Goal: Task Accomplishment & Management: Manage account settings

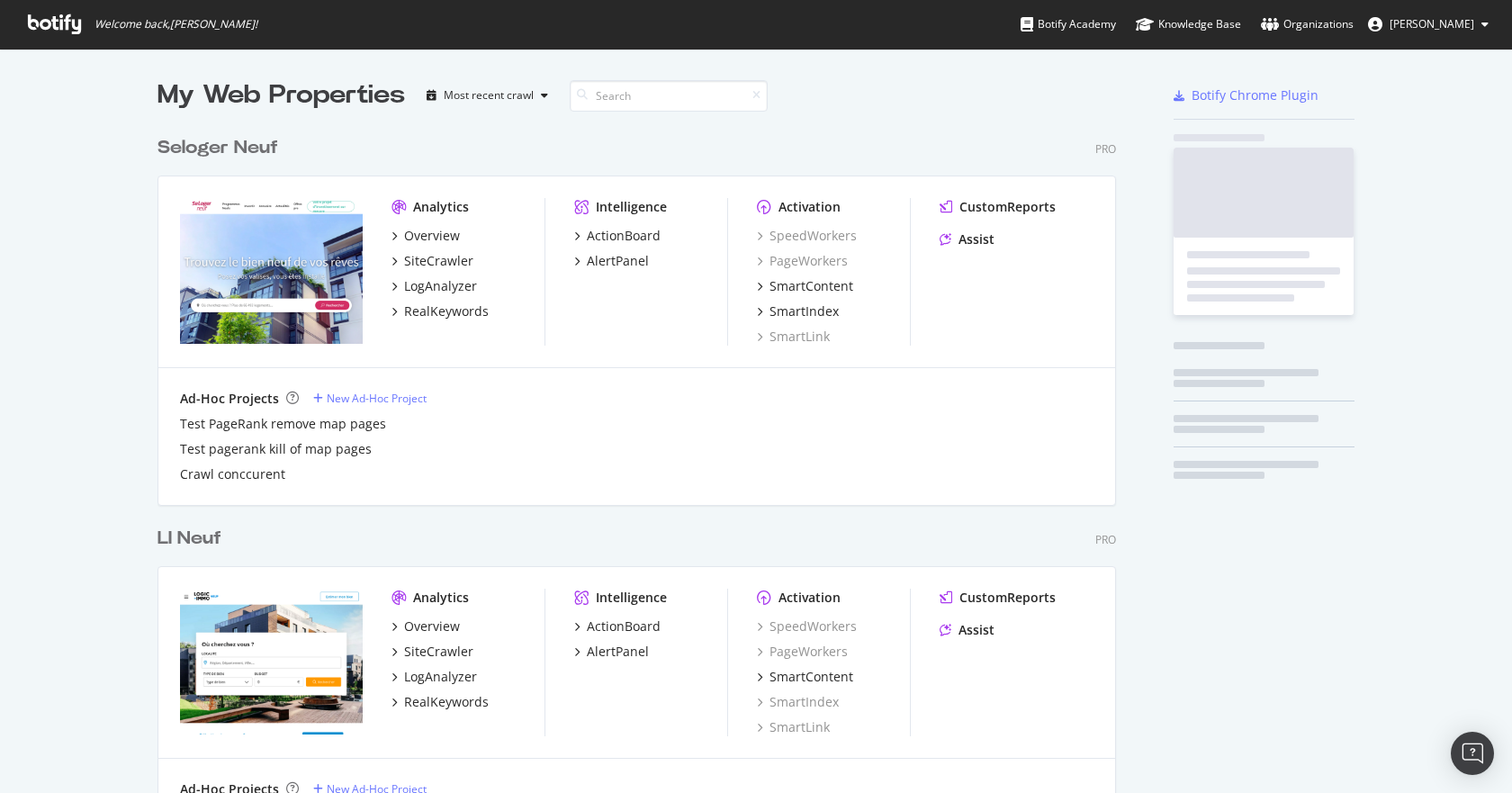
scroll to position [5086, 959]
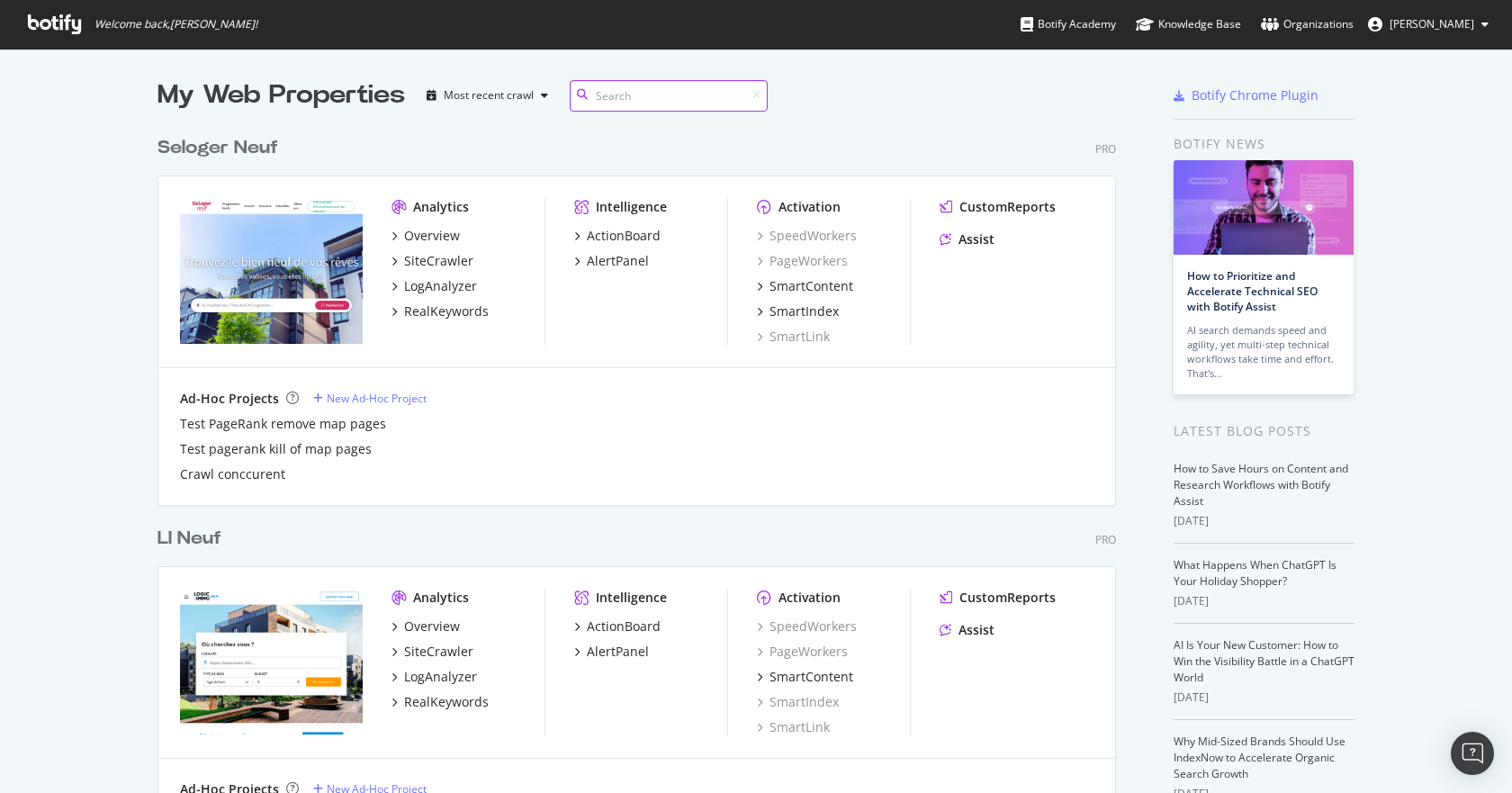
click at [605, 83] on input at bounding box center [668, 96] width 198 height 32
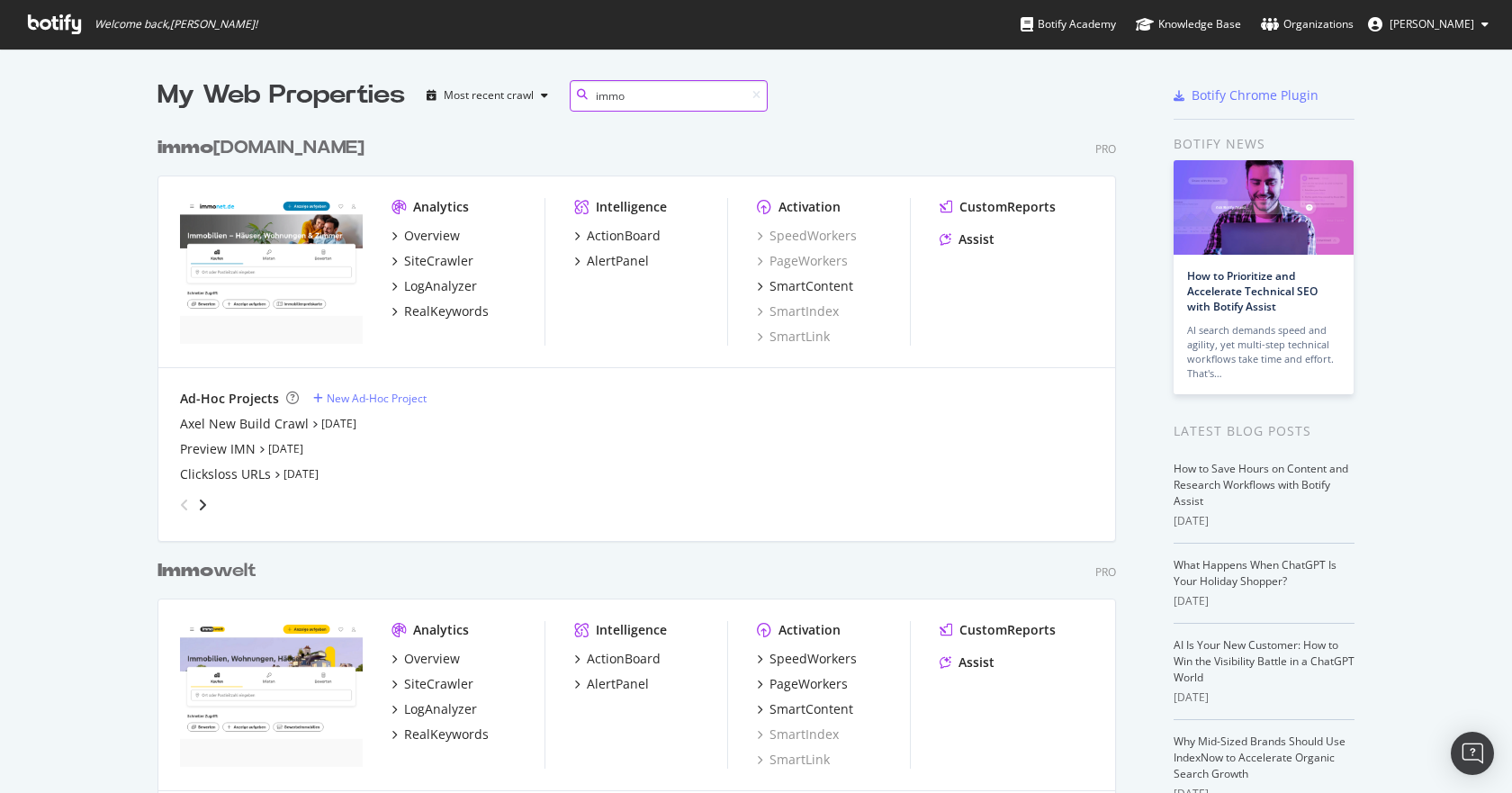
scroll to position [2103, 959]
type input "immo"
click at [436, 682] on div "SiteCrawler" at bounding box center [439, 684] width 70 height 18
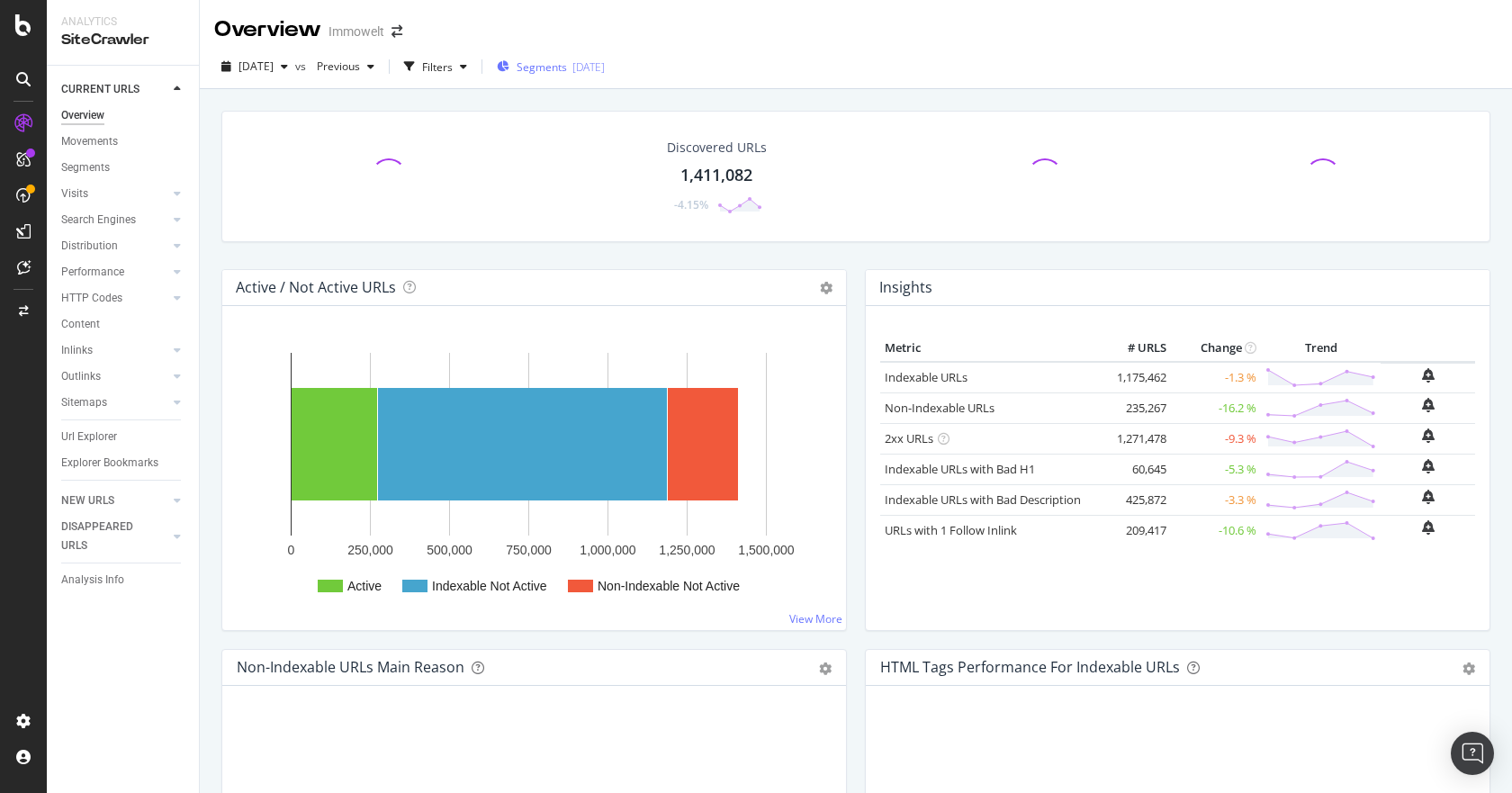
click at [560, 69] on span "Segments" at bounding box center [542, 67] width 51 height 15
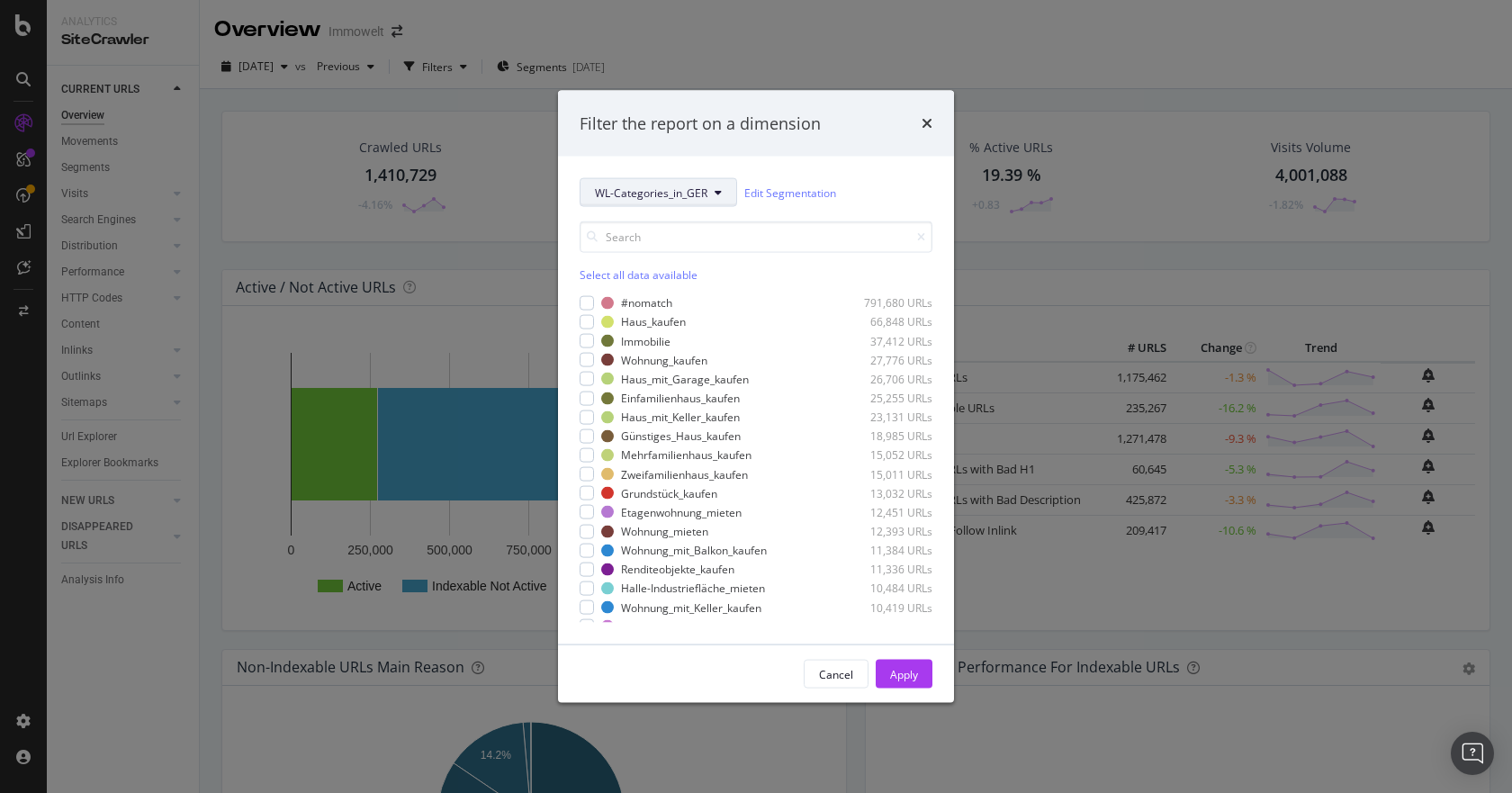
click at [644, 179] on button "WL-Categories_in_GER" at bounding box center [658, 193] width 158 height 29
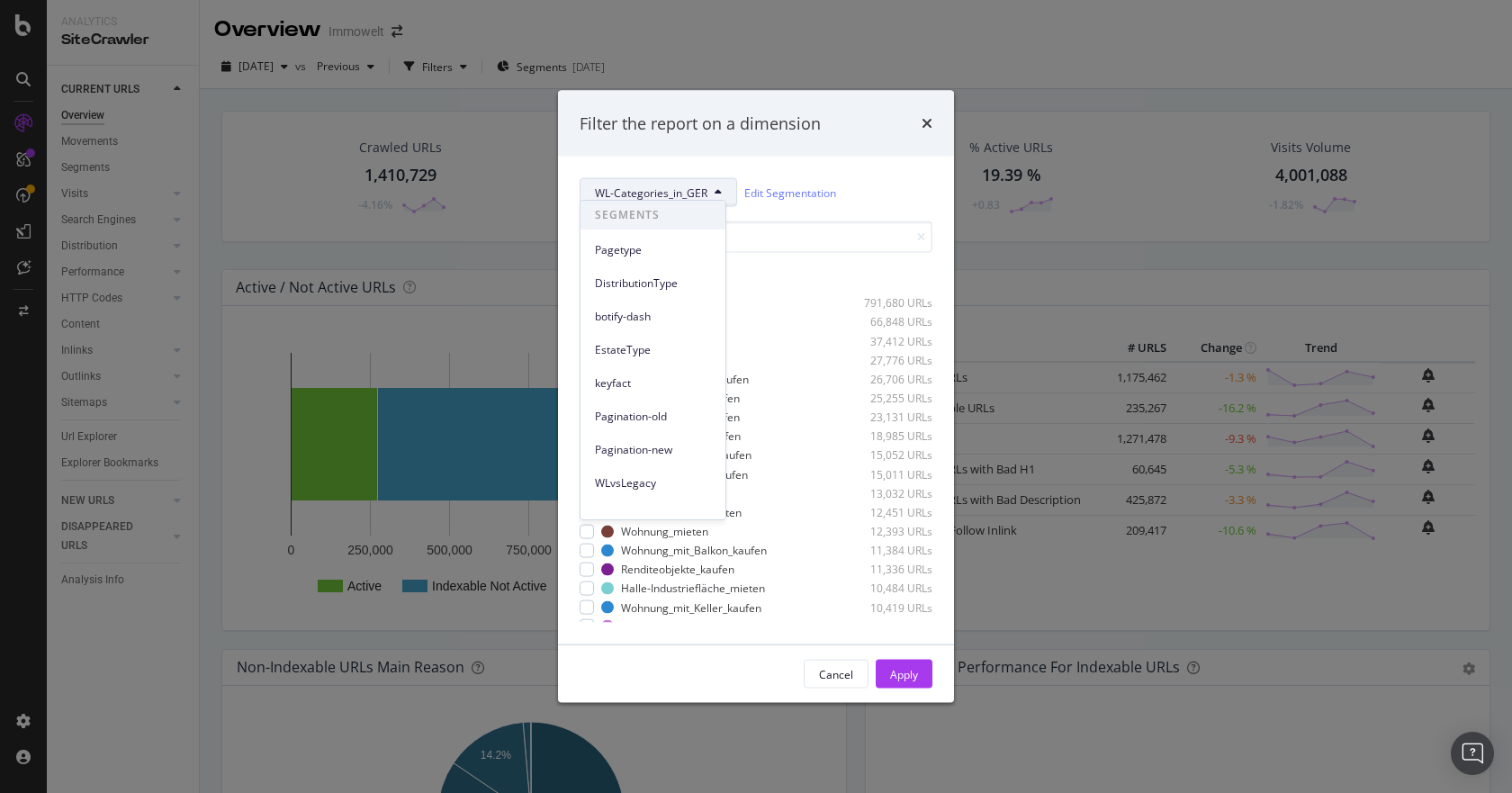
click at [641, 267] on div "DistributionType" at bounding box center [652, 279] width 145 height 33
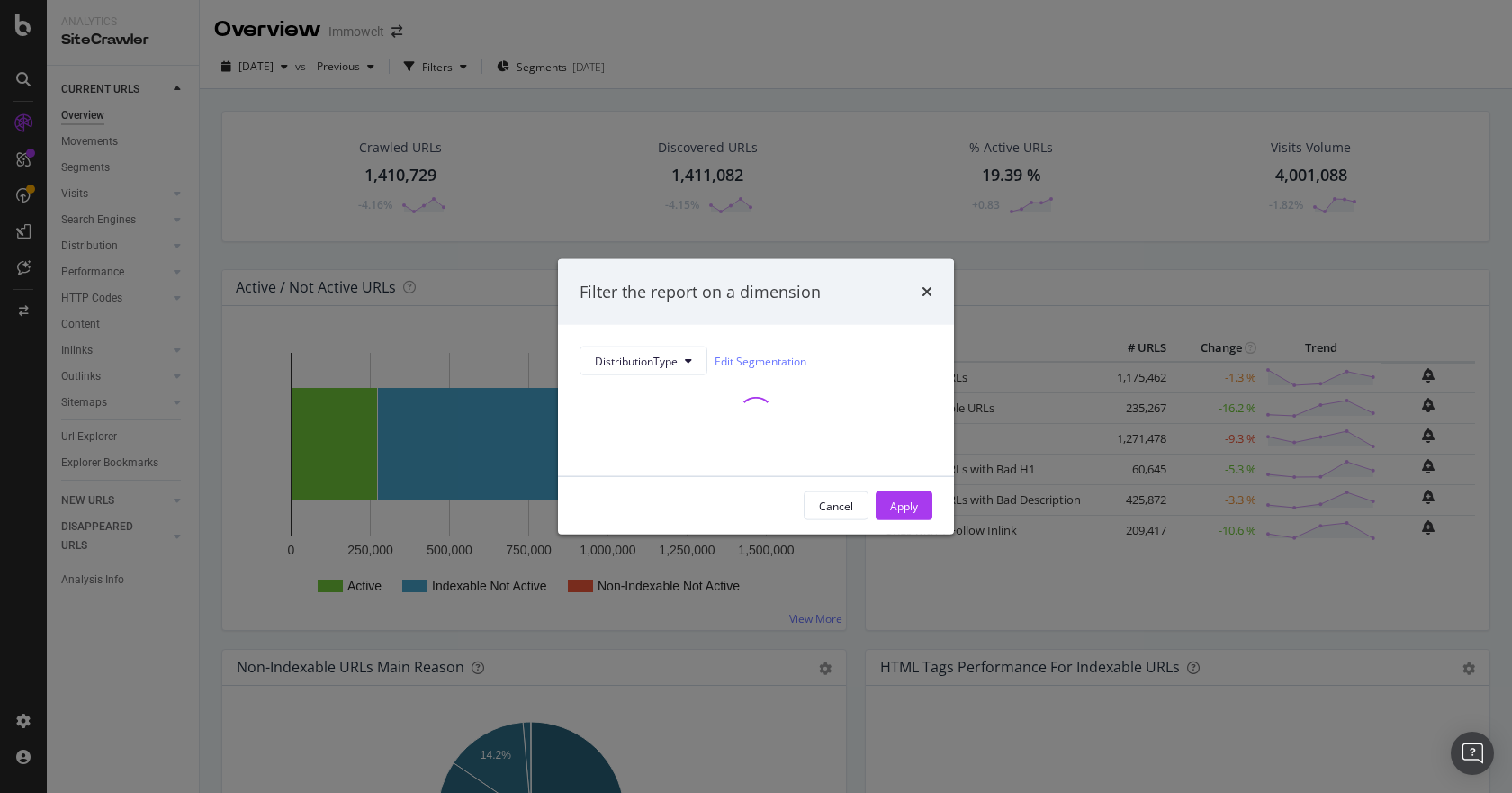
click at [640, 250] on div "Filter the report on a dimension DistributionType Edit Segmentation Cancel Apply" at bounding box center [756, 396] width 1512 height 793
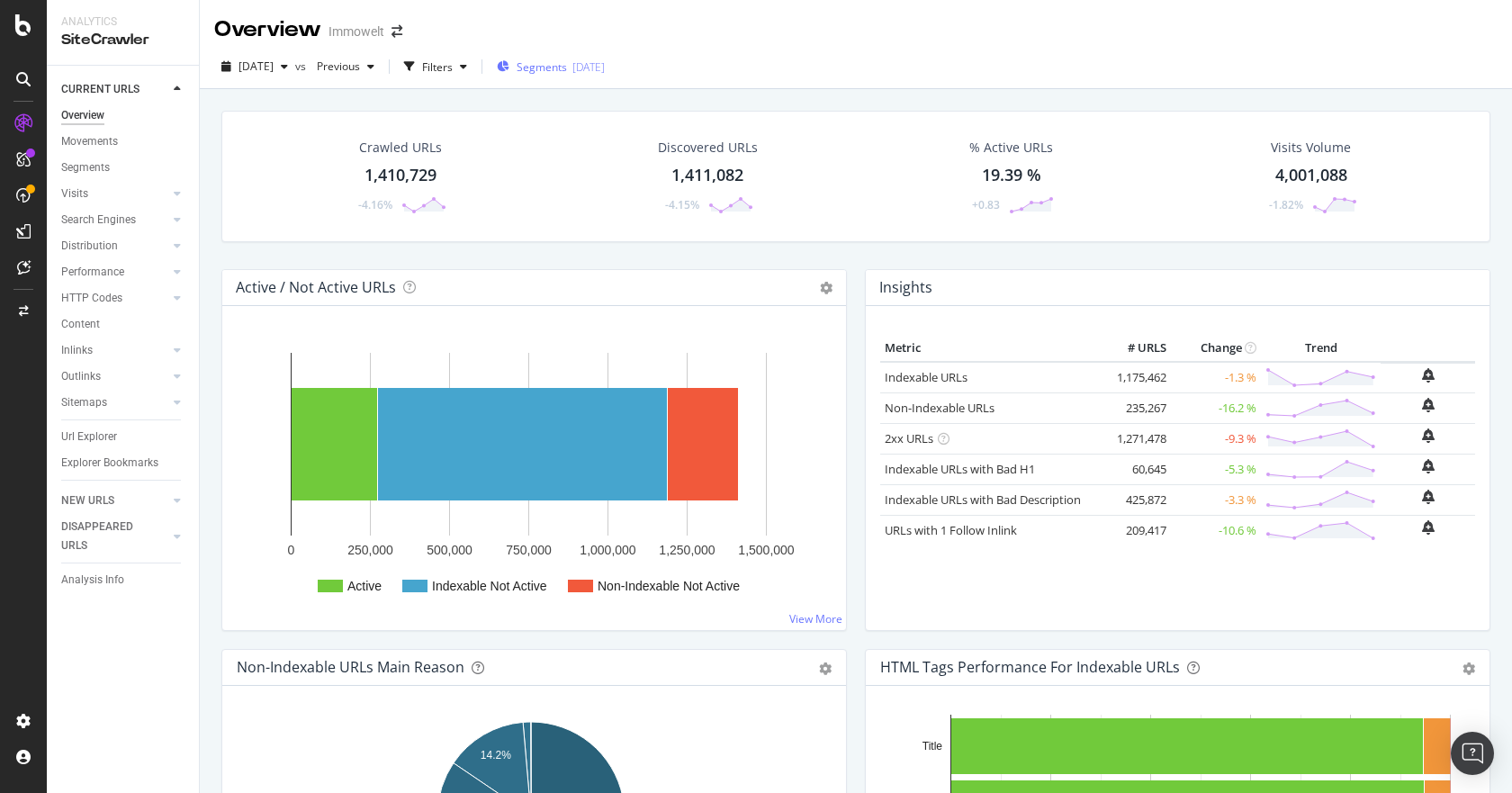
click at [605, 79] on div "Segments 2025-09-08" at bounding box center [551, 66] width 108 height 27
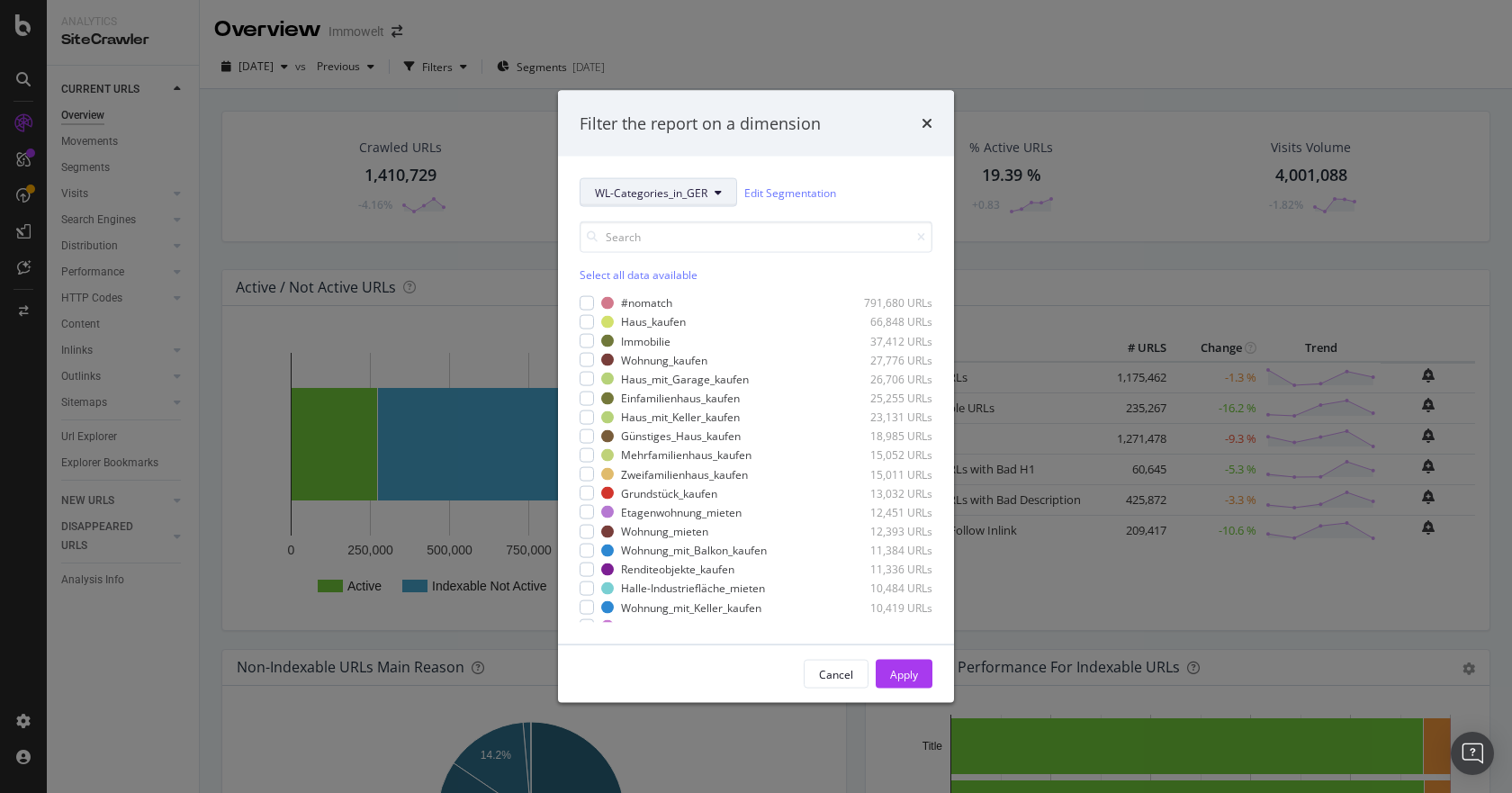
click at [634, 191] on span "WL-Categories_in_GER" at bounding box center [651, 192] width 113 height 15
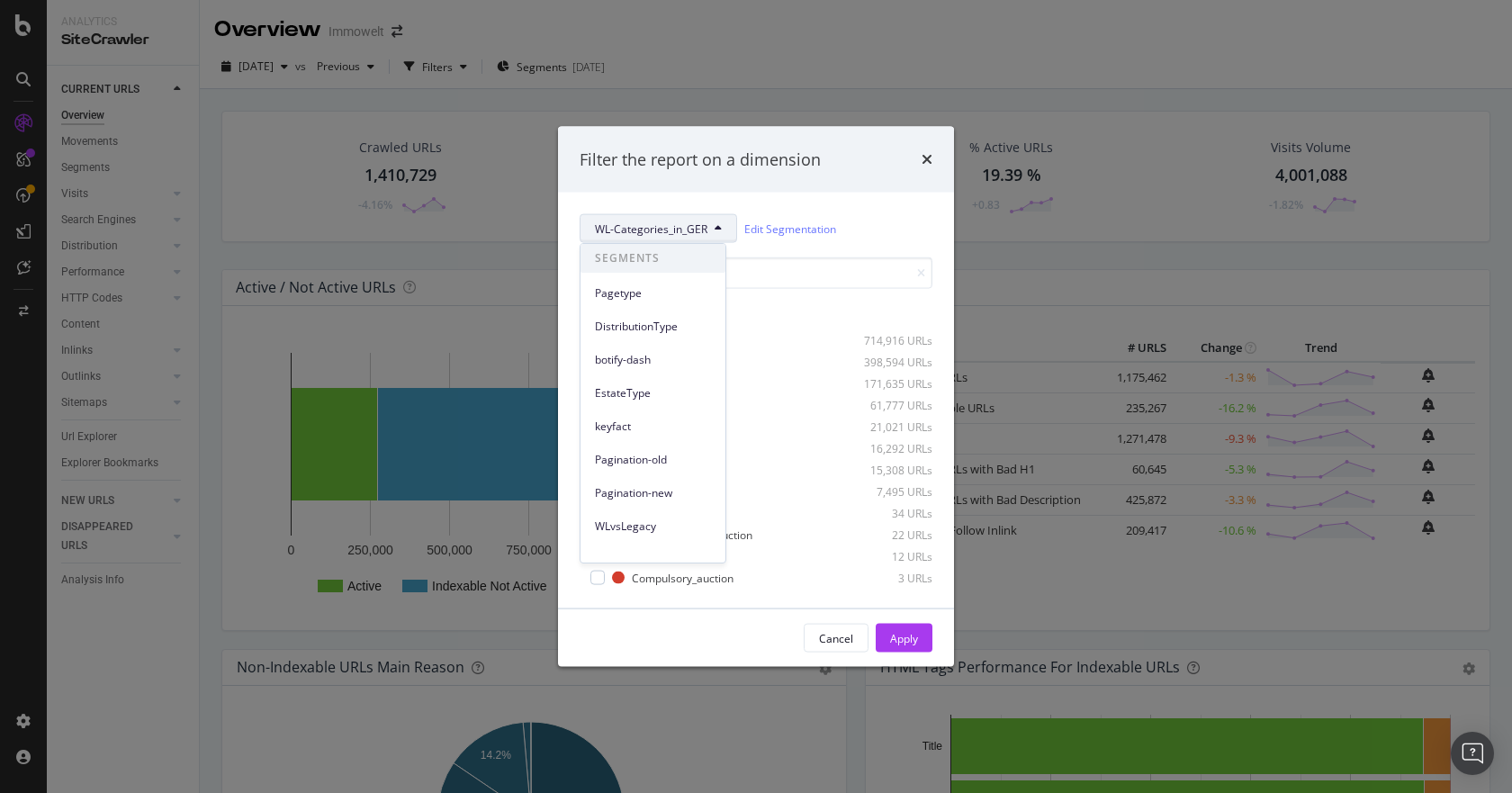
click at [640, 247] on span "SEGMENTS" at bounding box center [652, 258] width 145 height 29
click at [628, 292] on span "Pagetype" at bounding box center [653, 293] width 116 height 16
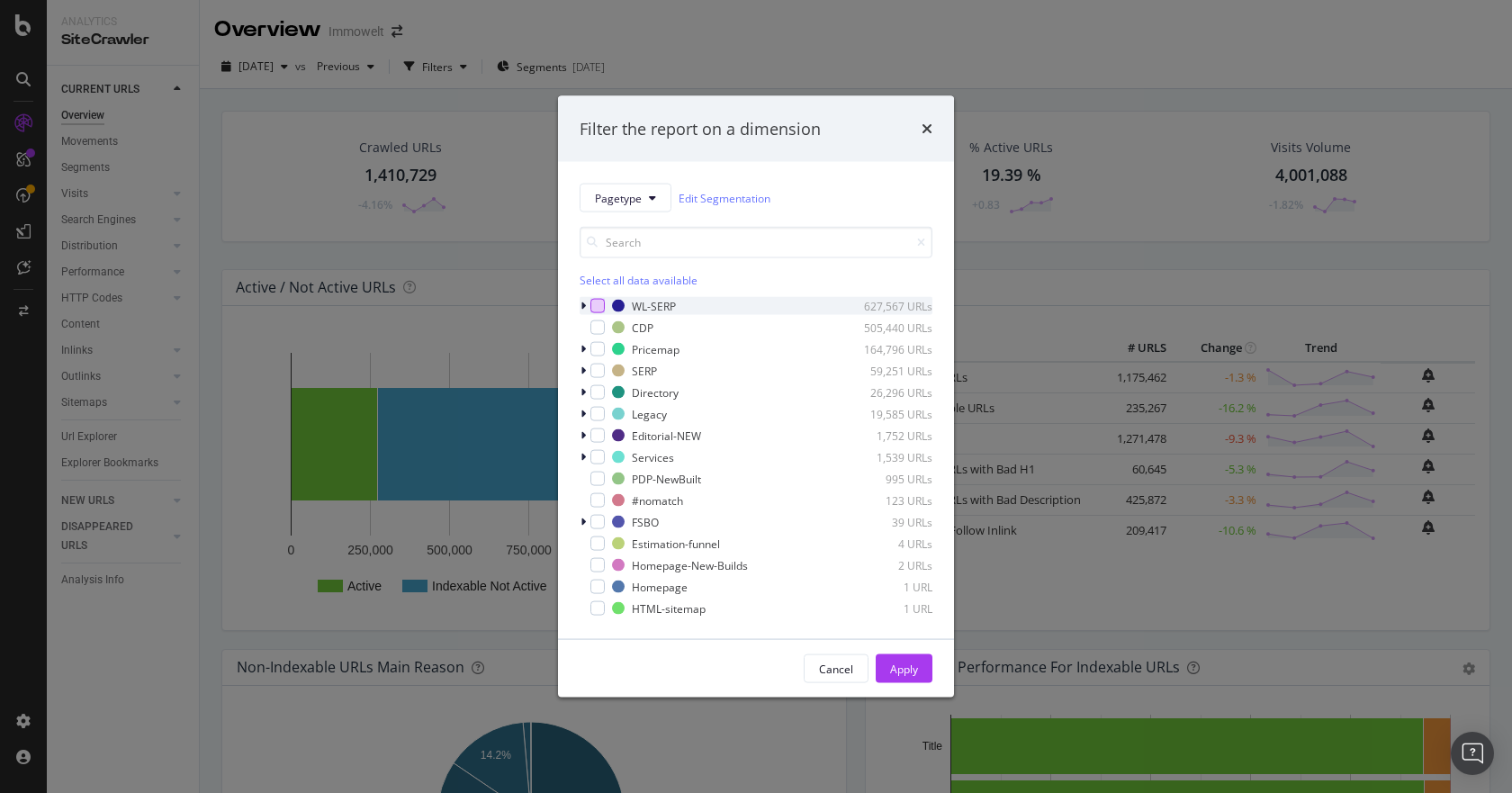
click at [599, 310] on div "modal" at bounding box center [597, 306] width 14 height 14
click at [906, 660] on div "Apply" at bounding box center [905, 668] width 28 height 27
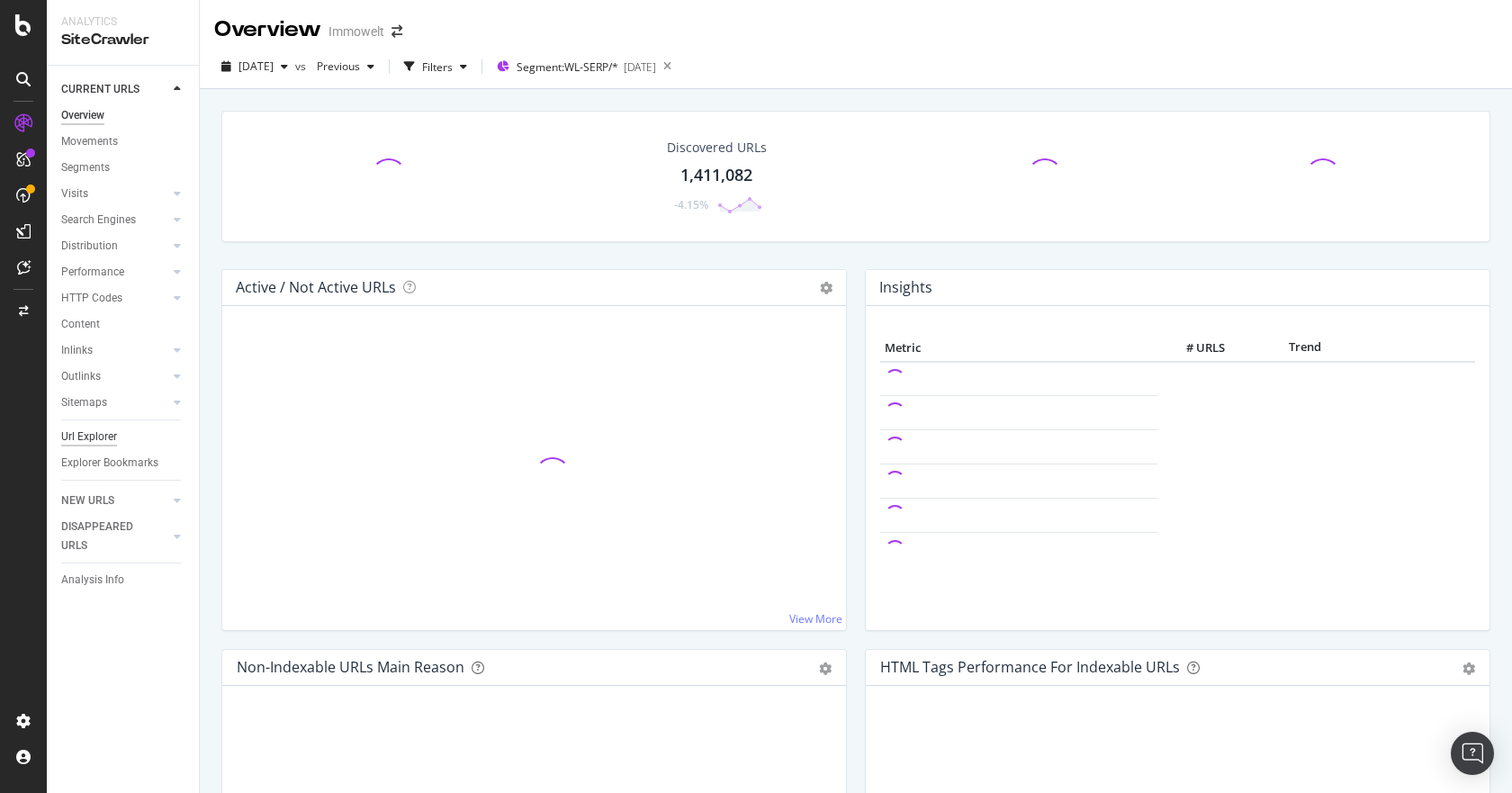
click at [88, 431] on div "Url Explorer" at bounding box center [89, 437] width 56 height 19
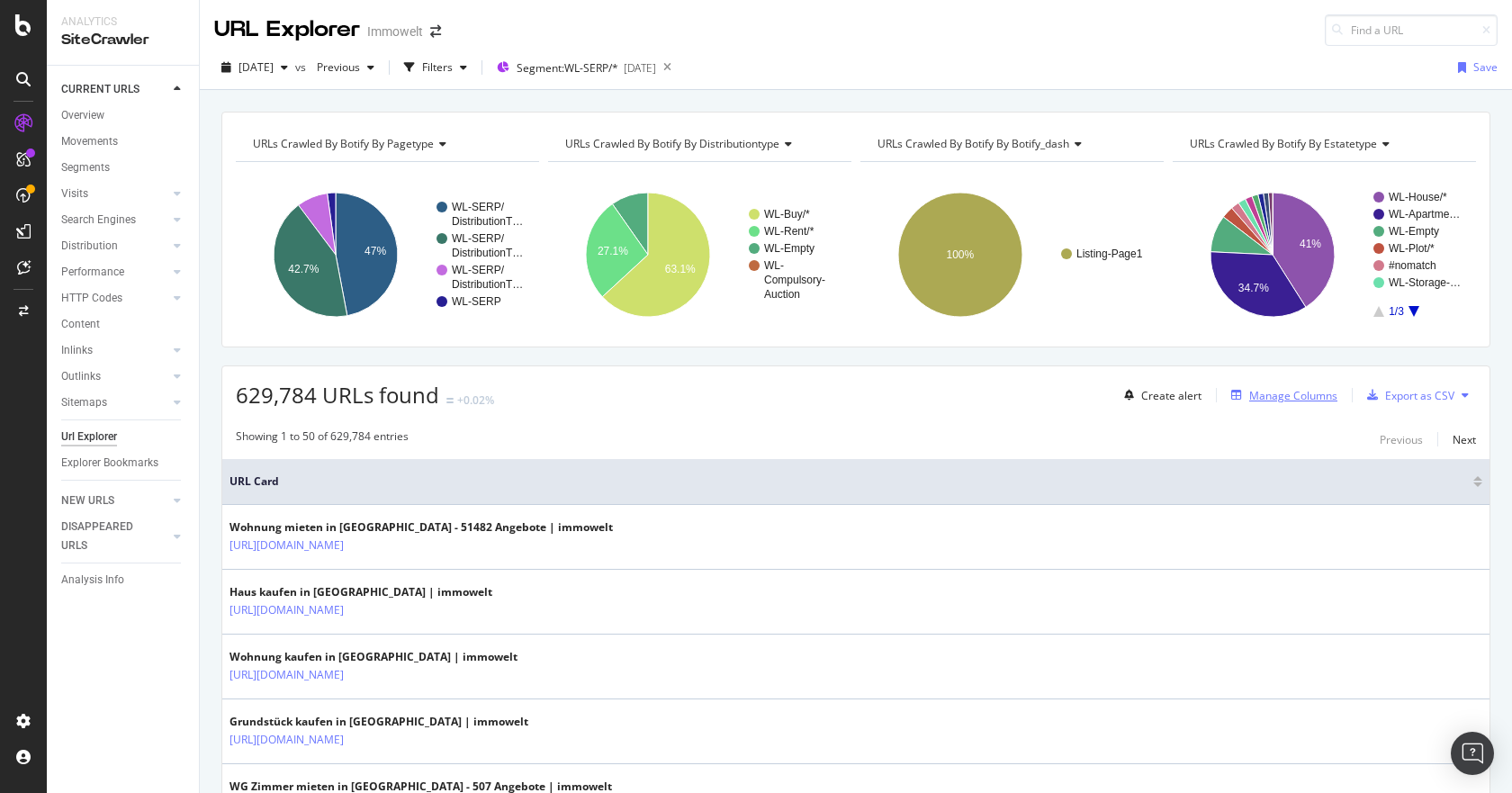
click at [1275, 386] on div "Manage Columns" at bounding box center [1282, 395] width 114 height 20
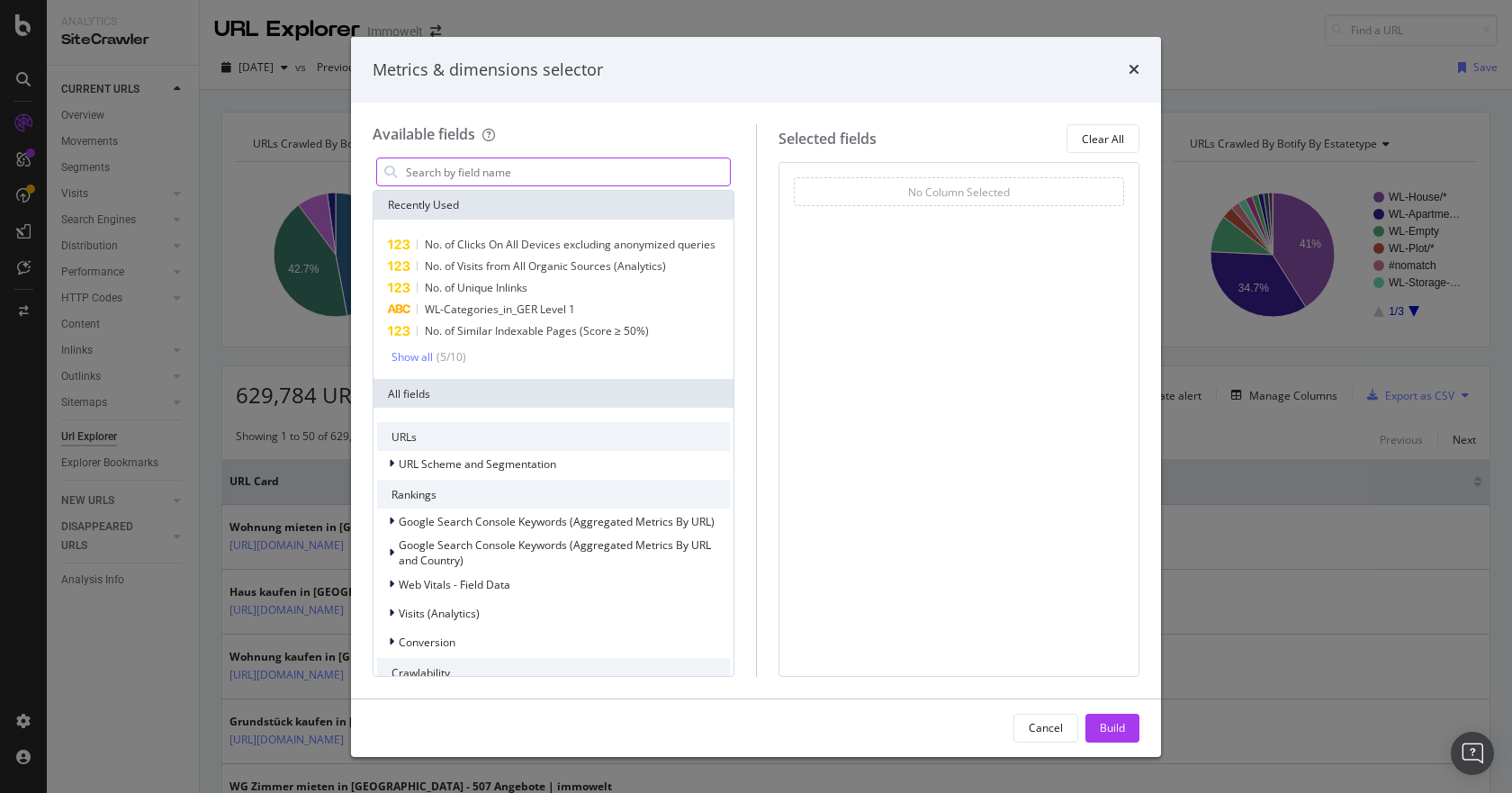
click at [542, 163] on input "modal" at bounding box center [567, 172] width 326 height 27
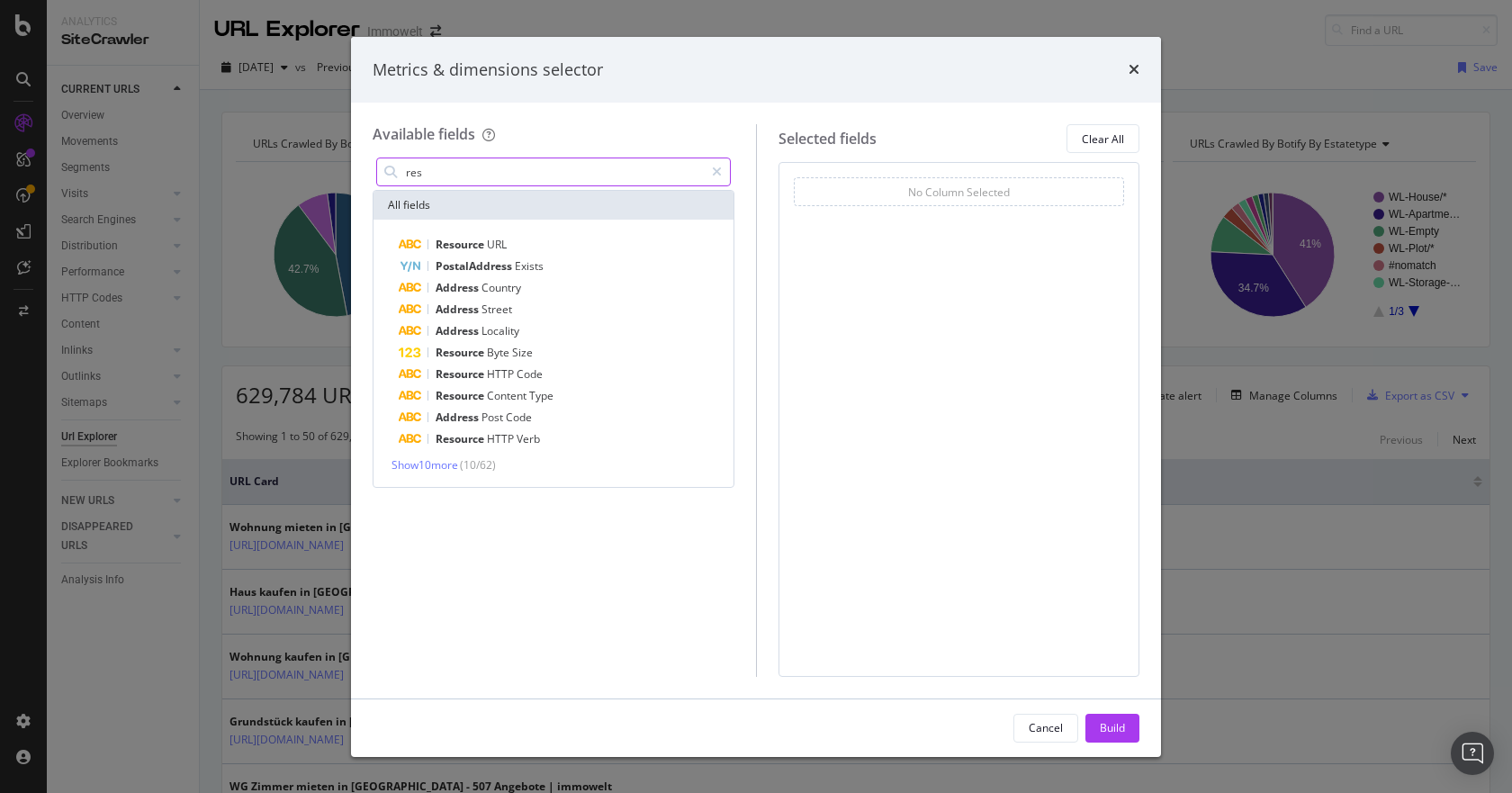
drag, startPoint x: 446, startPoint y: 180, endPoint x: 376, endPoint y: 181, distance: 70.0
click at [376, 181] on div "res" at bounding box center [554, 172] width 355 height 29
click at [432, 469] on span "Show 10 more" at bounding box center [425, 466] width 67 height 15
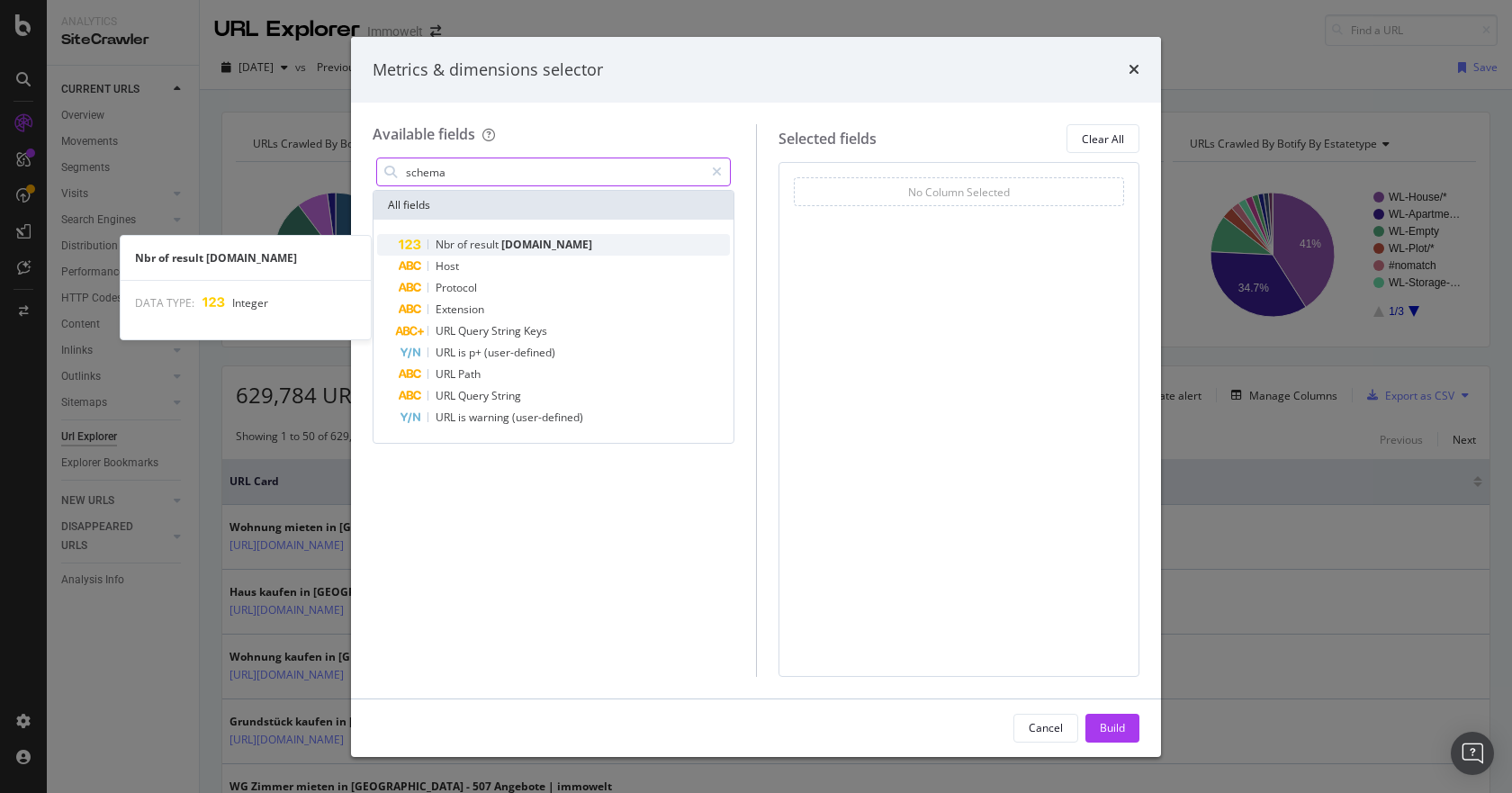
type input "schema"
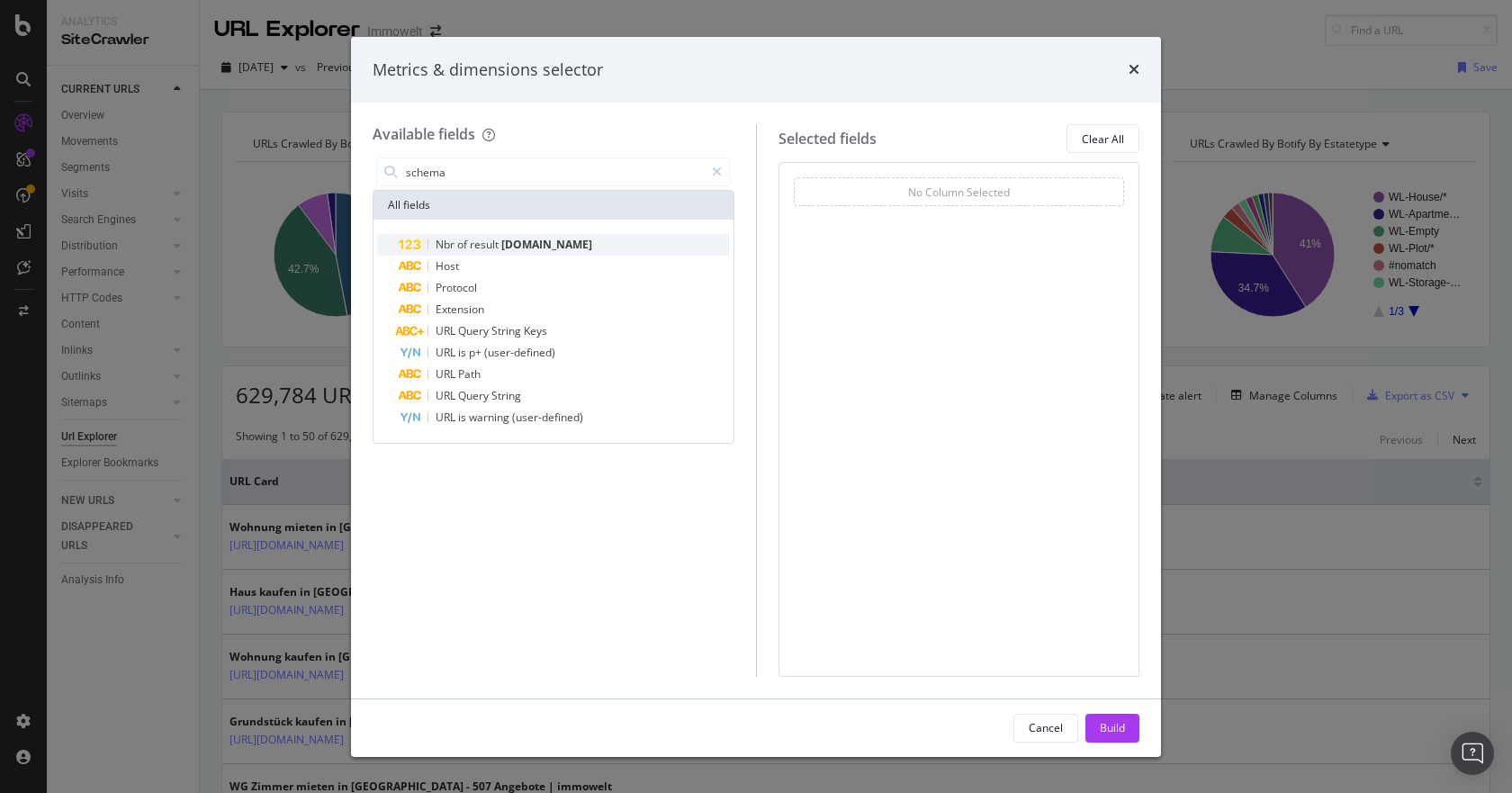
click at [514, 248] on span "schema.org" at bounding box center [547, 243] width 91 height 15
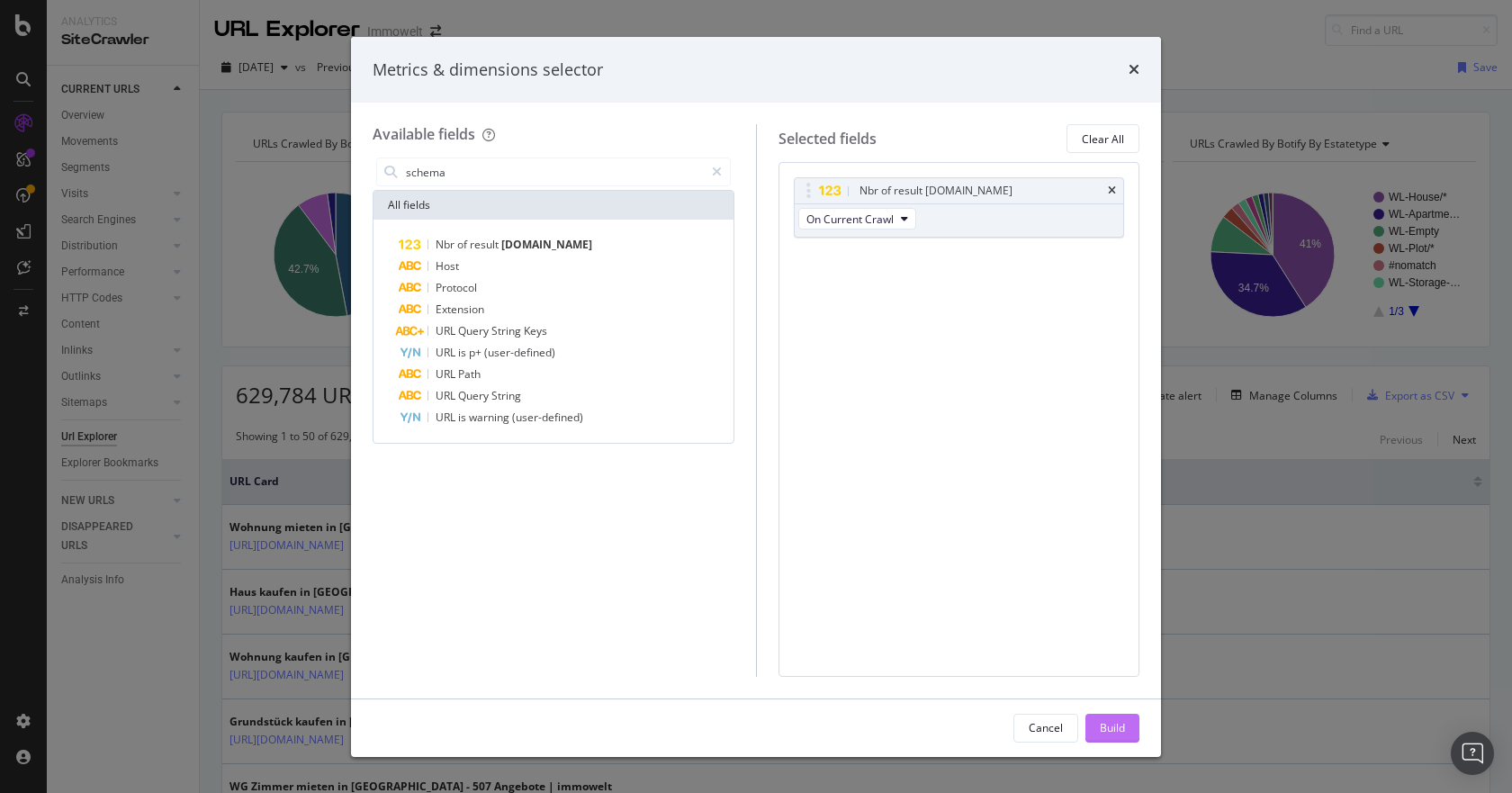
click at [1108, 725] on div "Build" at bounding box center [1112, 727] width 25 height 15
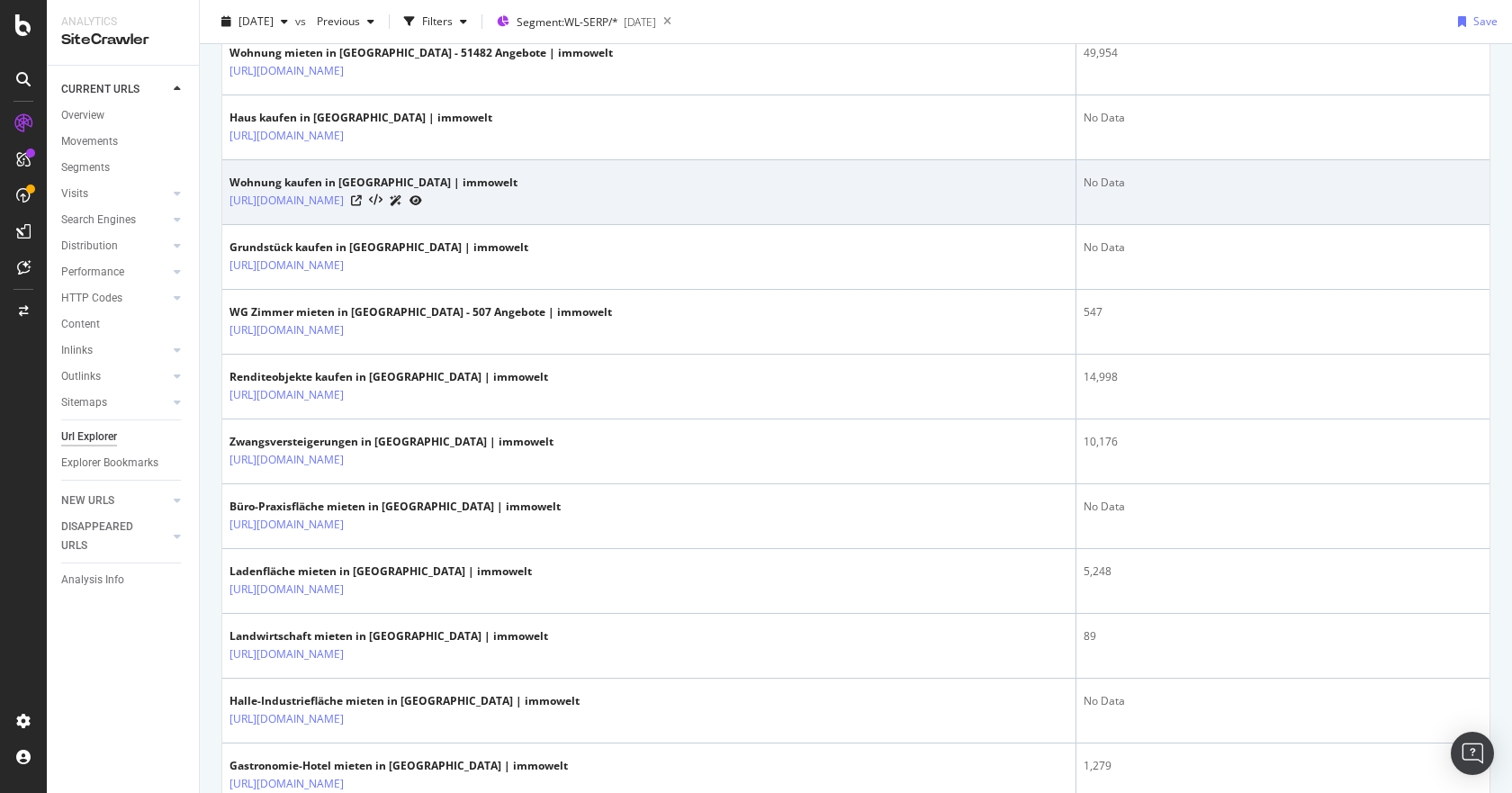
scroll to position [450, 0]
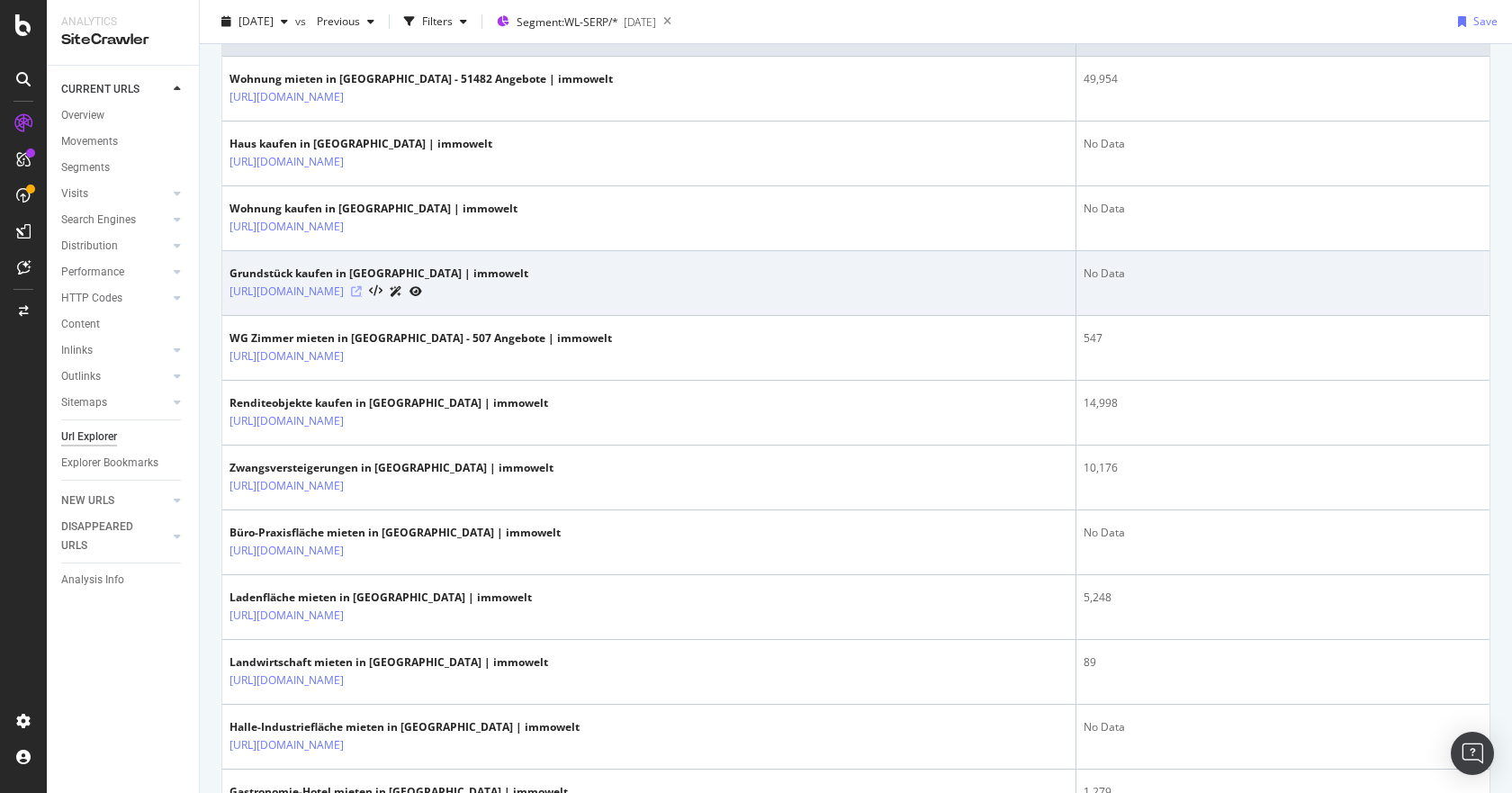
click at [362, 292] on icon at bounding box center [356, 291] width 11 height 11
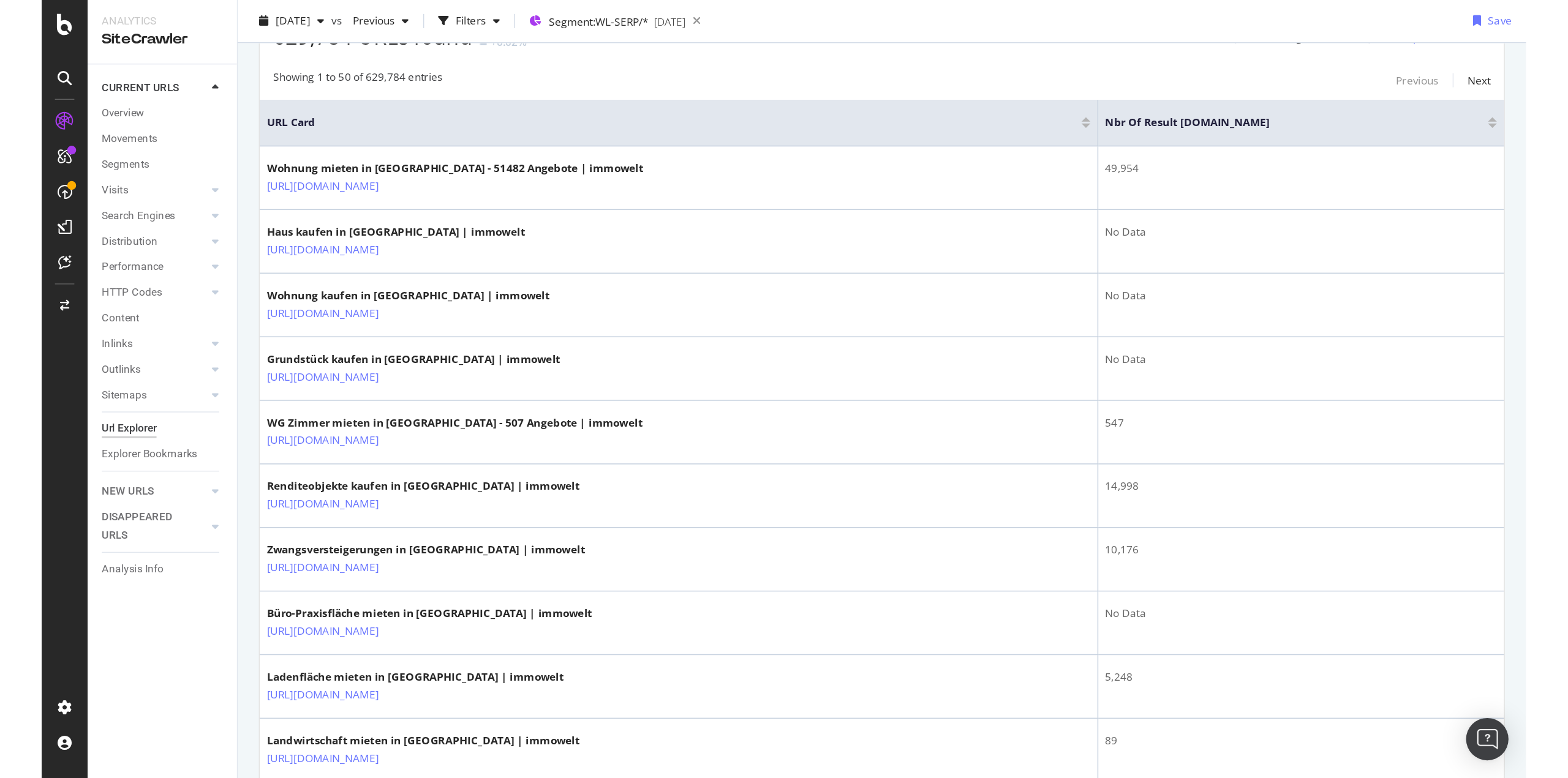
scroll to position [0, 0]
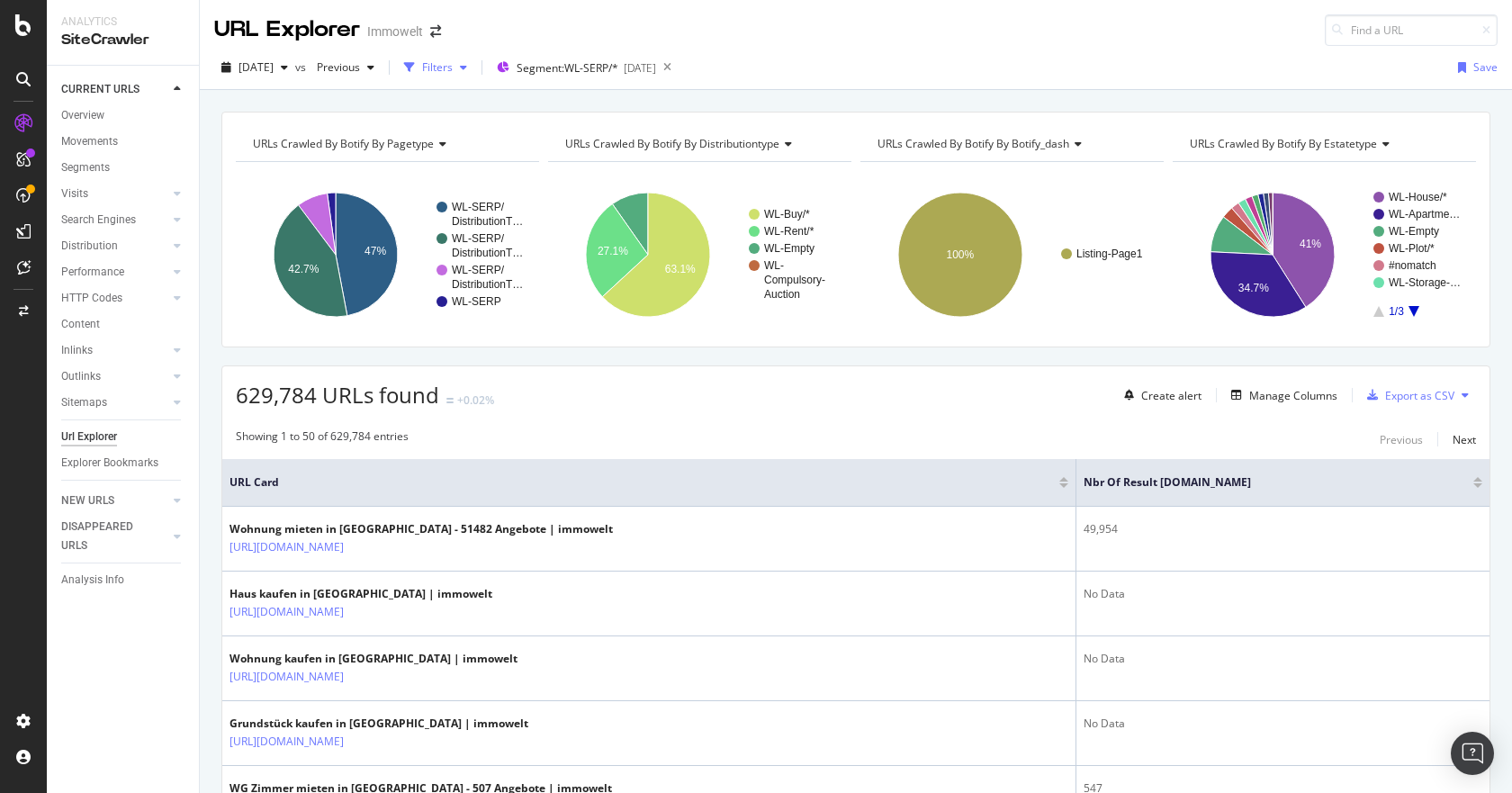
click at [453, 73] on div "Filters" at bounding box center [437, 67] width 31 height 15
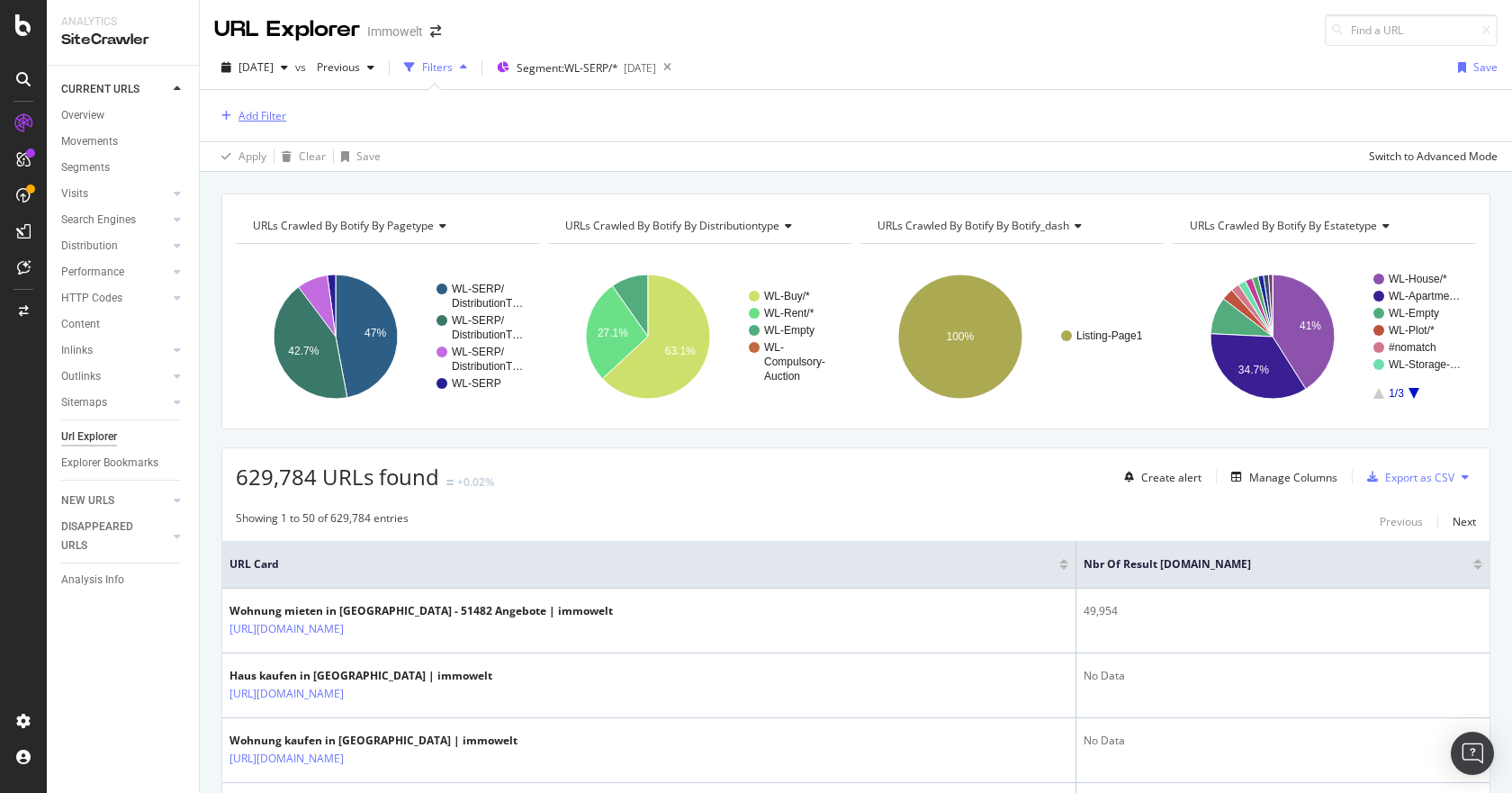
click at [240, 116] on div "Add Filter" at bounding box center [262, 115] width 48 height 15
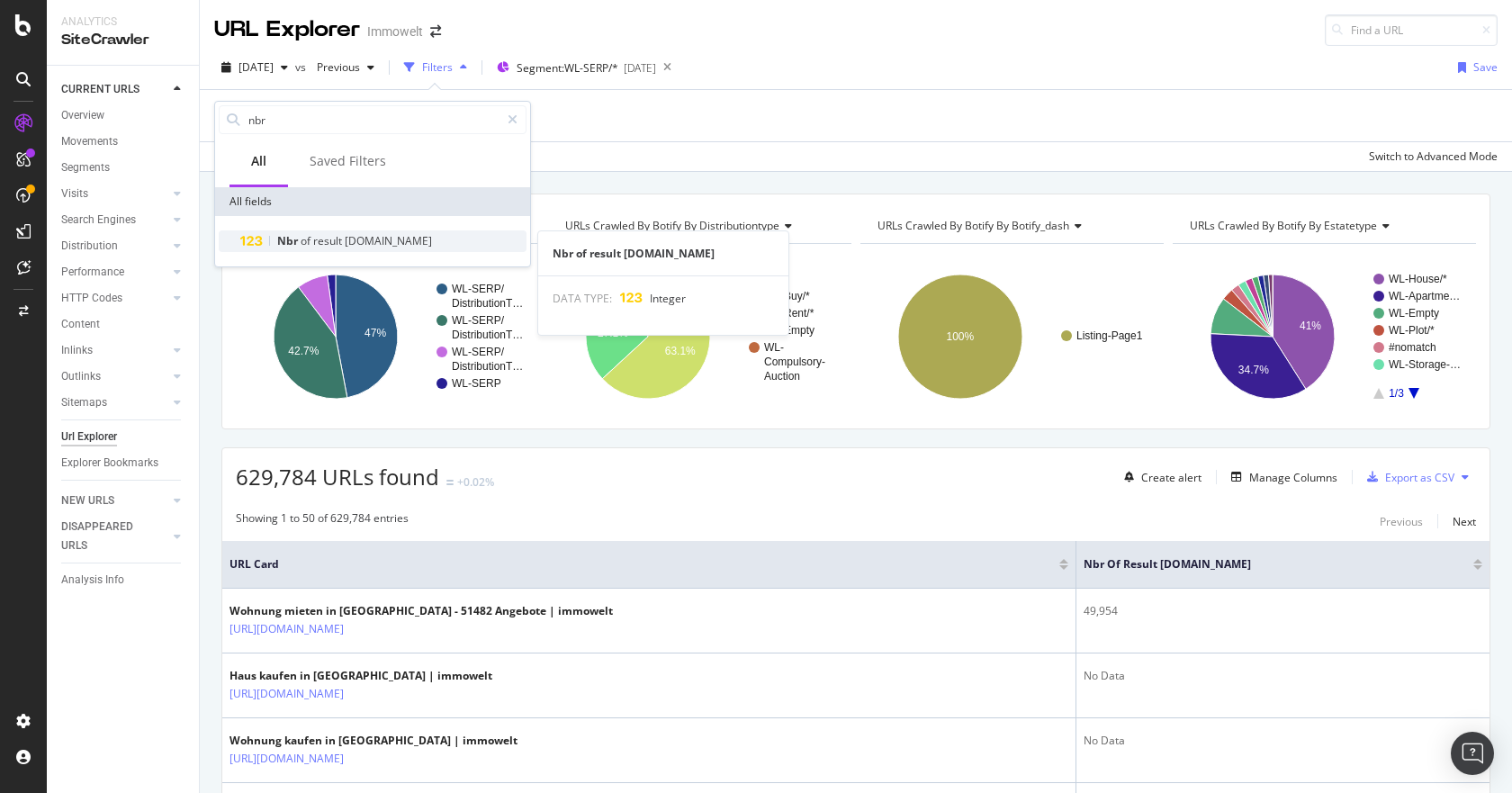
type input "nbr"
click at [354, 240] on span "schema.org" at bounding box center [389, 240] width 88 height 15
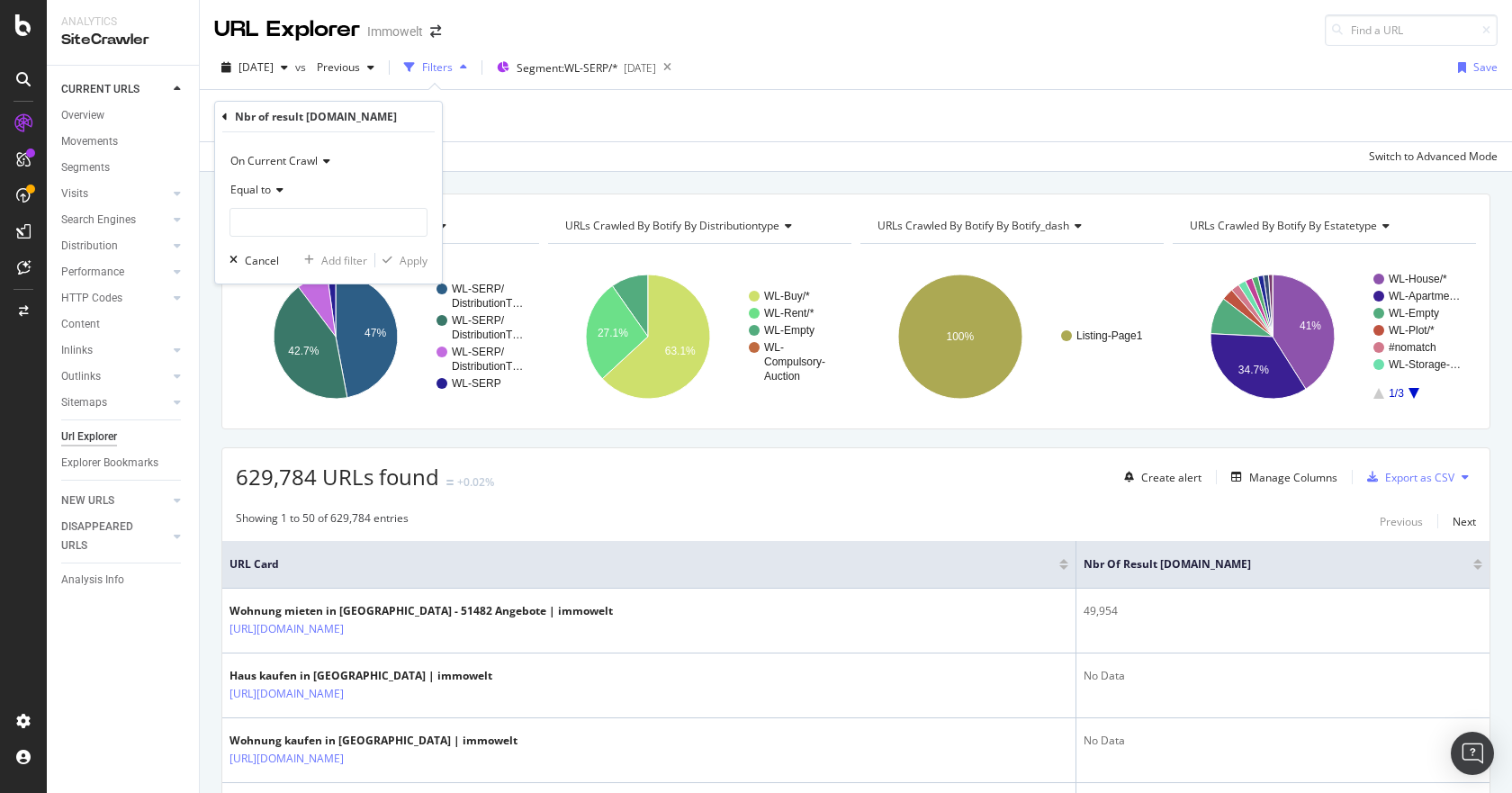
click at [269, 190] on span "Equal to" at bounding box center [250, 189] width 41 height 15
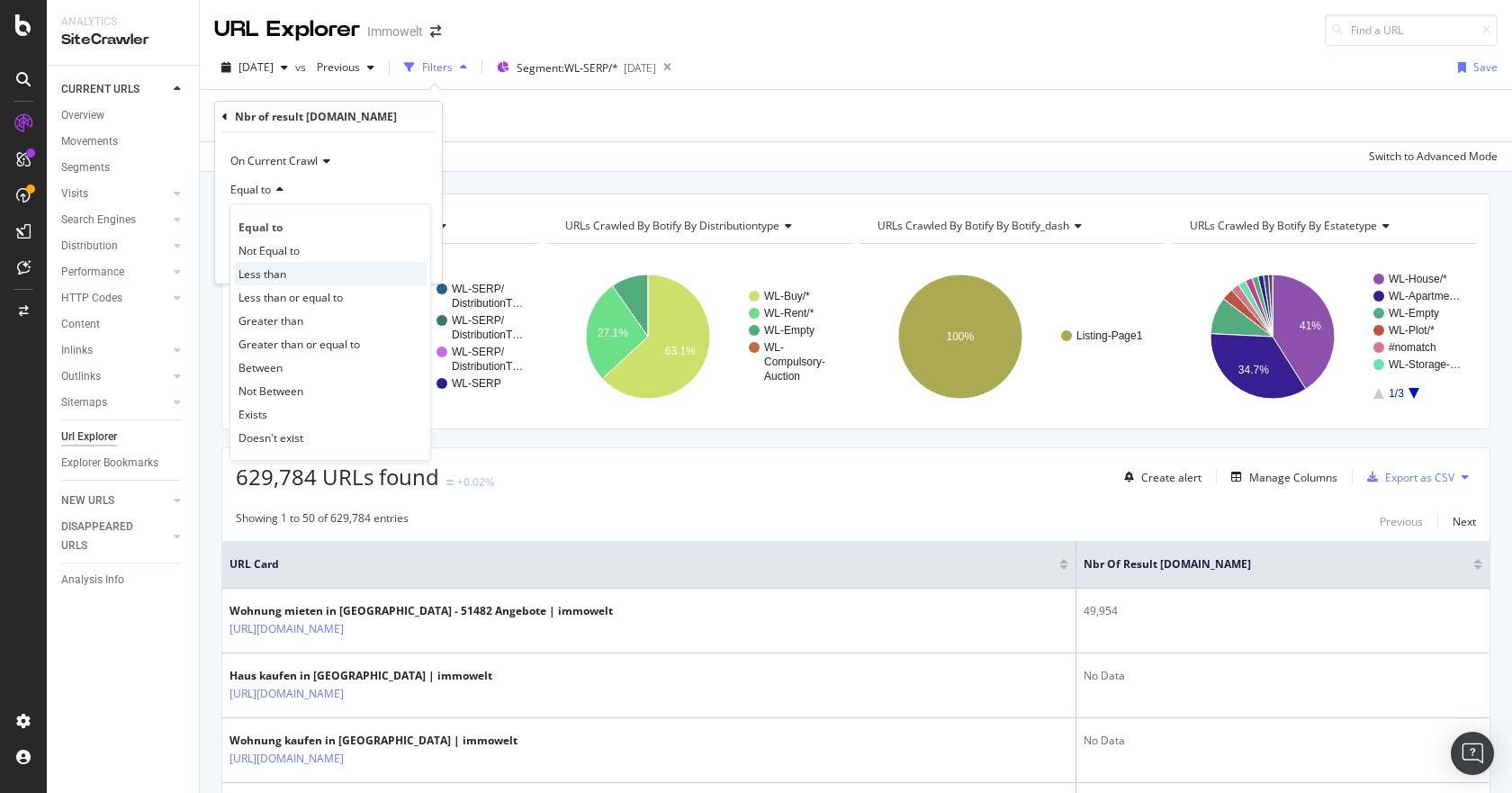
click at [272, 274] on span "Less than" at bounding box center [262, 273] width 48 height 15
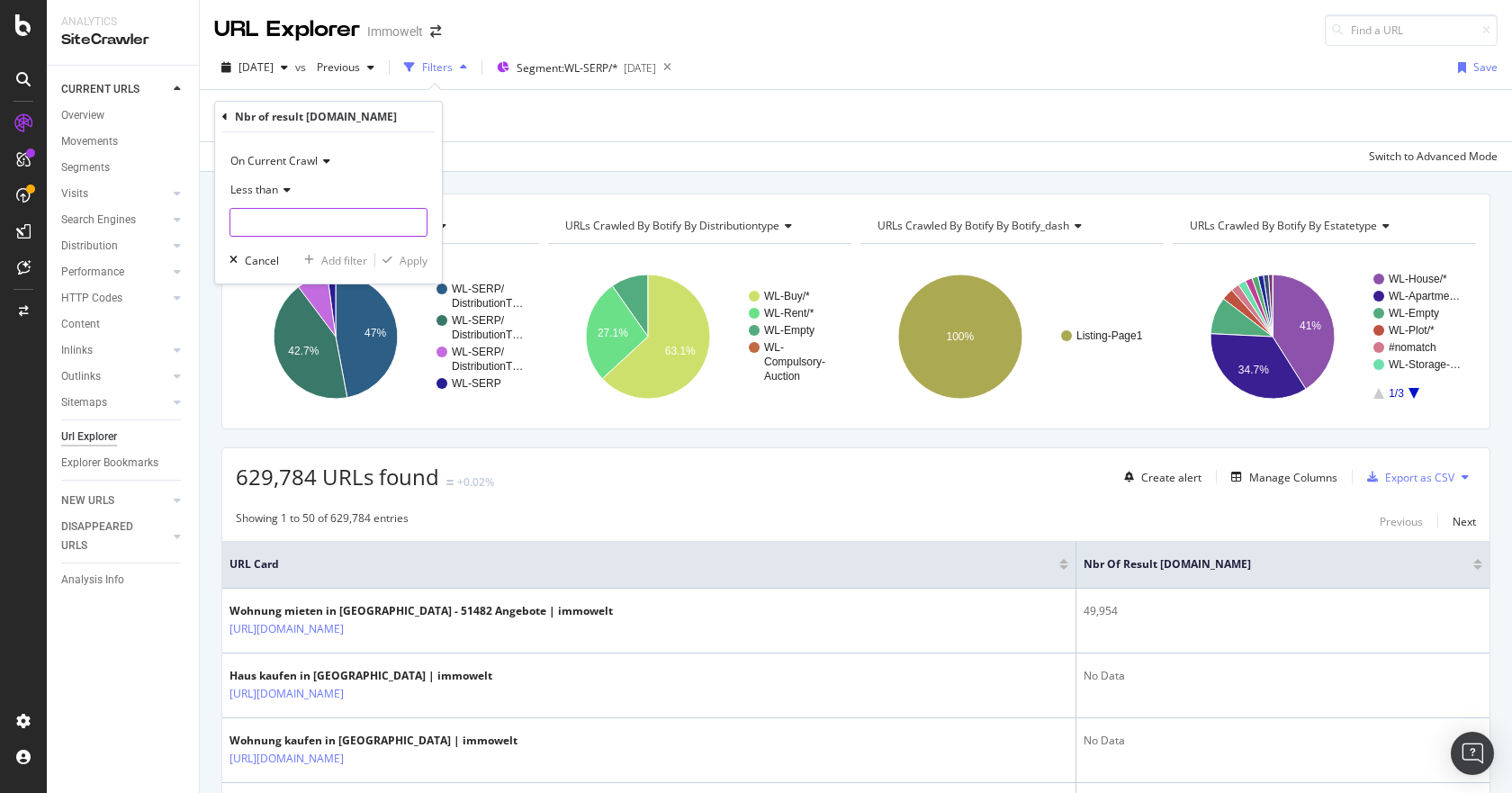
click at [283, 213] on input "number" at bounding box center [328, 222] width 198 height 29
type input "2"
click at [407, 262] on div "Apply" at bounding box center [414, 260] width 28 height 15
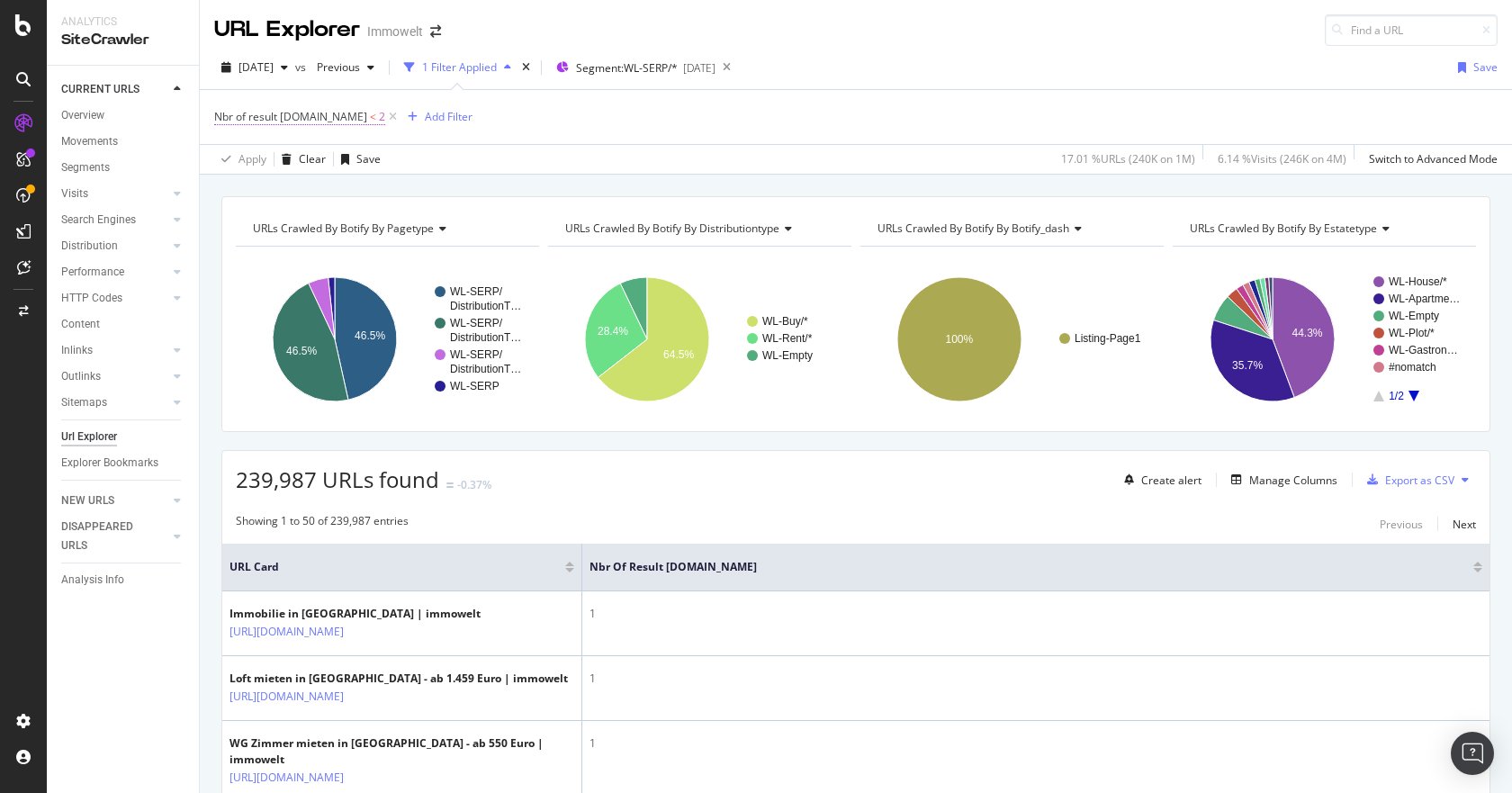
click at [331, 116] on span "Nbr of result schema.org" at bounding box center [290, 116] width 153 height 15
click at [568, 494] on div "239,987 URLs found -0.37% Create alert Manage Columns Export as CSV" at bounding box center [856, 473] width 1268 height 44
click at [310, 119] on span "Nbr of result schema.org" at bounding box center [290, 116] width 153 height 15
click at [268, 193] on span "Less than" at bounding box center [254, 188] width 48 height 15
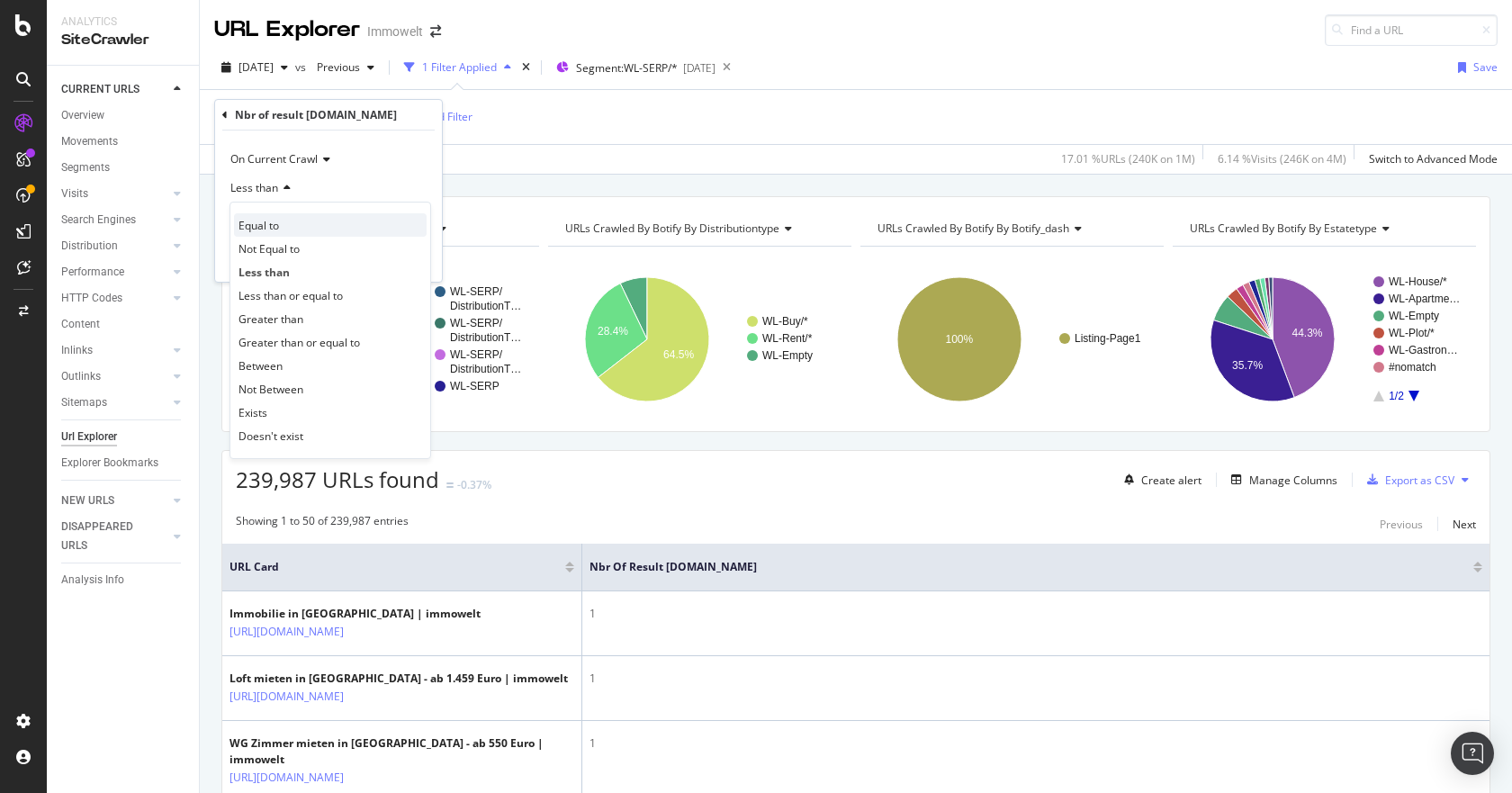
click at [282, 235] on div "Equal to" at bounding box center [330, 224] width 192 height 23
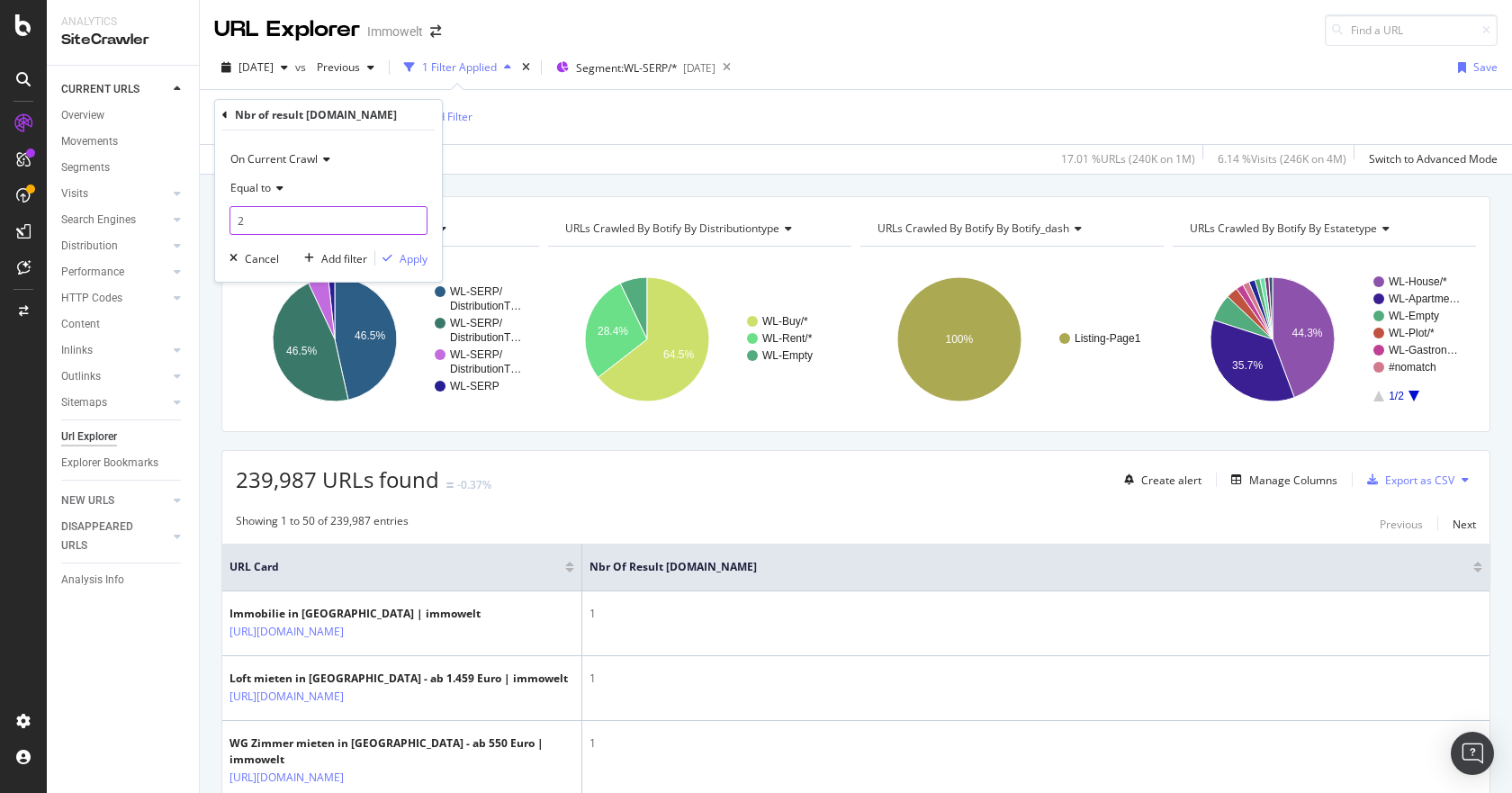
drag, startPoint x: 273, startPoint y: 228, endPoint x: 184, endPoint y: 227, distance: 89.0
click at [184, 227] on body "Analytics SiteCrawler CURRENT URLS Overview Movements Segments Visits Analysis …" at bounding box center [756, 396] width 1512 height 793
drag, startPoint x: 276, startPoint y: 227, endPoint x: 164, endPoint y: 227, distance: 112.0
click at [164, 227] on body "Analytics SiteCrawler CURRENT URLS Overview Movements Segments Visits Analysis …" at bounding box center [756, 396] width 1512 height 793
type input "2"
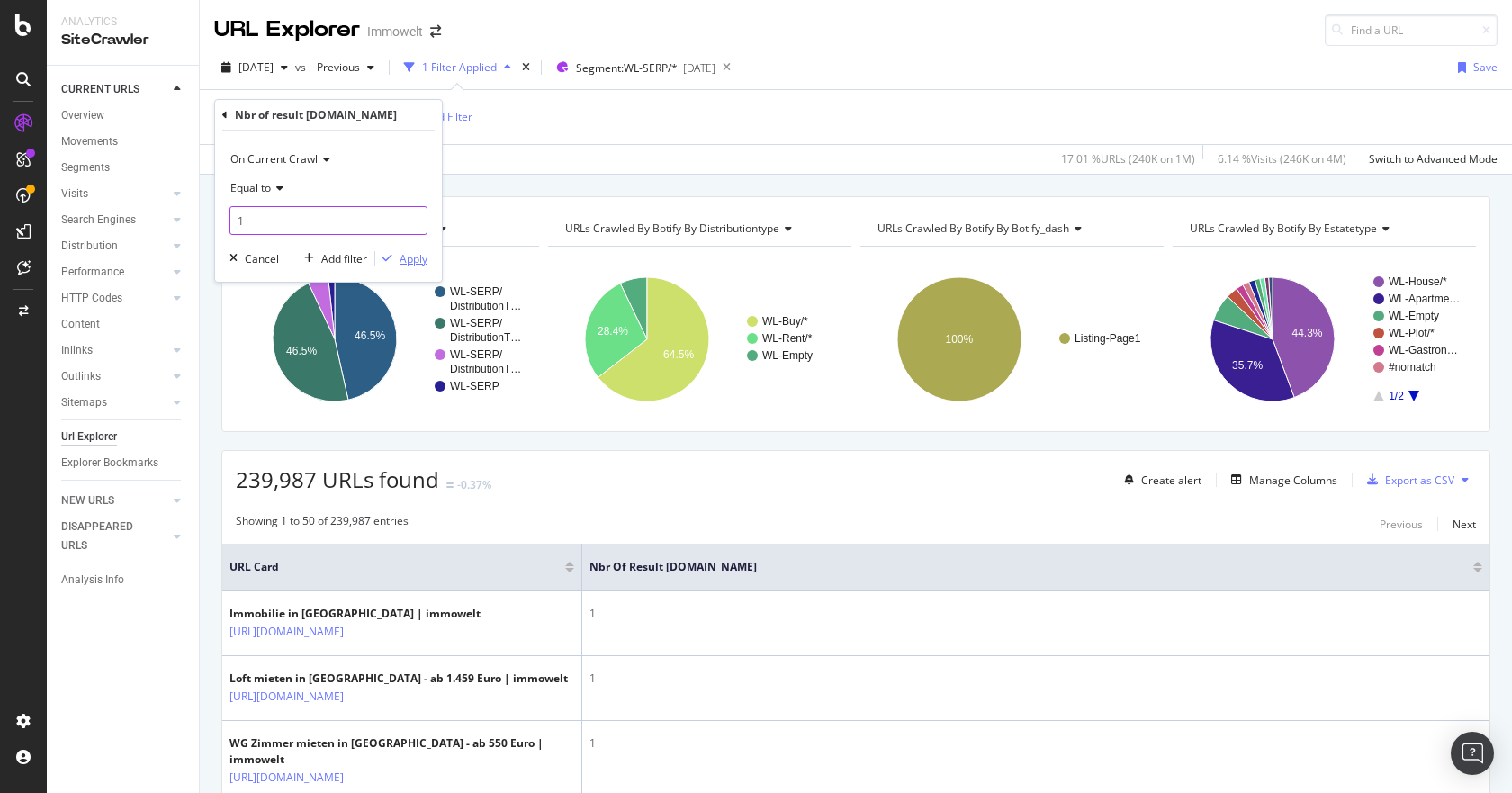
type input "1"
click at [405, 254] on div "Apply" at bounding box center [414, 258] width 28 height 15
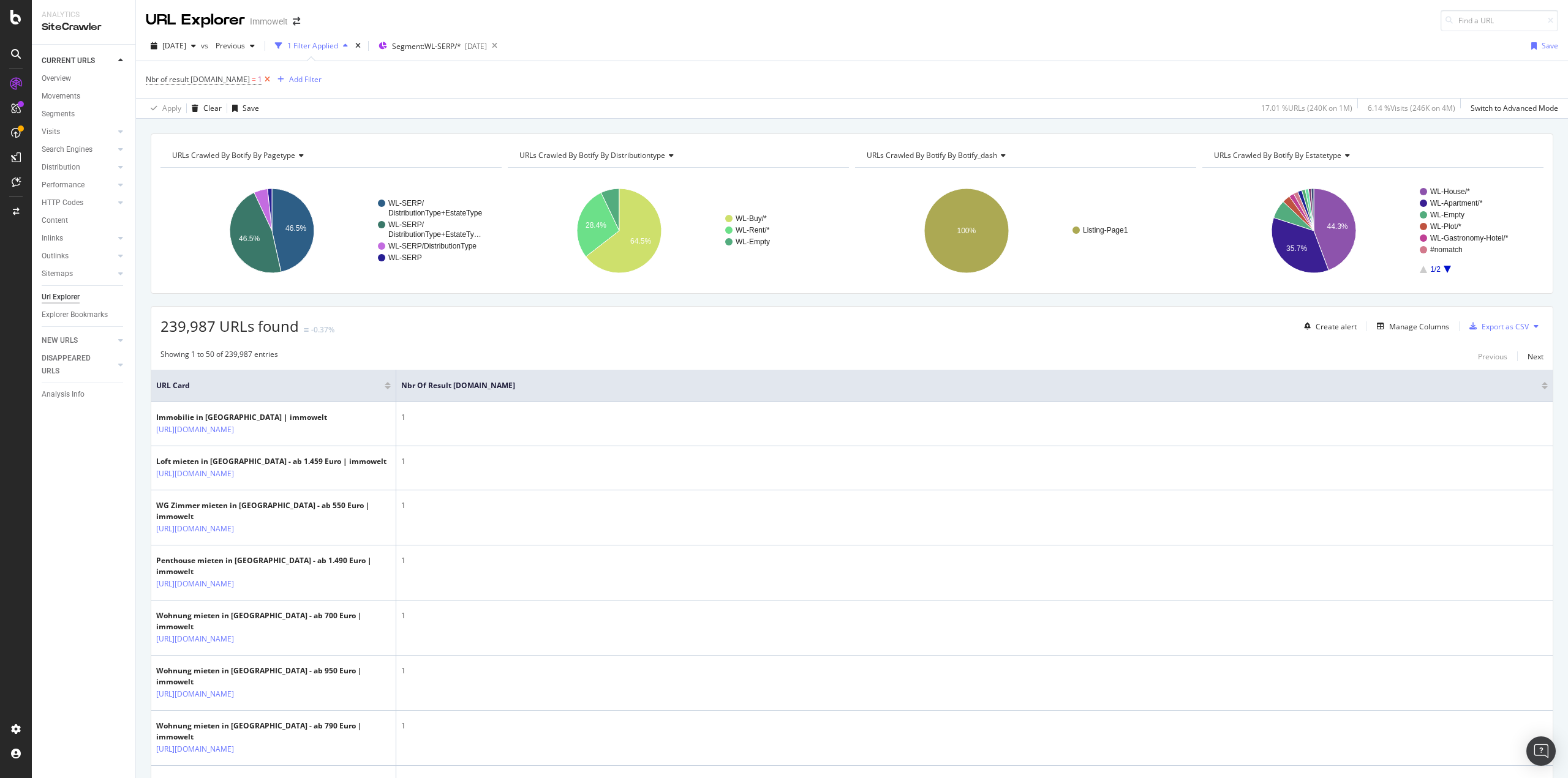
click at [262, 79] on icon at bounding box center [267, 79] width 10 height 12
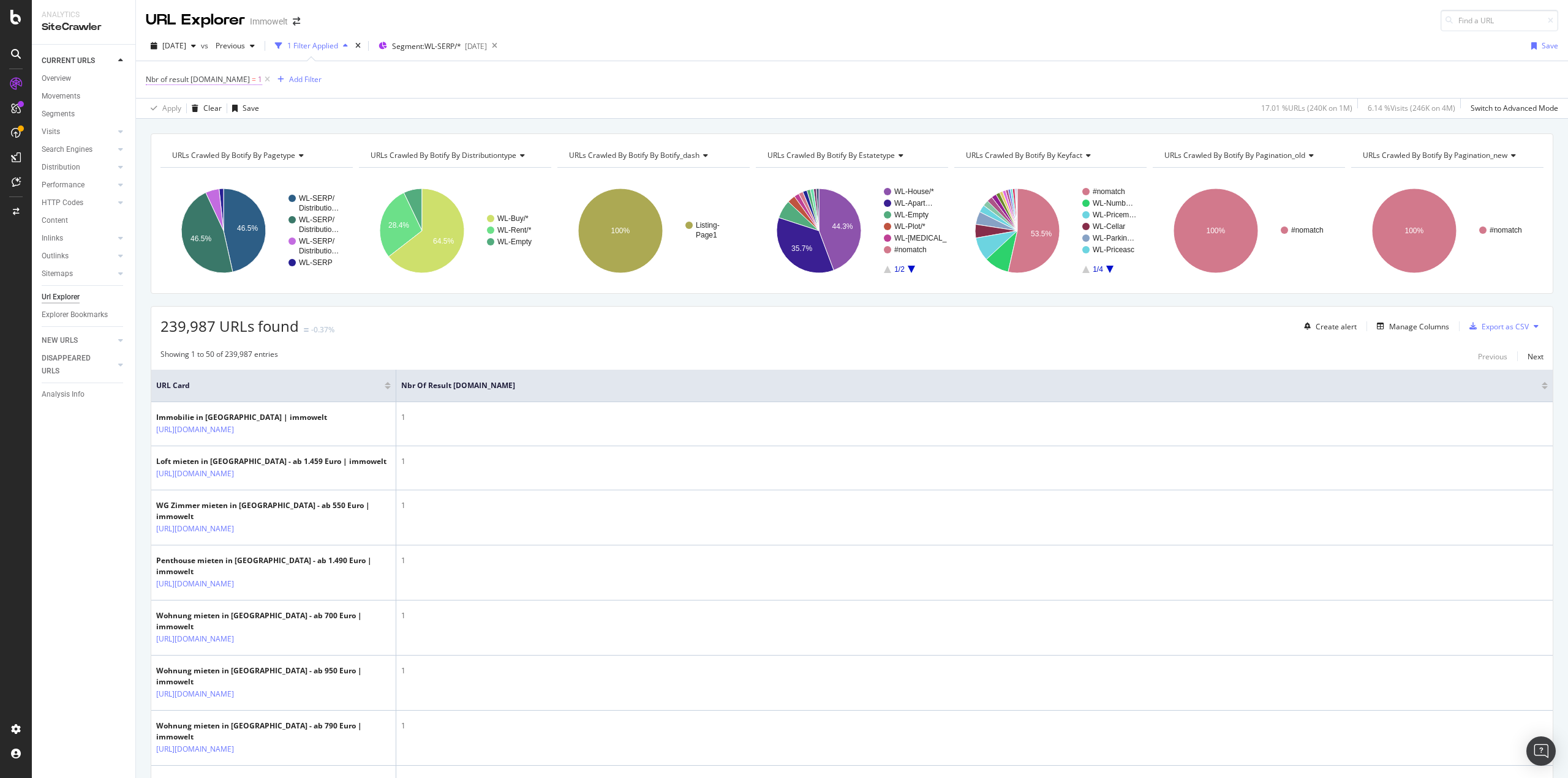
click at [221, 79] on span "Nbr of result schema.org" at bounding box center [197, 79] width 104 height 10
click at [178, 144] on input "1" at bounding box center [223, 149] width 135 height 20
type input "2"
click at [270, 173] on div "button" at bounding box center [263, 175] width 16 height 7
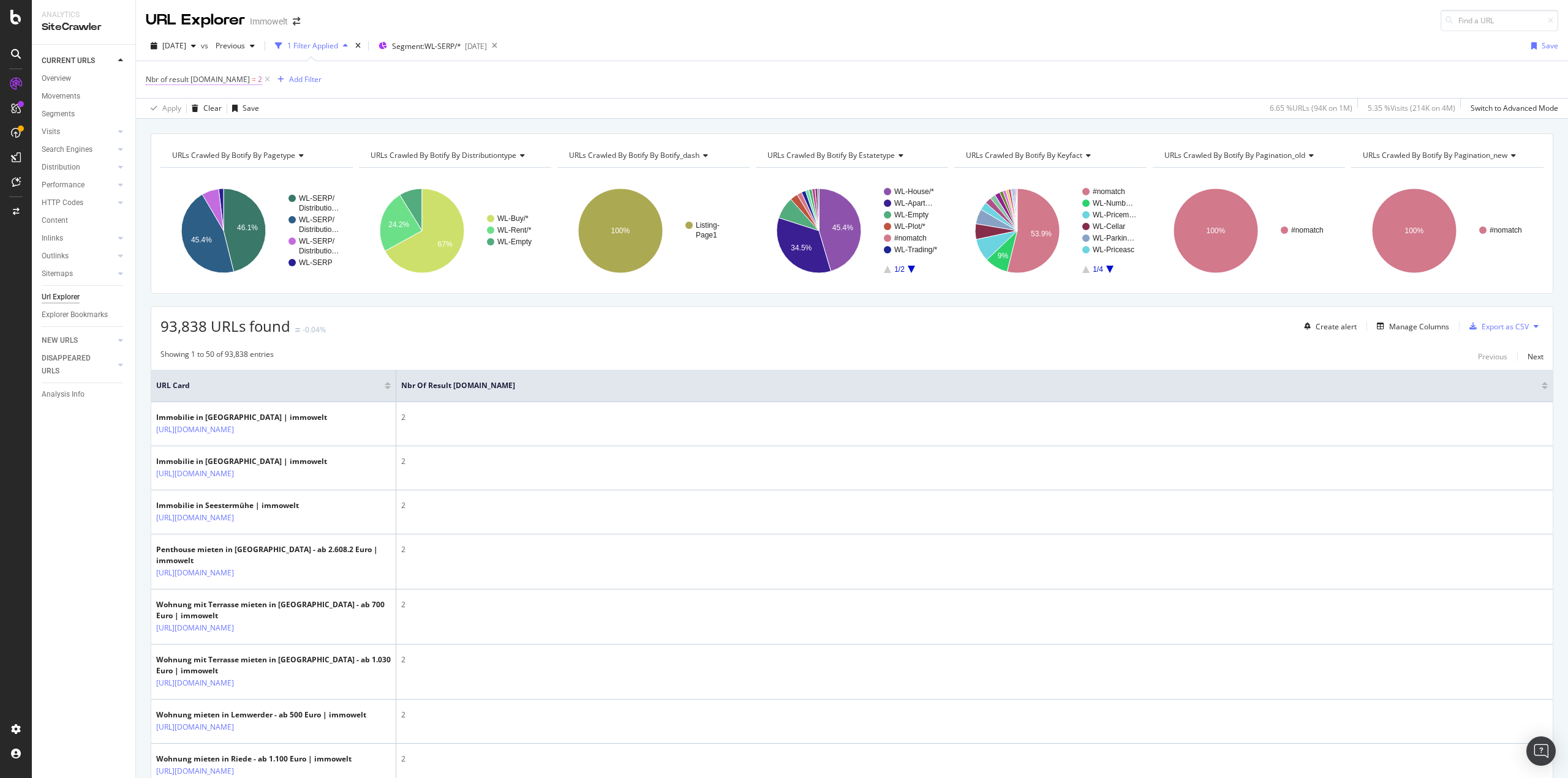
click at [192, 84] on span "Nbr of result schema.org = 2" at bounding box center [204, 79] width 117 height 11
drag, startPoint x: 183, startPoint y: 148, endPoint x: 164, endPoint y: 149, distance: 19.0
click at [161, 149] on input "2" at bounding box center [223, 149] width 135 height 20
type input "3"
click at [280, 176] on div "Apply" at bounding box center [282, 174] width 19 height 10
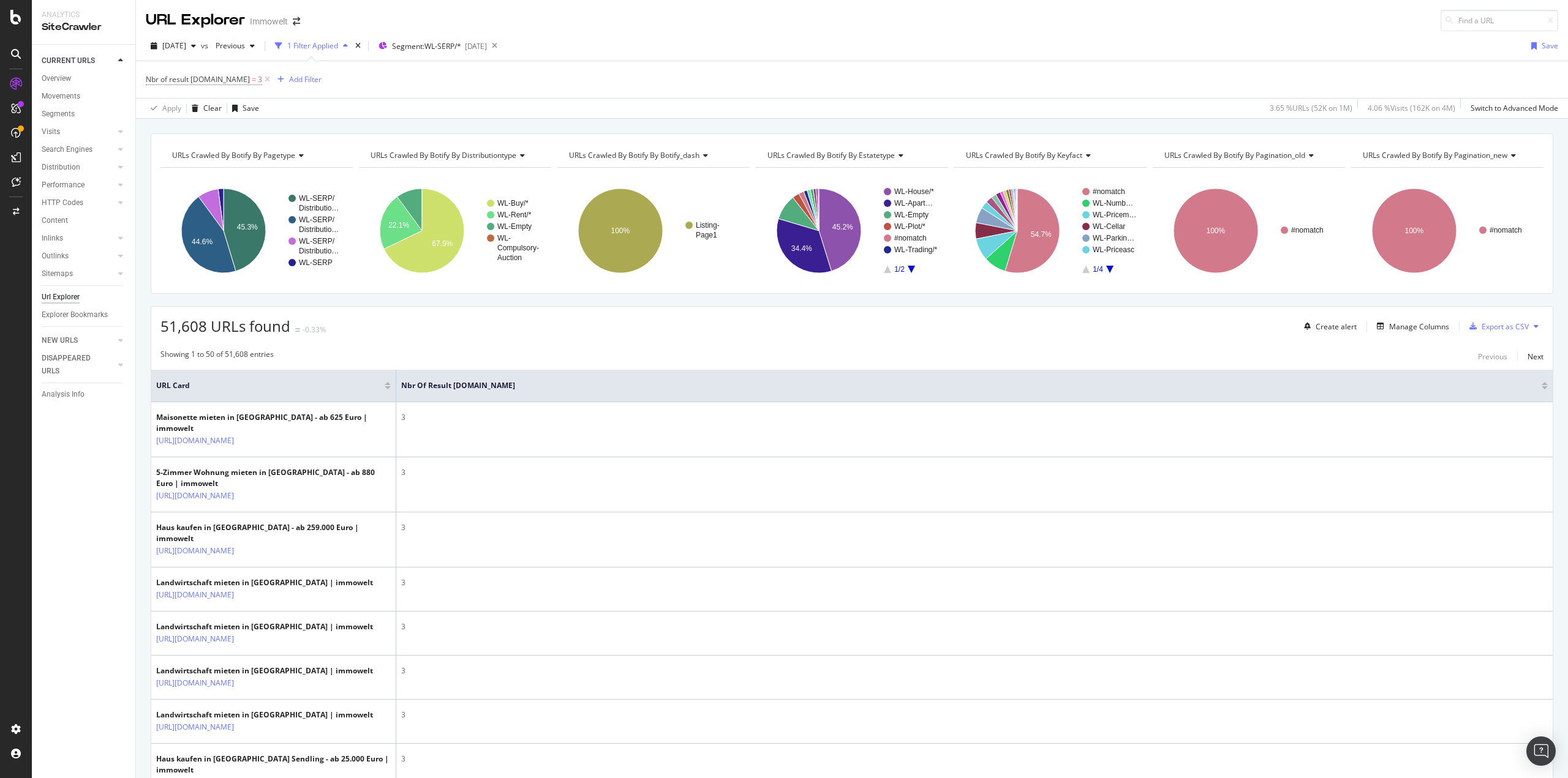
click at [214, 80] on span "Nbr of result schema.org" at bounding box center [197, 79] width 104 height 10
drag, startPoint x: 186, startPoint y: 149, endPoint x: 160, endPoint y: 152, distance: 26.2
click at [160, 152] on input "3" at bounding box center [223, 149] width 135 height 20
type input "4"
click at [280, 179] on div "Apply" at bounding box center [282, 174] width 19 height 10
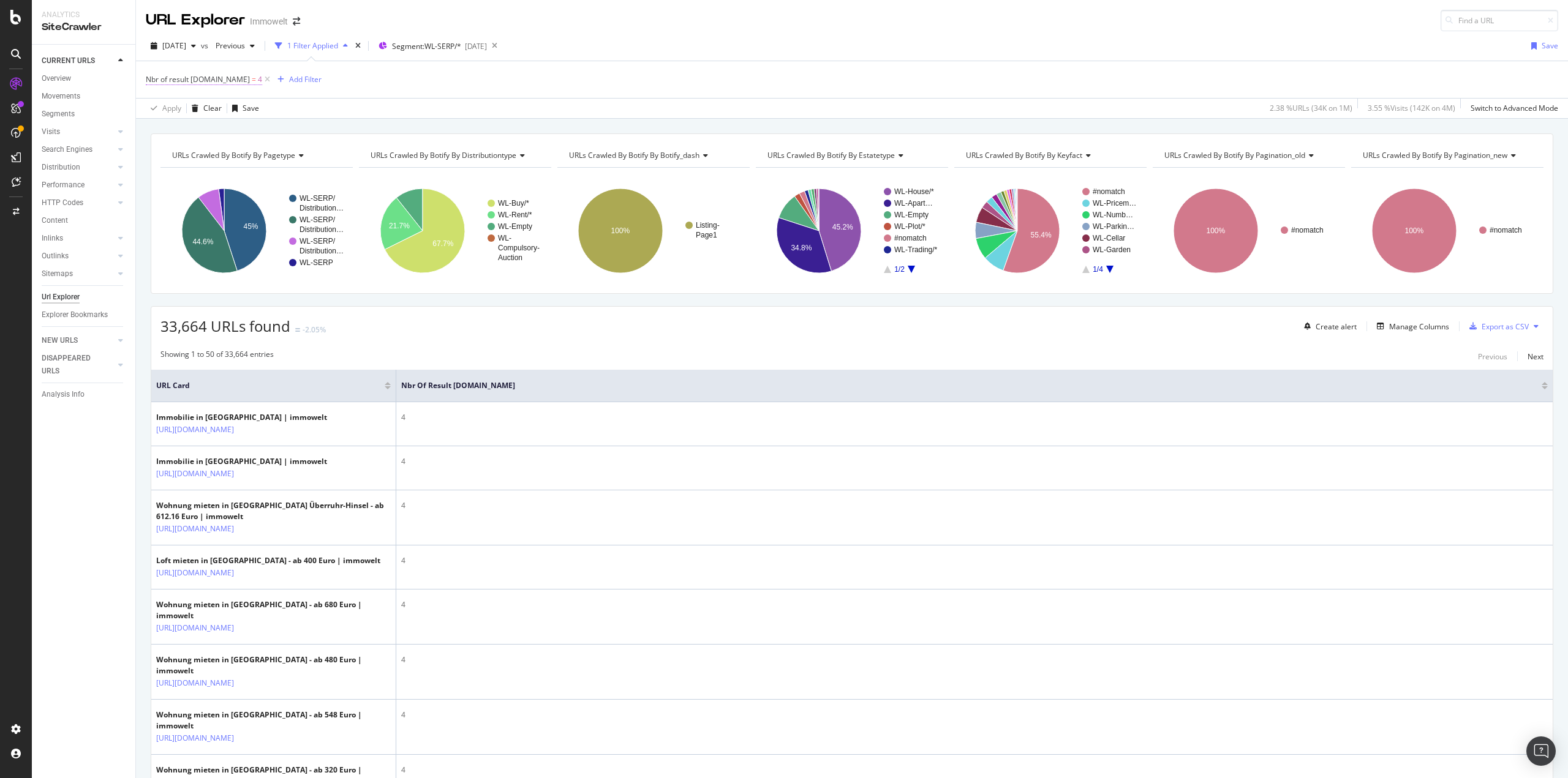
click at [252, 79] on span "=" at bounding box center [254, 79] width 4 height 10
click at [161, 154] on input "4" at bounding box center [223, 149] width 135 height 20
type input "5"
click at [274, 173] on div "Apply" at bounding box center [282, 174] width 19 height 10
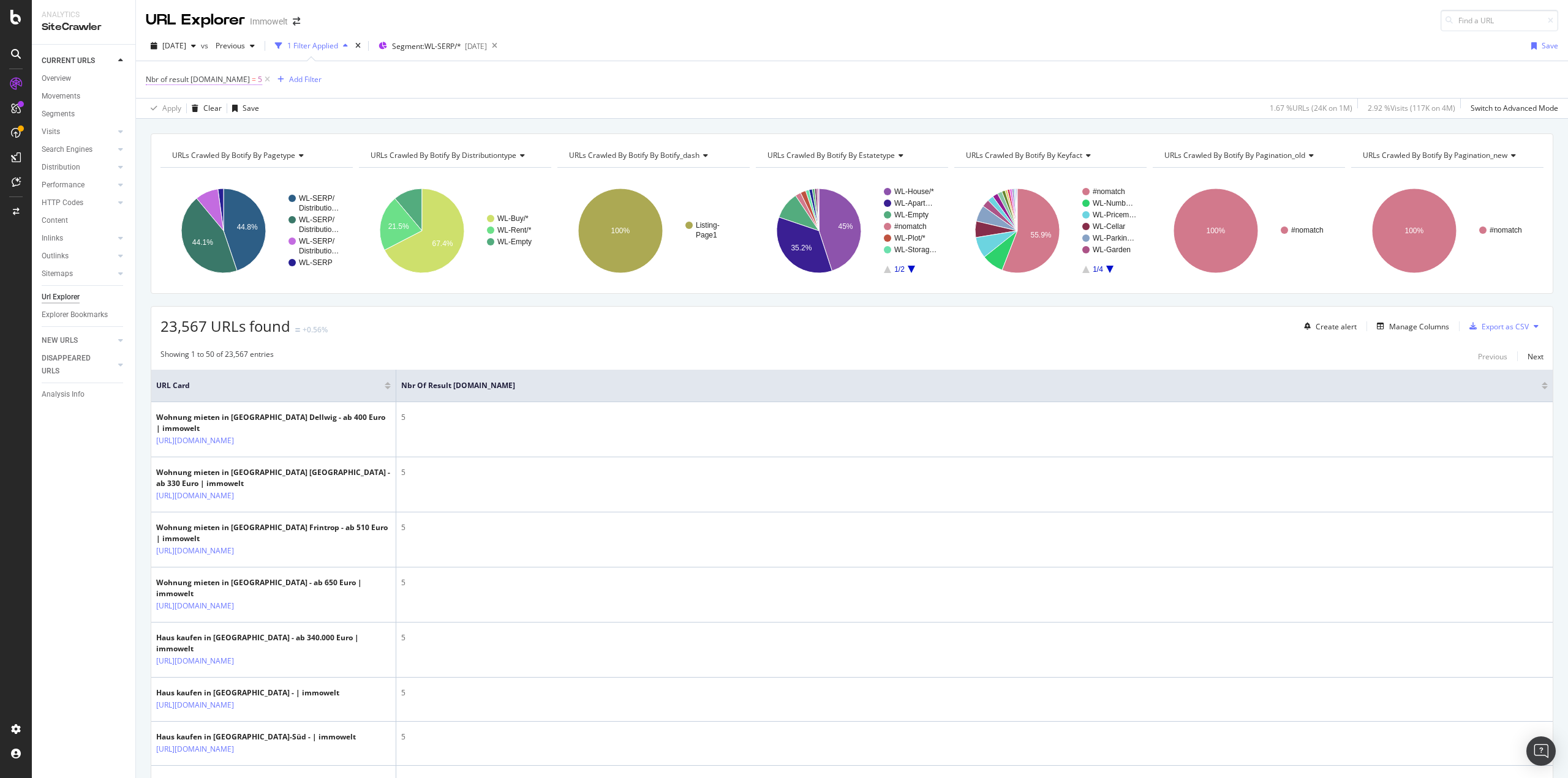
click at [210, 81] on span "Nbr of result schema.org" at bounding box center [197, 79] width 104 height 10
click at [185, 123] on div "Equal to" at bounding box center [223, 127] width 135 height 20
click at [196, 216] on span "Greater than" at bounding box center [184, 216] width 44 height 10
click at [267, 172] on div "button" at bounding box center [263, 175] width 16 height 7
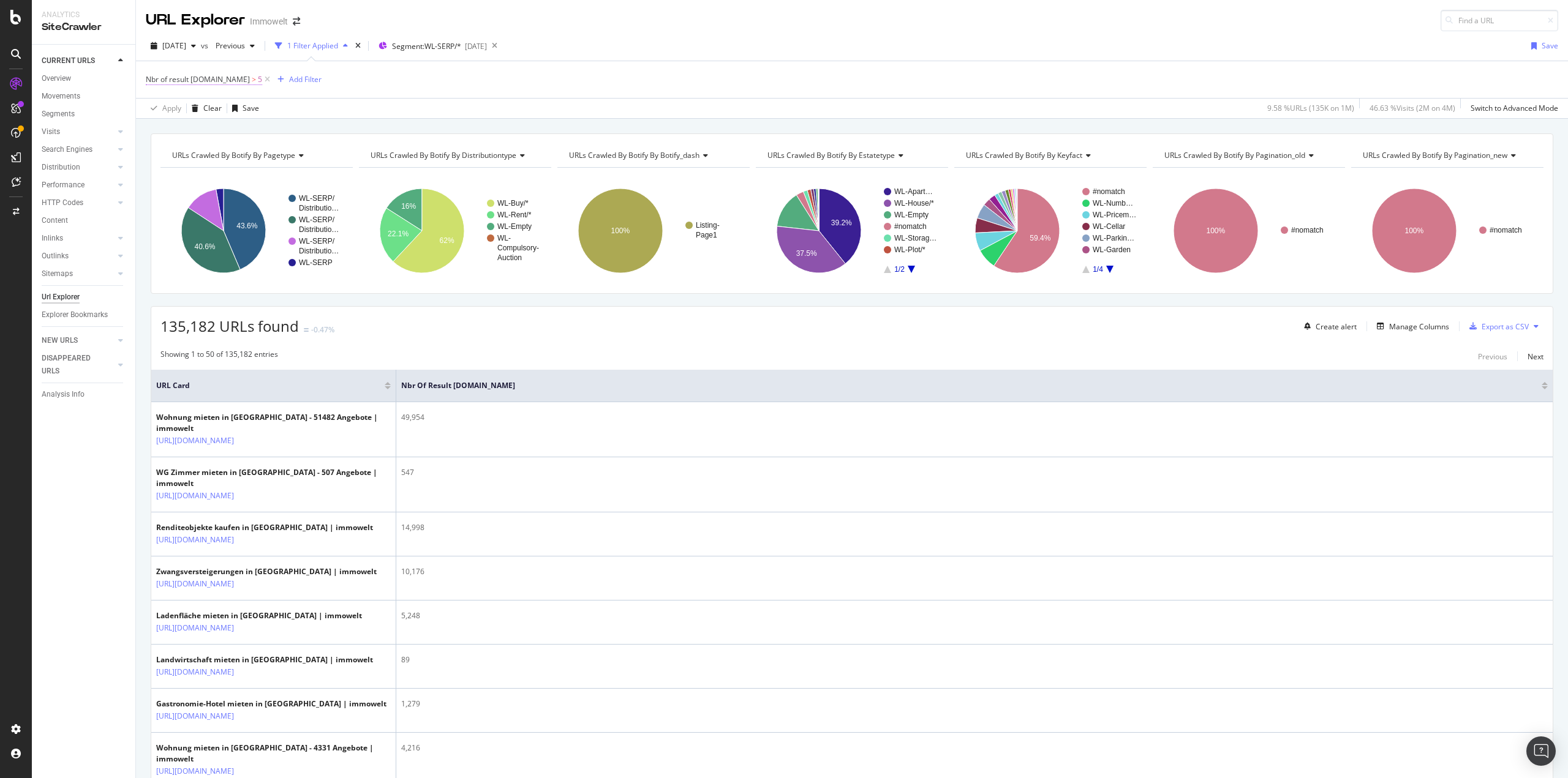
click at [220, 82] on span "Nbr of result schema.org" at bounding box center [197, 79] width 104 height 10
click at [187, 128] on span "Greater than" at bounding box center [178, 127] width 44 height 10
click at [197, 290] on span "Doesn't exist" at bounding box center [184, 295] width 44 height 10
click at [278, 151] on div "Apply" at bounding box center [282, 153] width 19 height 10
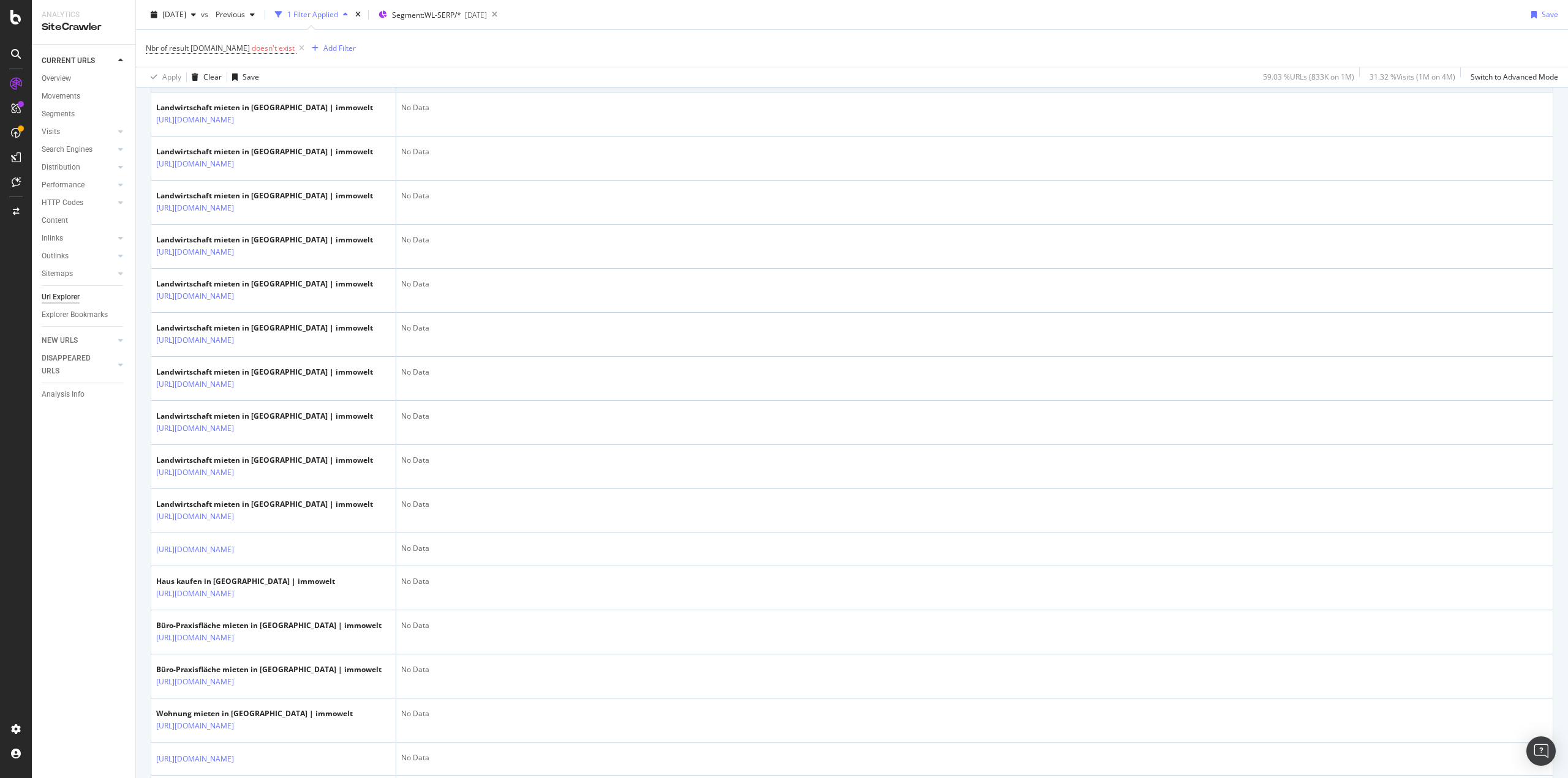
scroll to position [1102, 0]
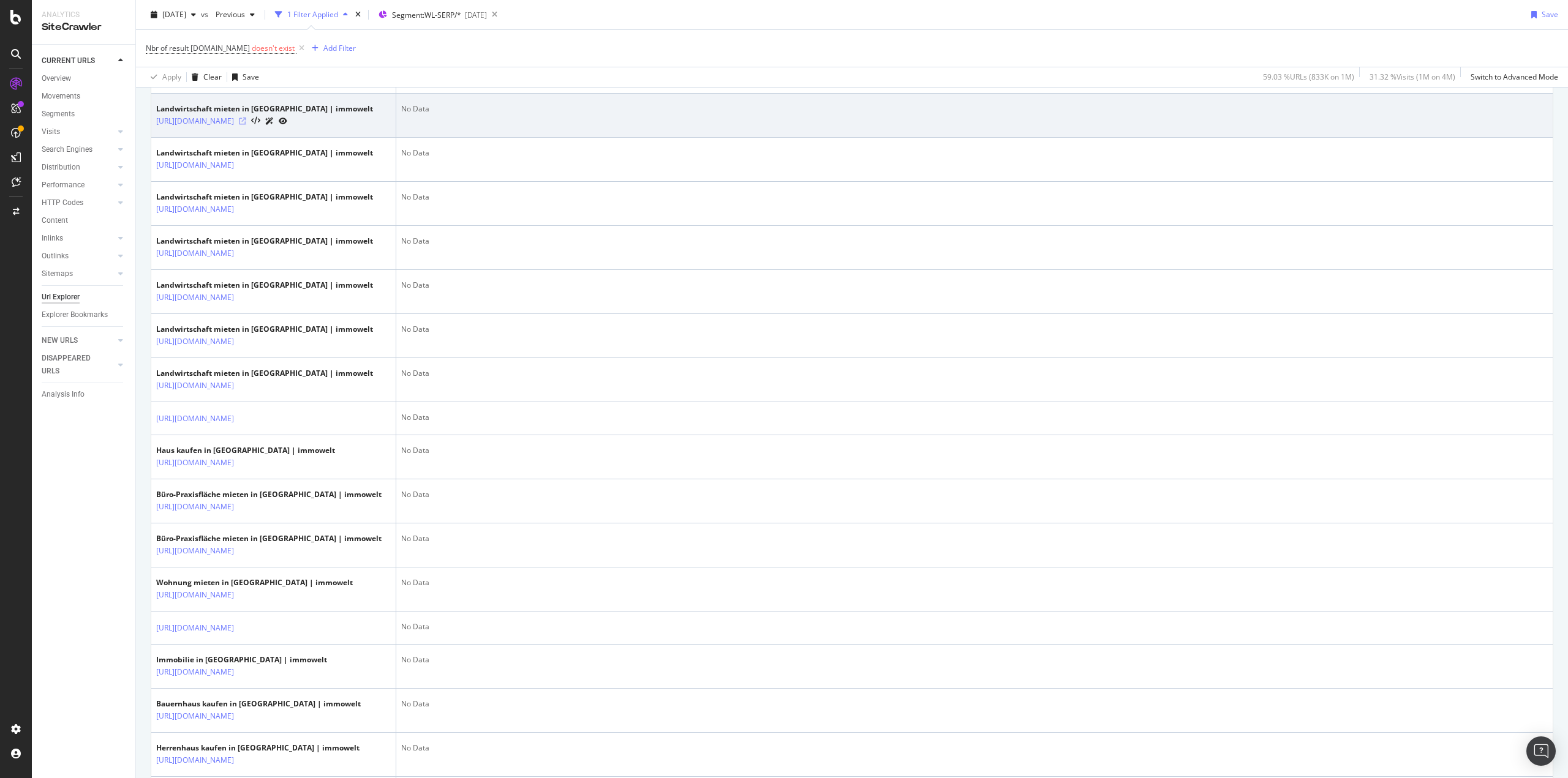
click at [246, 125] on icon at bounding box center [242, 121] width 7 height 7
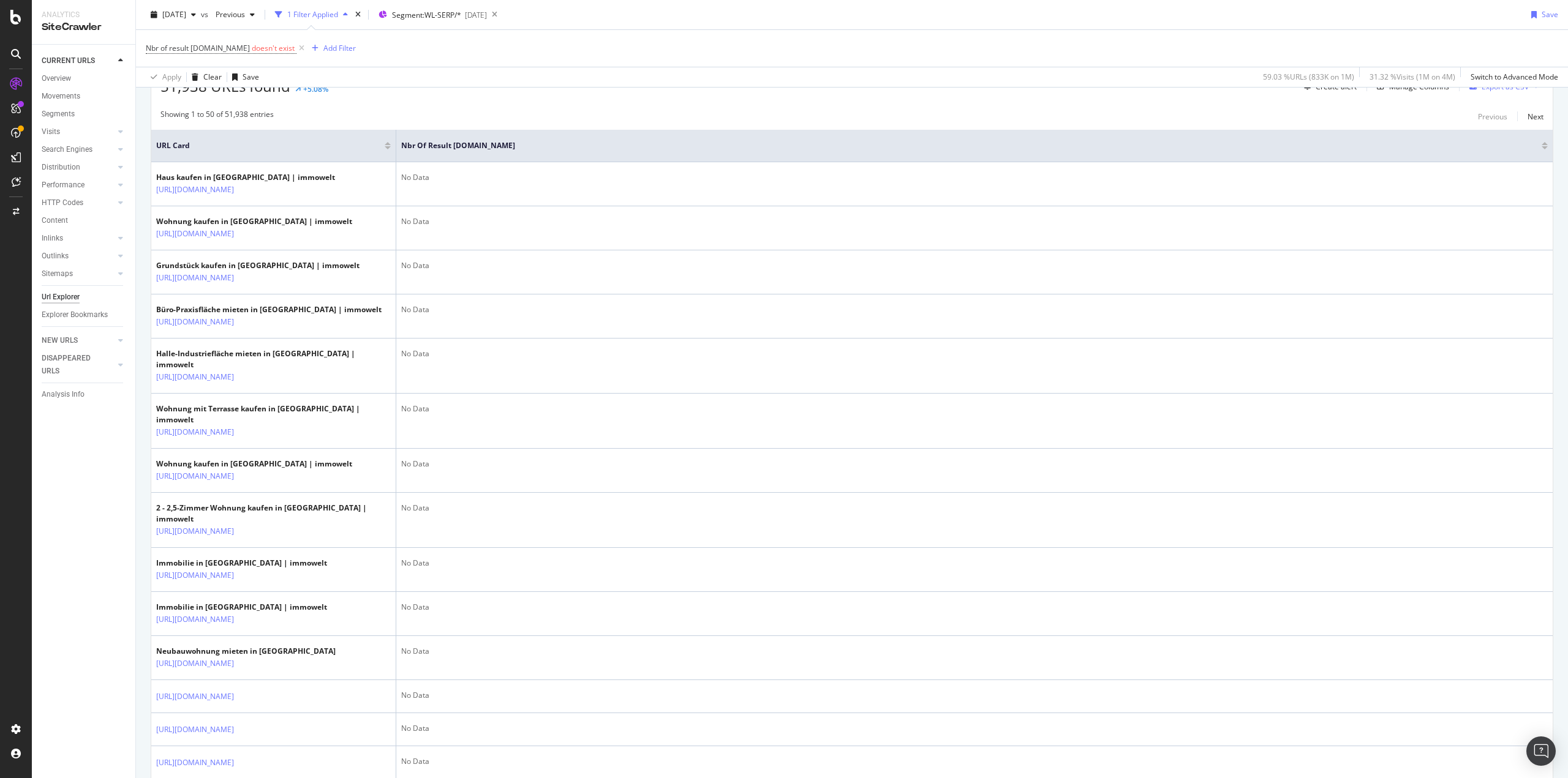
scroll to position [0, 0]
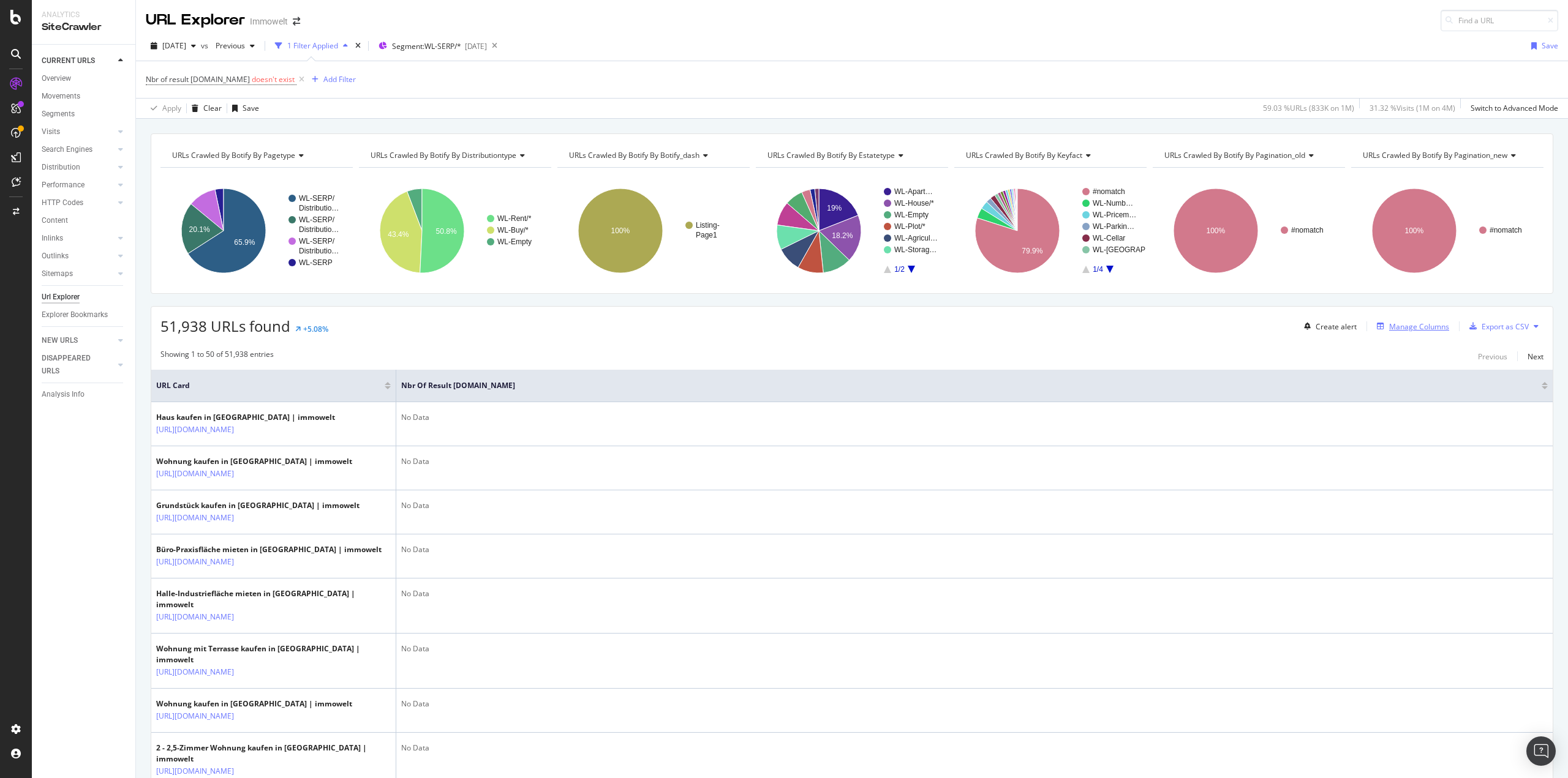
click at [1029, 319] on div "Manage Columns" at bounding box center [1411, 326] width 77 height 14
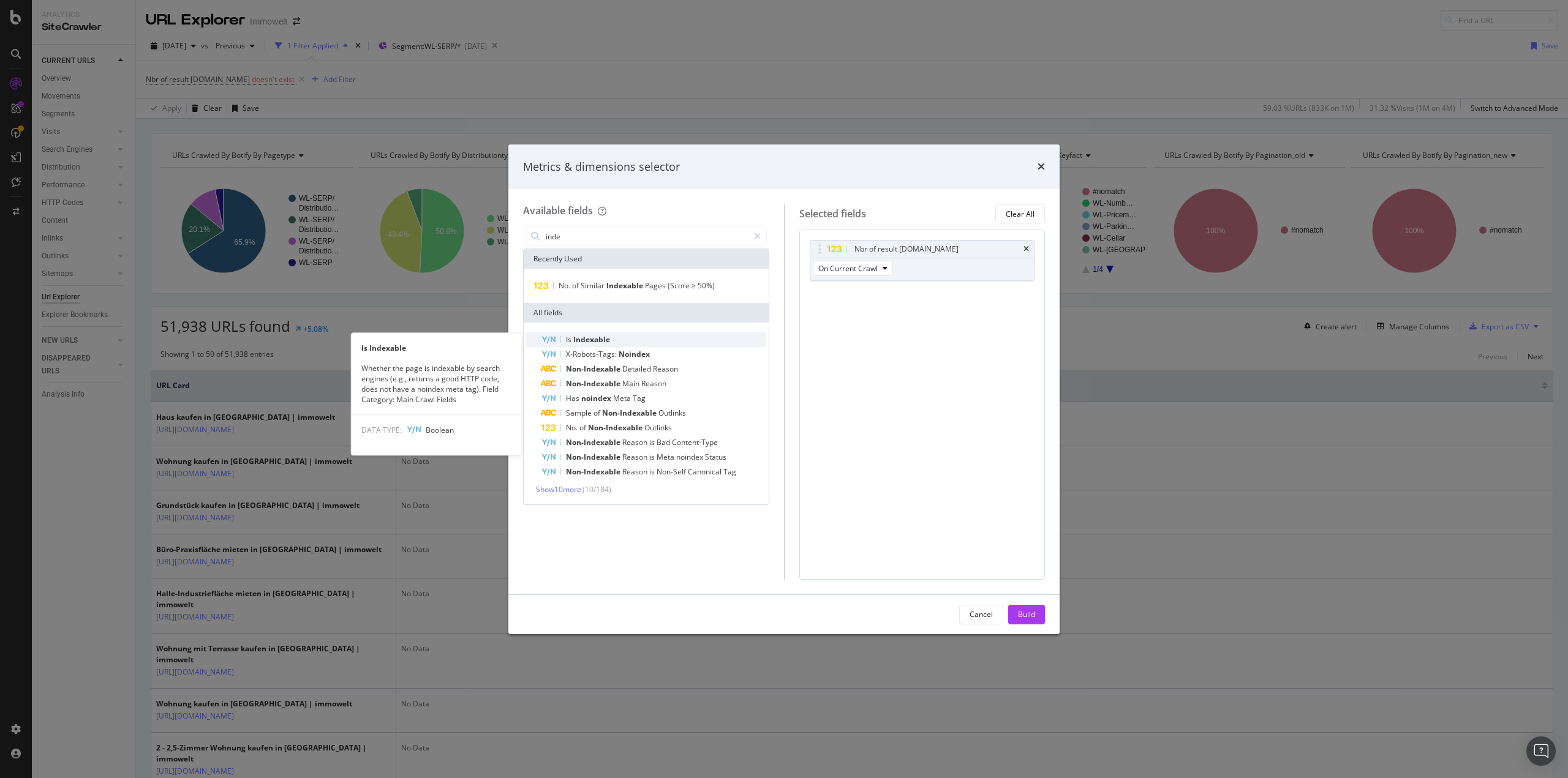
type input "inde"
click at [625, 343] on div "Is Indexable" at bounding box center [653, 340] width 225 height 15
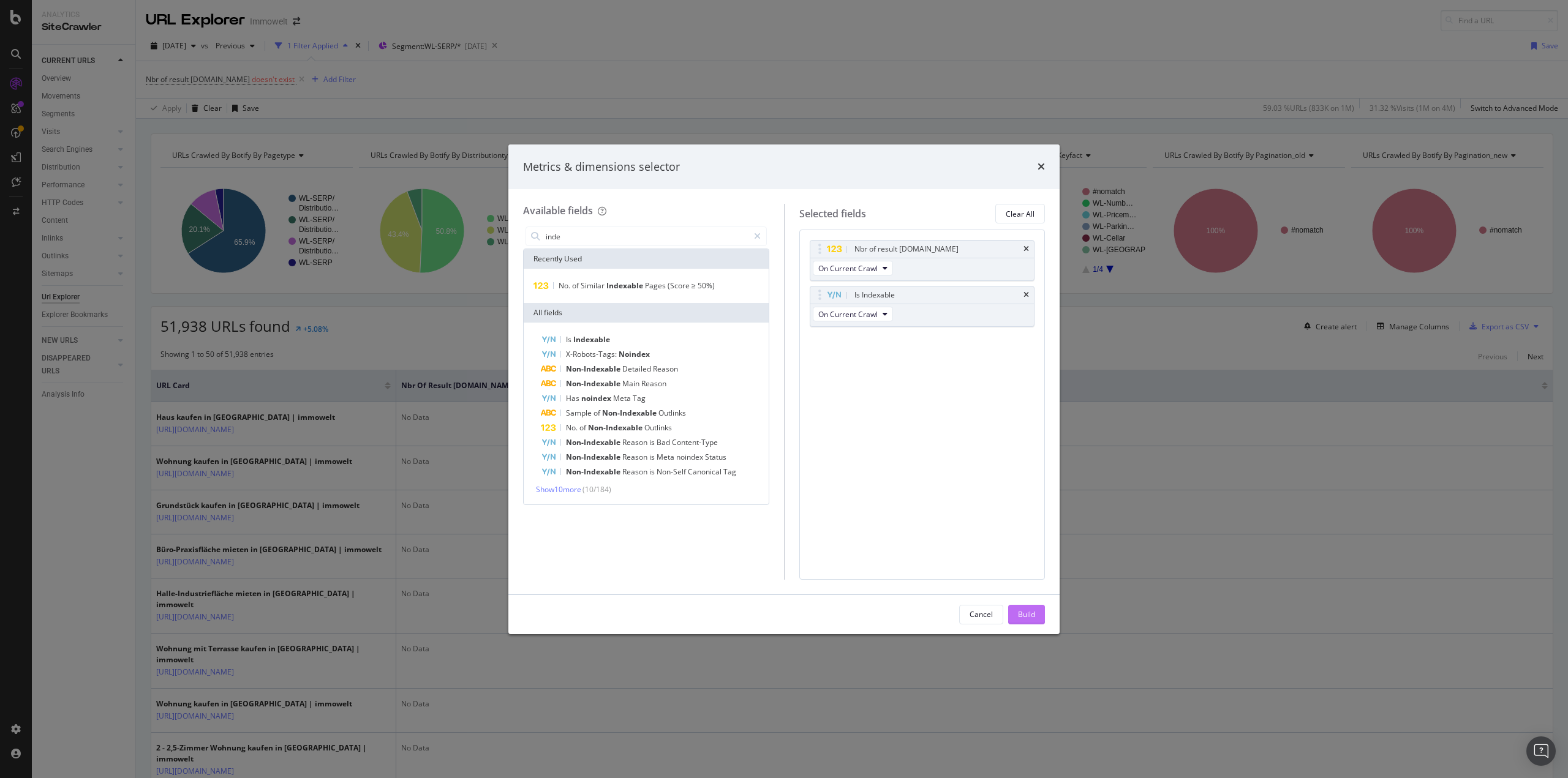
click at [1020, 539] on div "Build" at bounding box center [1026, 614] width 17 height 10
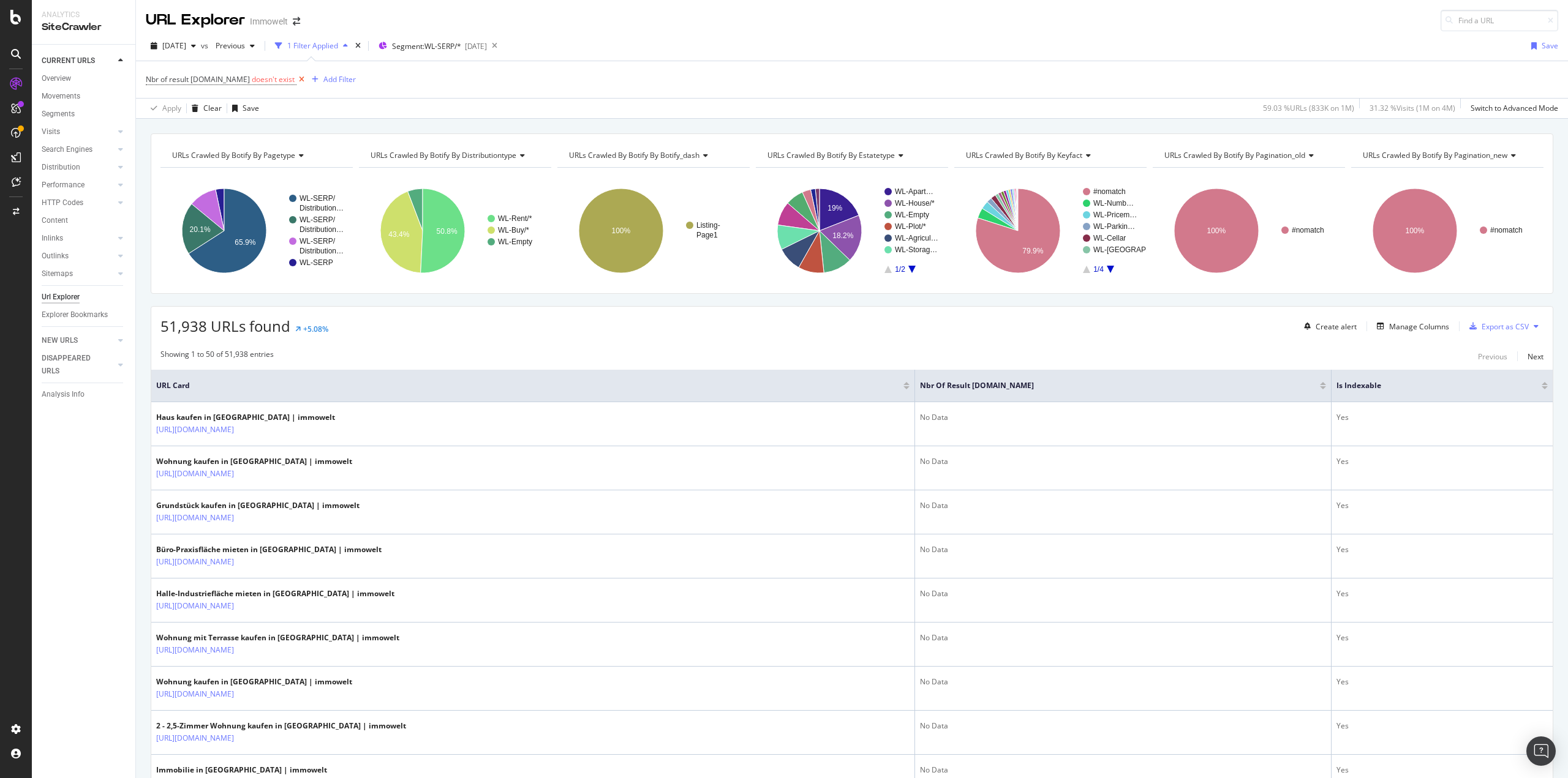
click at [297, 78] on icon at bounding box center [301, 79] width 10 height 12
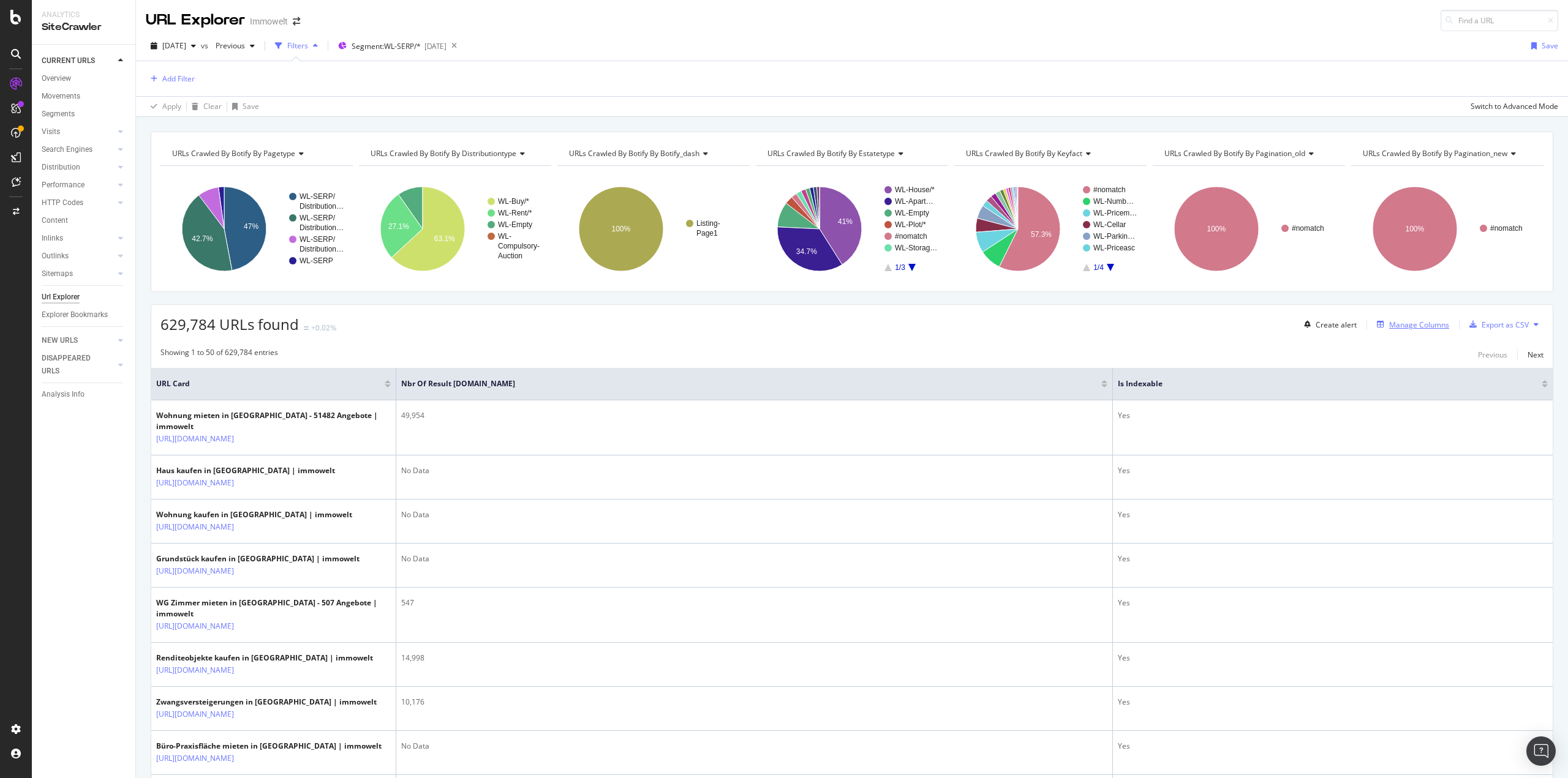
click at [1029, 322] on div "Manage Columns" at bounding box center [1419, 324] width 60 height 10
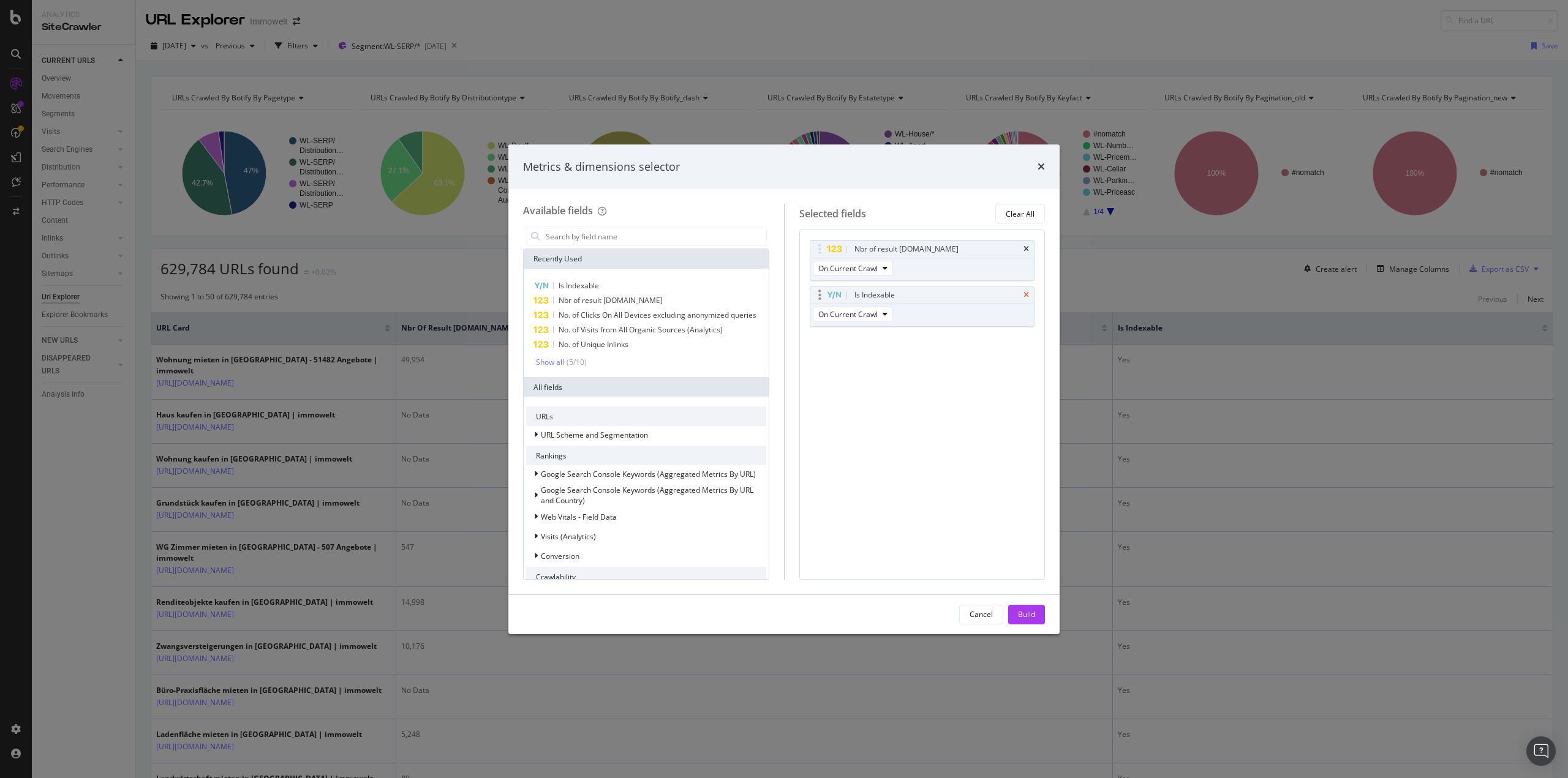
click at [1028, 293] on icon "times" at bounding box center [1026, 295] width 5 height 7
click at [1028, 293] on div "Nbr of result schema.org On Current Crawl Is Indexable On Current Crawl You can…" at bounding box center [922, 296] width 225 height 113
click at [1026, 539] on div "Build" at bounding box center [1026, 615] width 17 height 18
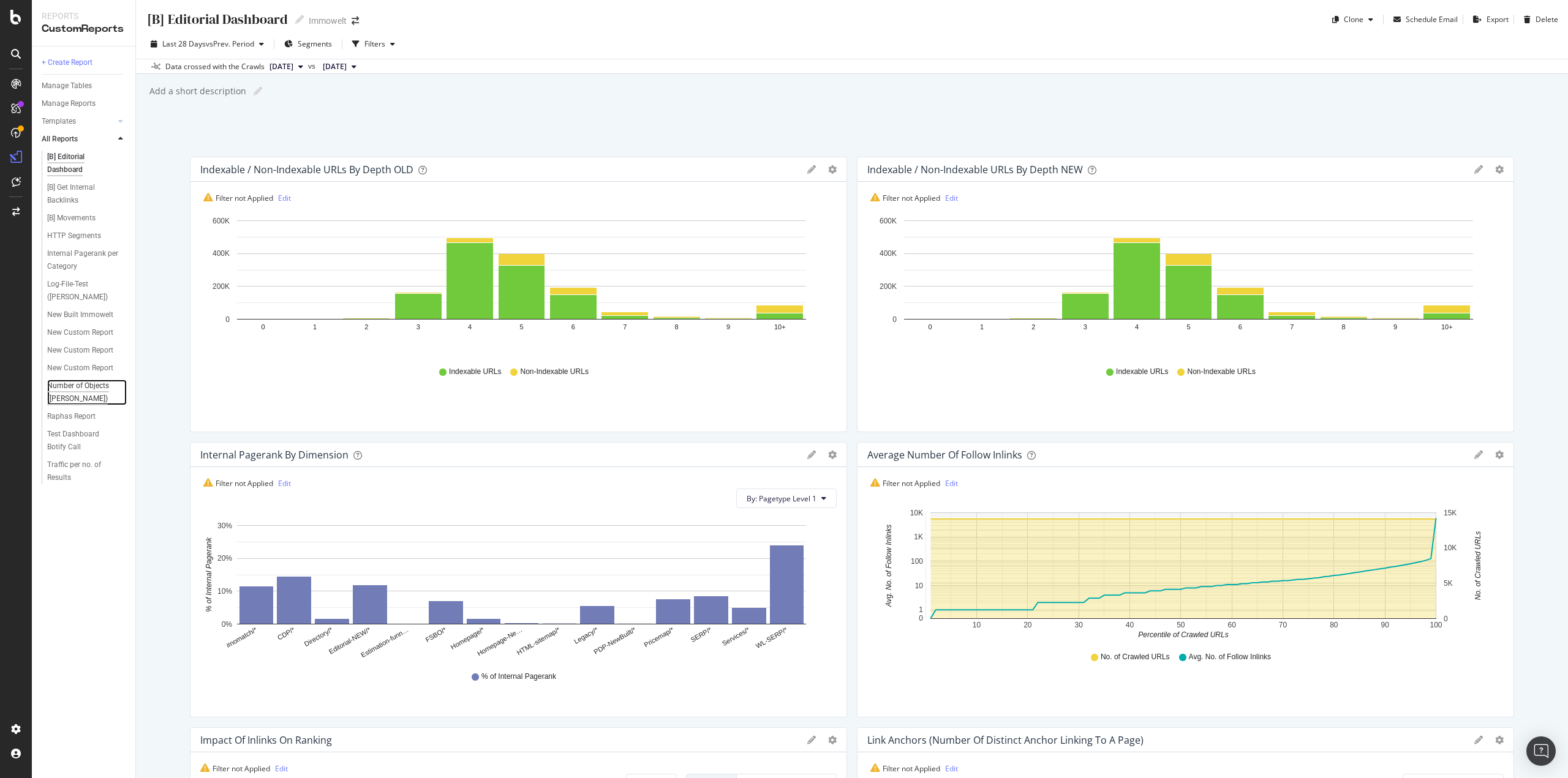
click at [90, 386] on div "Number of Objects ([PERSON_NAME])" at bounding box center [83, 393] width 73 height 26
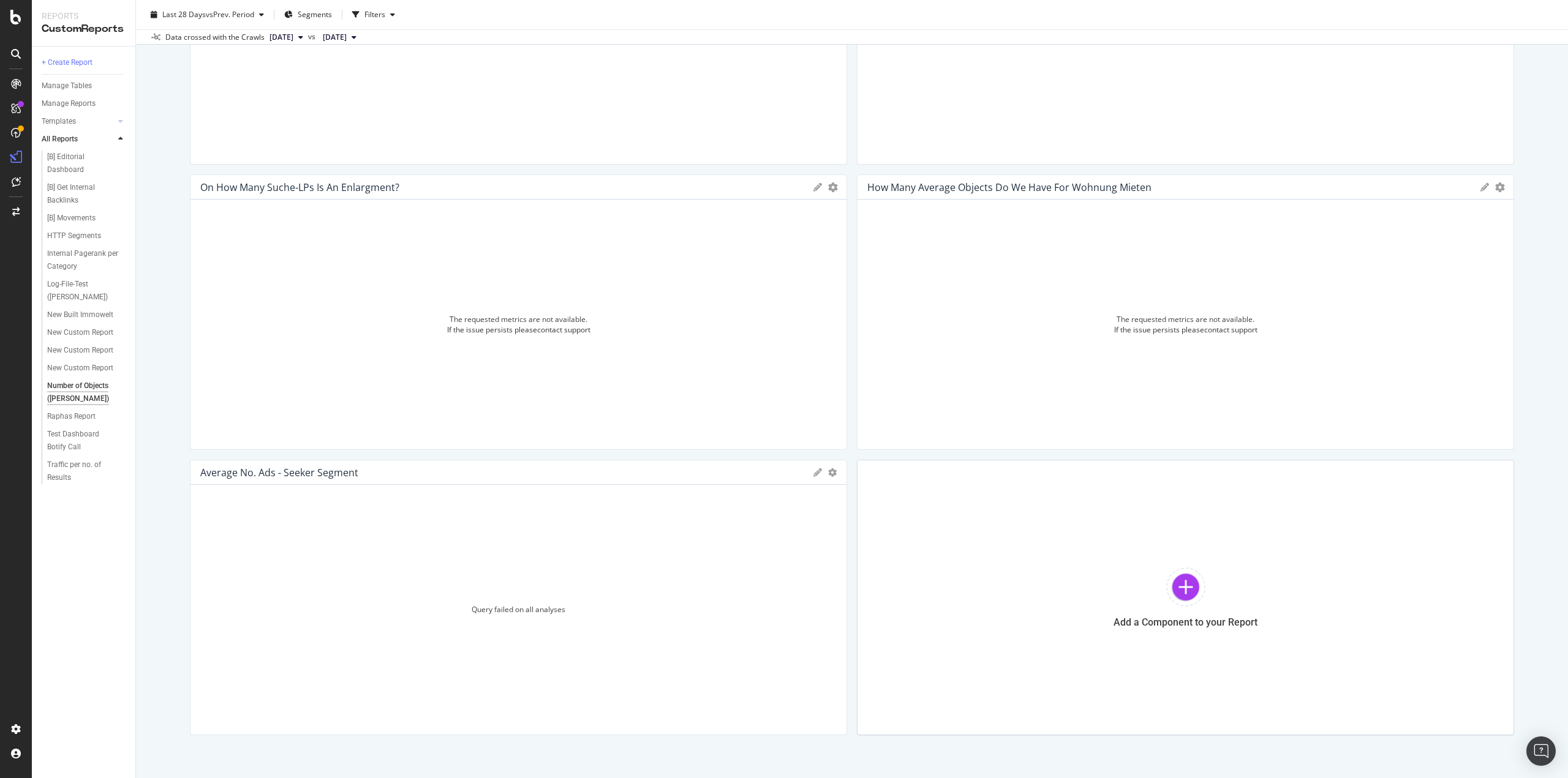
scroll to position [606, 0]
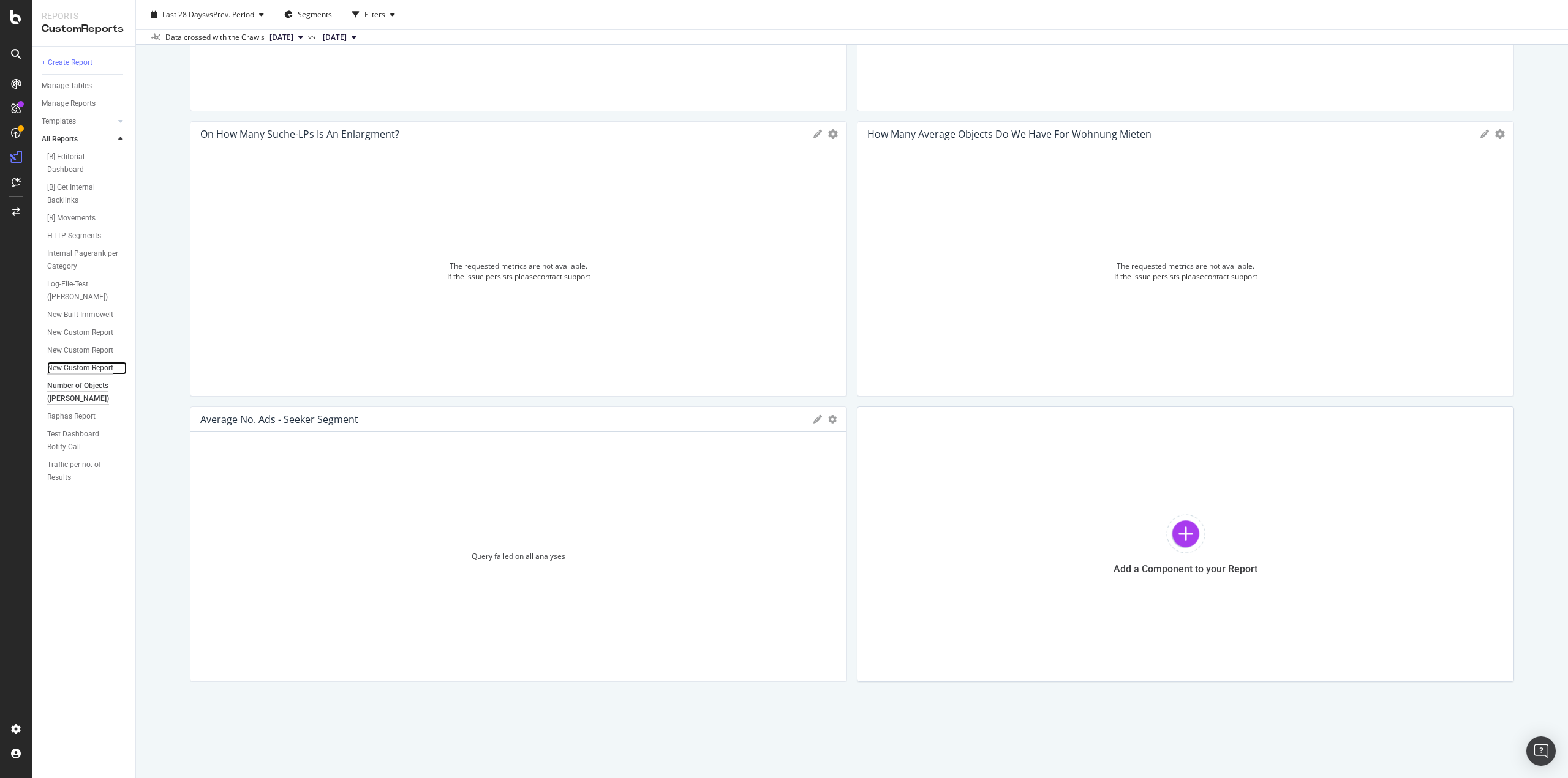
click at [88, 368] on div "New Custom Report" at bounding box center [80, 368] width 66 height 13
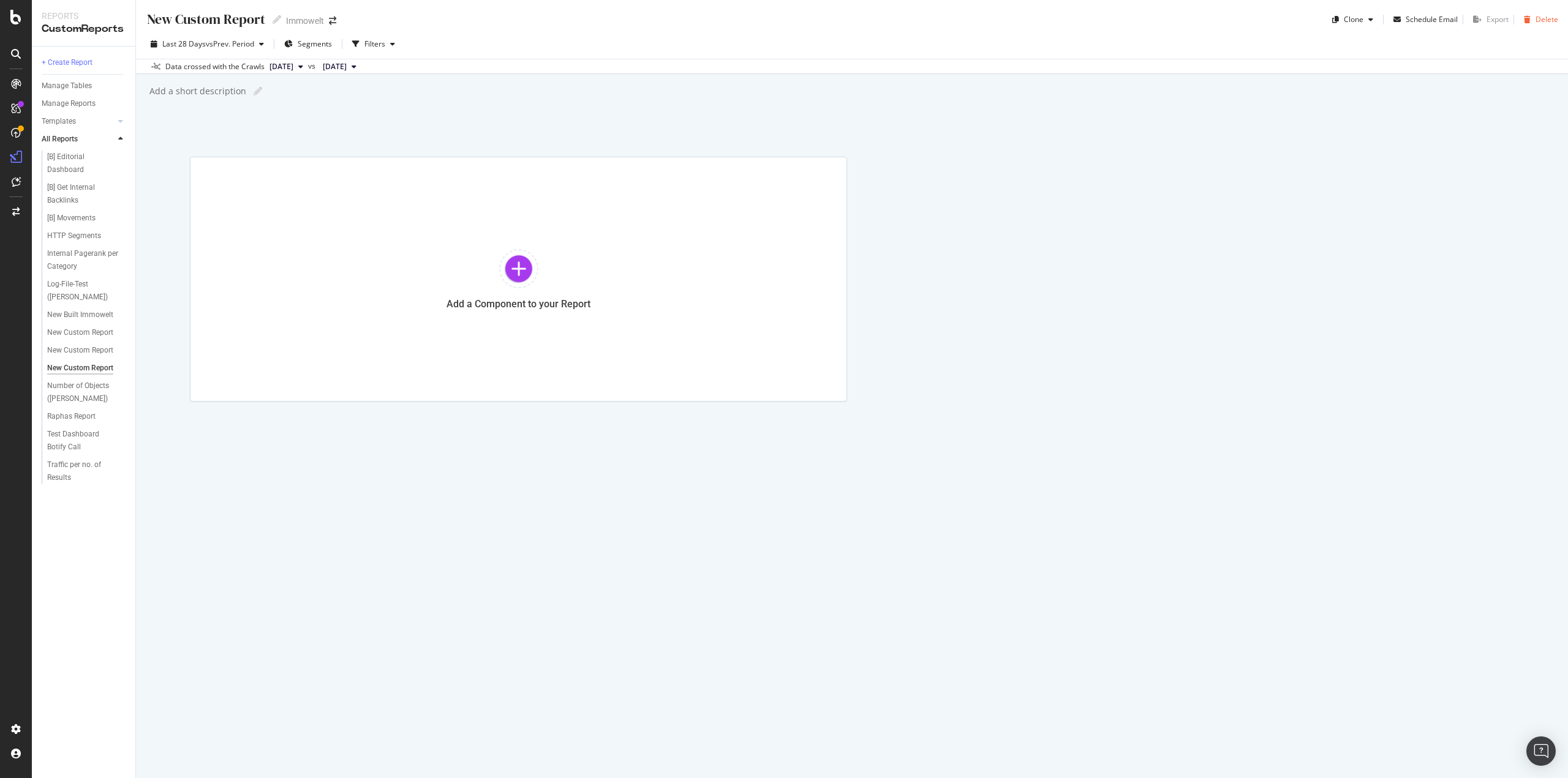
click at [1554, 16] on div "Delete" at bounding box center [1546, 19] width 22 height 10
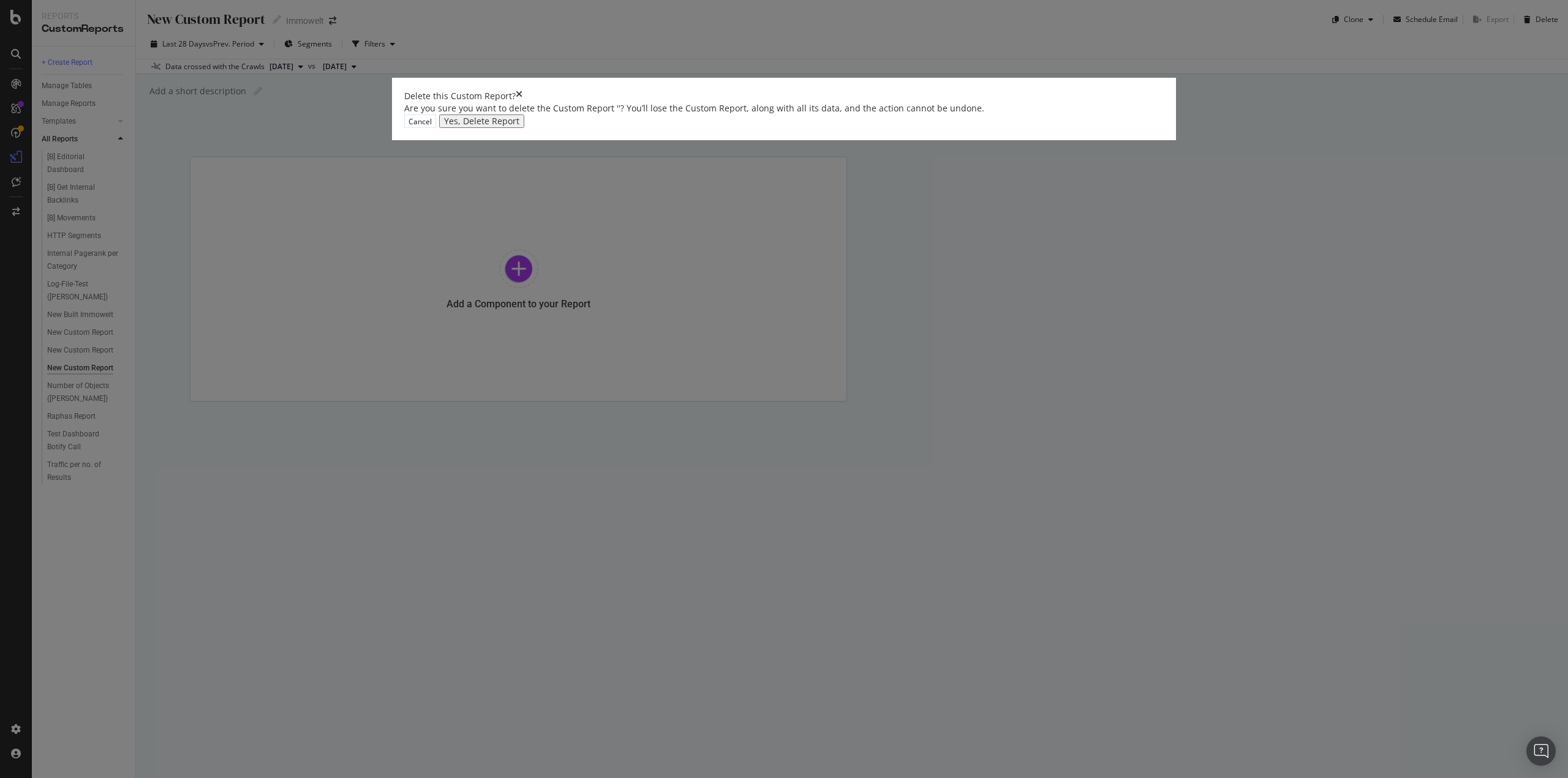
click at [894, 128] on div "Cancel Yes, Delete Report" at bounding box center [784, 121] width 759 height 14
click at [519, 126] on div "Yes, Delete Report" at bounding box center [481, 121] width 75 height 9
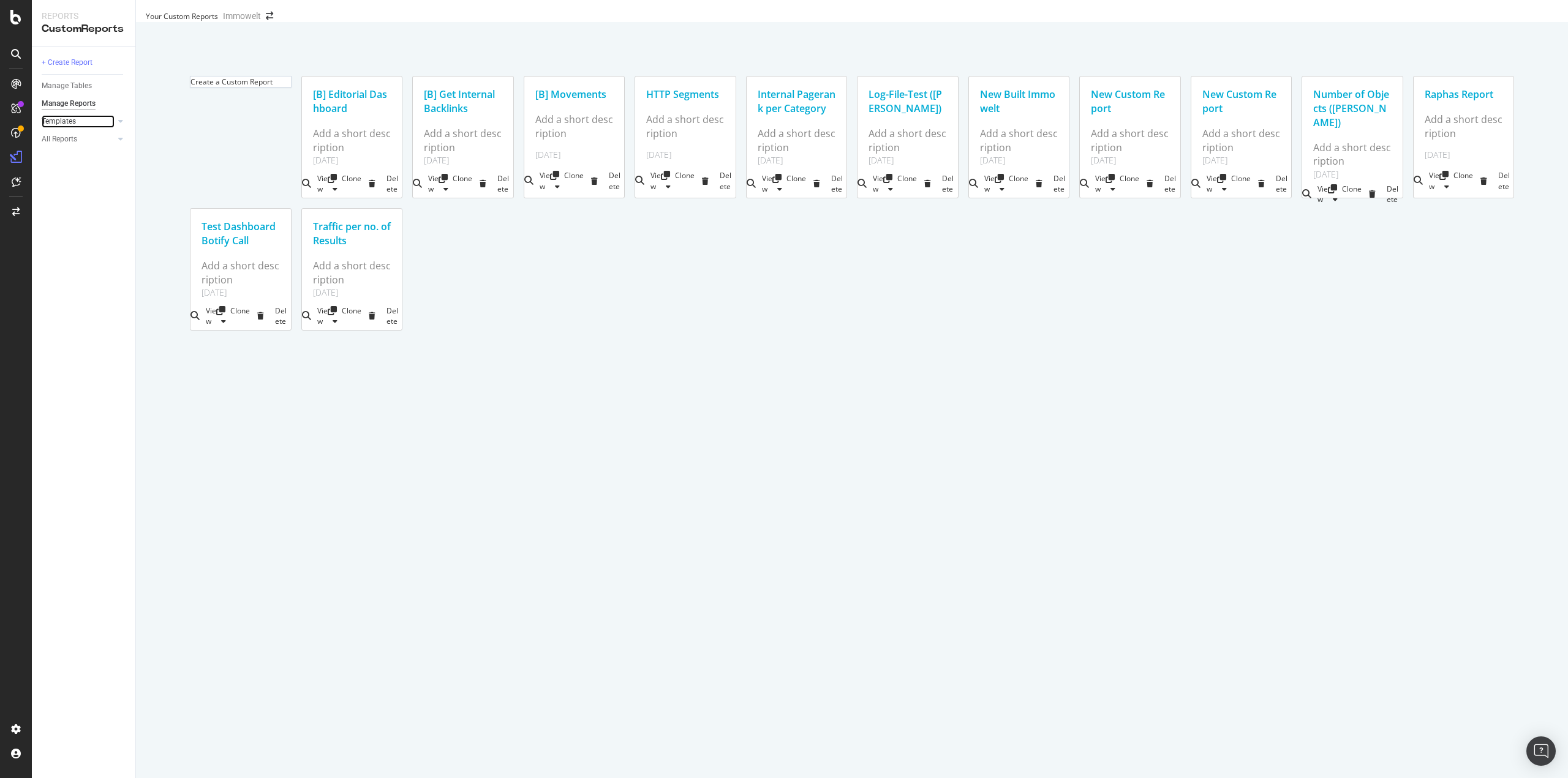
click at [104, 119] on div at bounding box center [109, 121] width 12 height 12
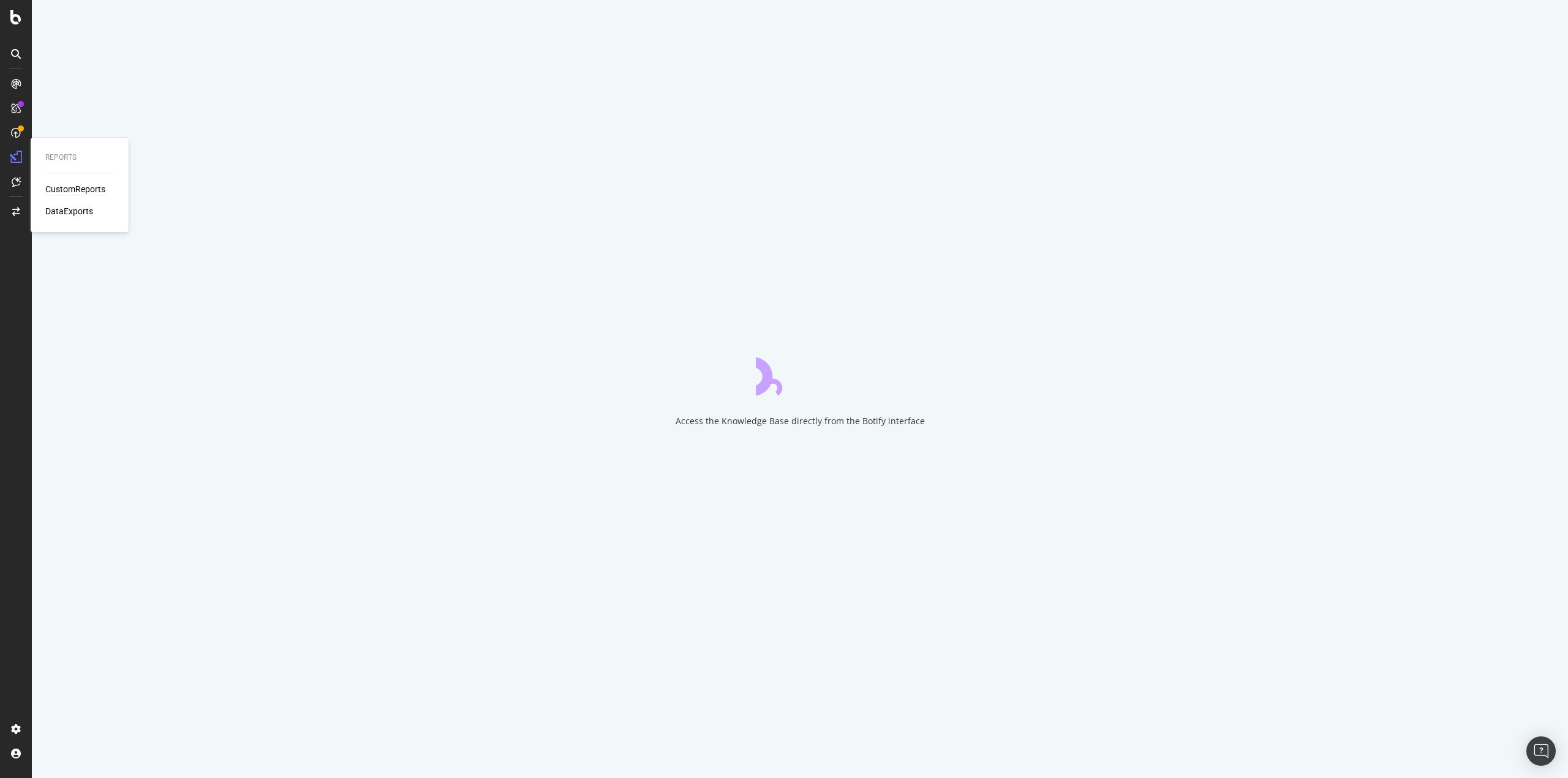
click at [52, 180] on div "Reports CustomReports DataExports" at bounding box center [79, 185] width 88 height 90
click at [56, 184] on div "CustomReports" at bounding box center [75, 189] width 60 height 12
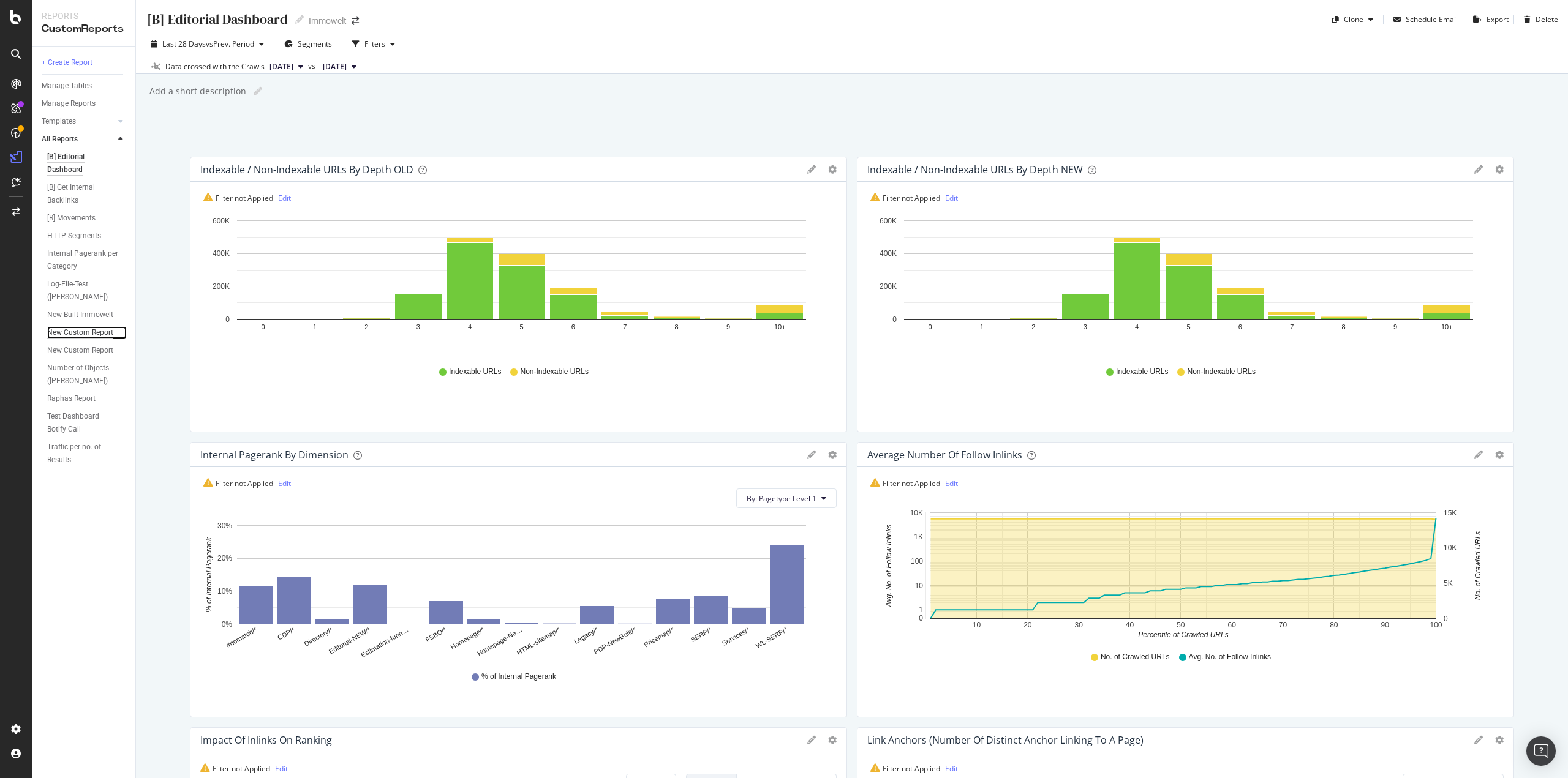
click at [86, 329] on div "New Custom Report" at bounding box center [80, 332] width 66 height 13
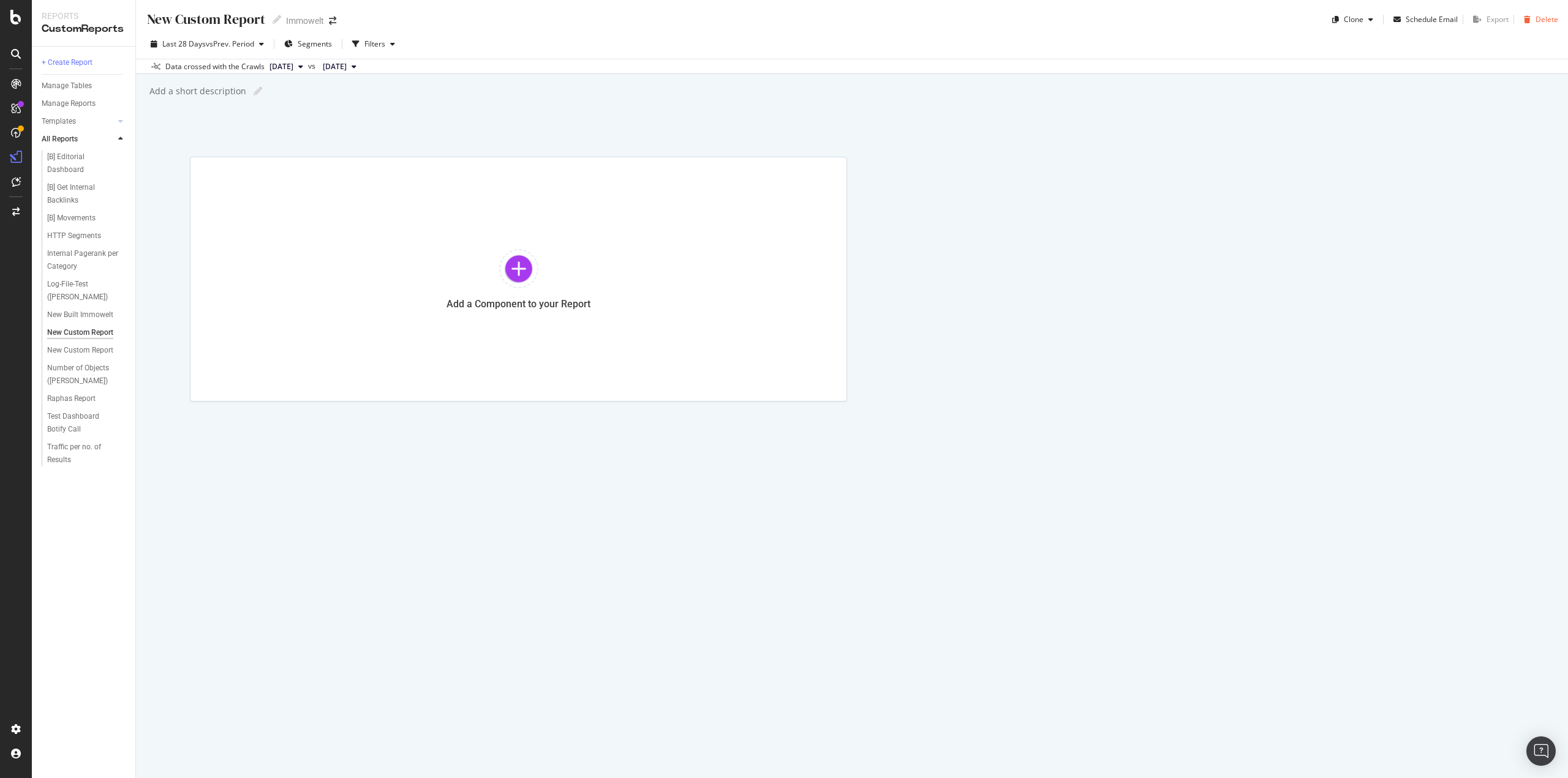
click at [1539, 22] on div "Delete" at bounding box center [1546, 19] width 22 height 10
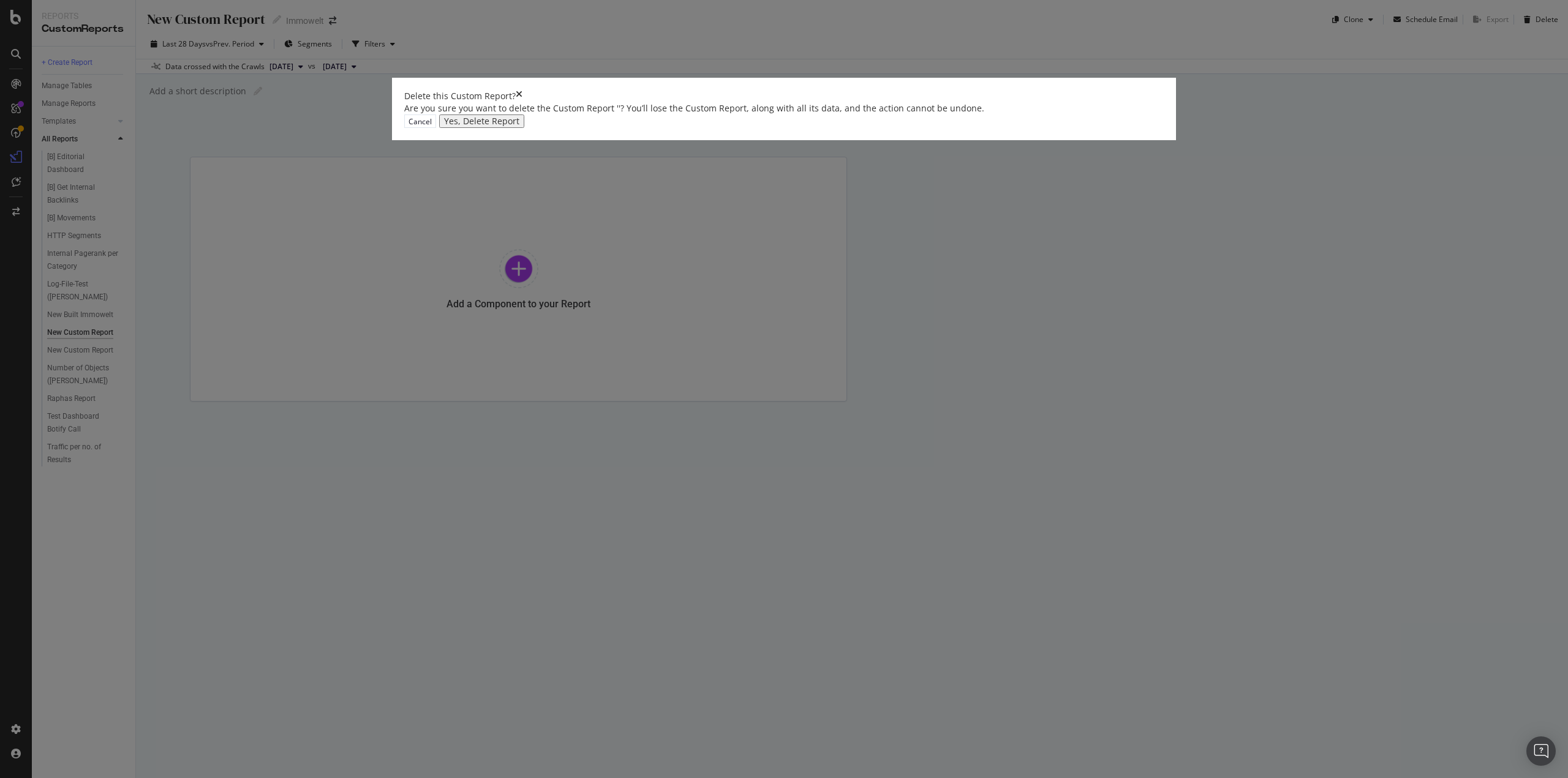
click at [519, 126] on div "Yes, Delete Report" at bounding box center [481, 121] width 75 height 9
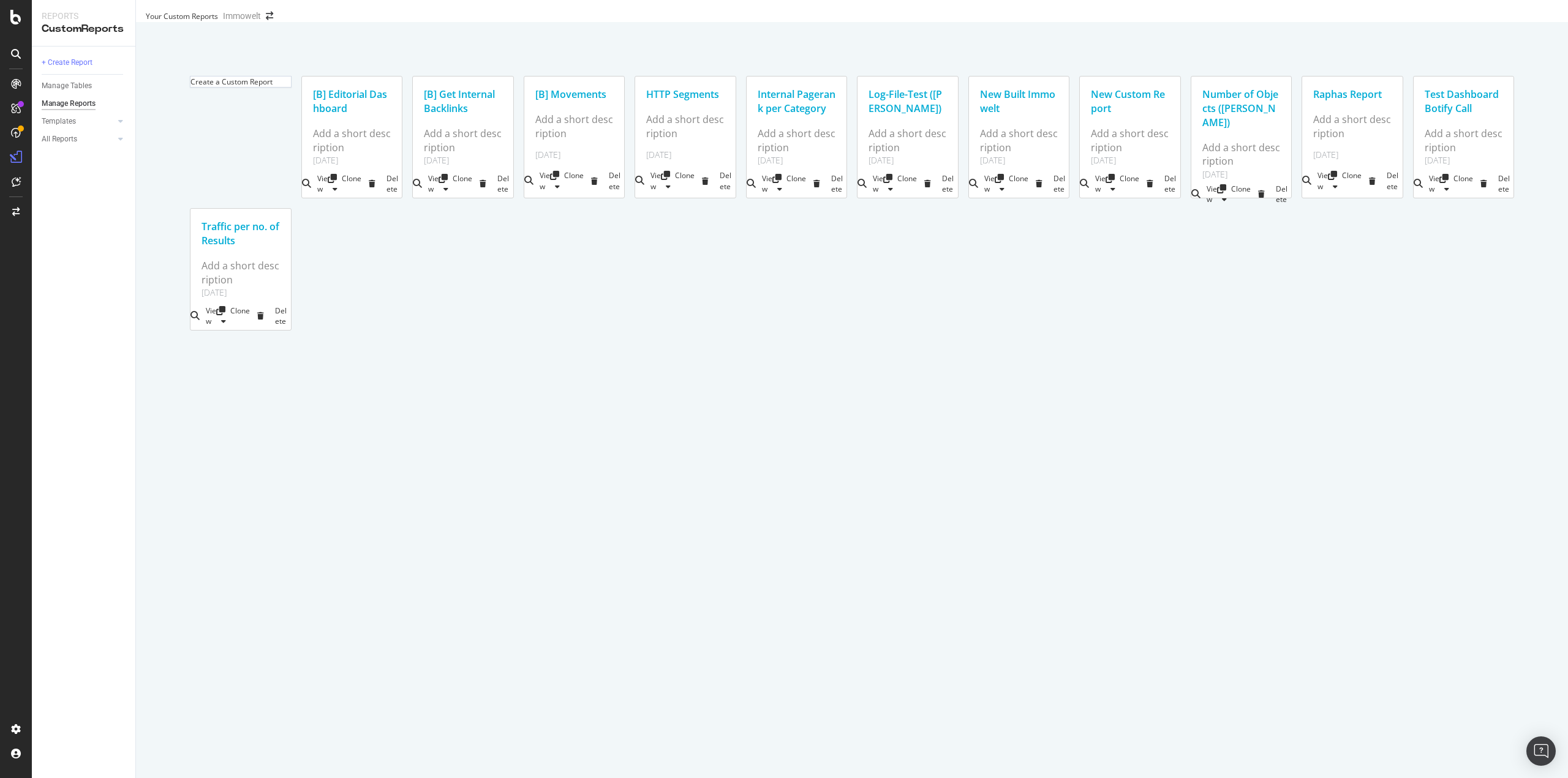
click at [1091, 116] on div "New Custom Report" at bounding box center [1130, 102] width 79 height 28
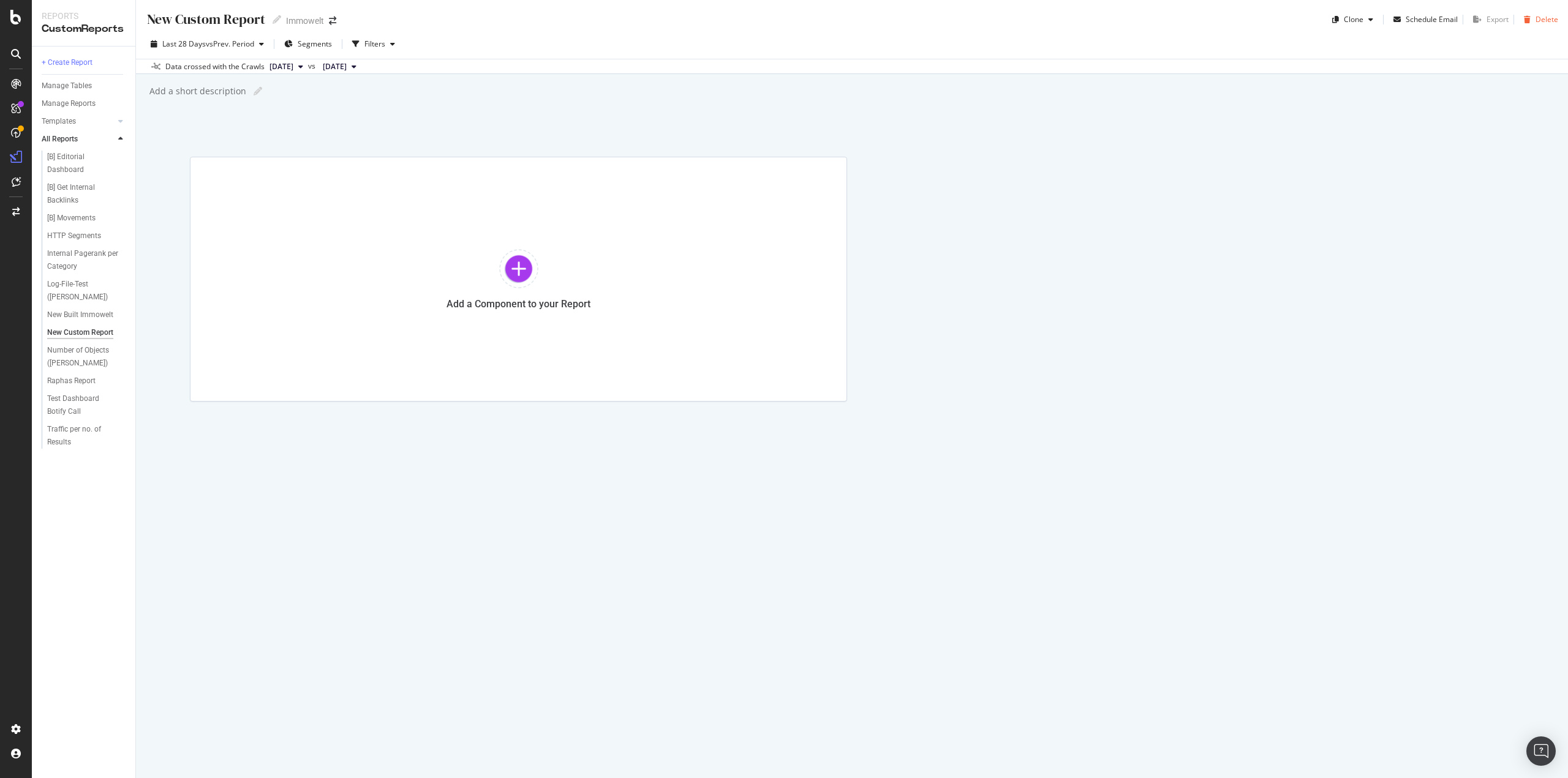
click at [1550, 23] on div "Delete" at bounding box center [1546, 19] width 22 height 10
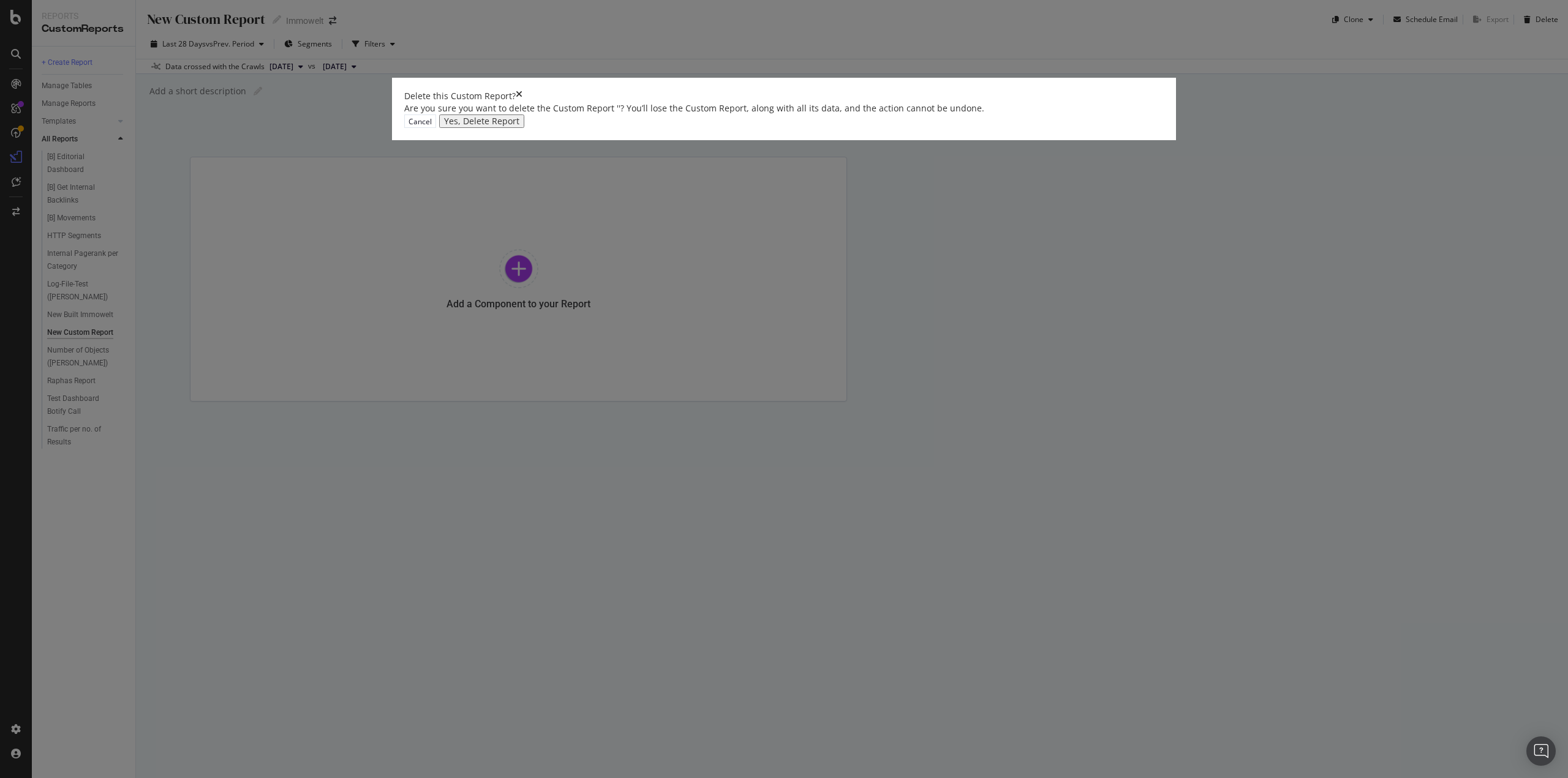
click at [519, 126] on div "Yes, Delete Report" at bounding box center [481, 121] width 75 height 9
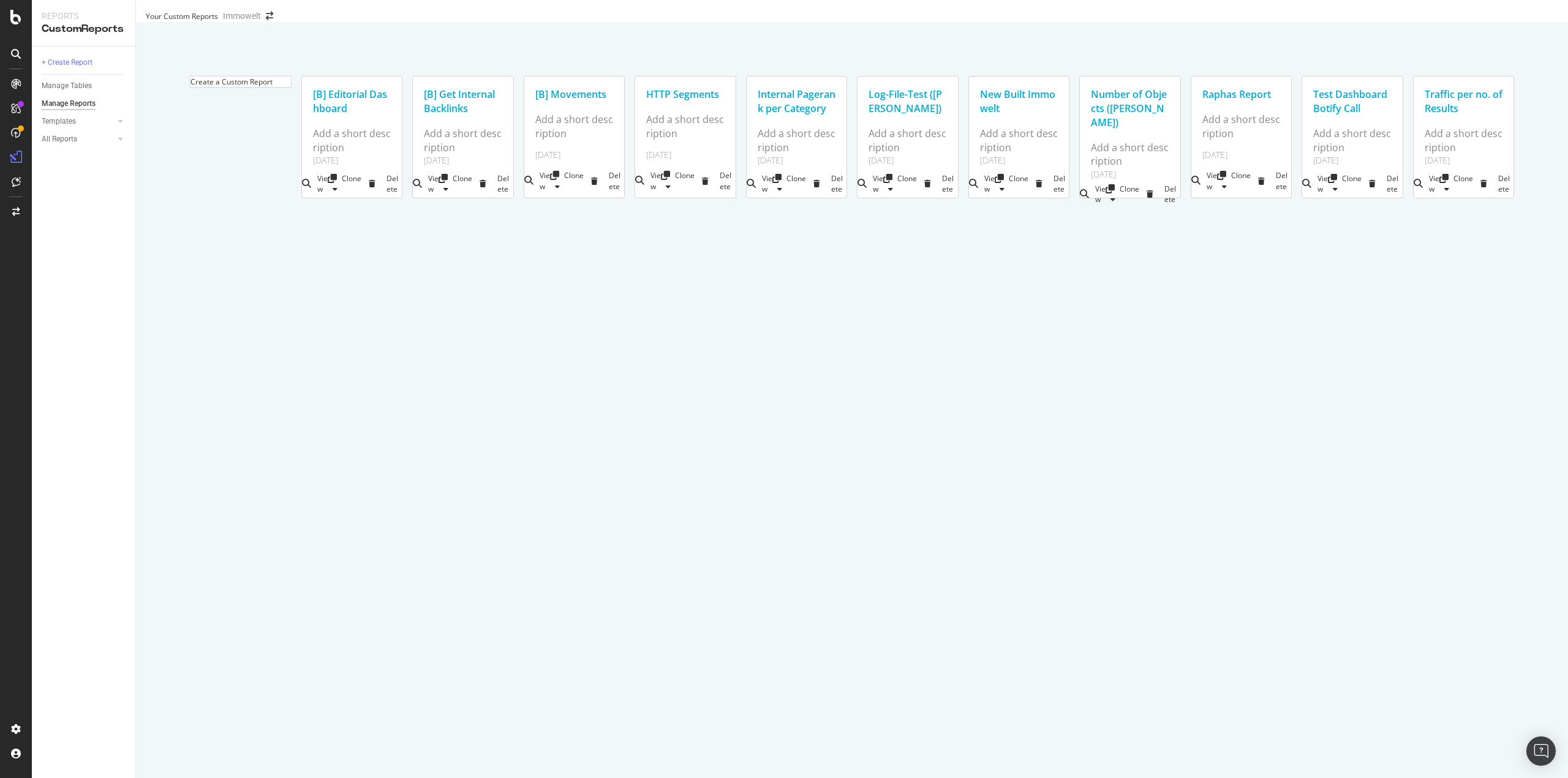
click at [1091, 130] on div "Number of Objects (Lukas Test)" at bounding box center [1130, 109] width 79 height 42
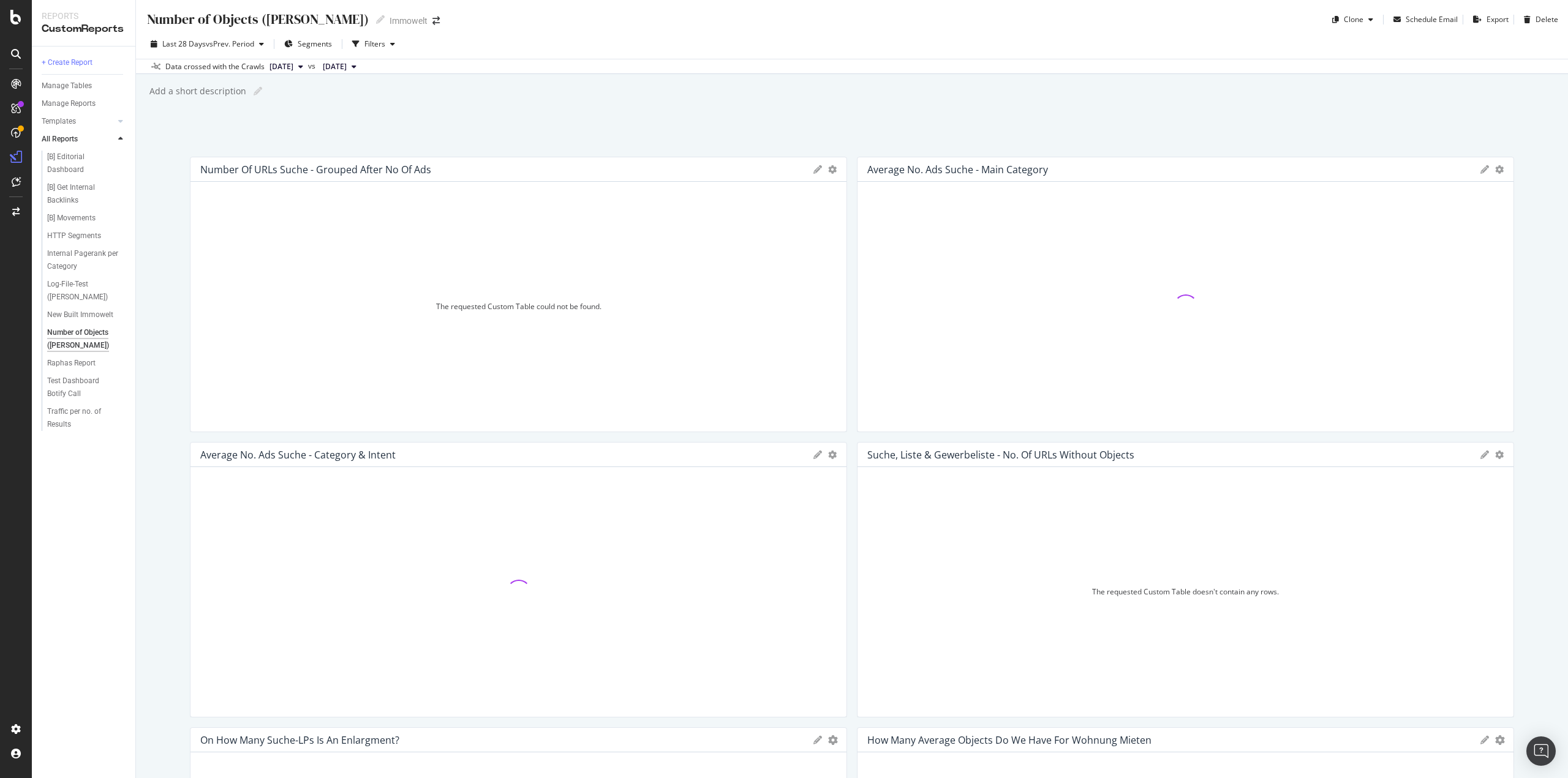
click at [1480, 167] on icon at bounding box center [1485, 170] width 9 height 9
click at [943, 132] on div "Number of Objects (Lukas Test) Number of Objects (Lukas Test) Immowelt Clone Sc…" at bounding box center [852, 389] width 1432 height 778
click at [931, 267] on div "Save" at bounding box center [923, 262] width 16 height 9
click at [79, 86] on div "Manage Tables" at bounding box center [66, 85] width 50 height 13
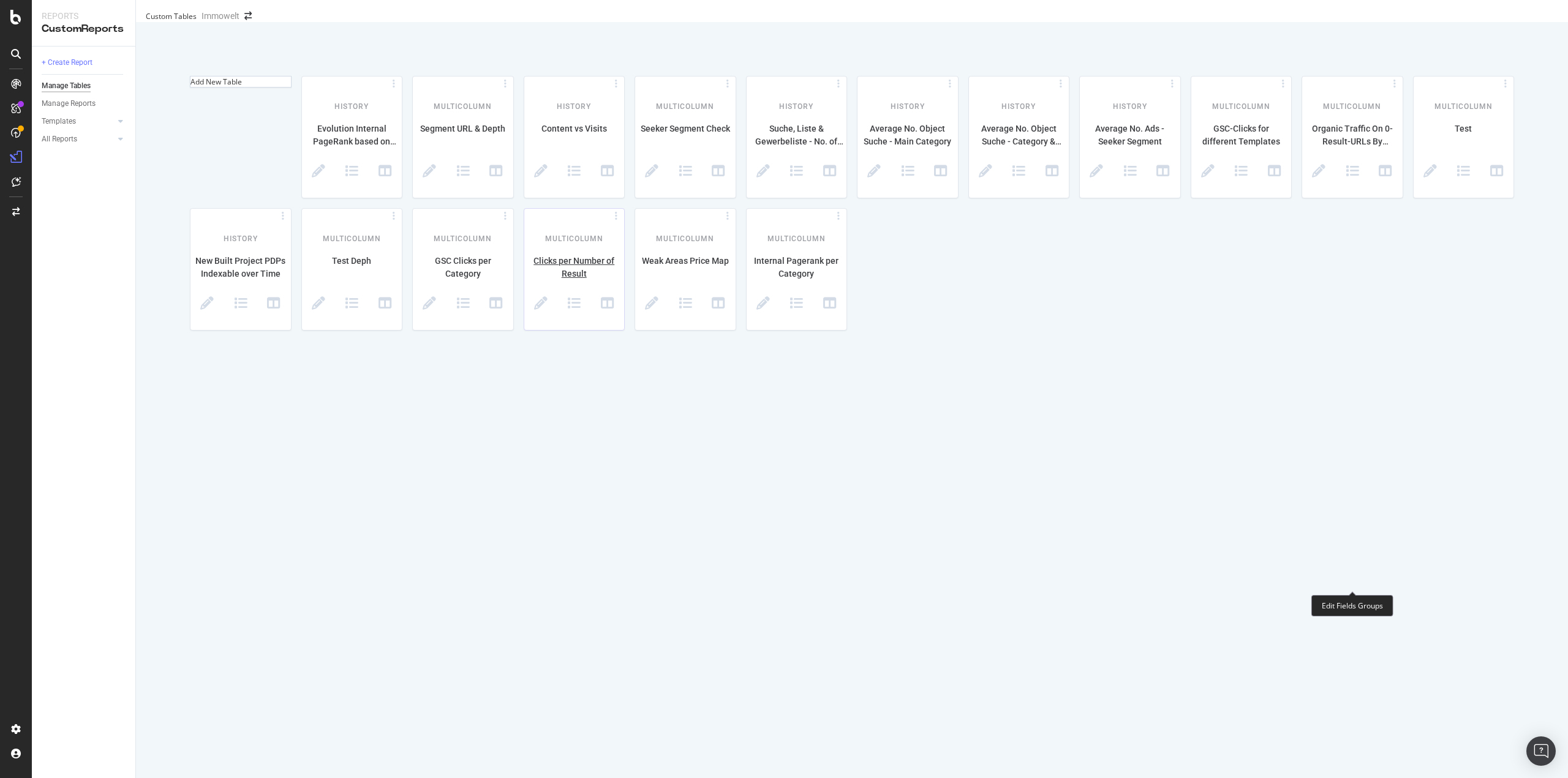
click at [591, 312] on span at bounding box center [574, 305] width 34 height 16
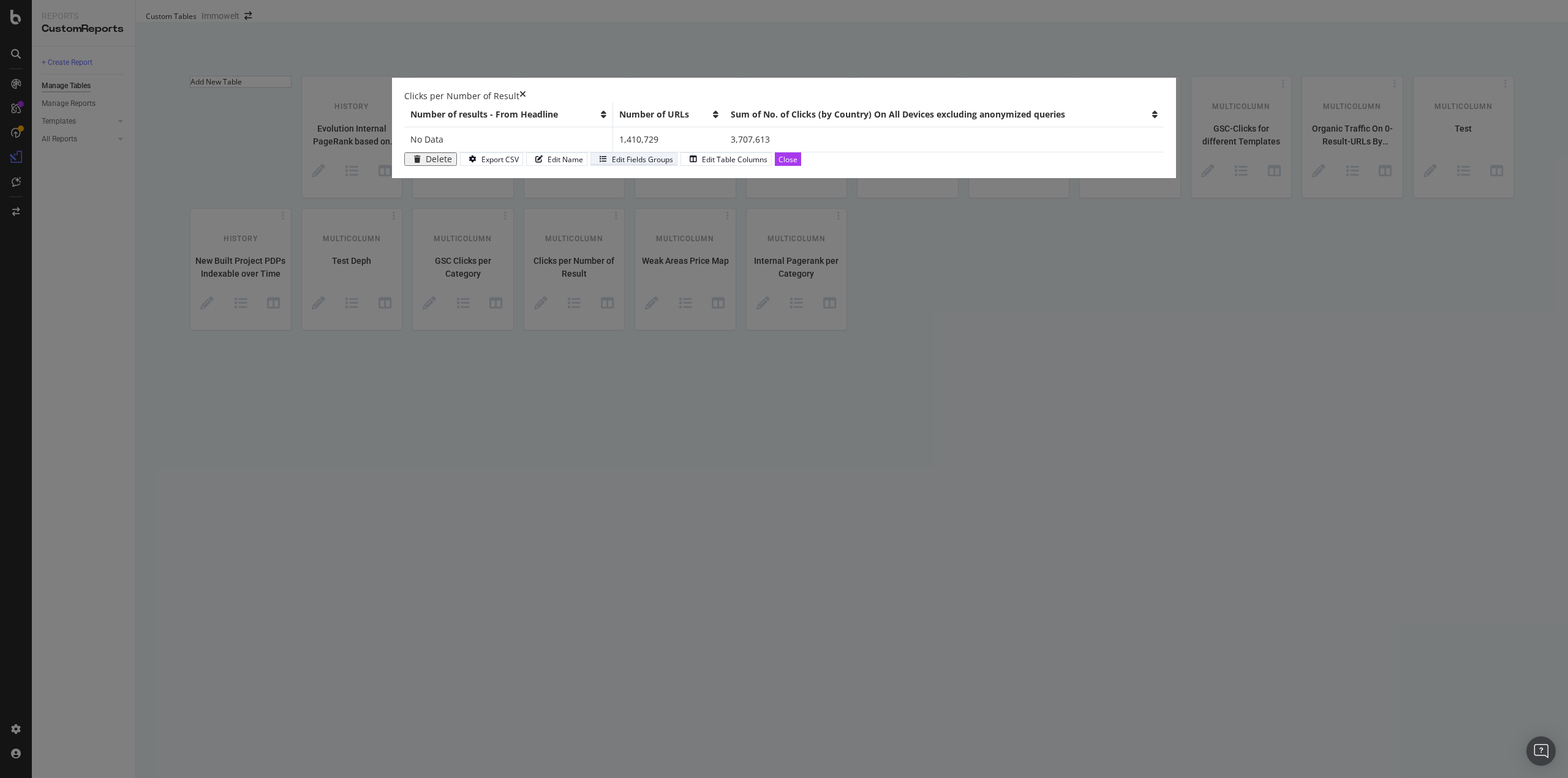
click at [673, 165] on div "Edit Fields Groups" at bounding box center [643, 159] width 61 height 10
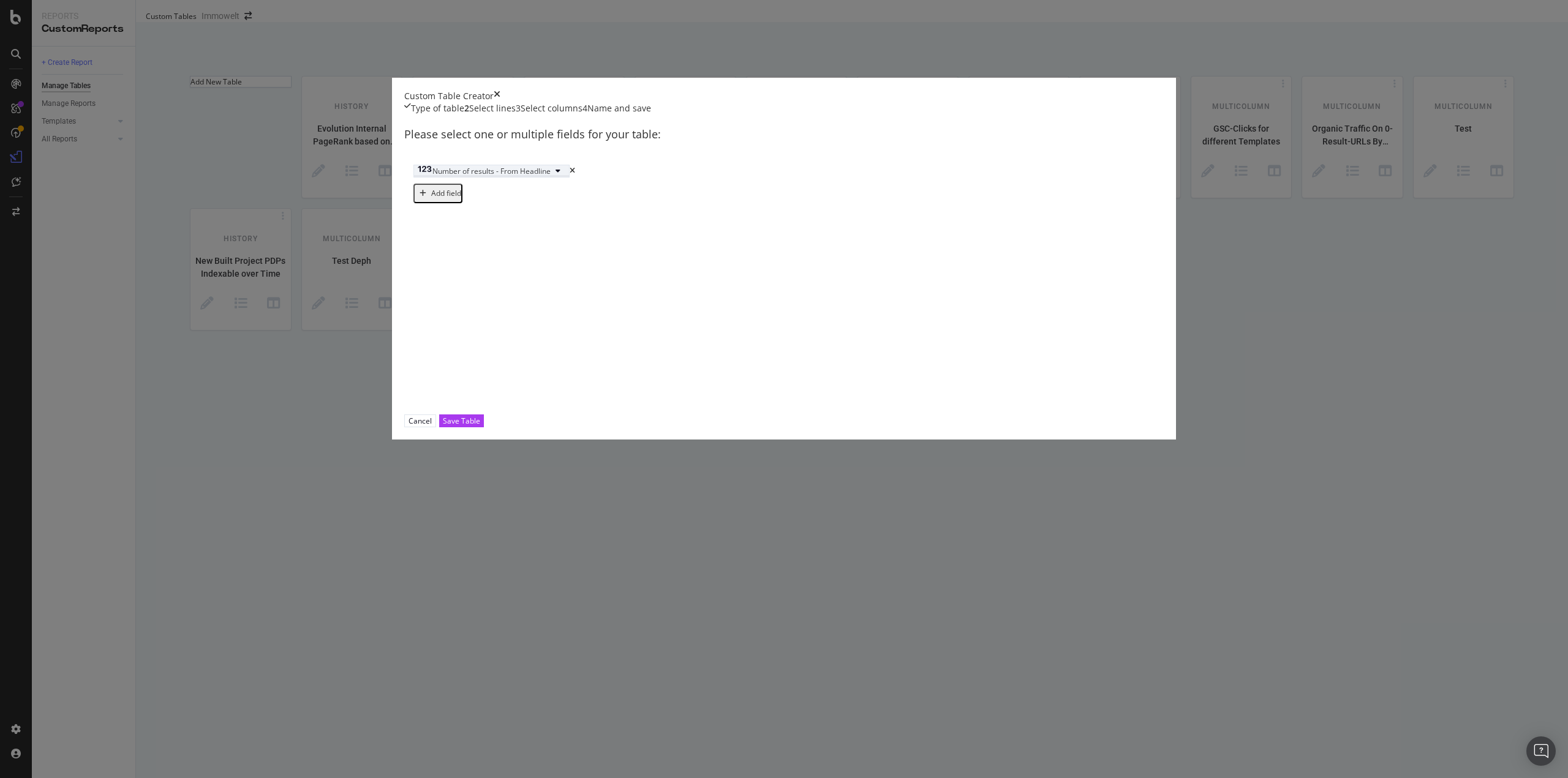
click at [550, 176] on span "Number of results - From Headline" at bounding box center [491, 171] width 118 height 10
type input "nbr"
click at [230, 188] on span "schema.org" at bounding box center [201, 182] width 60 height 10
click at [480, 426] on div "Save Table" at bounding box center [461, 421] width 37 height 10
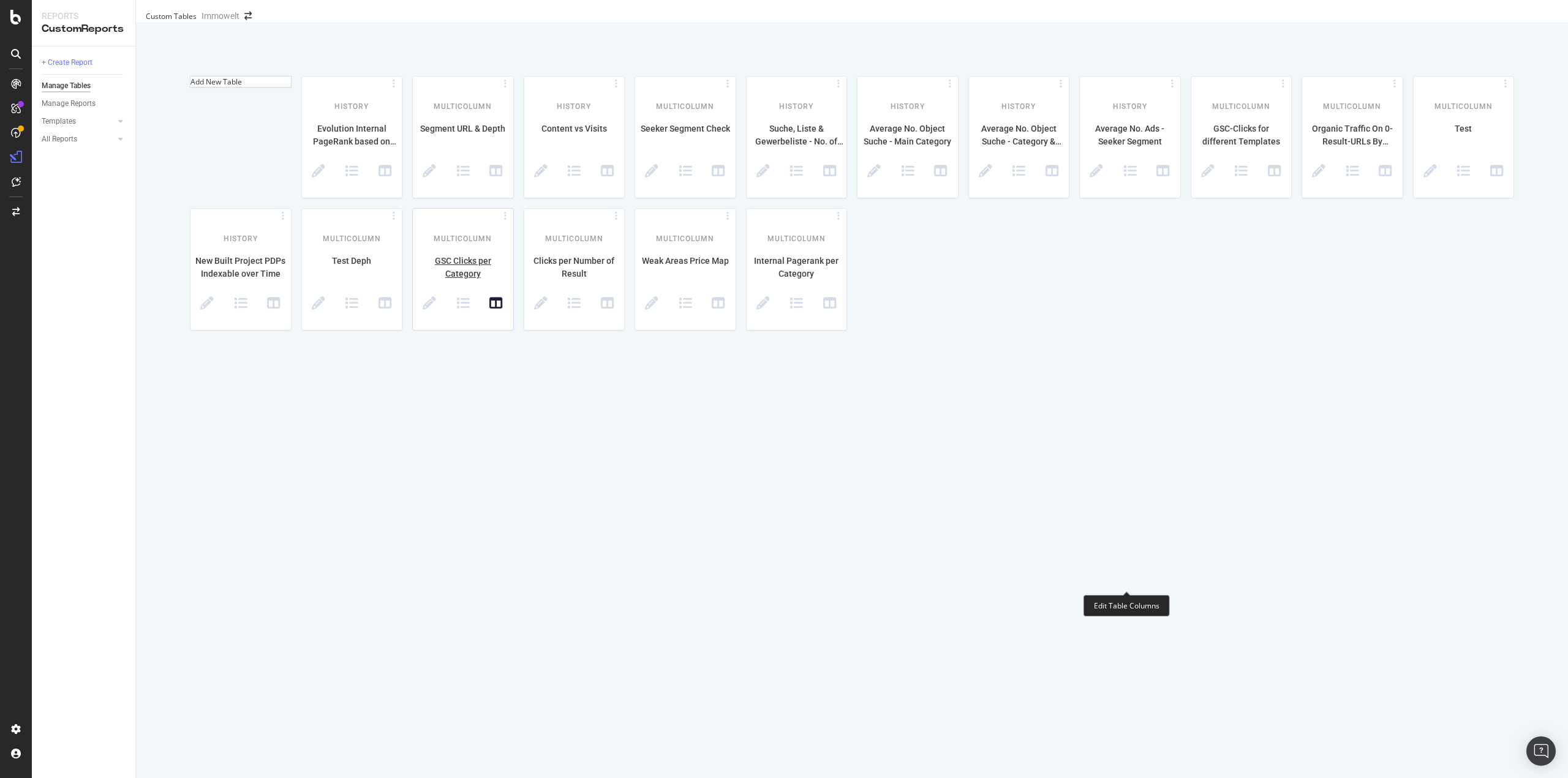
click at [503, 311] on icon at bounding box center [496, 304] width 14 height 14
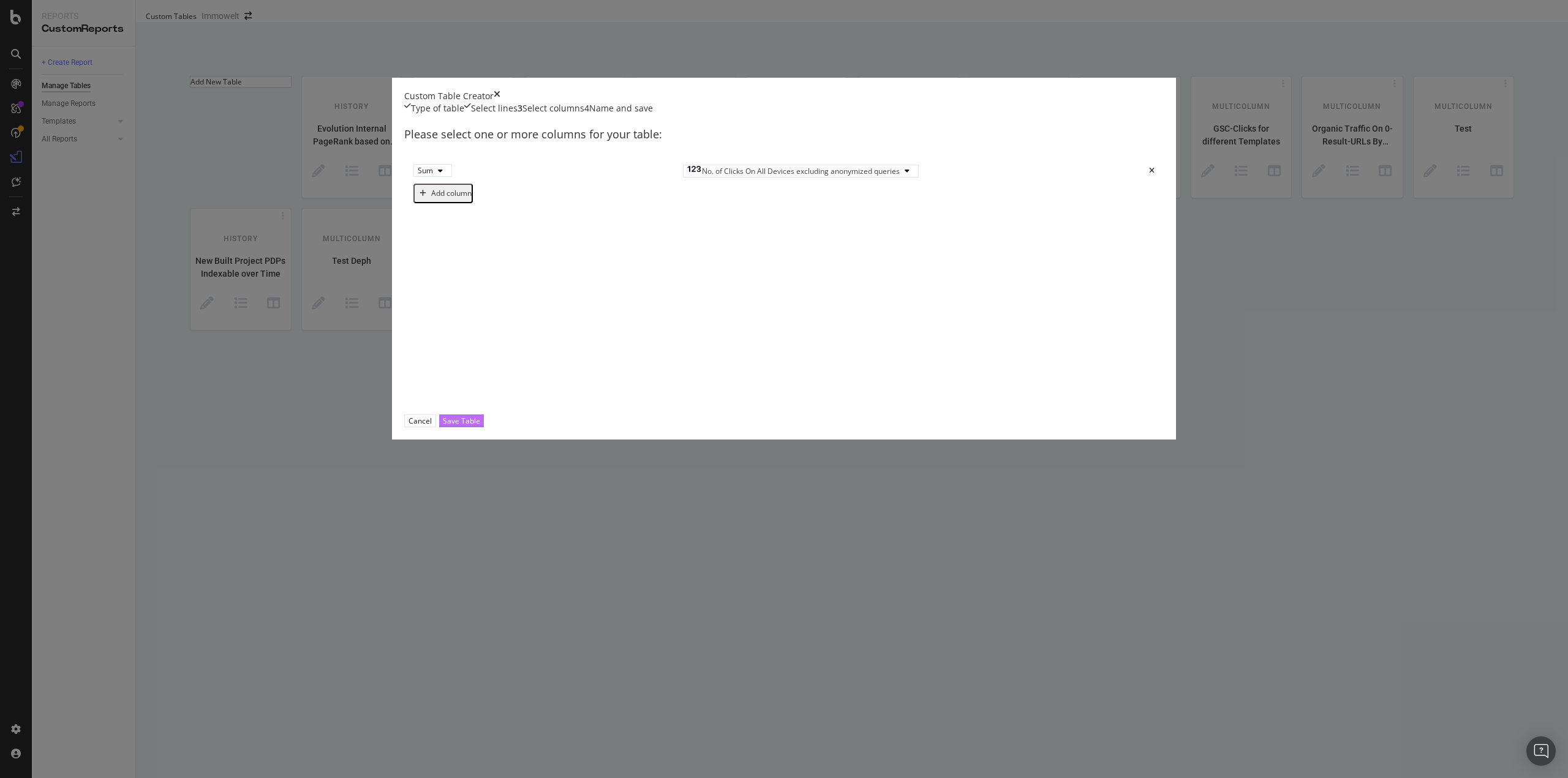
click at [480, 426] on div "Save Table" at bounding box center [461, 421] width 37 height 10
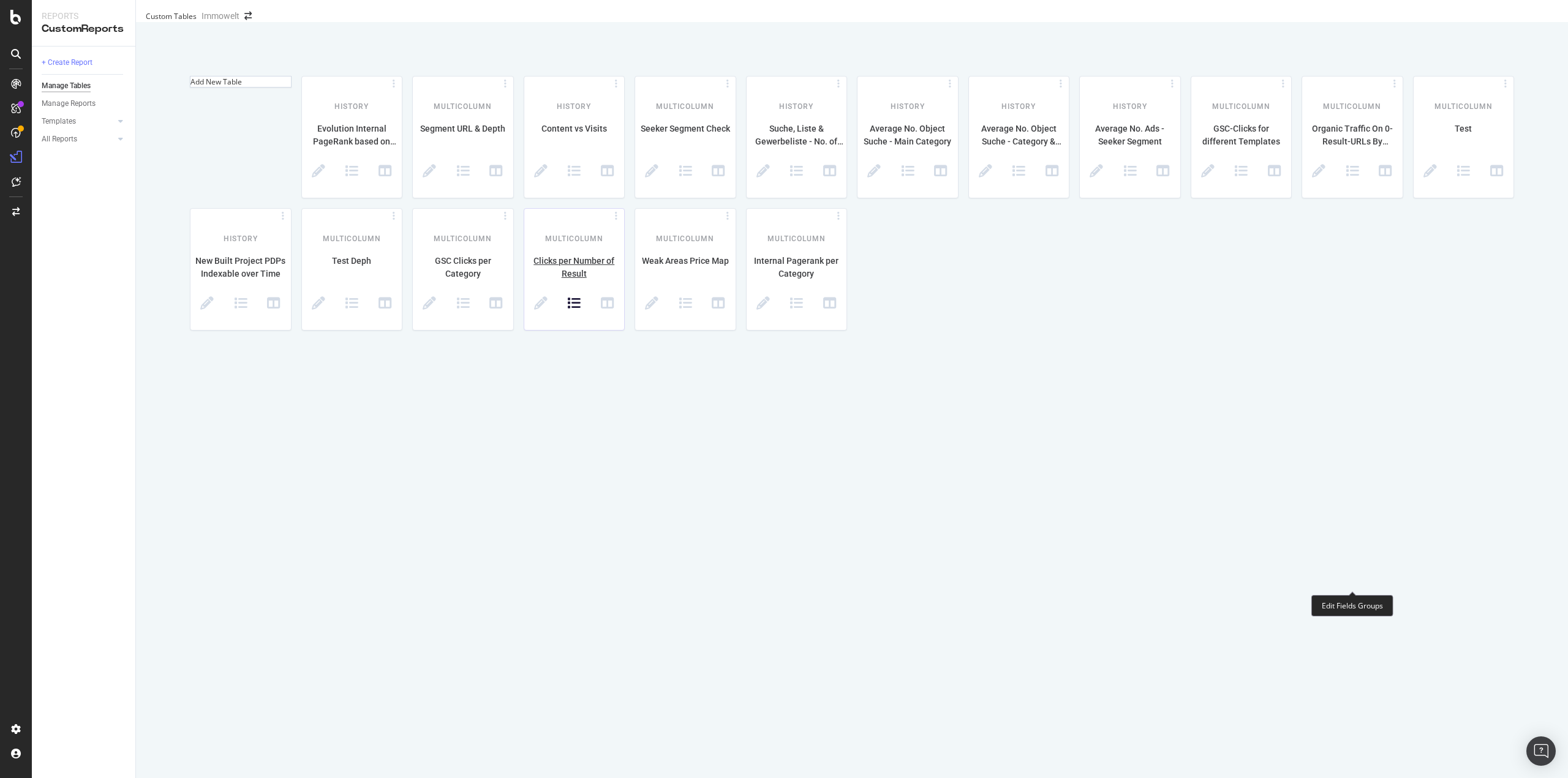
click at [581, 311] on icon at bounding box center [574, 304] width 14 height 14
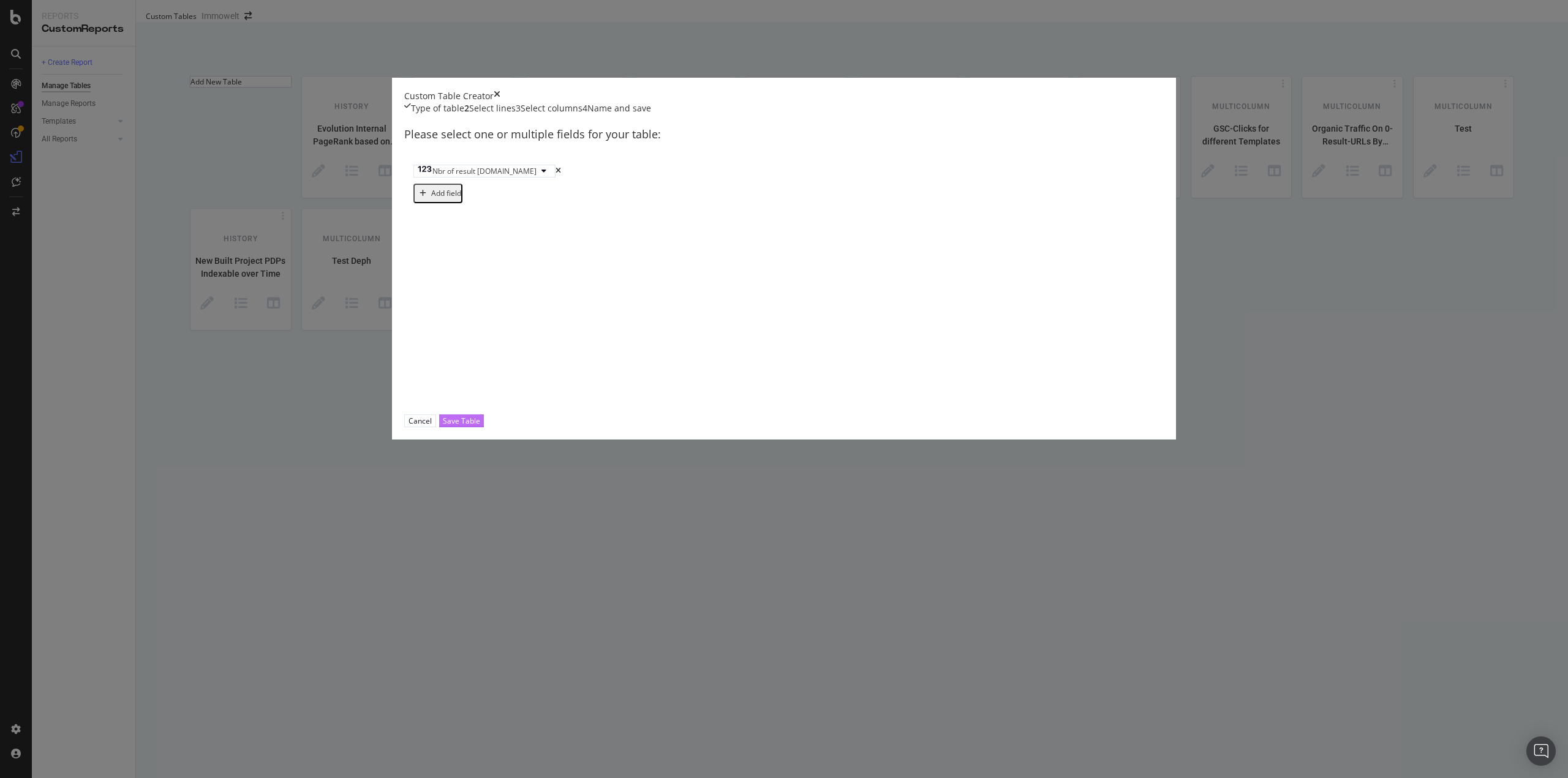
click at [480, 426] on div "Save Table" at bounding box center [461, 421] width 37 height 10
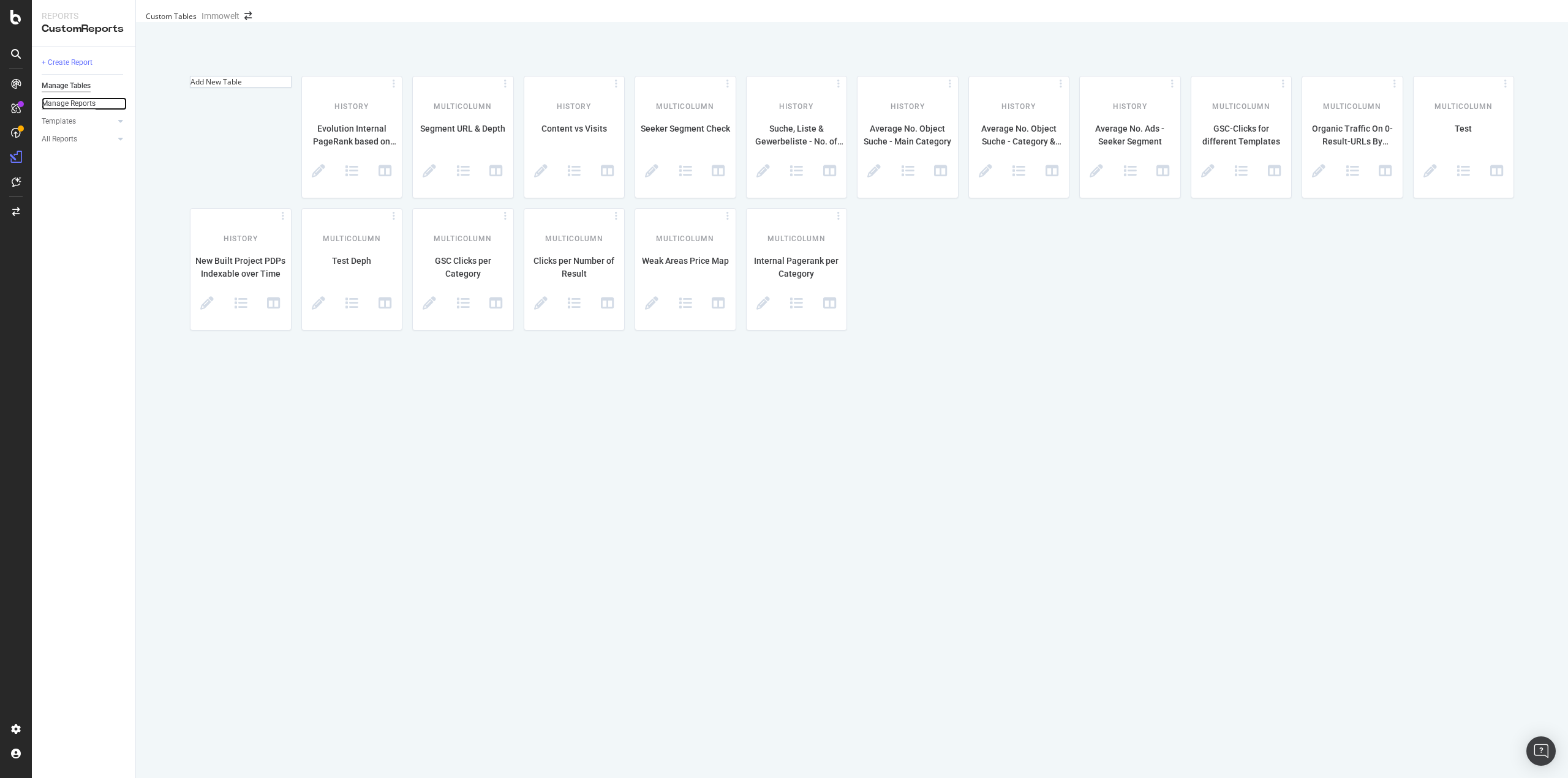
click at [71, 104] on div "Manage Reports" at bounding box center [68, 104] width 54 height 13
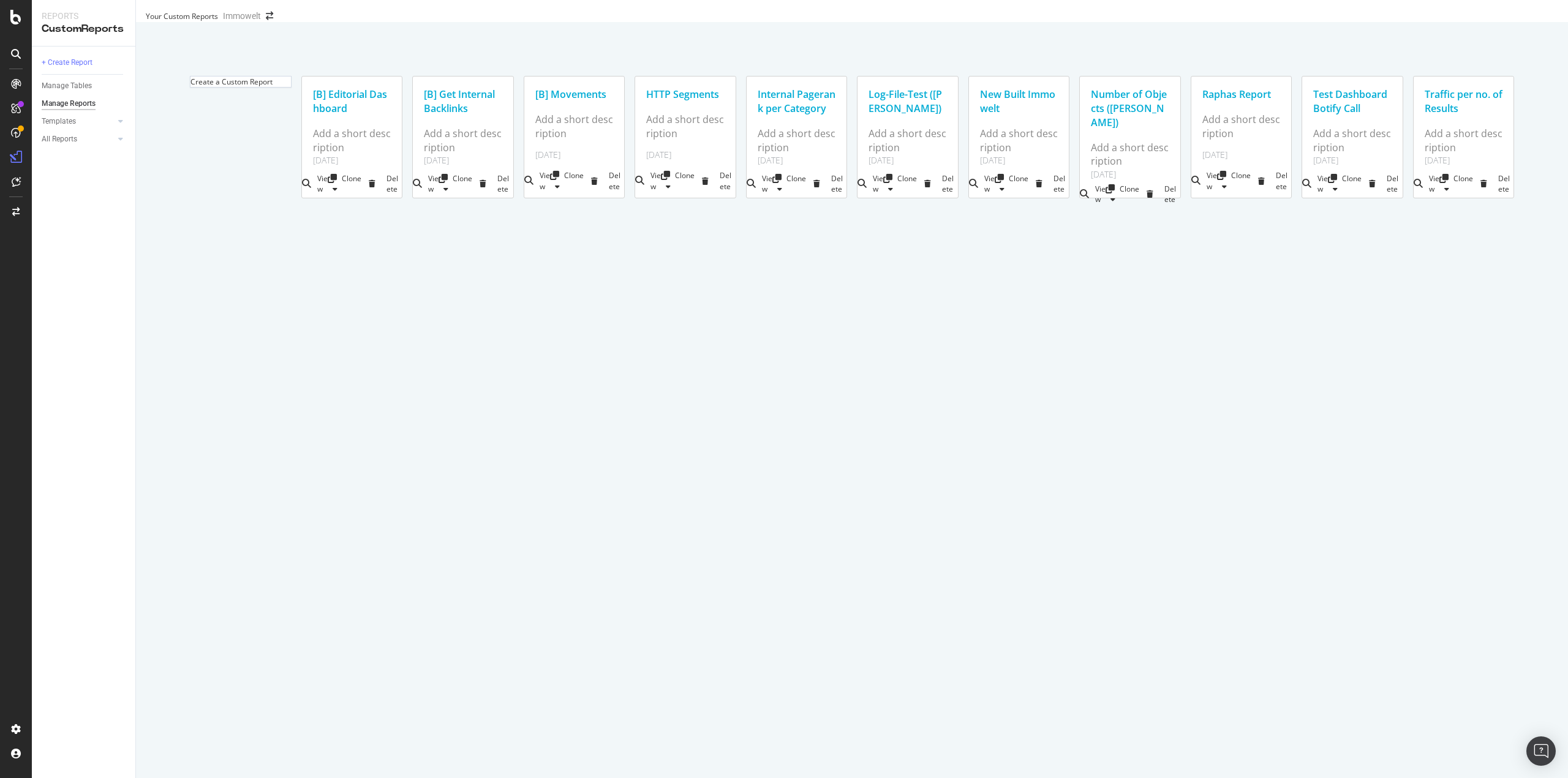
click at [1091, 130] on div "Number of Objects (Lukas Test)" at bounding box center [1130, 109] width 79 height 42
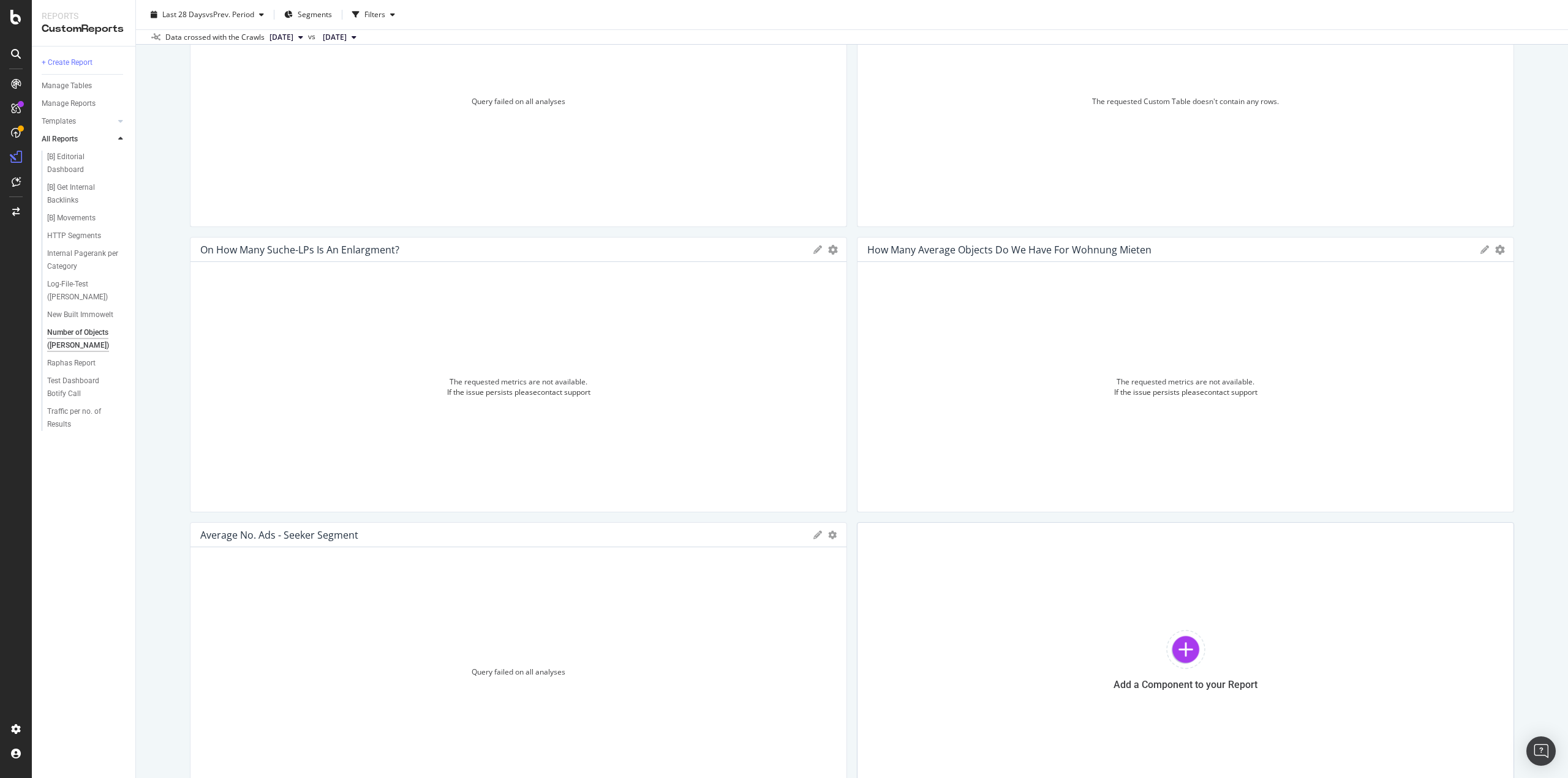
scroll to position [606, 0]
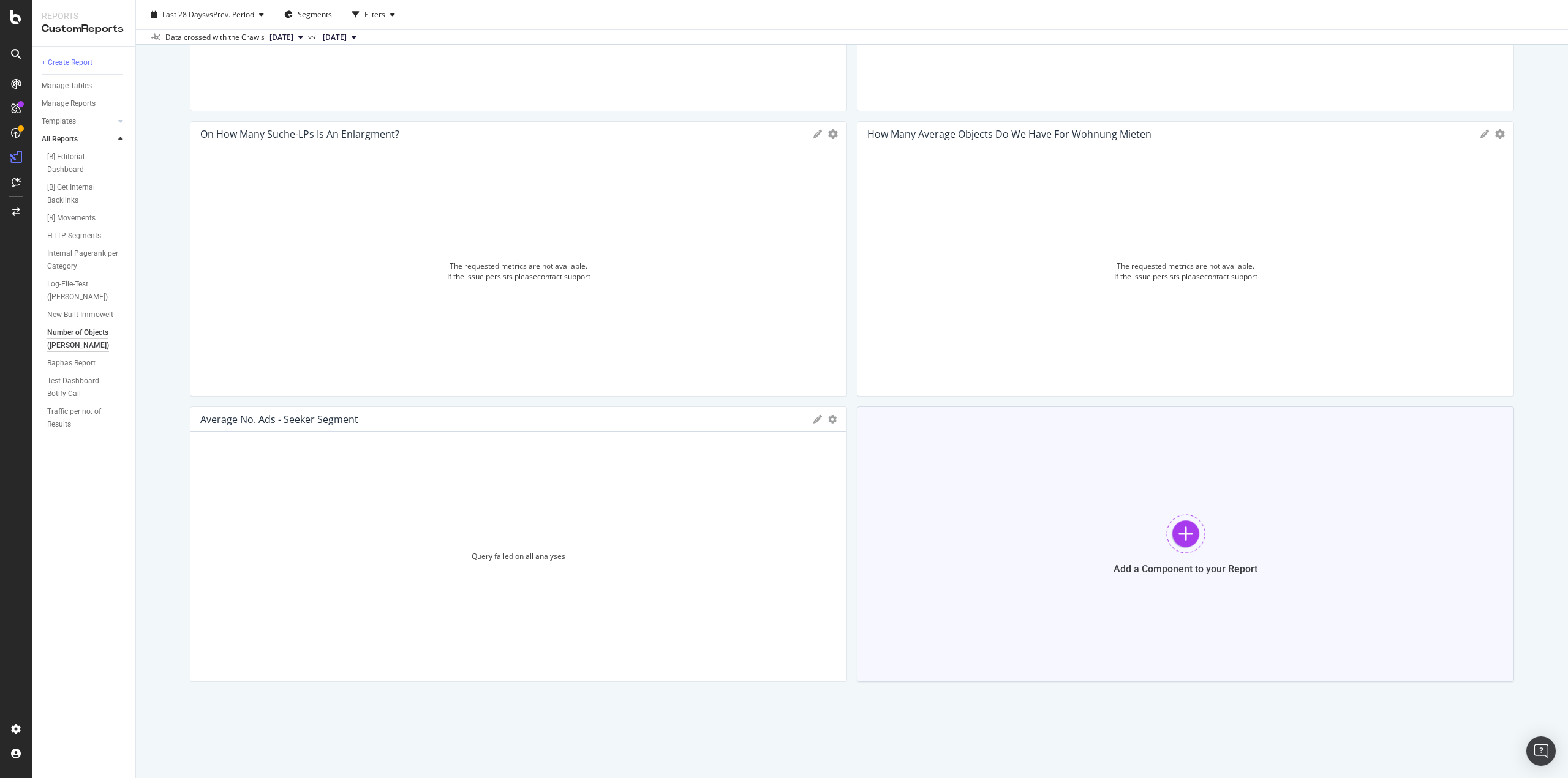
click at [1174, 530] on div at bounding box center [1186, 534] width 39 height 39
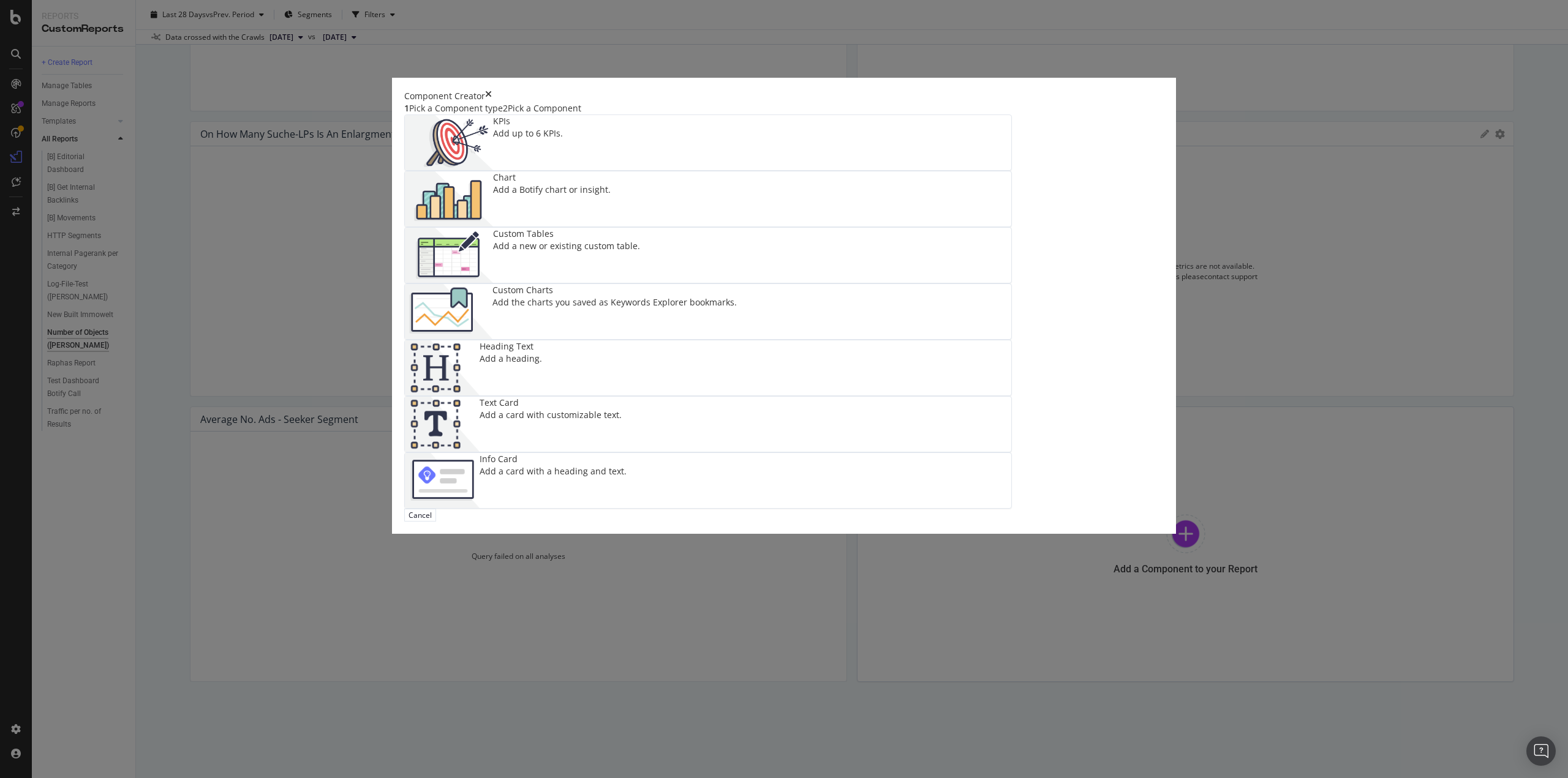
click at [611, 252] on div "Add a new or existing custom table." at bounding box center [567, 246] width 147 height 12
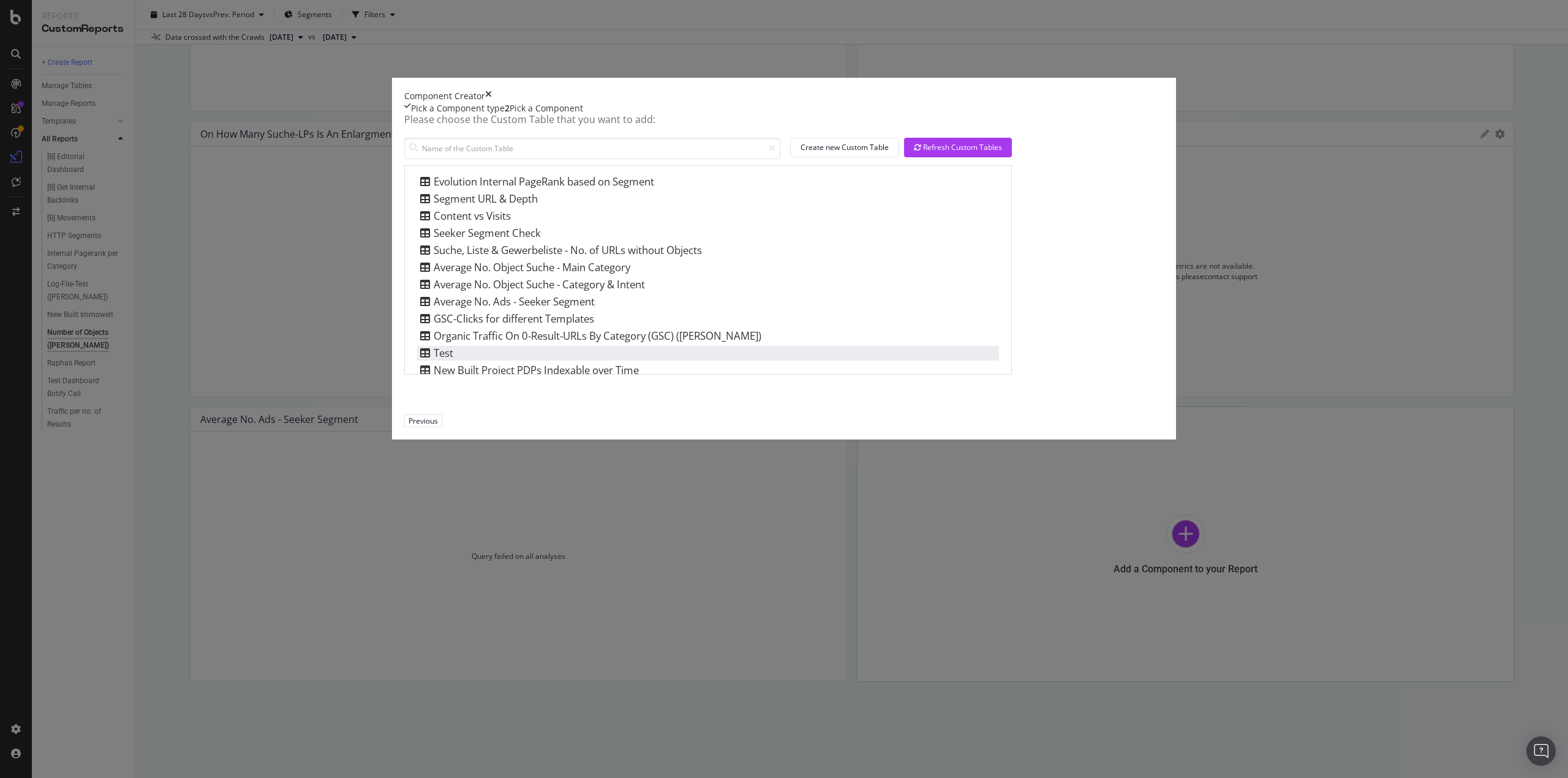
scroll to position [94, 0]
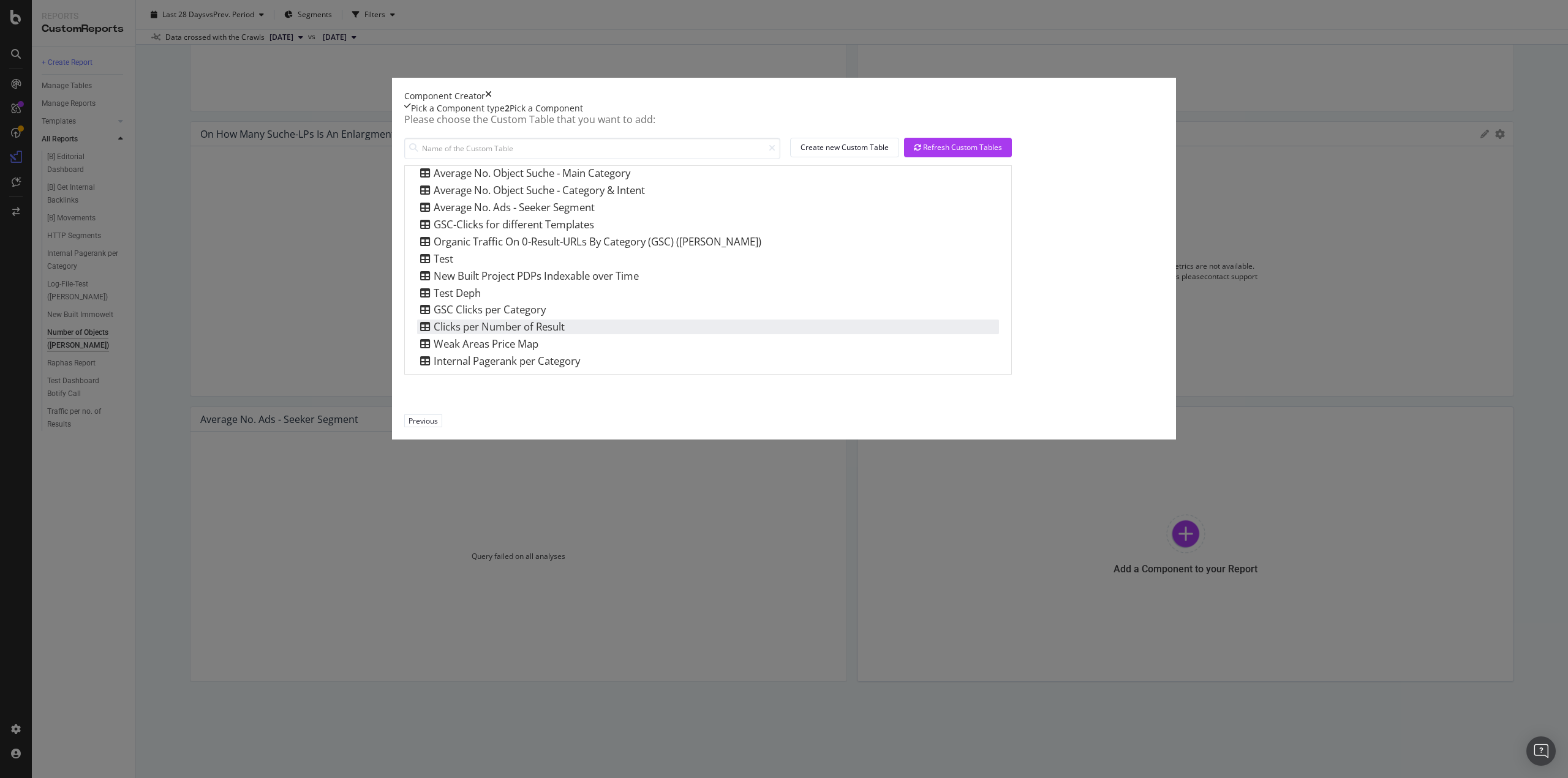
click at [565, 334] on div "Clicks per Number of Result" at bounding box center [491, 327] width 148 height 15
click at [504, 426] on div "Add Component" at bounding box center [476, 421] width 55 height 10
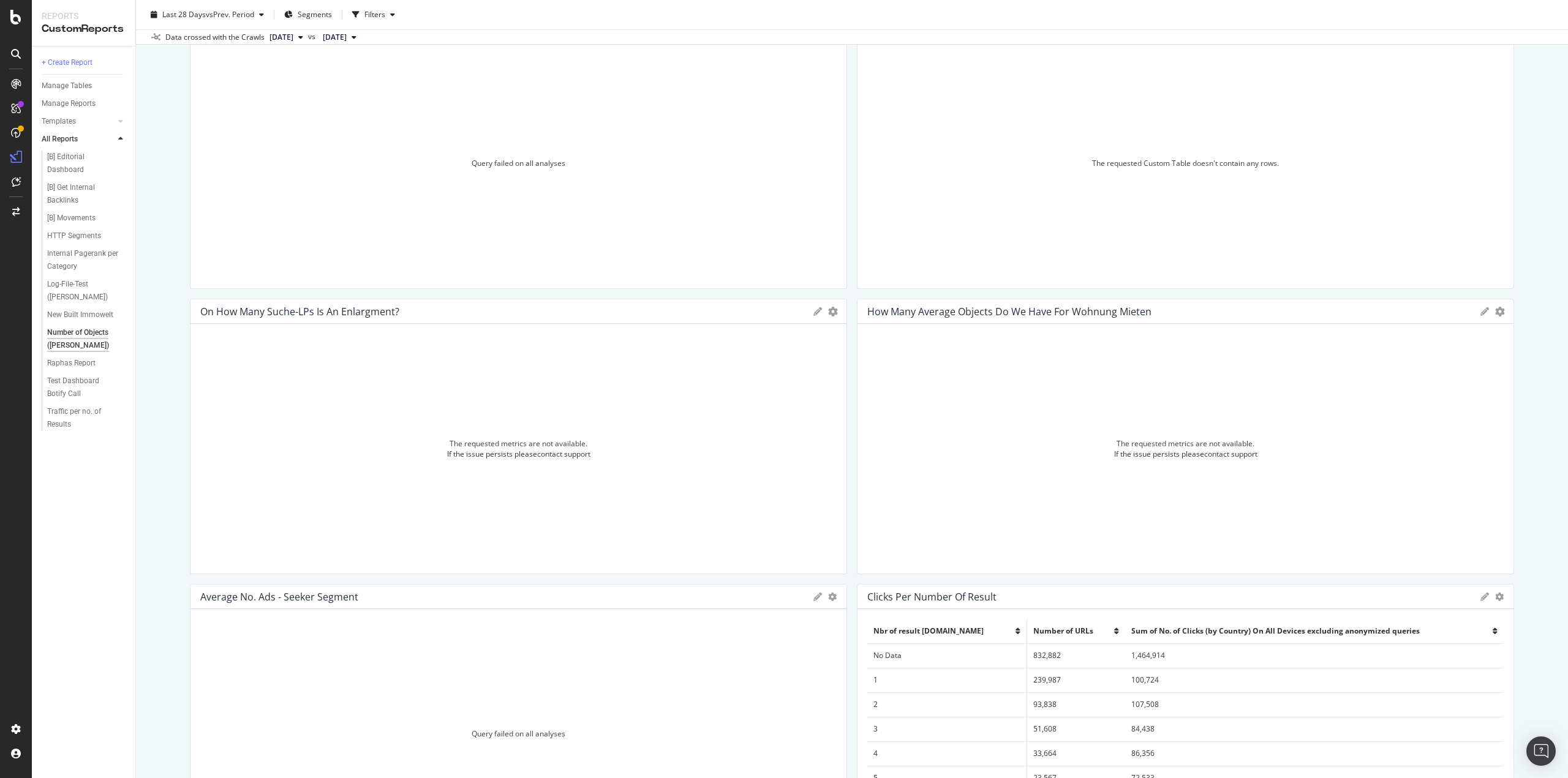
scroll to position [0, 0]
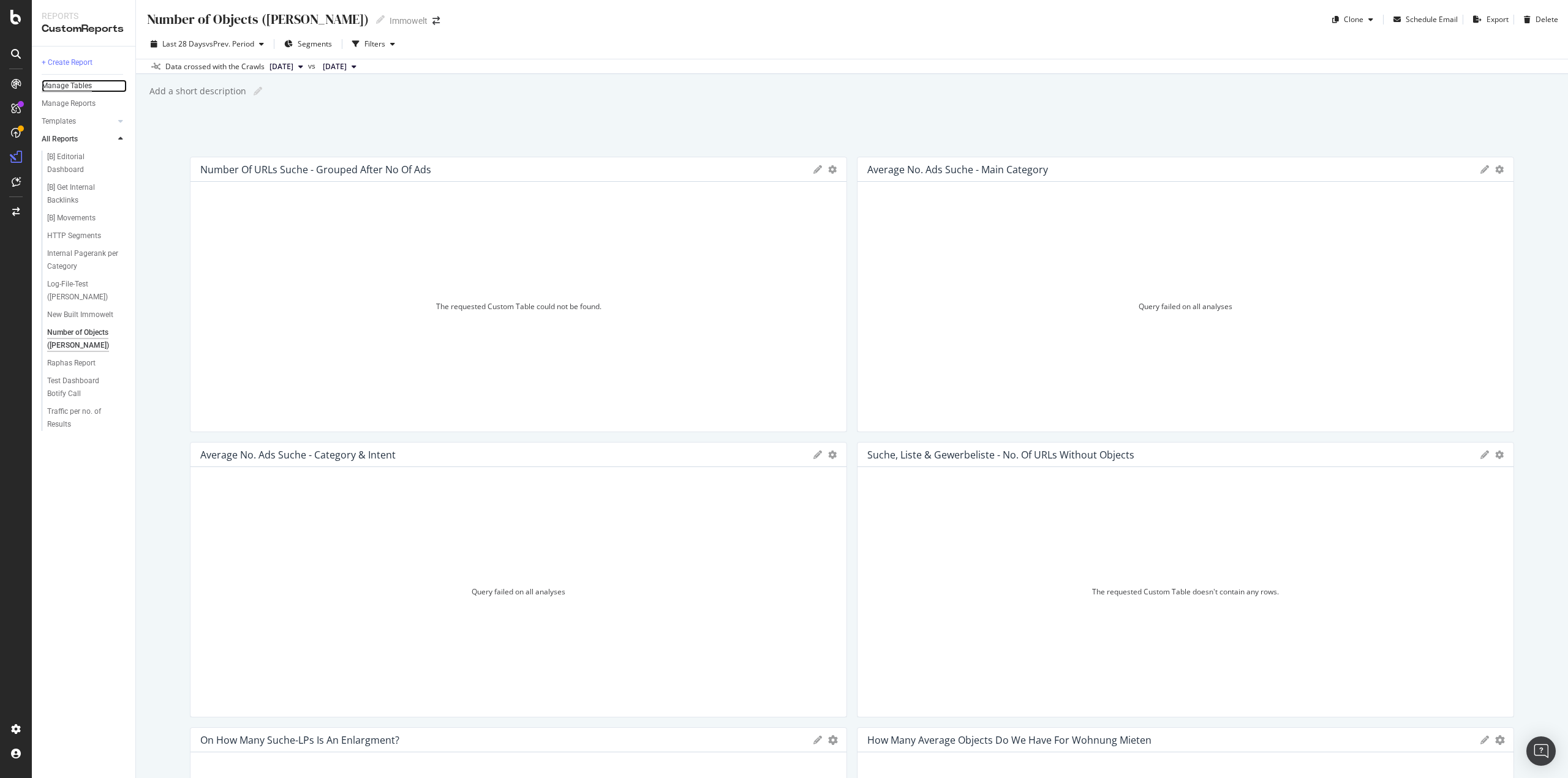
click at [70, 86] on div "Manage Tables" at bounding box center [66, 85] width 50 height 13
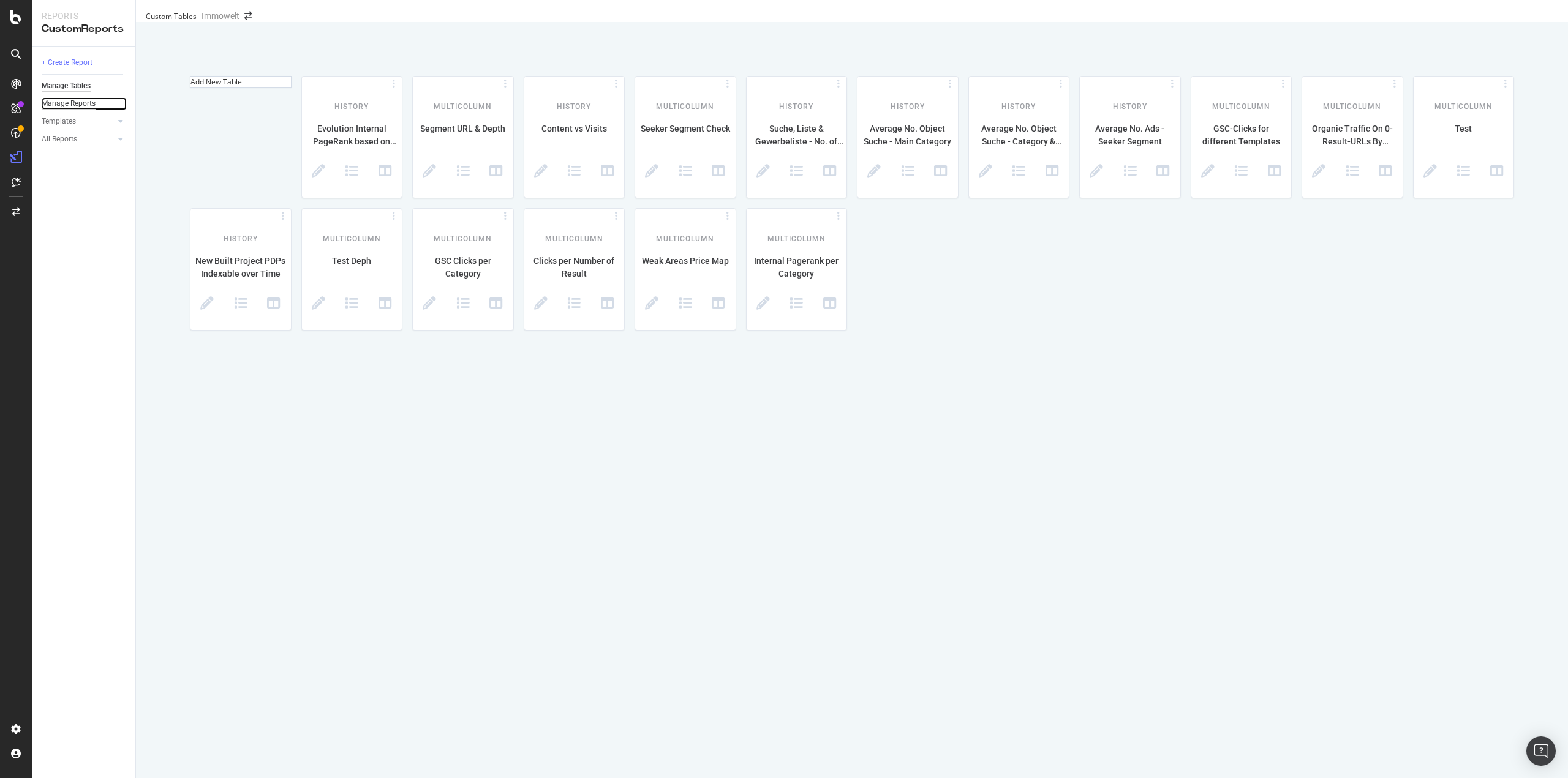
click at [61, 104] on div "Manage Reports" at bounding box center [68, 104] width 54 height 13
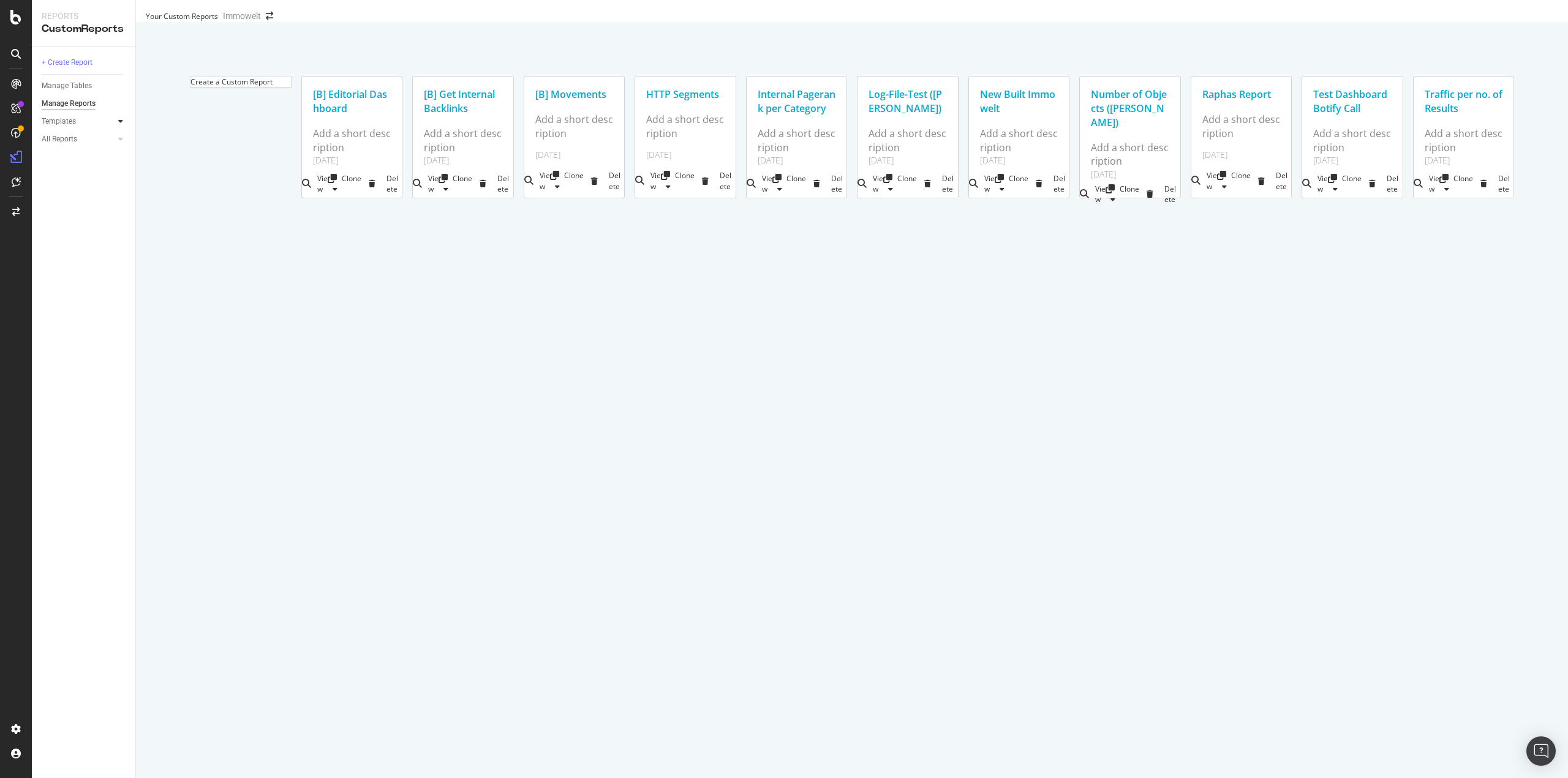
click at [119, 119] on icon at bounding box center [120, 121] width 5 height 7
click at [119, 120] on icon at bounding box center [120, 121] width 5 height 7
click at [118, 138] on icon at bounding box center [120, 138] width 5 height 7
click at [85, 343] on div "Number of Objects (Lukas Test)" at bounding box center [83, 339] width 73 height 26
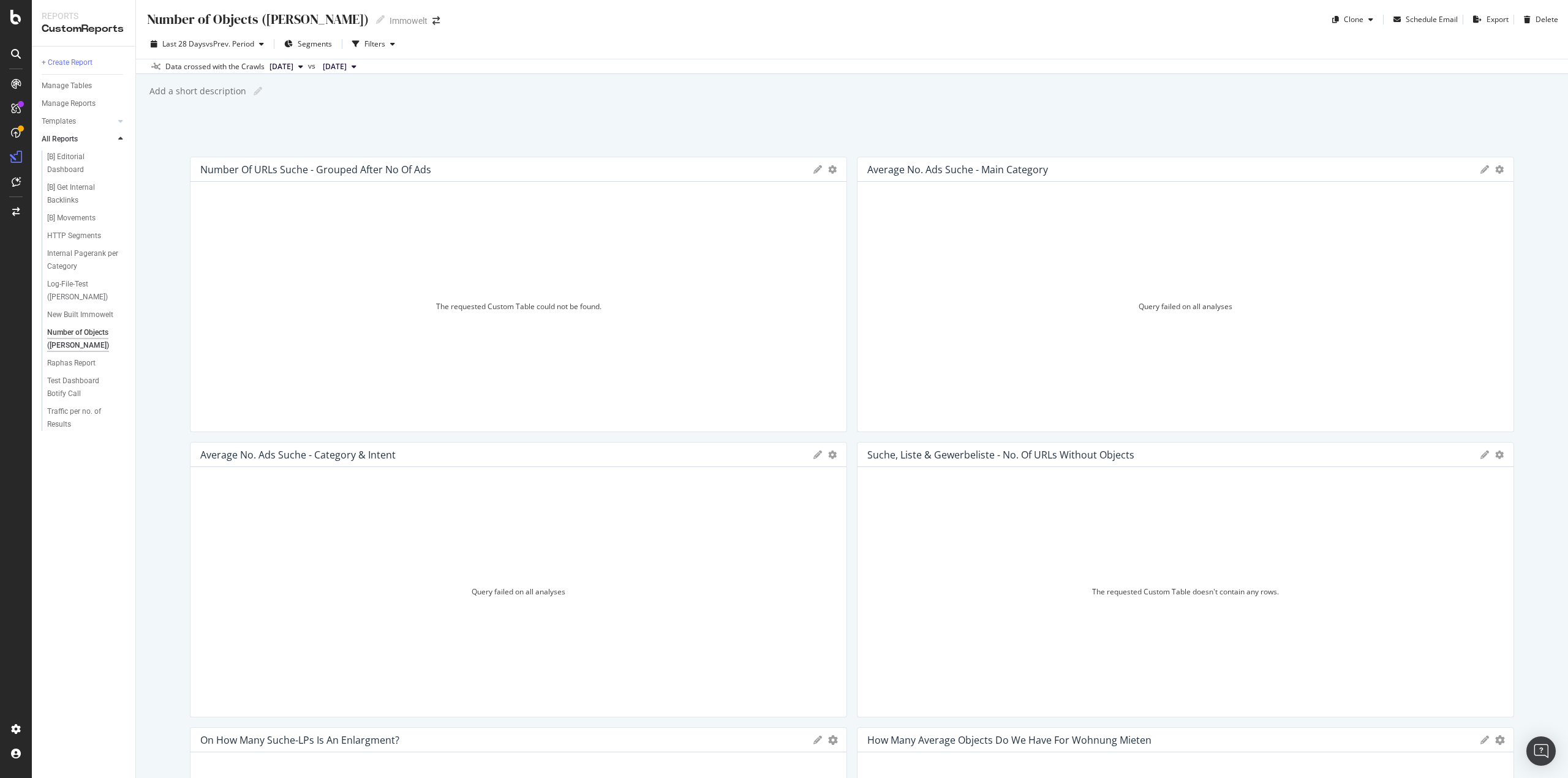
click at [816, 172] on icon at bounding box center [818, 170] width 9 height 9
click at [828, 170] on icon "gear" at bounding box center [832, 170] width 9 height 9
click at [757, 221] on span "Delete" at bounding box center [773, 219] width 143 height 18
click at [828, 172] on icon "gear" at bounding box center [832, 170] width 9 height 9
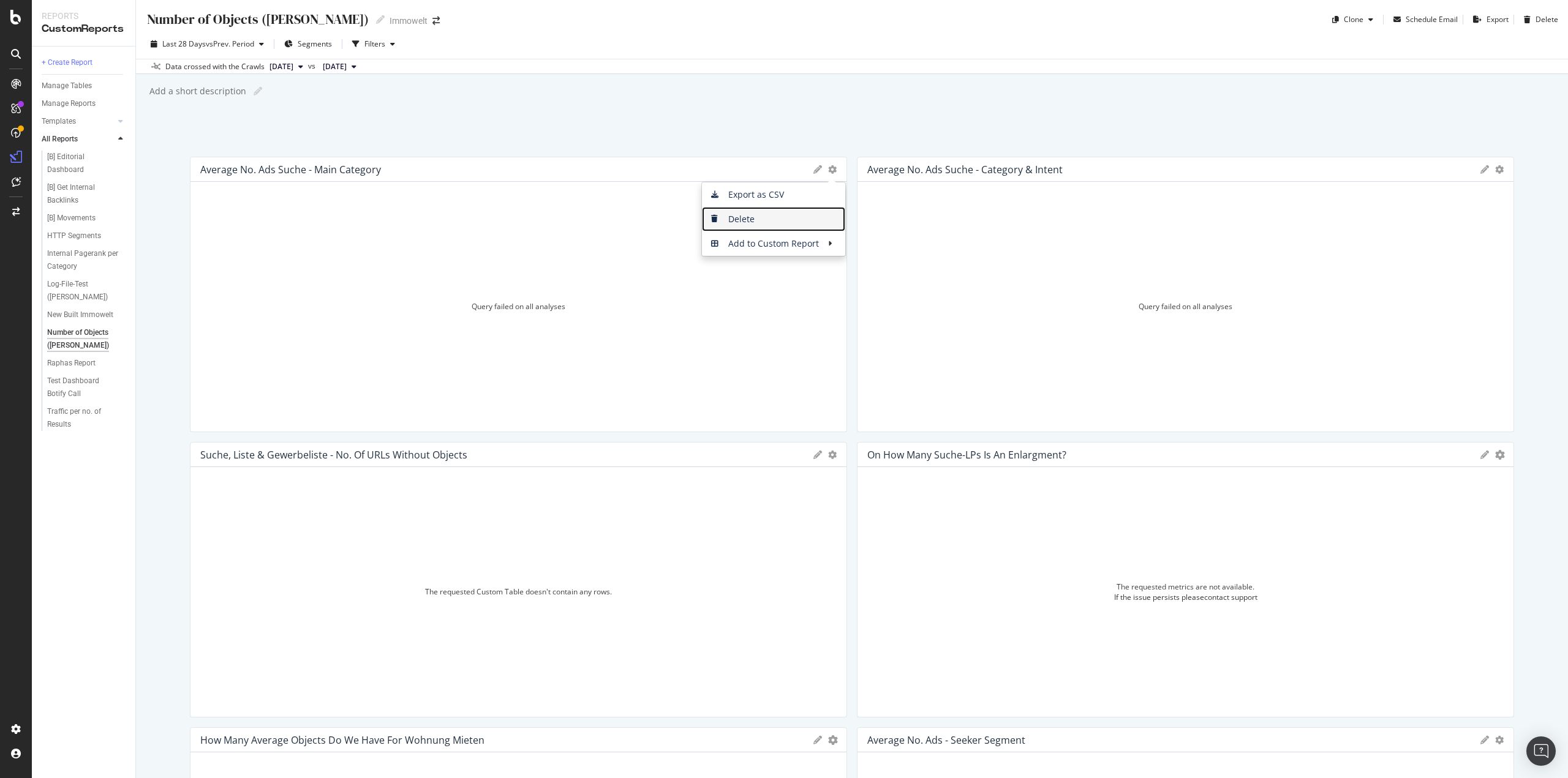
click at [770, 216] on span "Delete" at bounding box center [773, 219] width 143 height 18
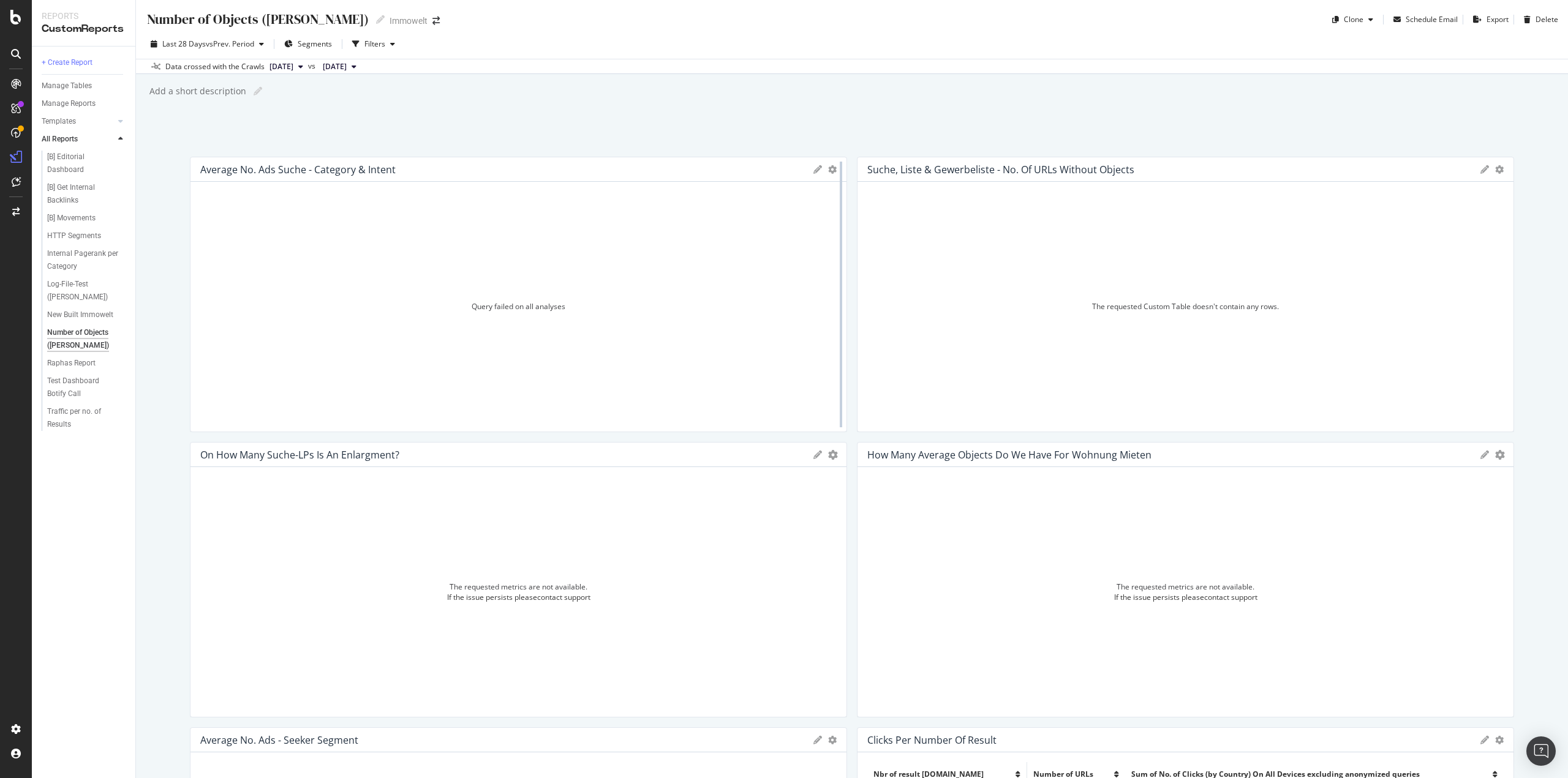
click at [835, 168] on div at bounding box center [841, 294] width 12 height 275
click at [828, 171] on icon "gear" at bounding box center [832, 170] width 9 height 9
click at [771, 219] on span "Delete" at bounding box center [773, 219] width 143 height 18
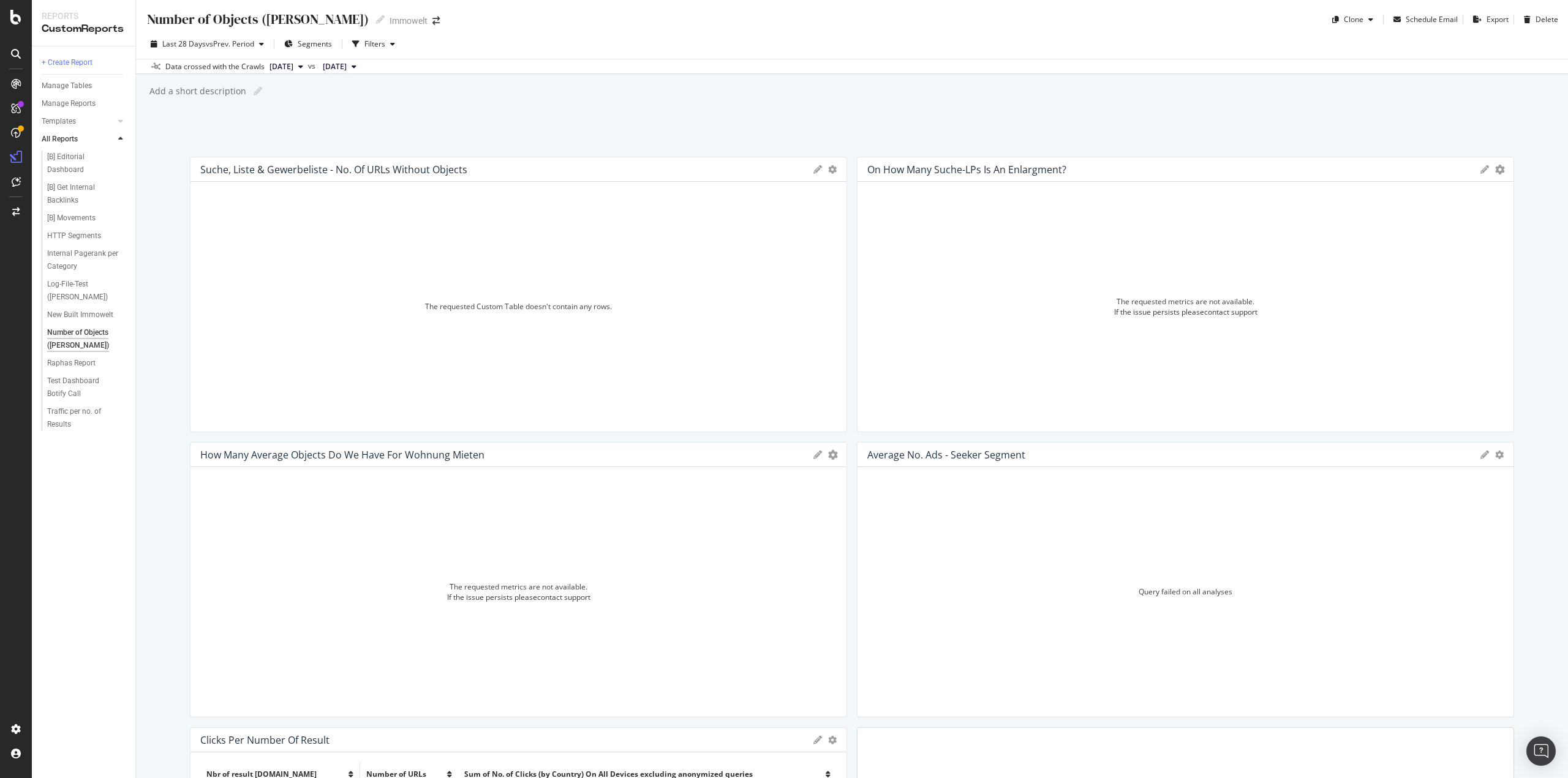
click at [829, 170] on icon "gear" at bounding box center [832, 170] width 9 height 9
click at [765, 216] on span "Delete" at bounding box center [773, 219] width 143 height 18
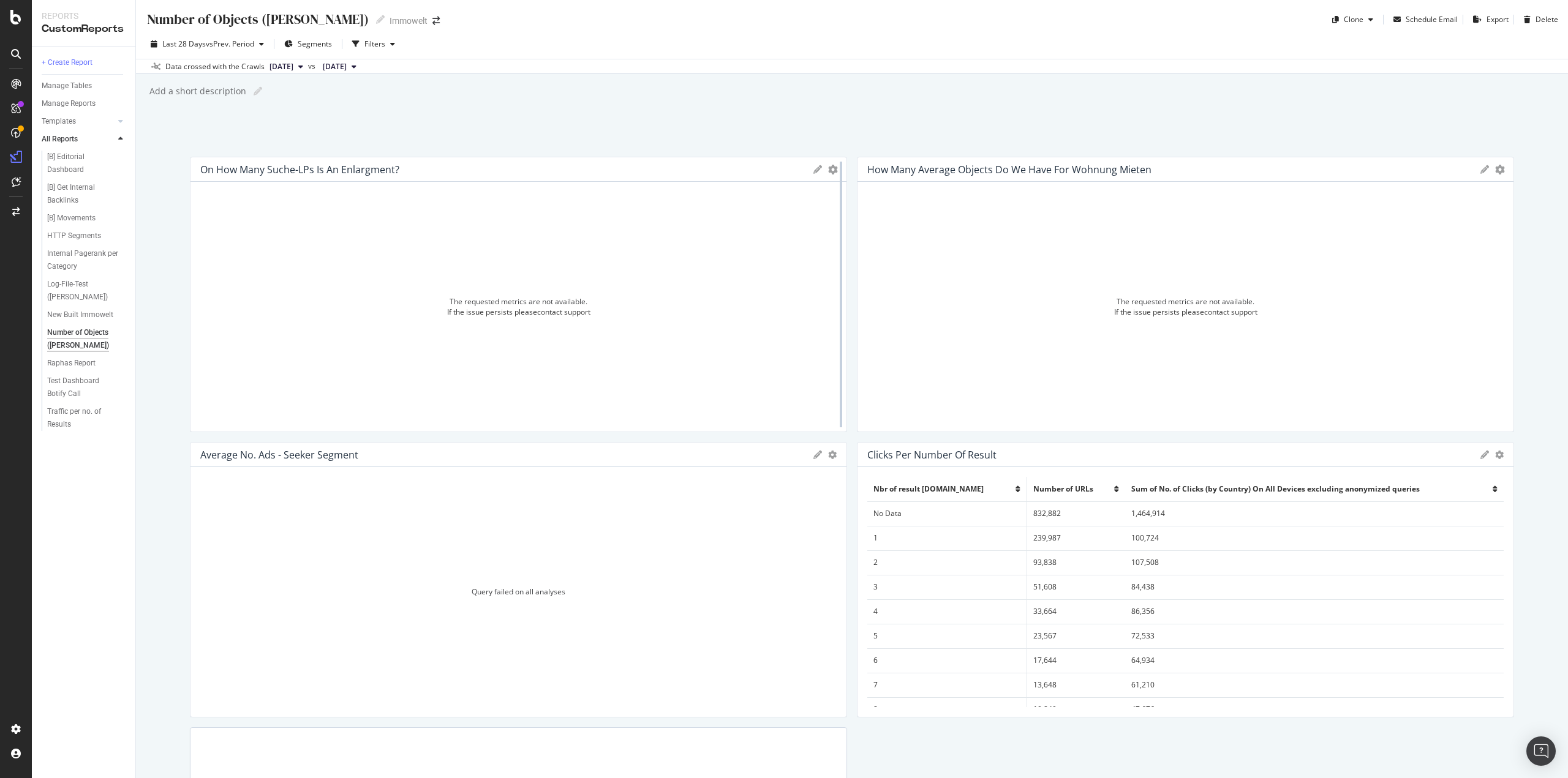
click at [835, 170] on div at bounding box center [841, 294] width 12 height 275
click at [828, 171] on icon "gear" at bounding box center [833, 170] width 9 height 9
click at [739, 321] on span "Delete" at bounding box center [773, 317] width 143 height 18
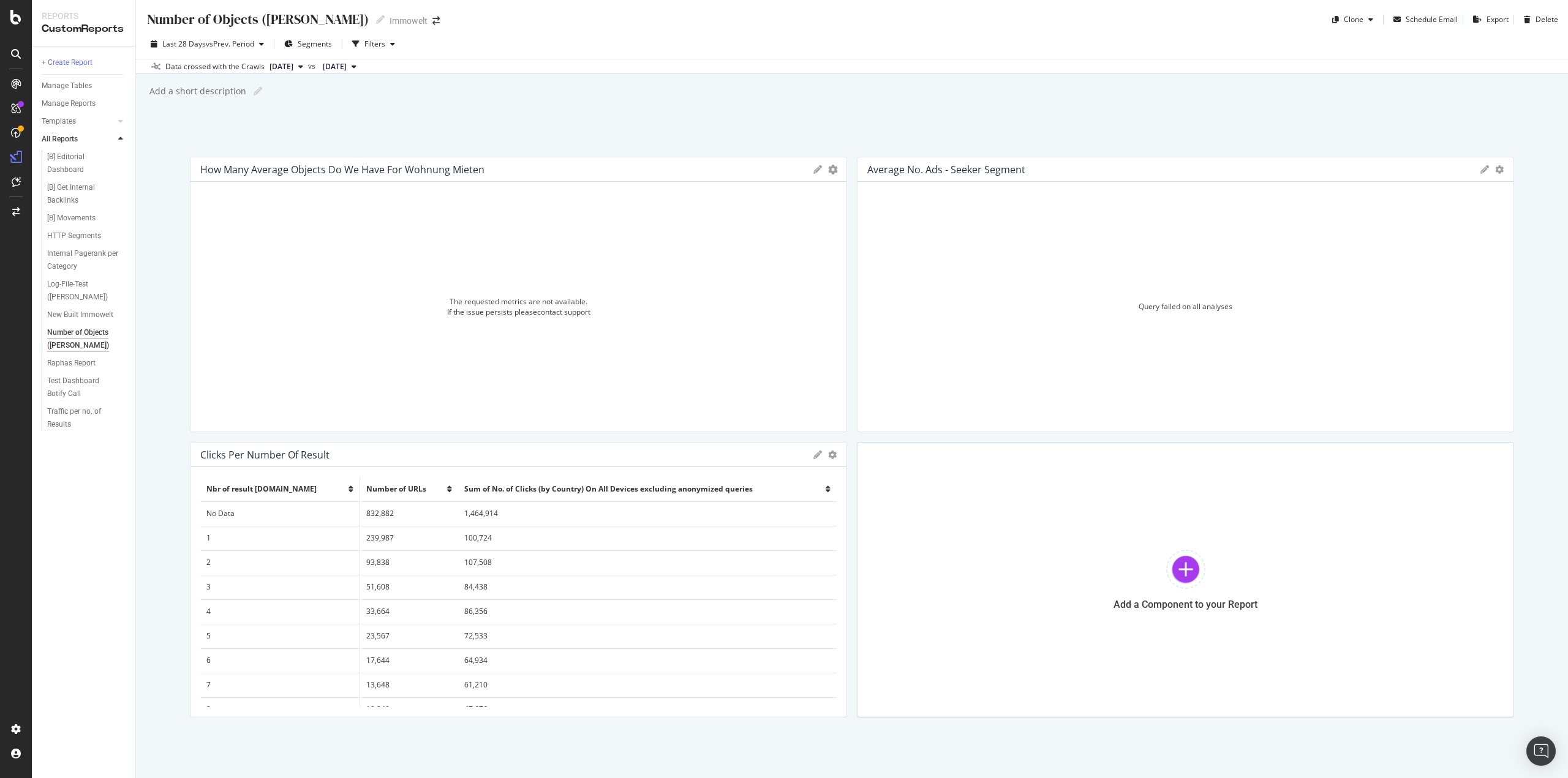
click at [828, 170] on icon "gear" at bounding box center [833, 170] width 9 height 9
click at [734, 315] on span "Delete" at bounding box center [773, 317] width 143 height 18
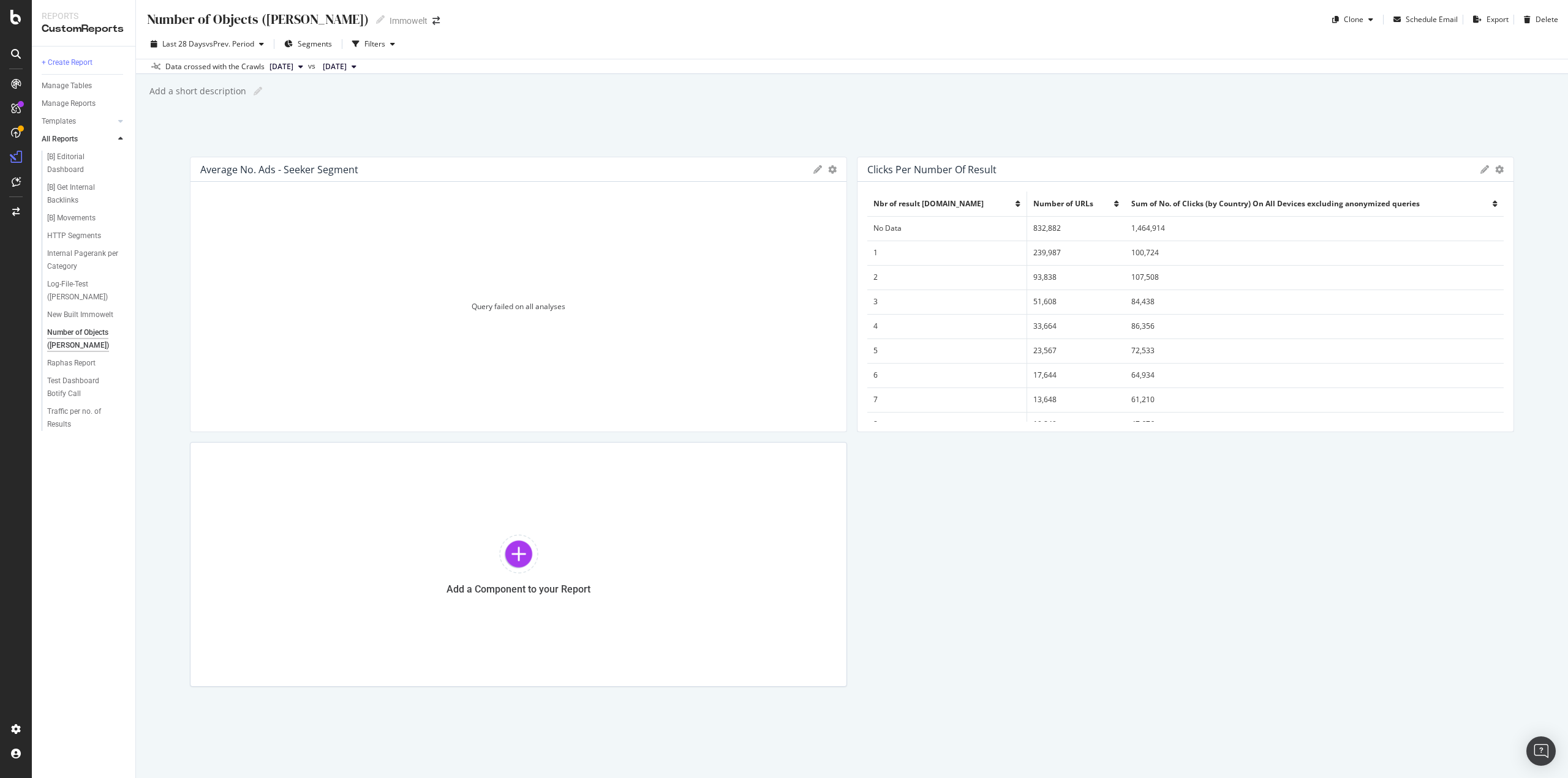
click at [828, 172] on icon "gear" at bounding box center [832, 170] width 9 height 9
click at [790, 223] on span "Delete" at bounding box center [773, 219] width 143 height 18
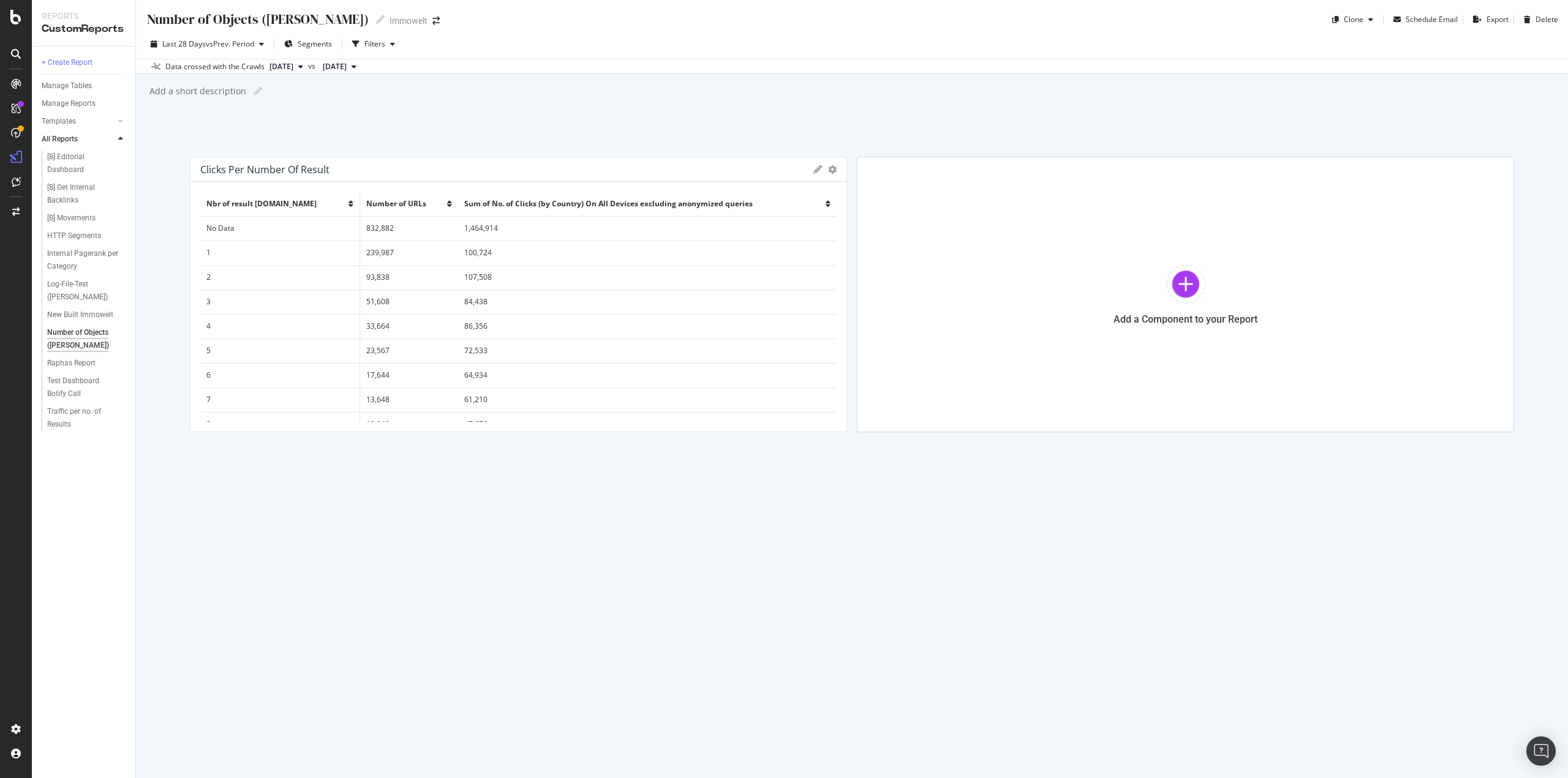
click at [343, 513] on div "Number of Objects (Lukas Test) Number of Objects (Lukas Test) Immowelt Clone Sc…" at bounding box center [852, 389] width 1432 height 778
click at [1185, 294] on div at bounding box center [1186, 284] width 39 height 39
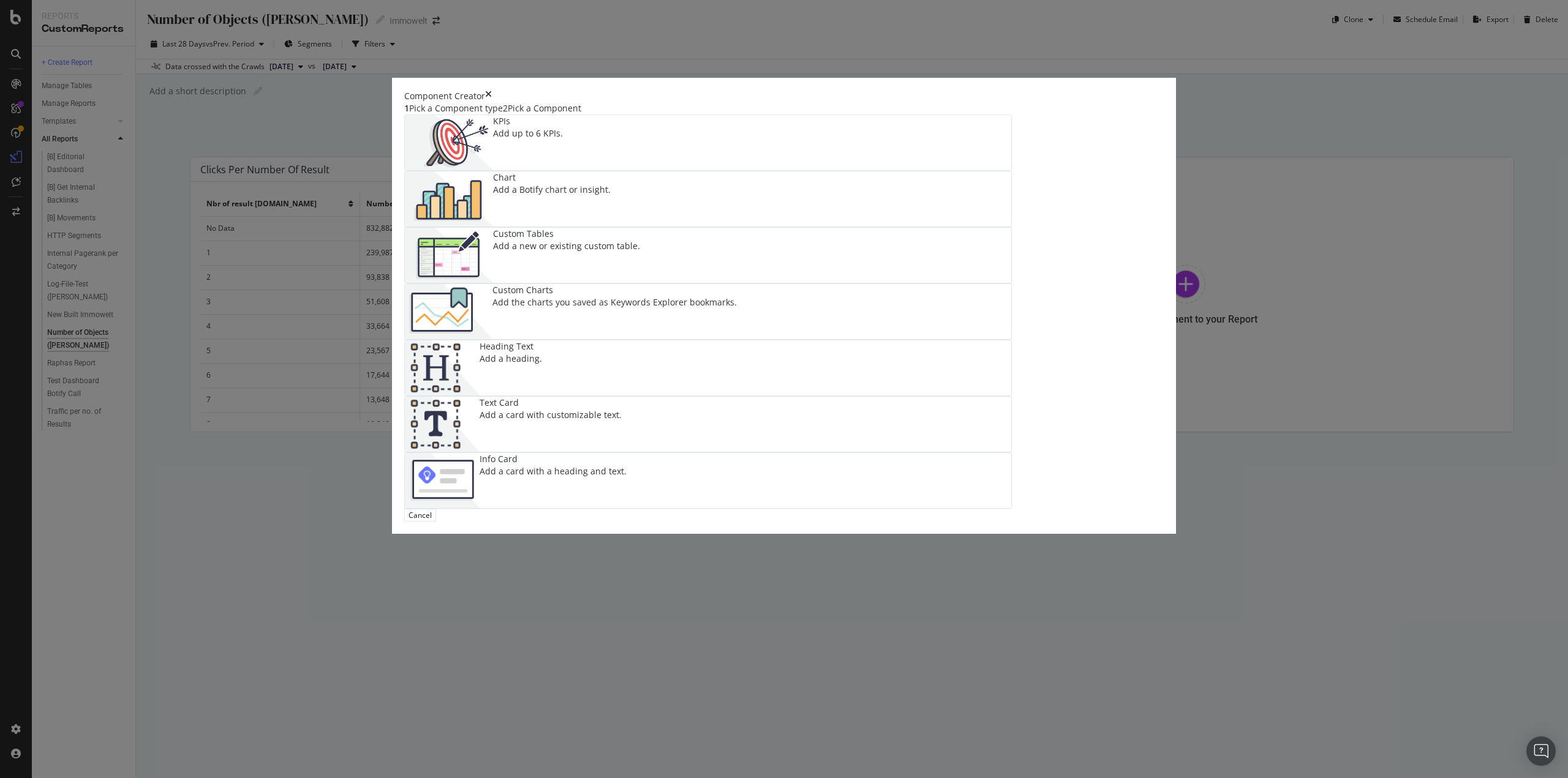
click at [586, 240] on div "Custom Tables" at bounding box center [567, 234] width 147 height 12
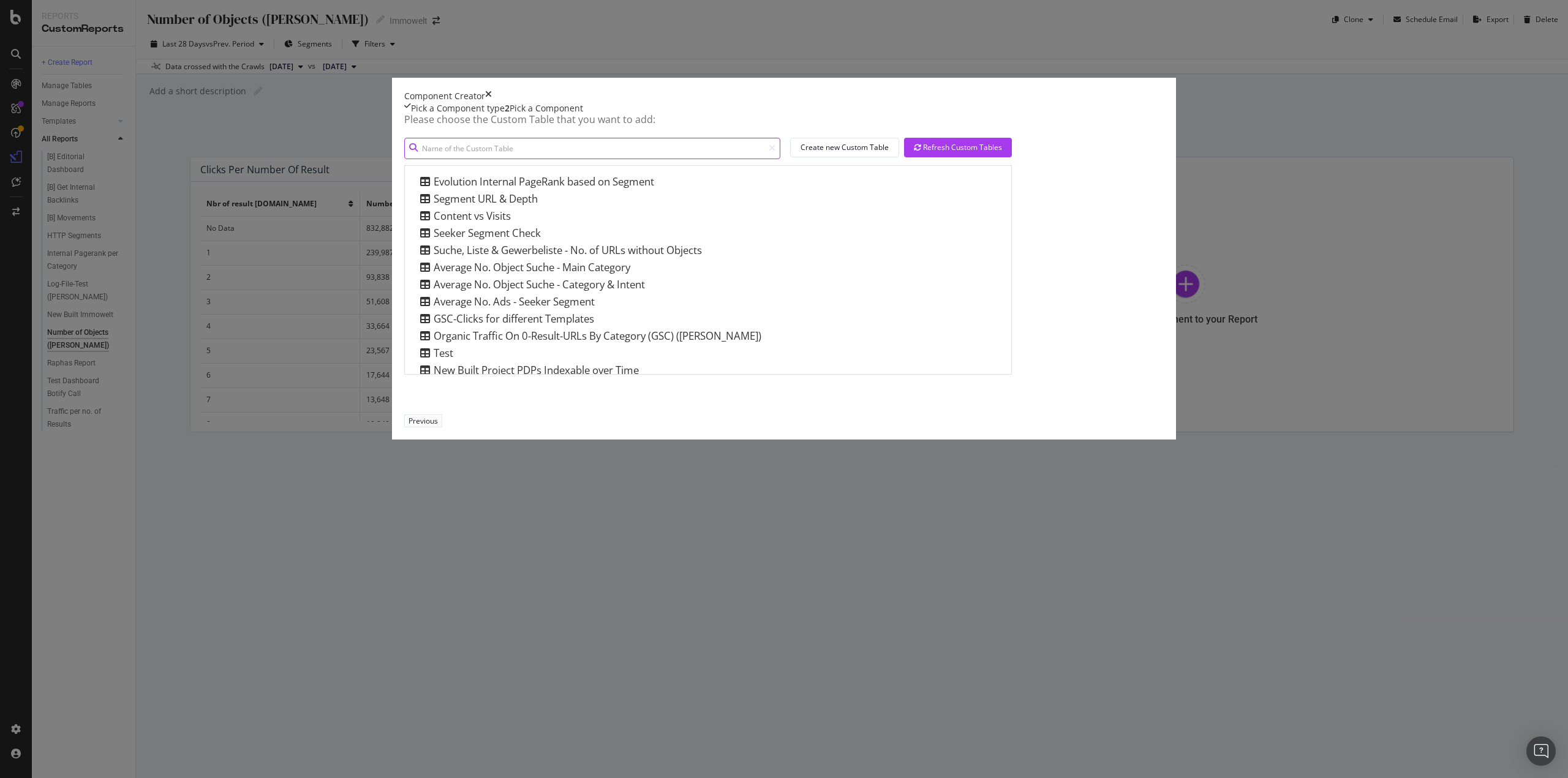
click at [559, 159] on input "modal" at bounding box center [592, 149] width 376 height 22
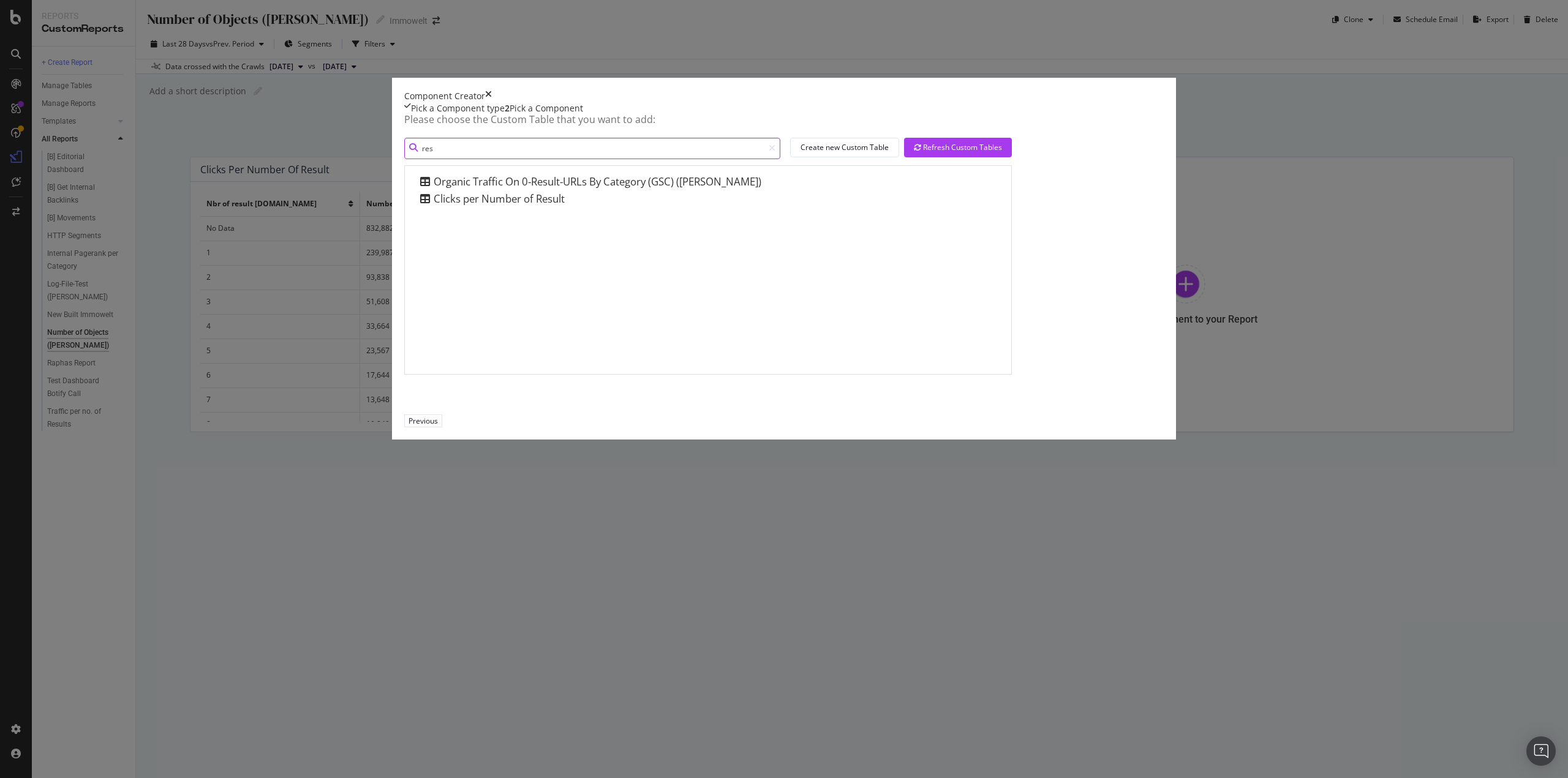
type input "res"
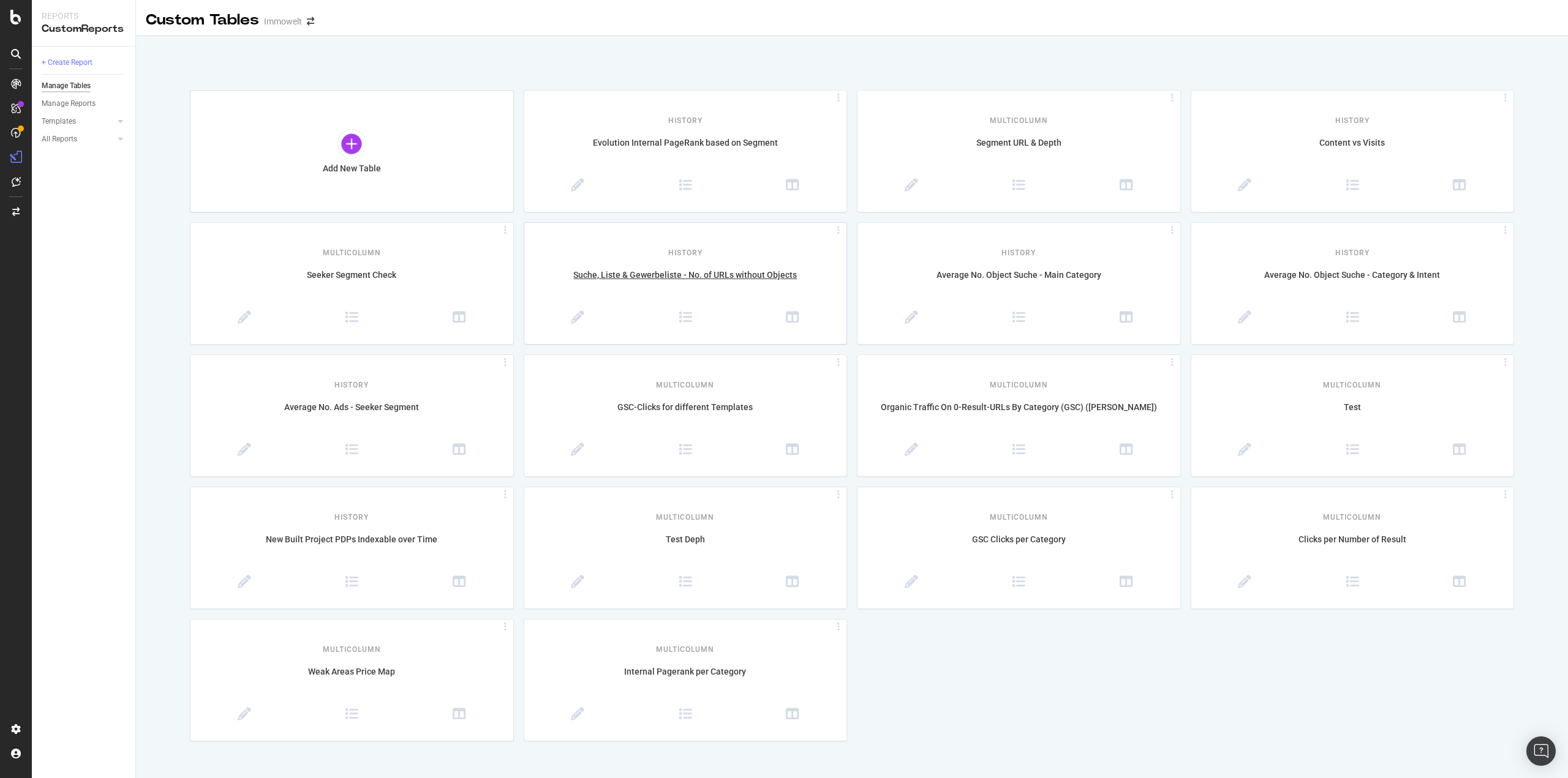
click at [837, 232] on icon at bounding box center [839, 231] width 12 height 5
click at [807, 261] on div "Delete" at bounding box center [807, 267] width 68 height 22
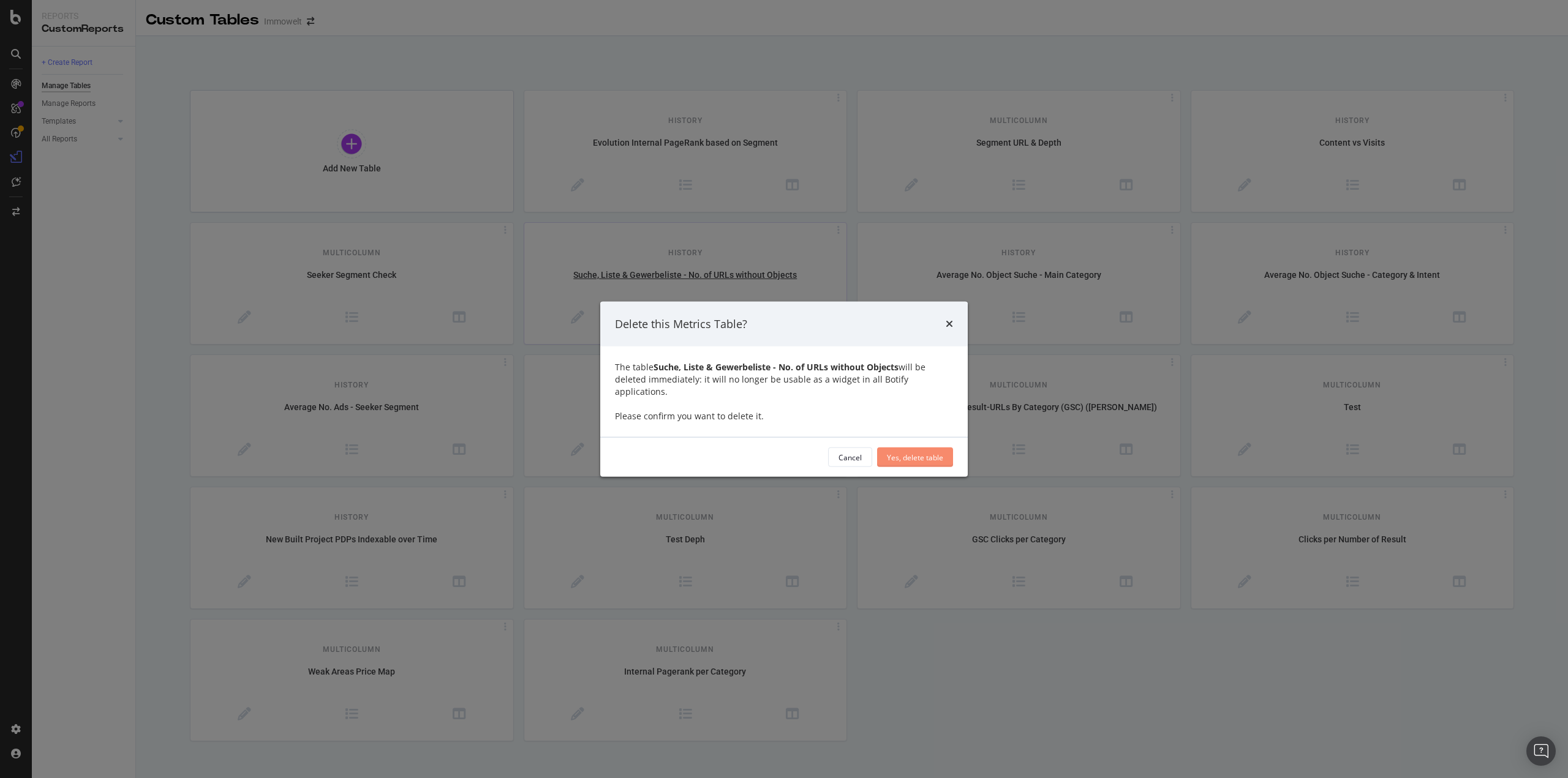
click at [917, 452] on div "Yes, delete table" at bounding box center [915, 456] width 56 height 10
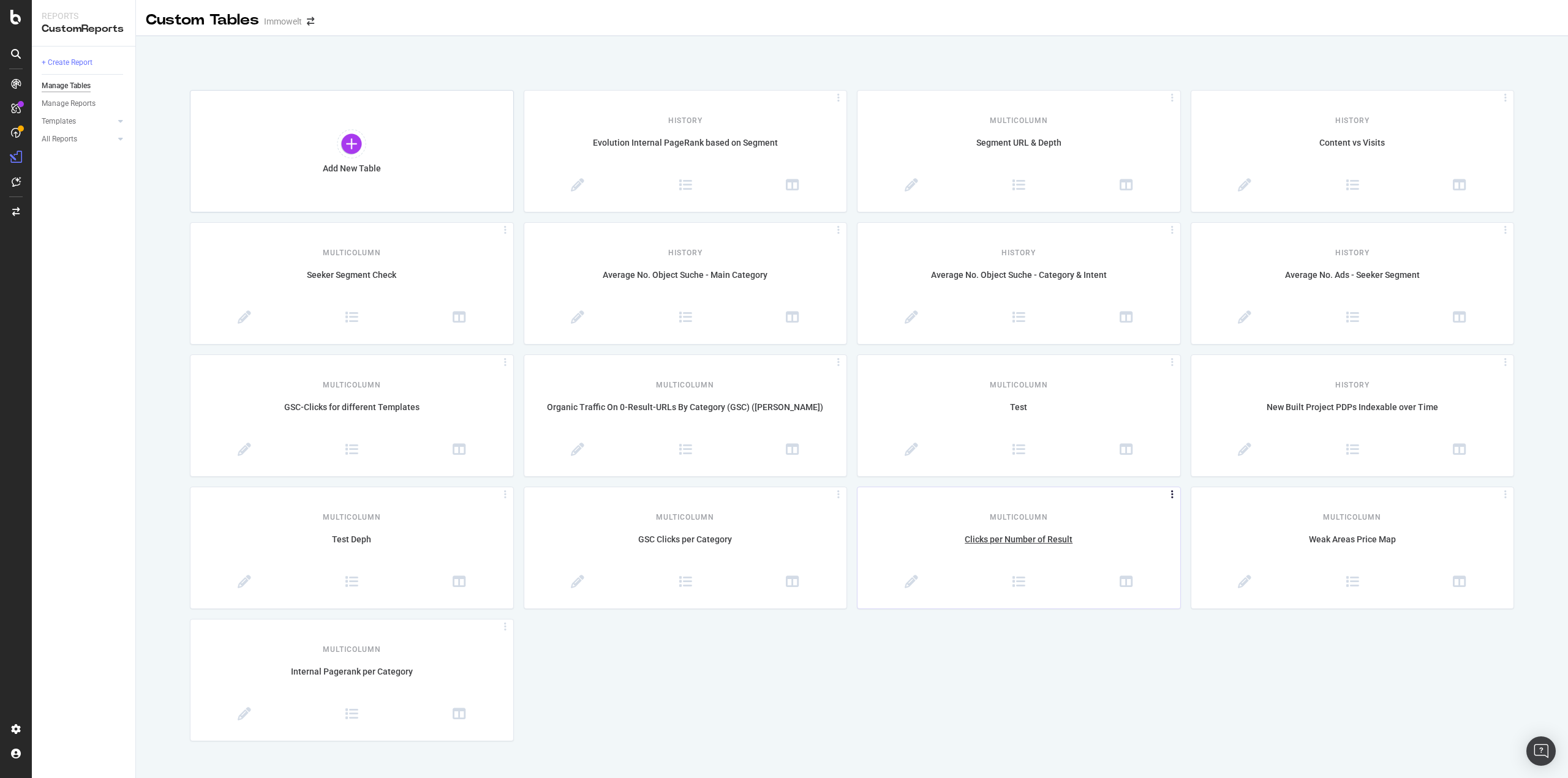
click at [1174, 495] on icon at bounding box center [1172, 495] width 12 height 5
click at [963, 640] on div "Add New Table History Evolution Internal PageRank based on Segment MultiColumn …" at bounding box center [852, 416] width 1324 height 651
click at [349, 142] on div at bounding box center [351, 143] width 29 height 29
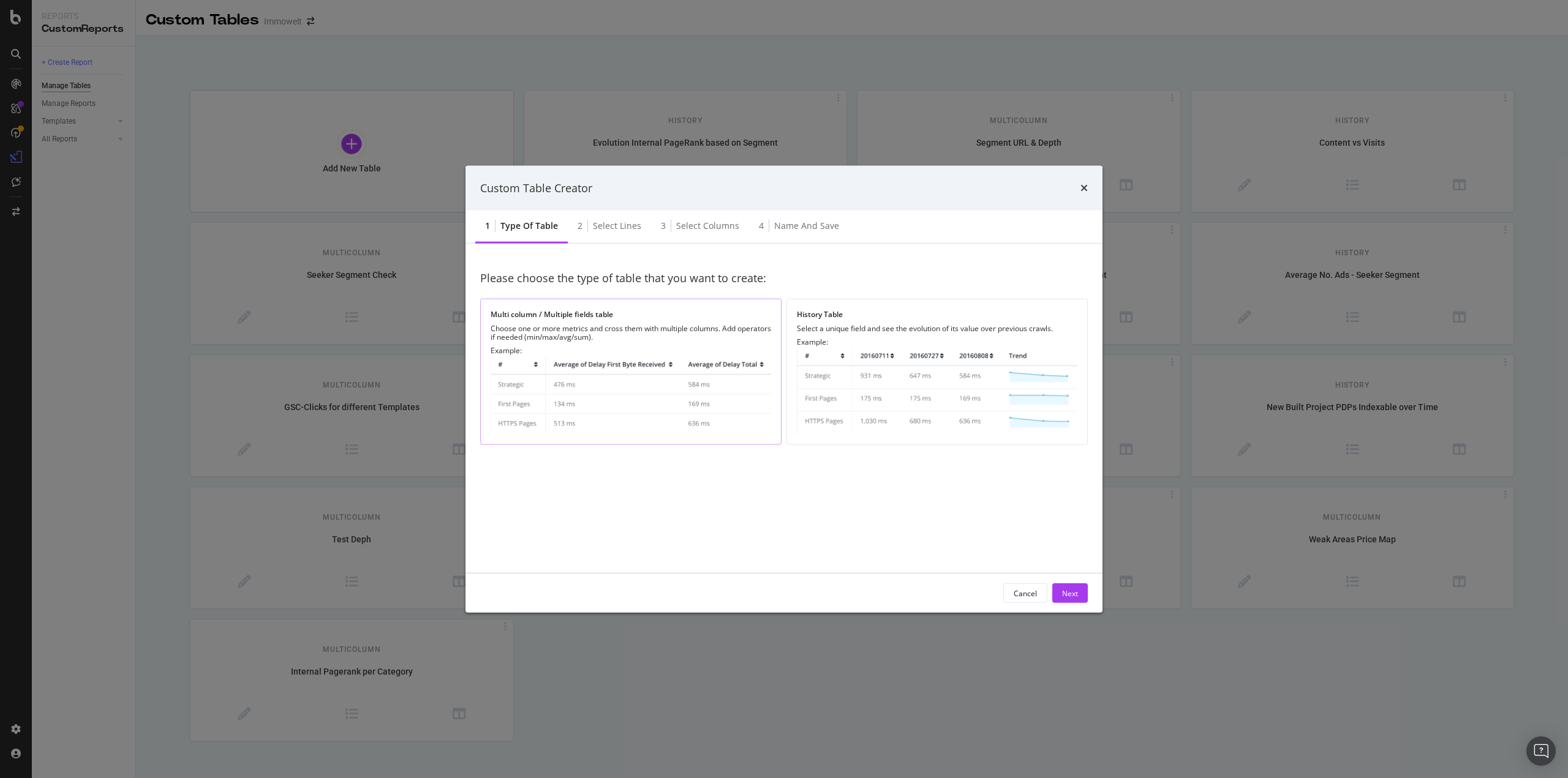
click at [655, 371] on img "modal" at bounding box center [630, 395] width 280 height 79
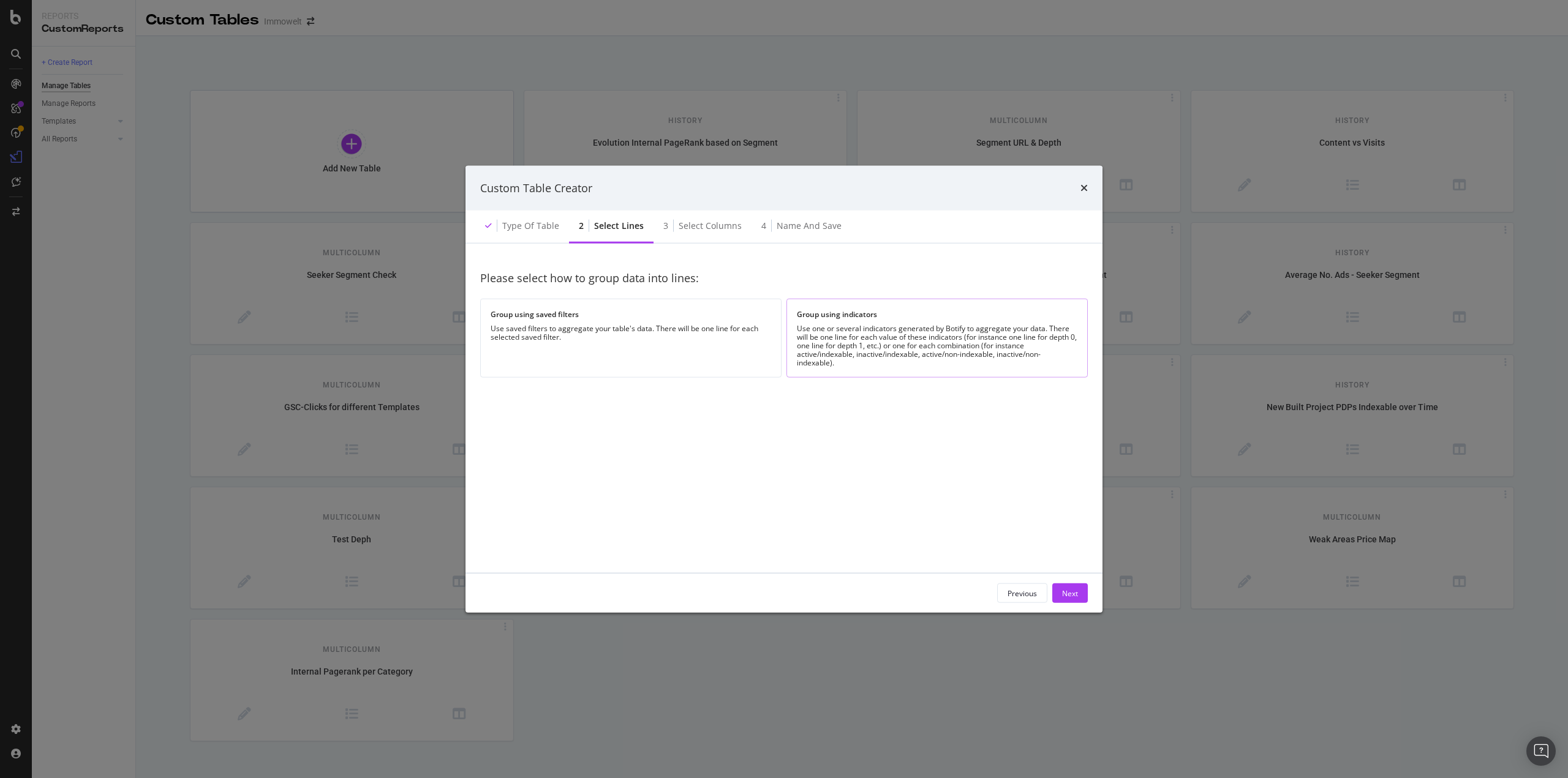
click at [879, 340] on div "Use one or several indicators generated by Botify to aggregate your data. There…" at bounding box center [936, 345] width 280 height 43
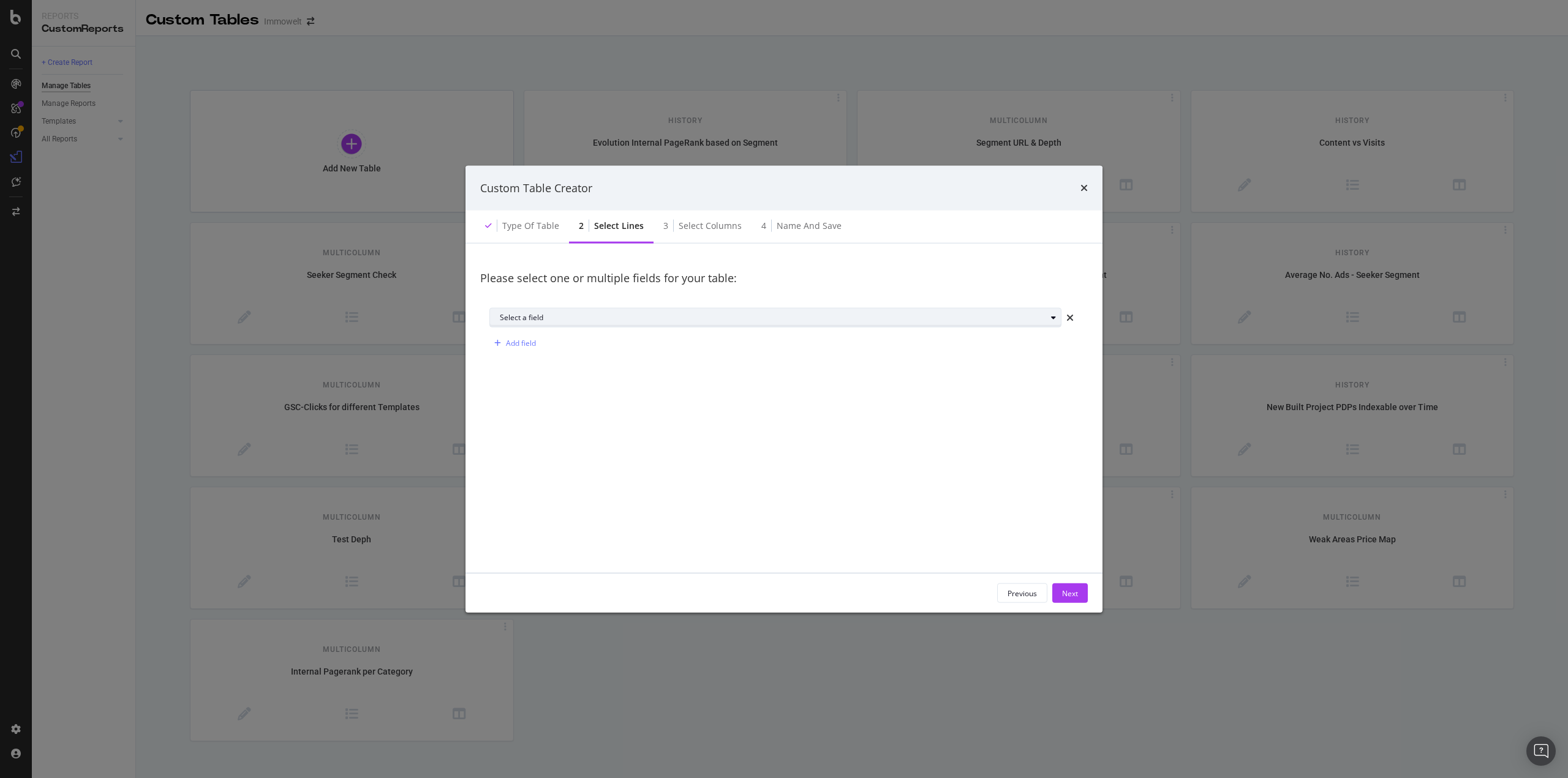
click at [540, 322] on div "Select a field" at bounding box center [780, 317] width 561 height 17
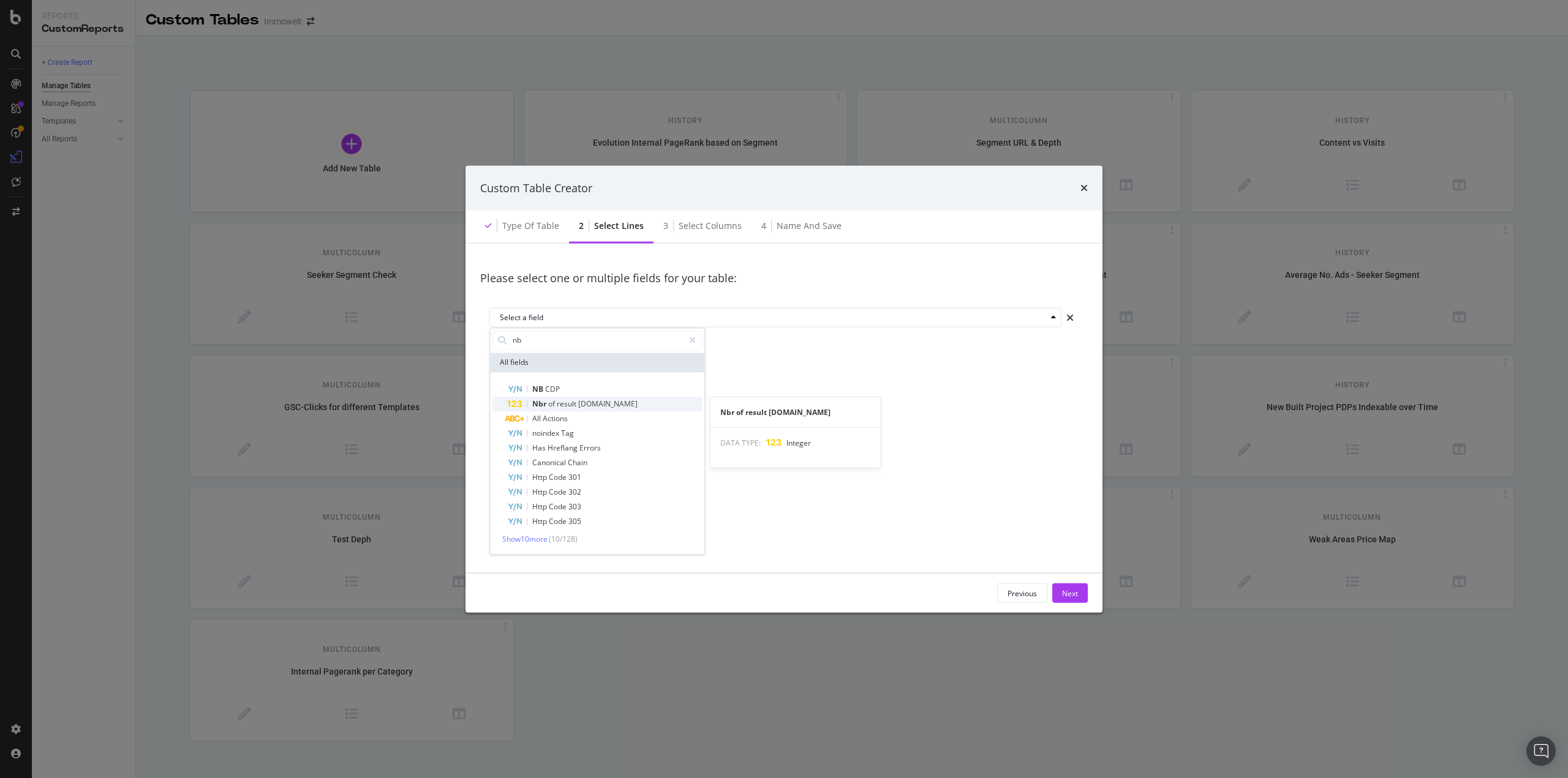
type input "nb"
click at [579, 401] on span "[DOMAIN_NAME]" at bounding box center [608, 404] width 60 height 10
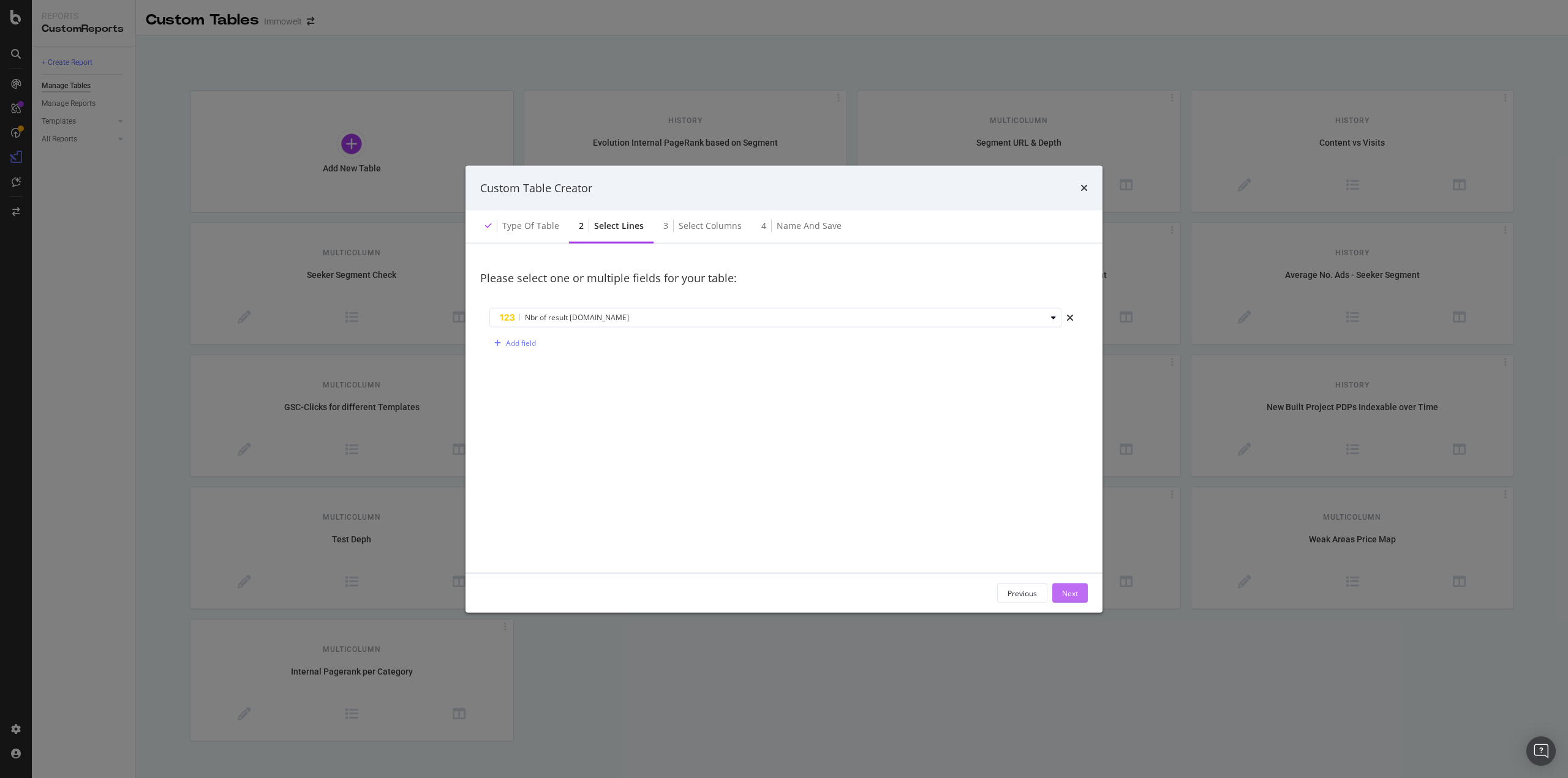
click at [1071, 585] on div "Next" at bounding box center [1069, 593] width 16 height 18
click at [524, 310] on div "Count" at bounding box center [517, 317] width 35 height 17
click at [520, 374] on div "Avg" at bounding box center [515, 378] width 41 height 16
click at [658, 303] on div "Avg Select a field Add column" at bounding box center [784, 331] width 607 height 64
click at [631, 317] on div "Select a field" at bounding box center [792, 317] width 498 height 7
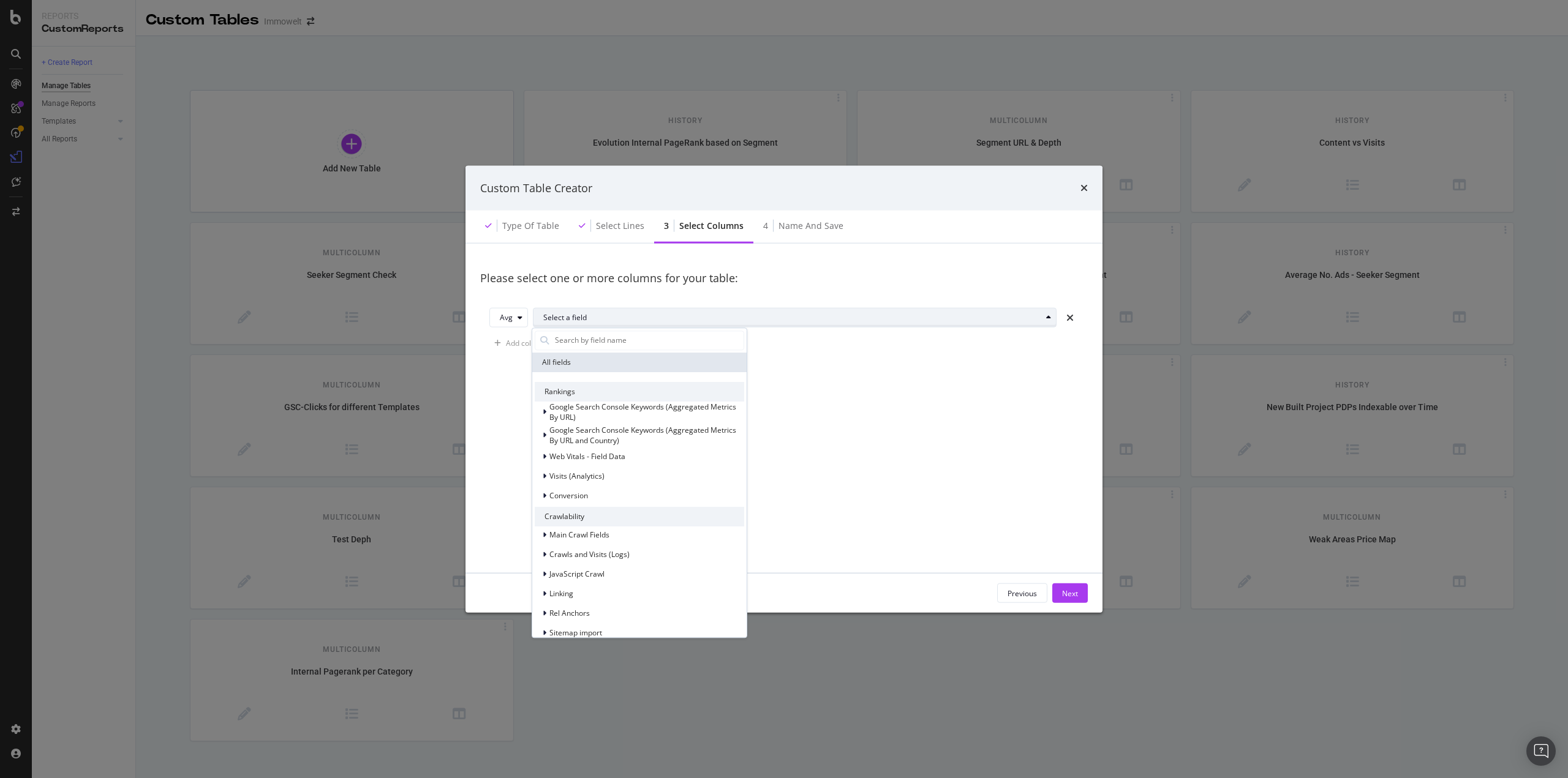
type input "o"
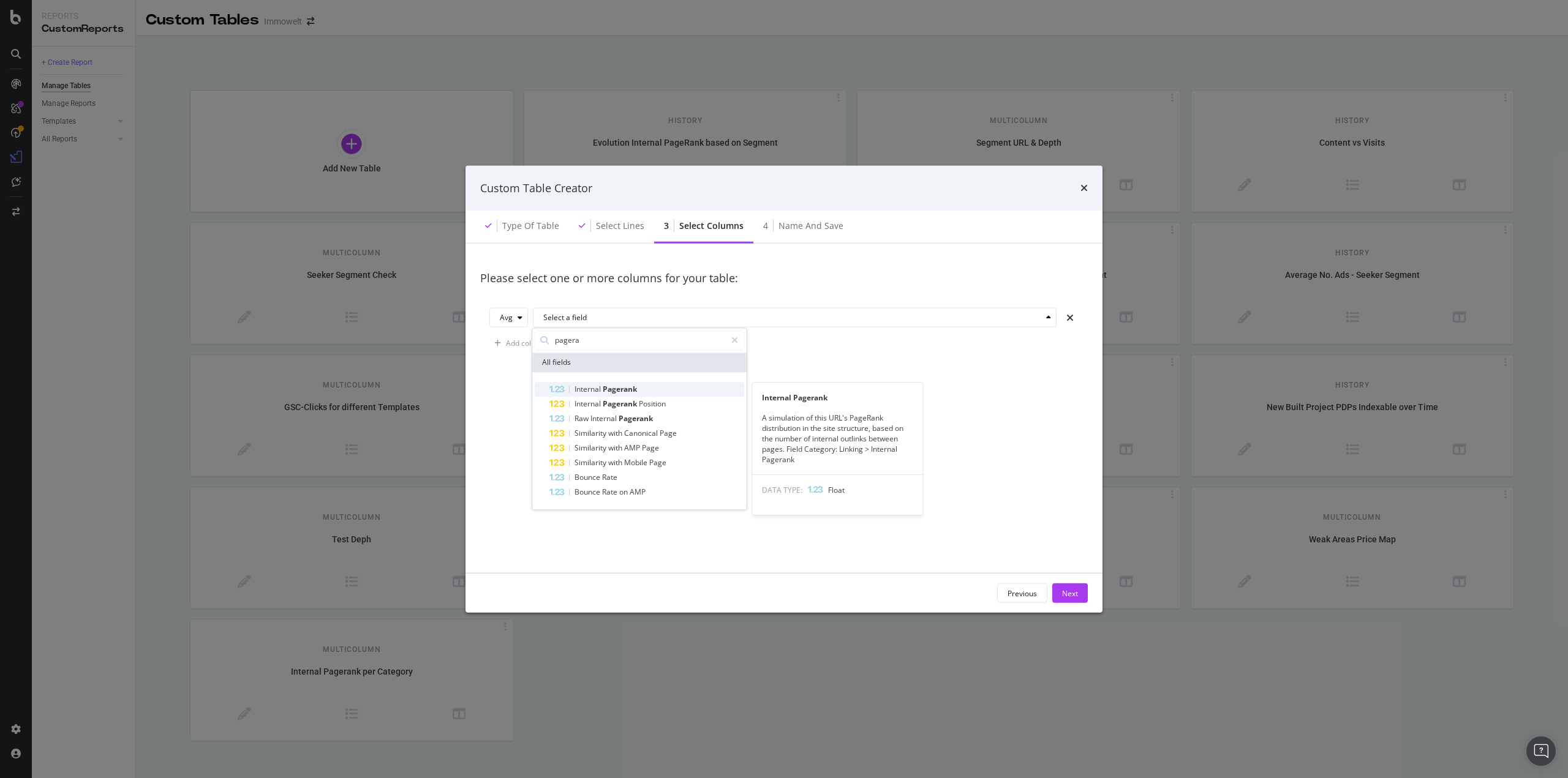
type input "pagera"
click at [621, 389] on span "Pagerank" at bounding box center [619, 389] width 35 height 10
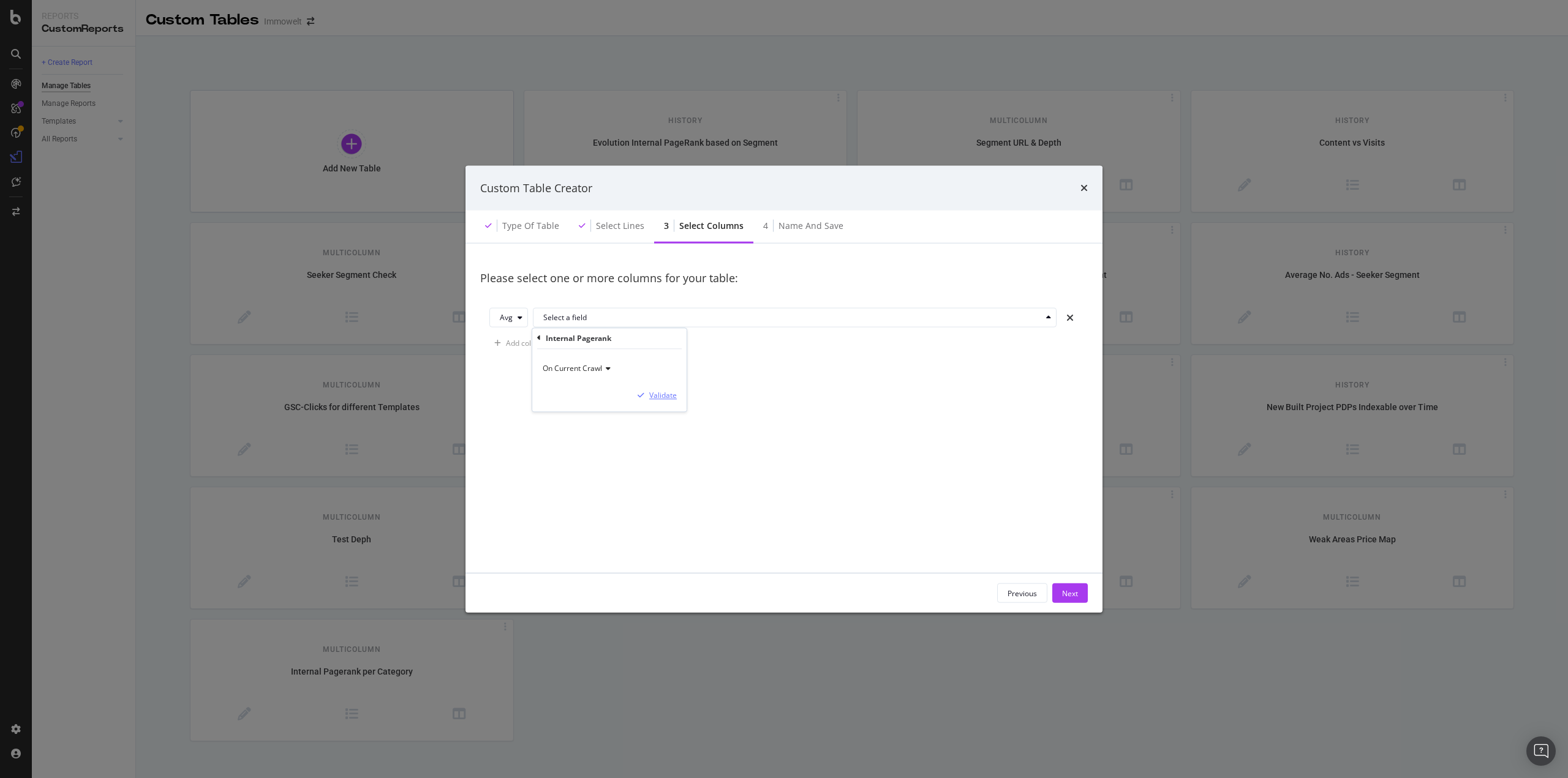
click at [668, 396] on div "Validate" at bounding box center [663, 395] width 28 height 10
click at [1066, 592] on div "Next" at bounding box center [1069, 593] width 16 height 10
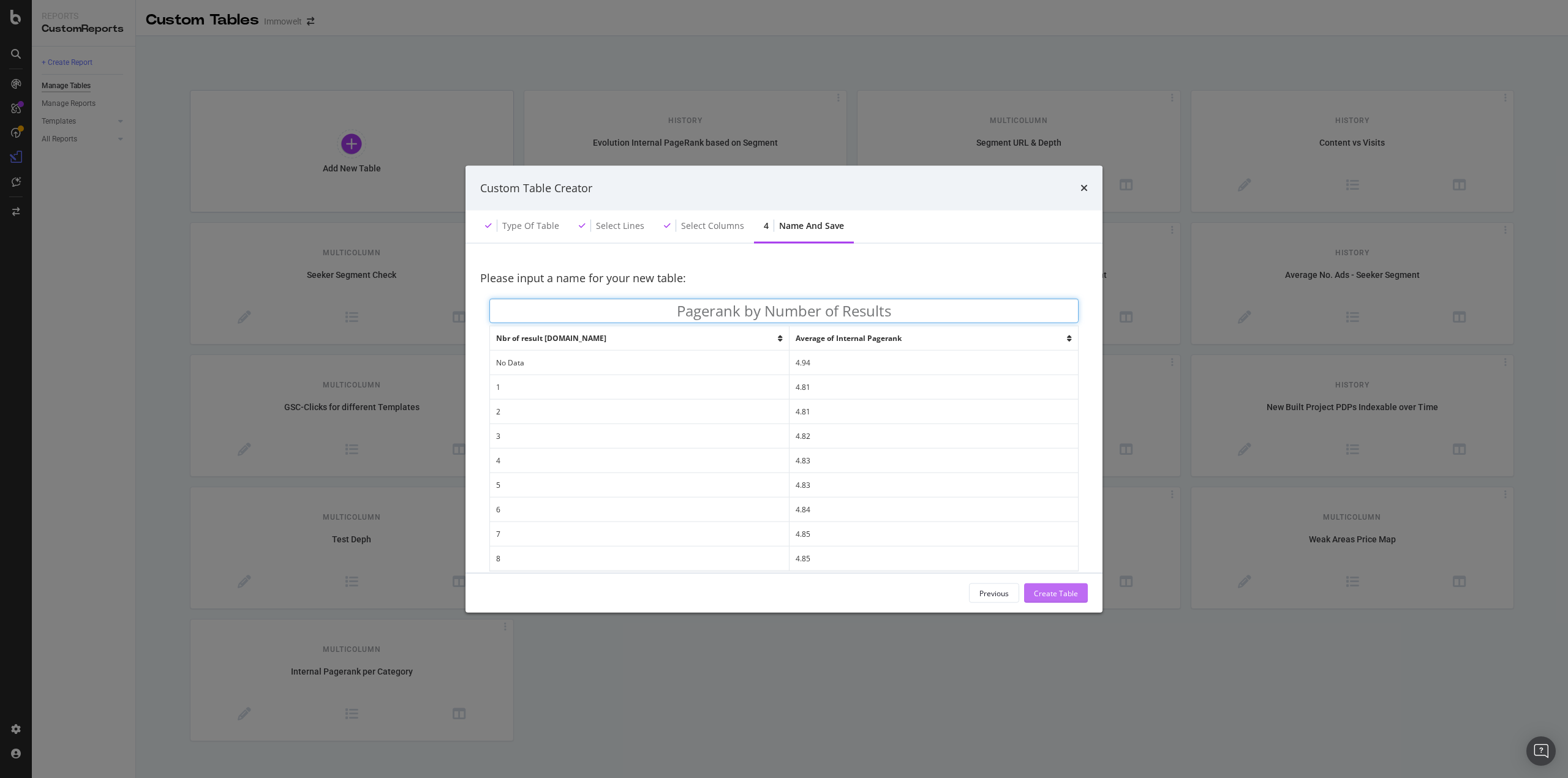
type input "Pagerank by Number of Results"
click at [1047, 591] on div "Create Table" at bounding box center [1056, 593] width 44 height 10
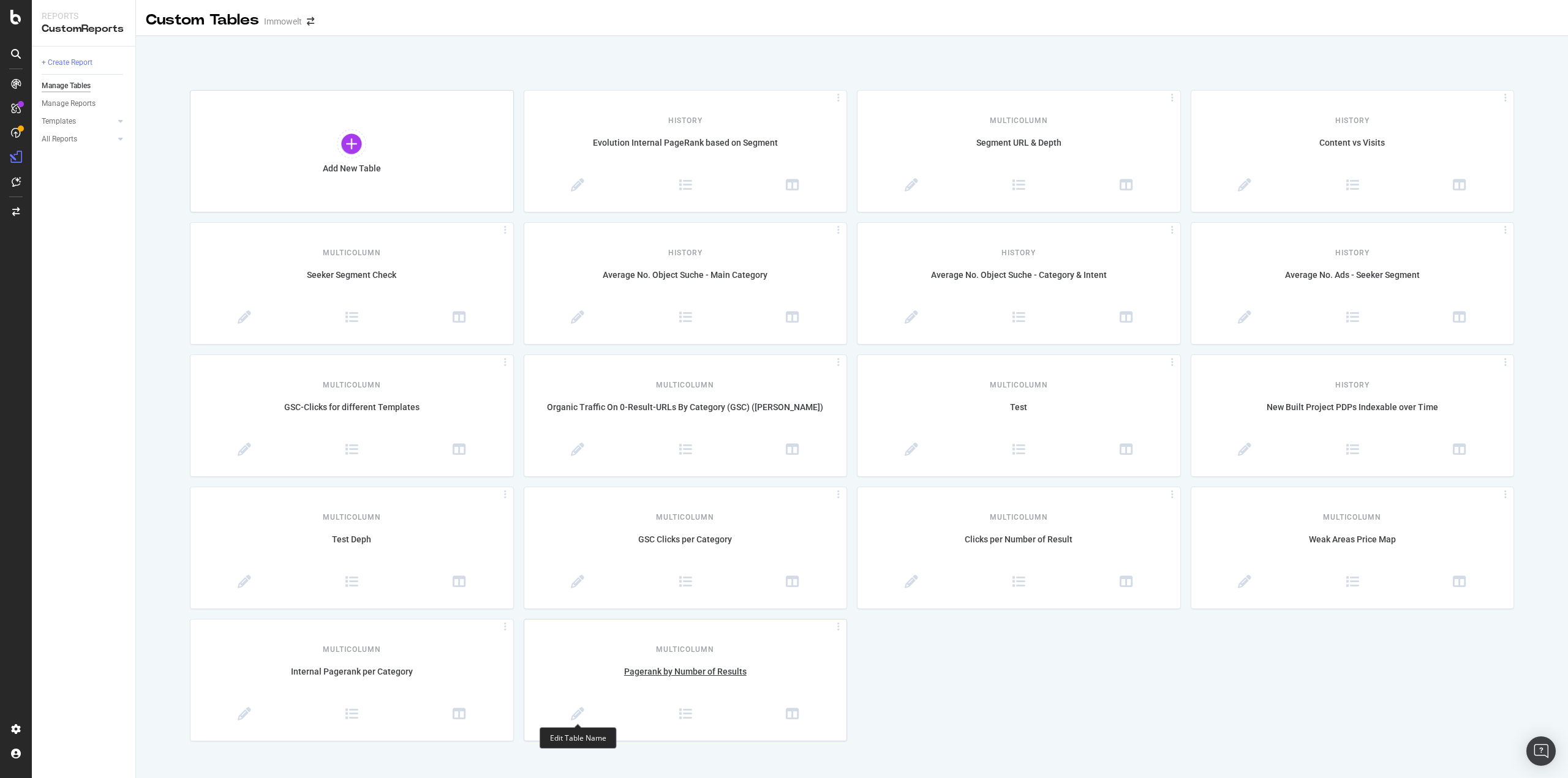
click at [584, 718] on span at bounding box center [578, 715] width 108 height 16
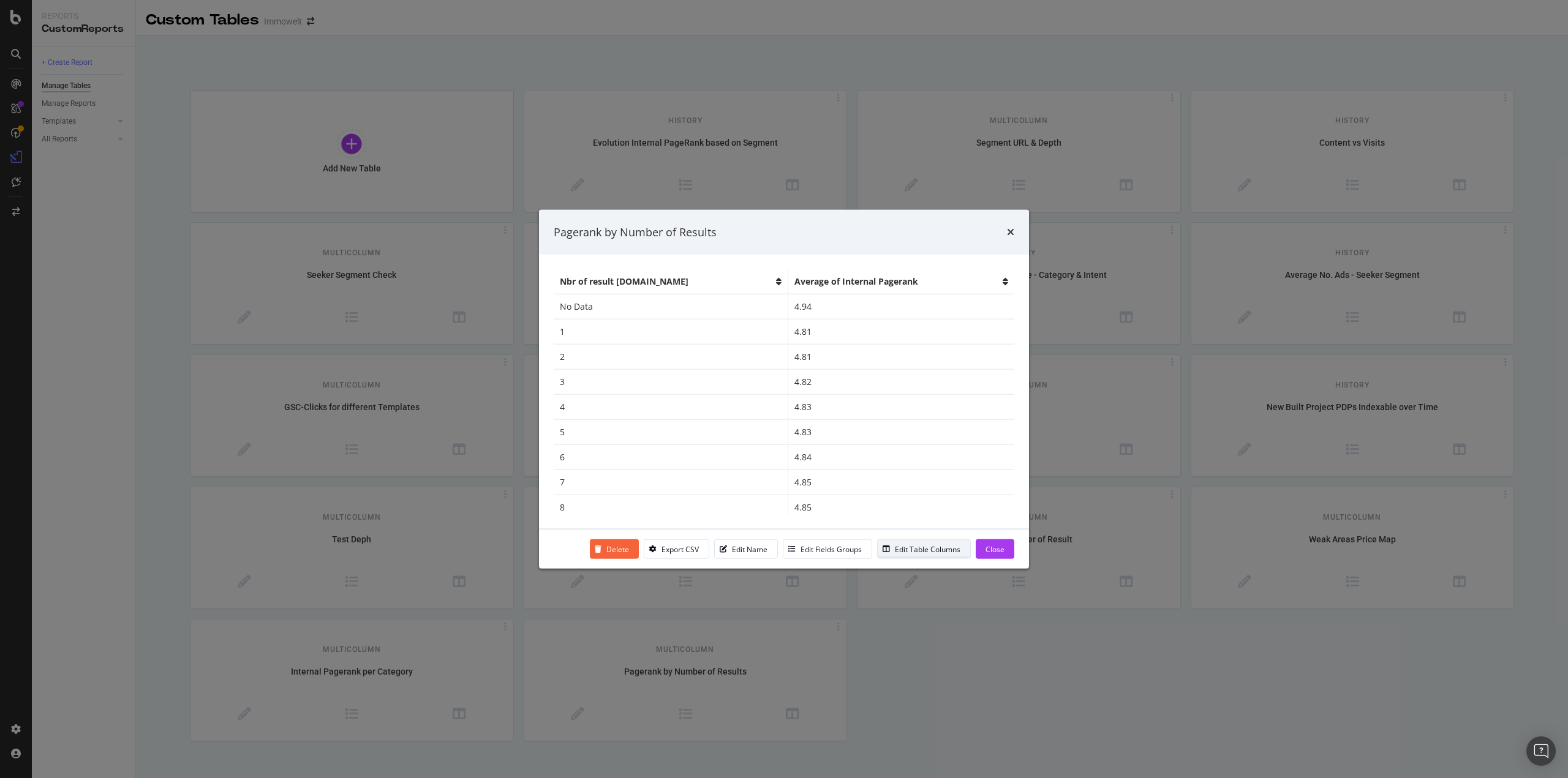
click at [910, 554] on div "Edit Table Columns" at bounding box center [928, 549] width 66 height 10
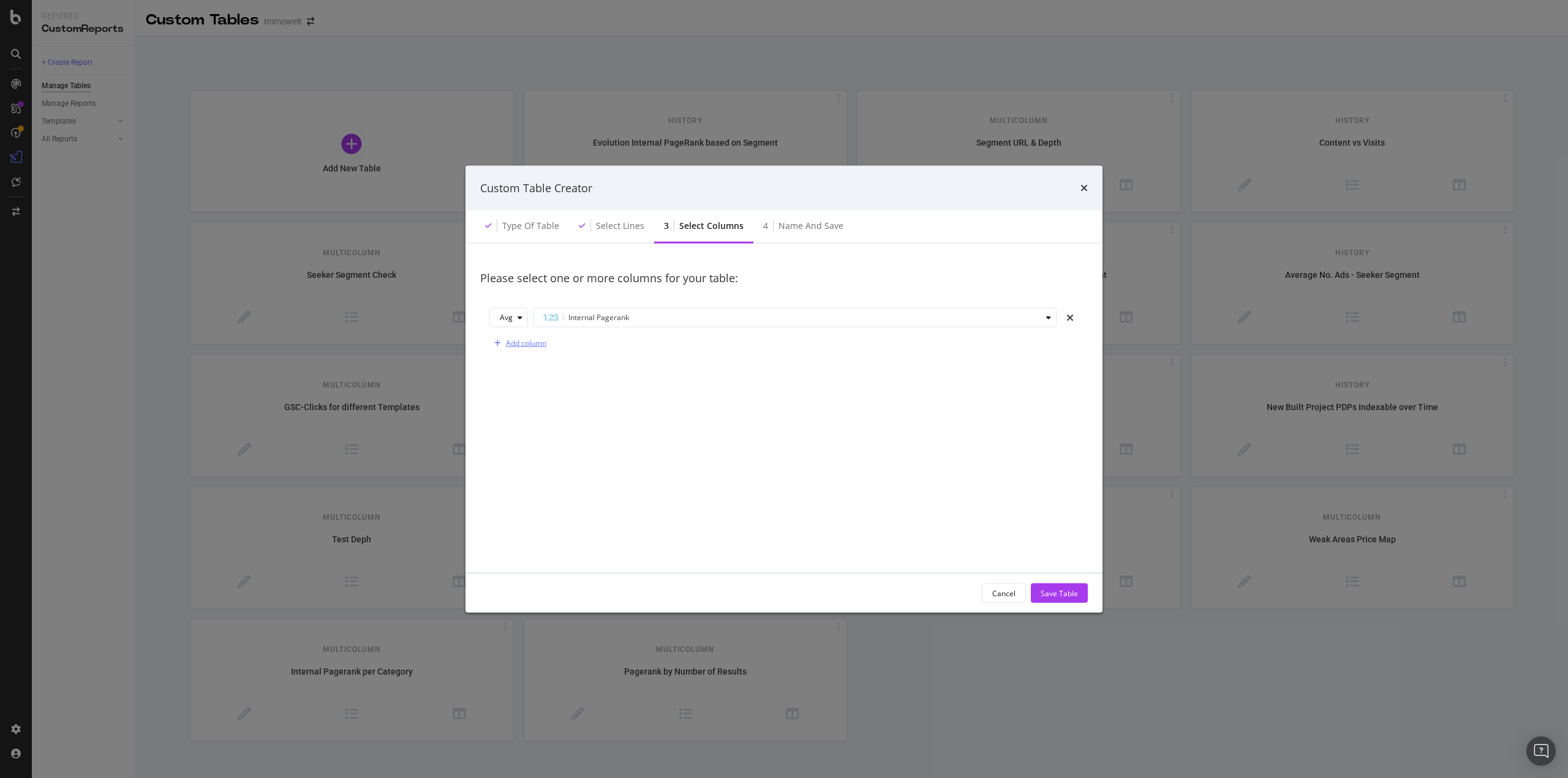
click at [518, 345] on div "Add column" at bounding box center [527, 343] width 41 height 10
click at [591, 346] on div "Select a field" at bounding box center [793, 343] width 495 height 7
click at [527, 351] on div "Sum" at bounding box center [515, 343] width 30 height 17
click at [522, 363] on div "Count" at bounding box center [515, 364] width 20 height 10
click at [616, 351] on div "Count The COUNT aggregate counts the number of crawled URLs." at bounding box center [784, 343] width 589 height 20
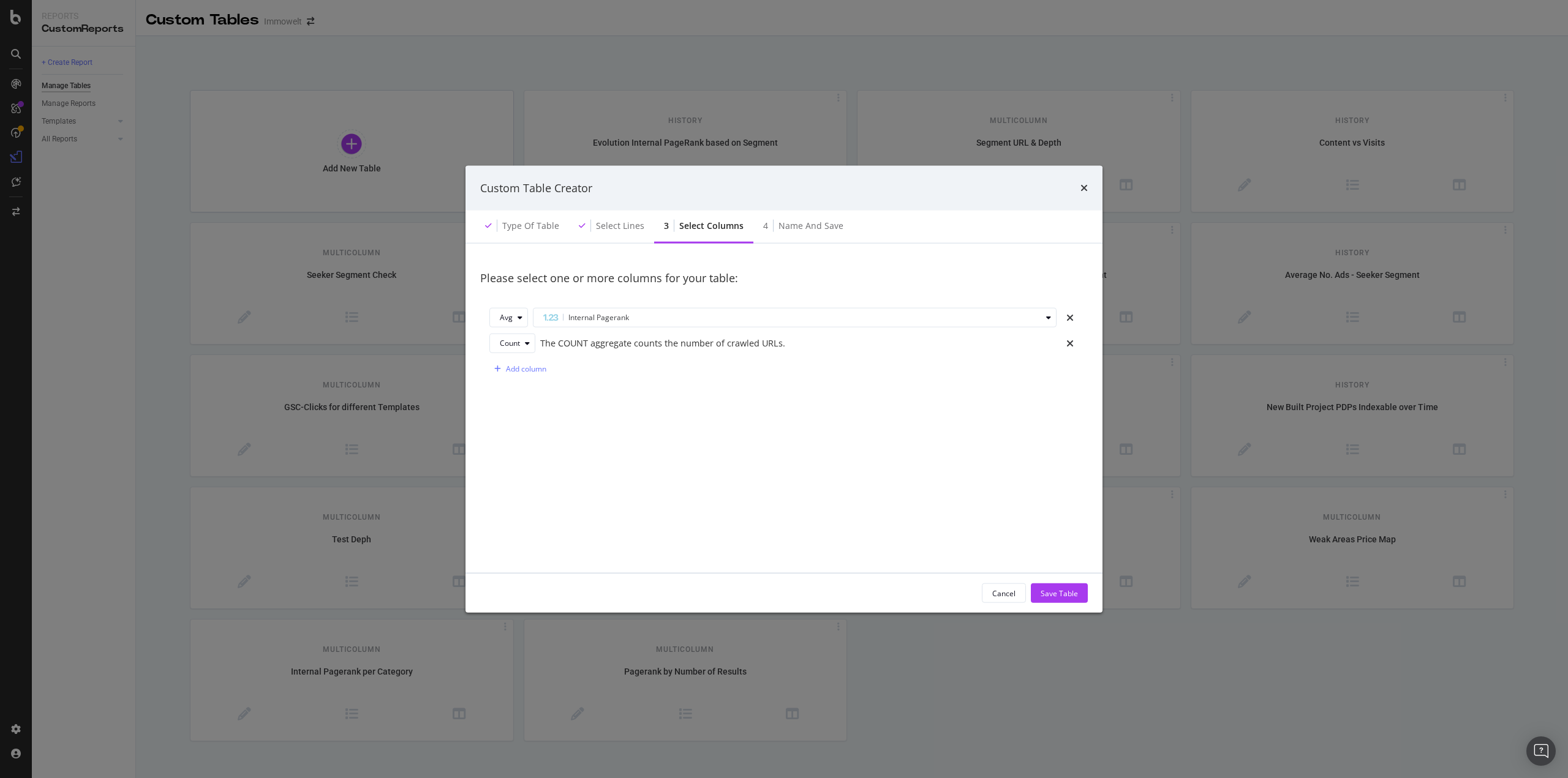
click at [626, 340] on div "The COUNT aggregate counts the number of crawled URLs." at bounding box center [798, 343] width 516 height 13
click at [1066, 592] on div "Save Table" at bounding box center [1059, 593] width 37 height 10
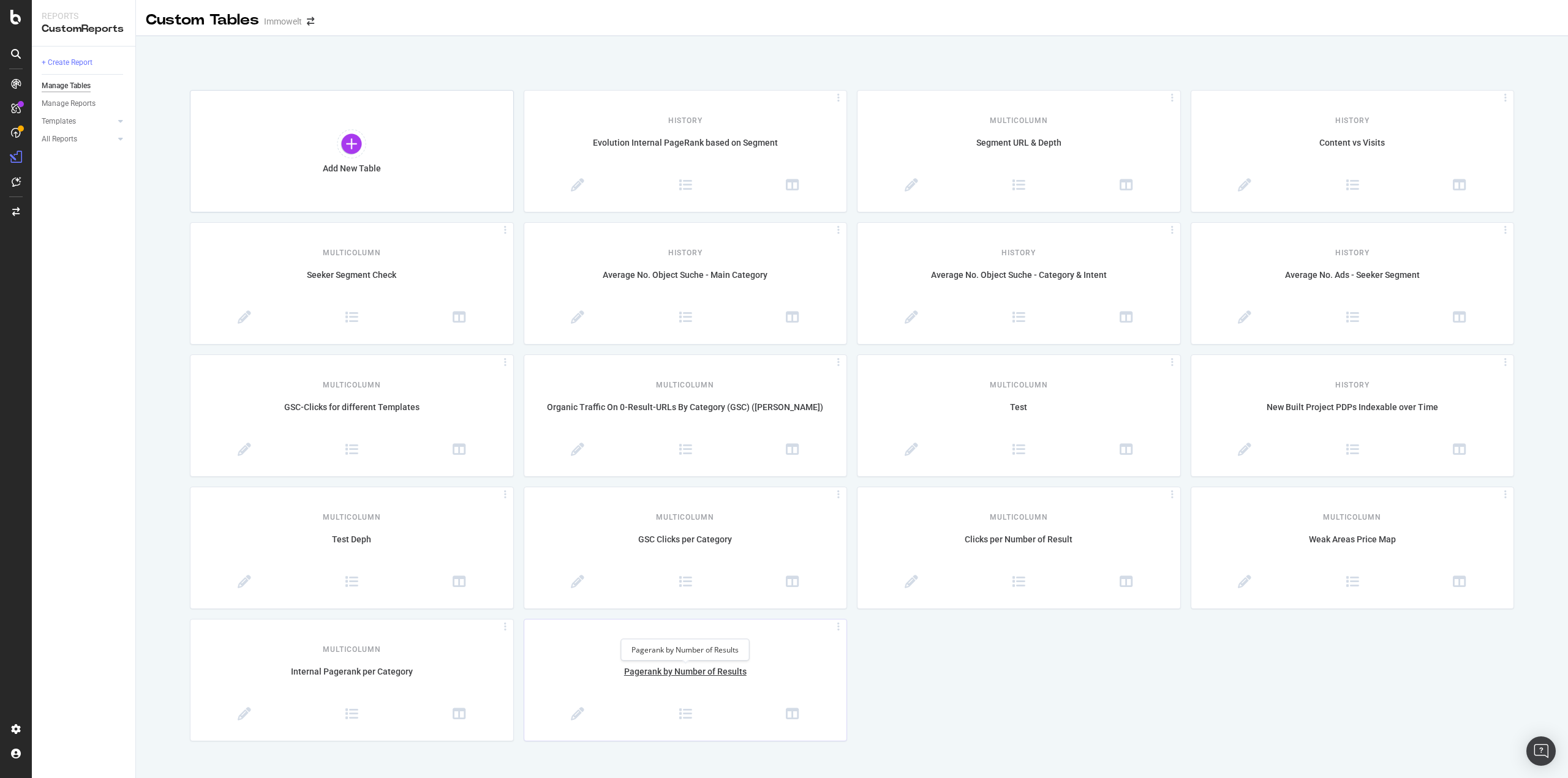
click at [666, 679] on div "Pagerank by Number of Results" at bounding box center [686, 678] width 323 height 26
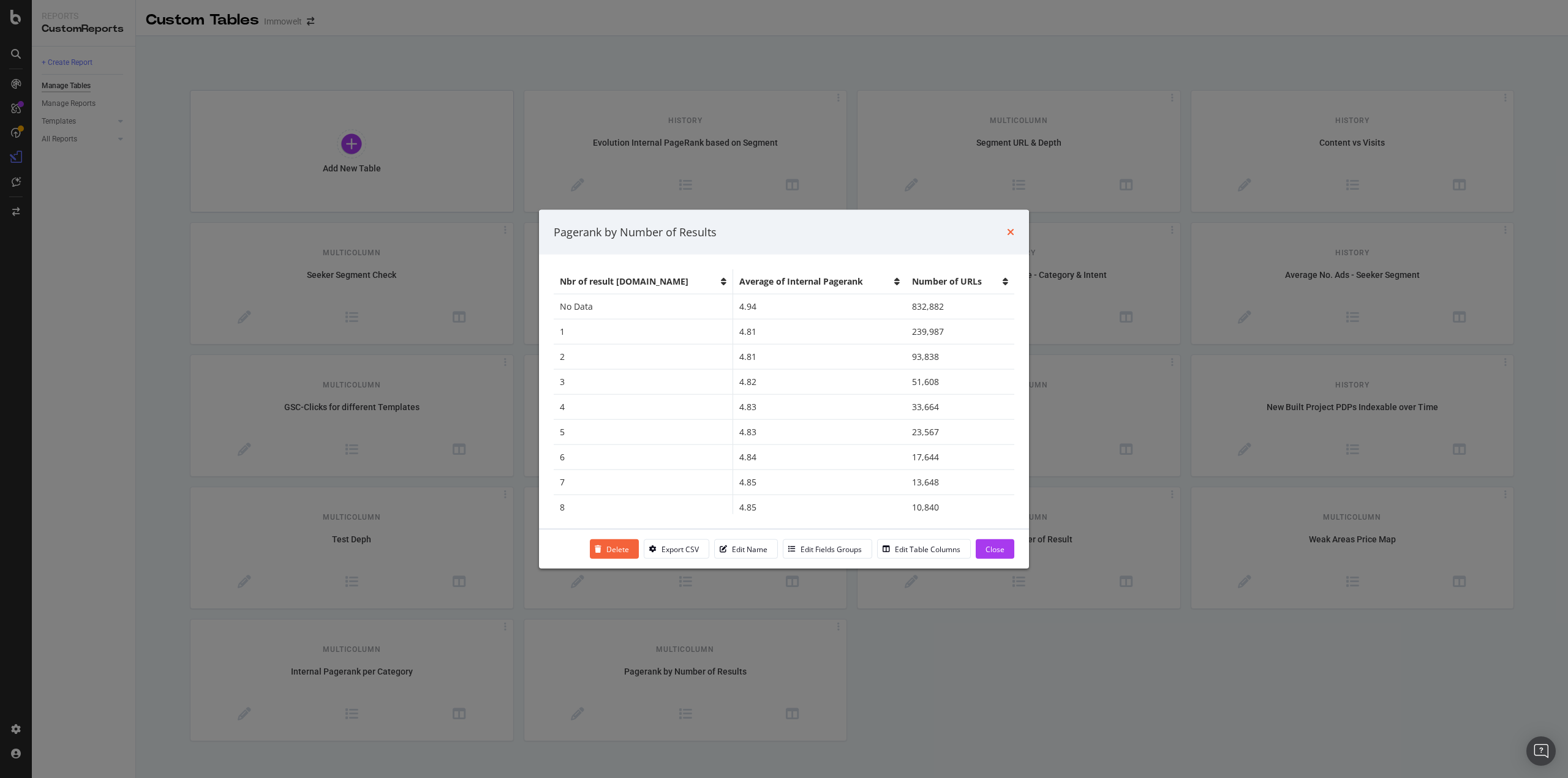
click at [1009, 232] on icon "times" at bounding box center [1010, 232] width 7 height 9
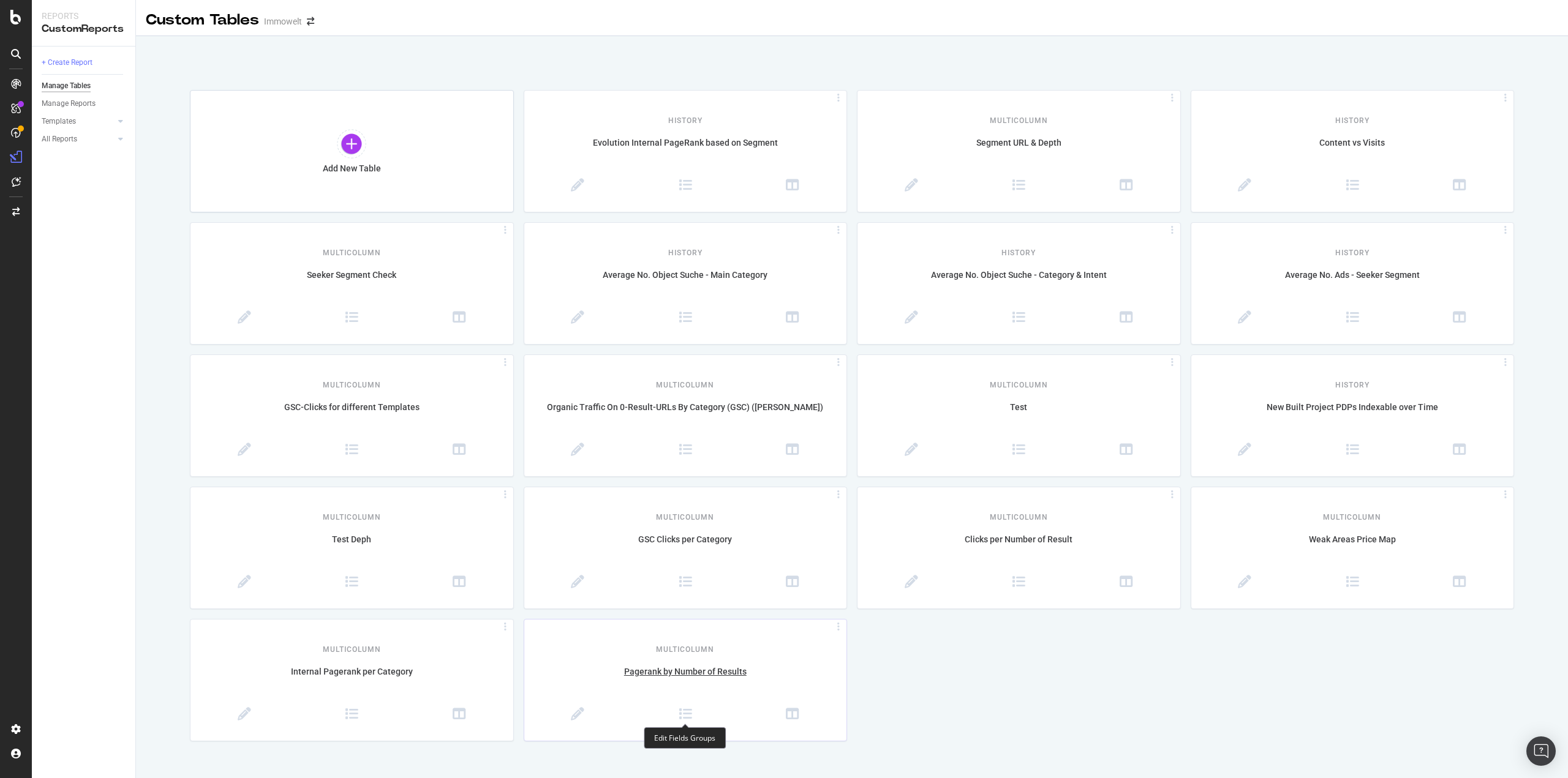
click at [674, 714] on span at bounding box center [685, 715] width 108 height 16
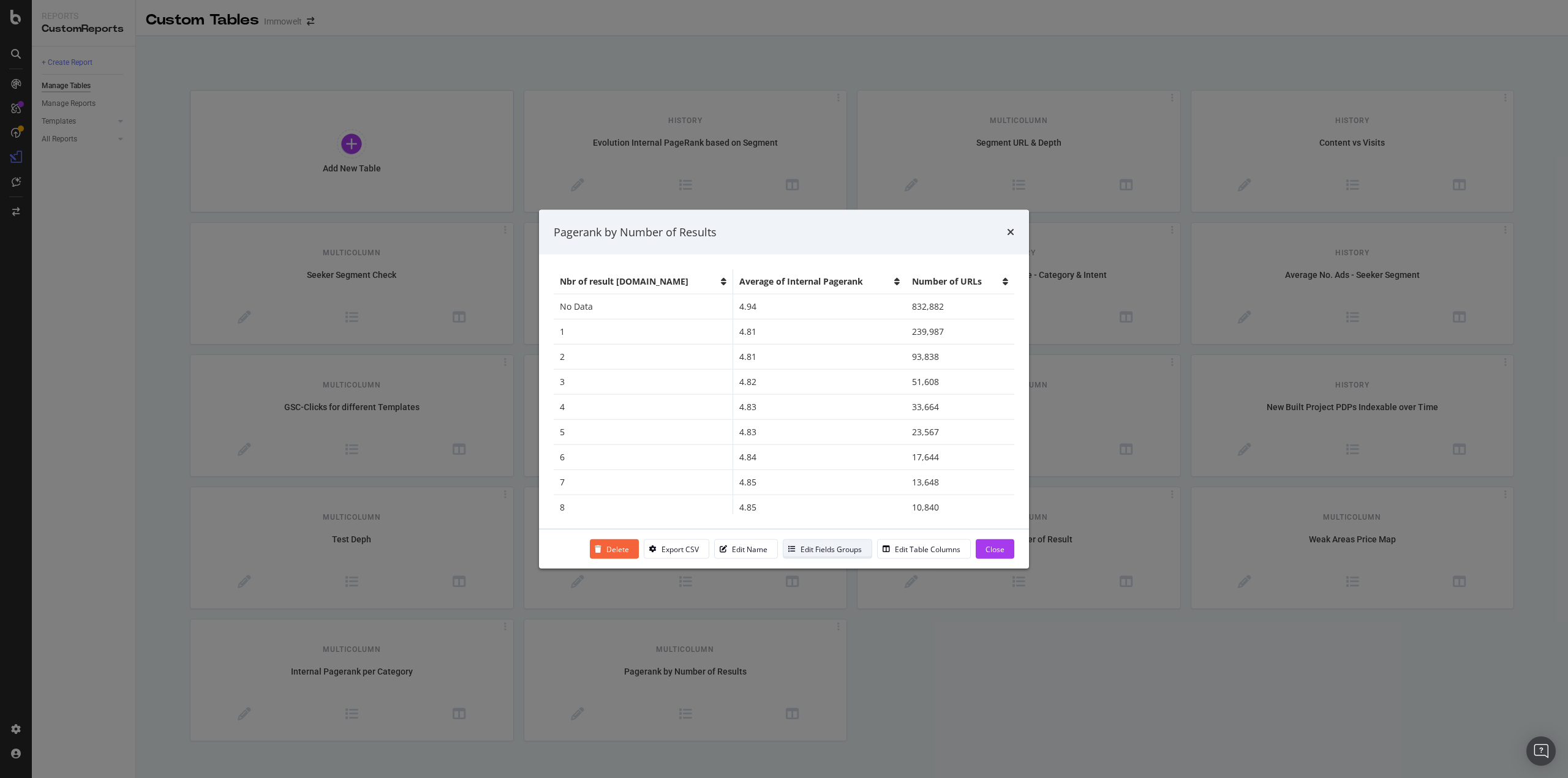
click at [805, 549] on div "Edit Fields Groups" at bounding box center [831, 549] width 61 height 10
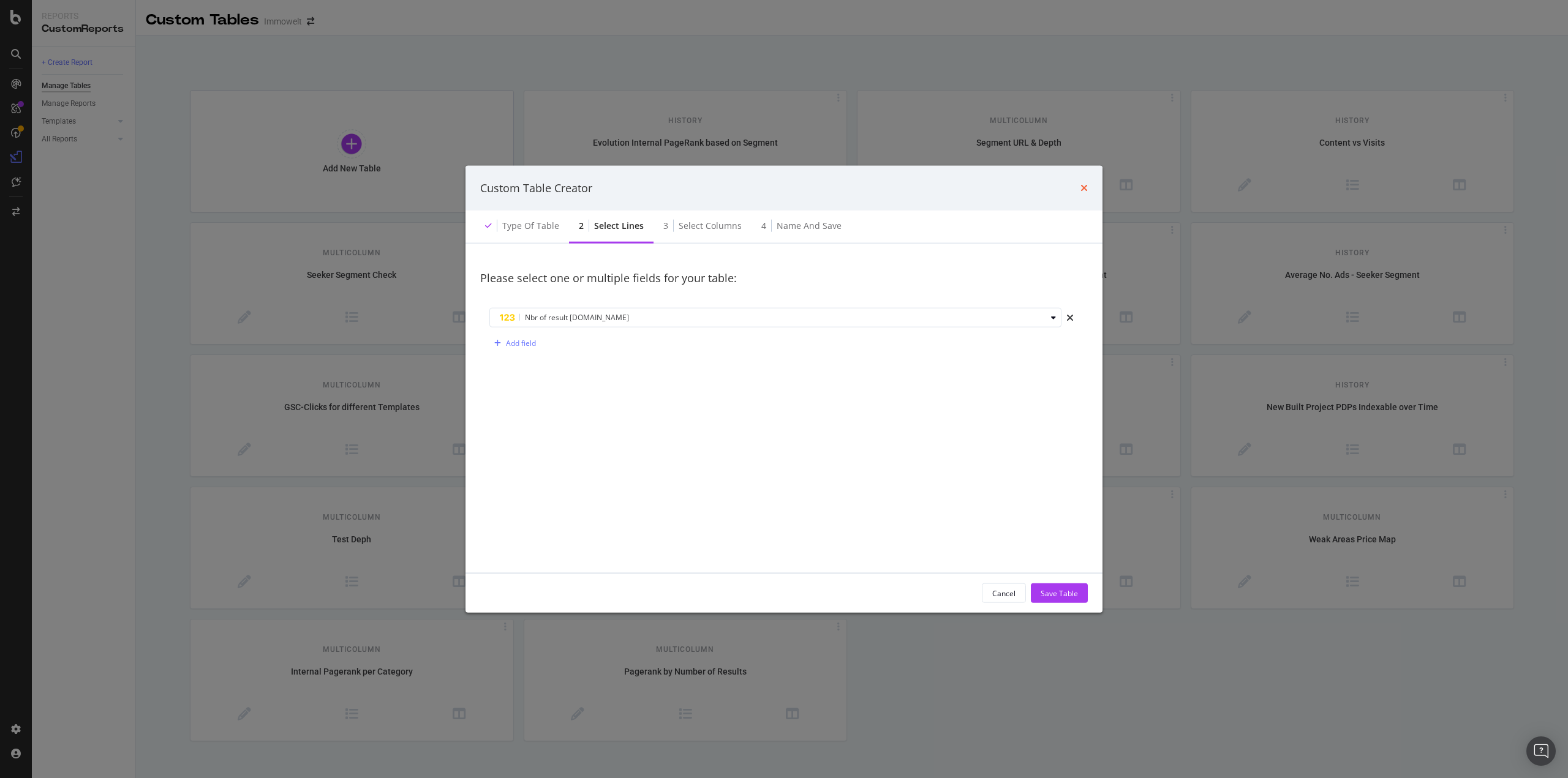
click at [1083, 186] on icon "times" at bounding box center [1084, 188] width 7 height 9
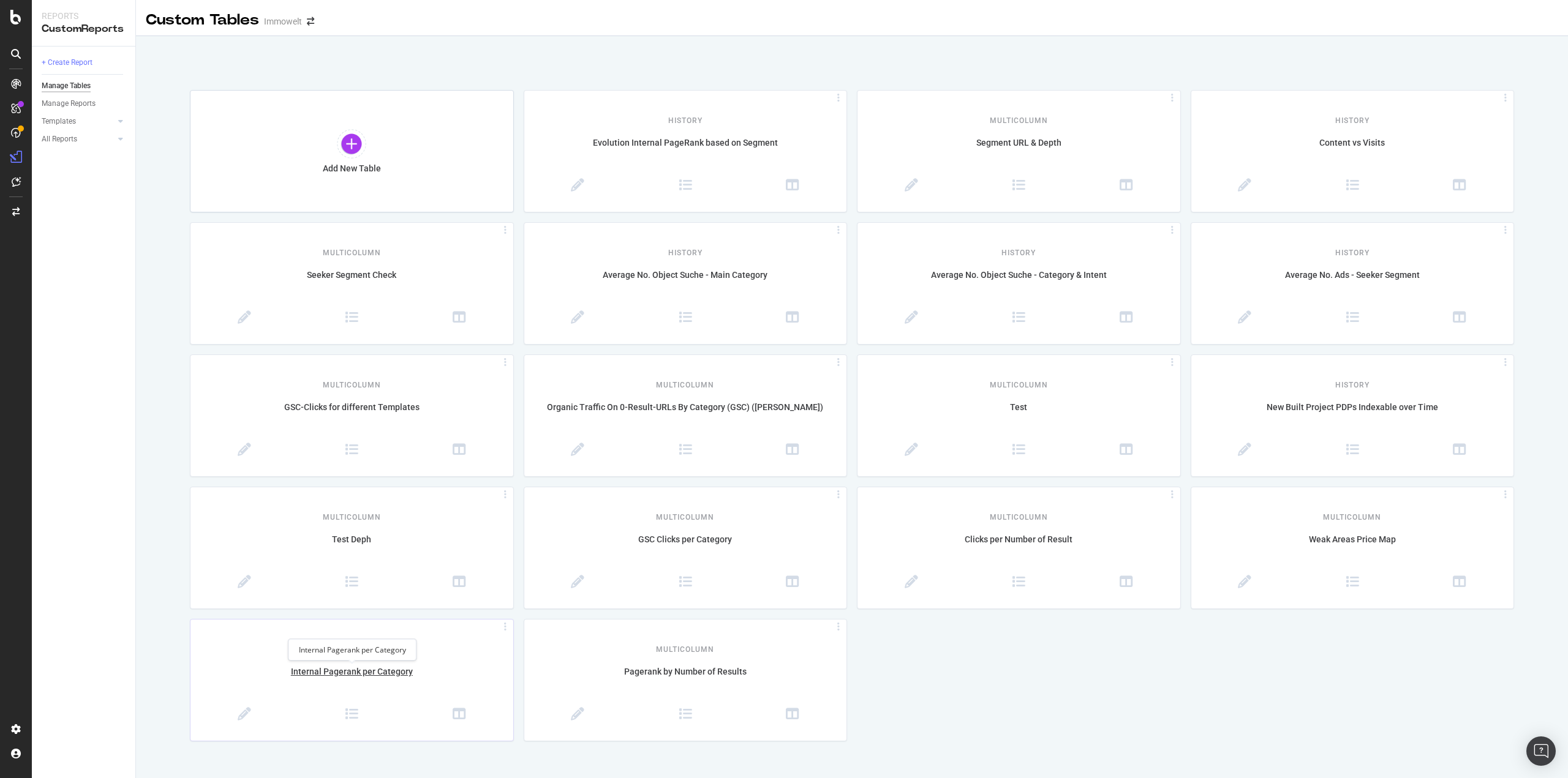
click at [341, 676] on div "Internal Pagerank per Category" at bounding box center [352, 678] width 323 height 26
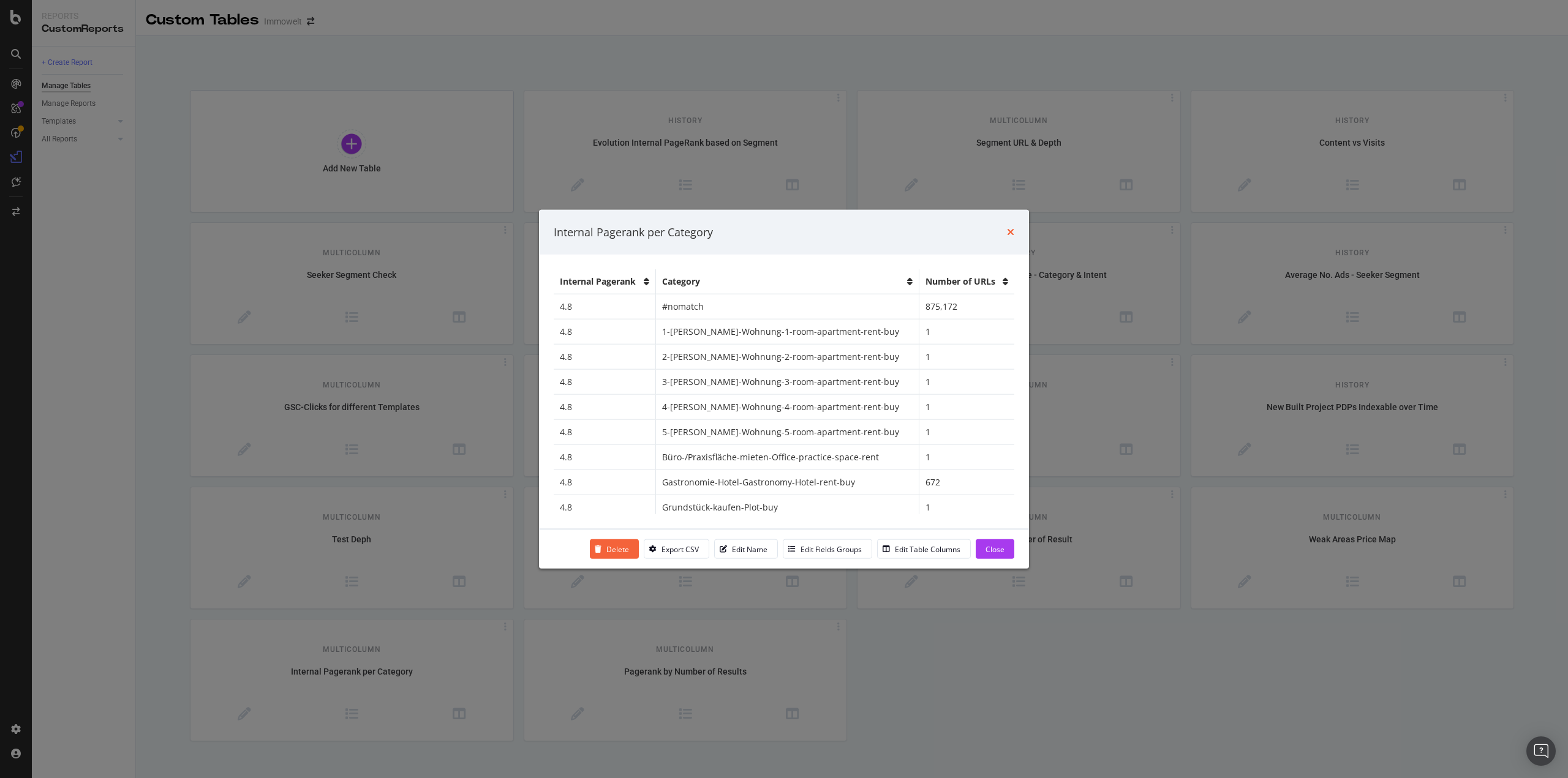
click at [1011, 231] on icon "times" at bounding box center [1010, 232] width 7 height 9
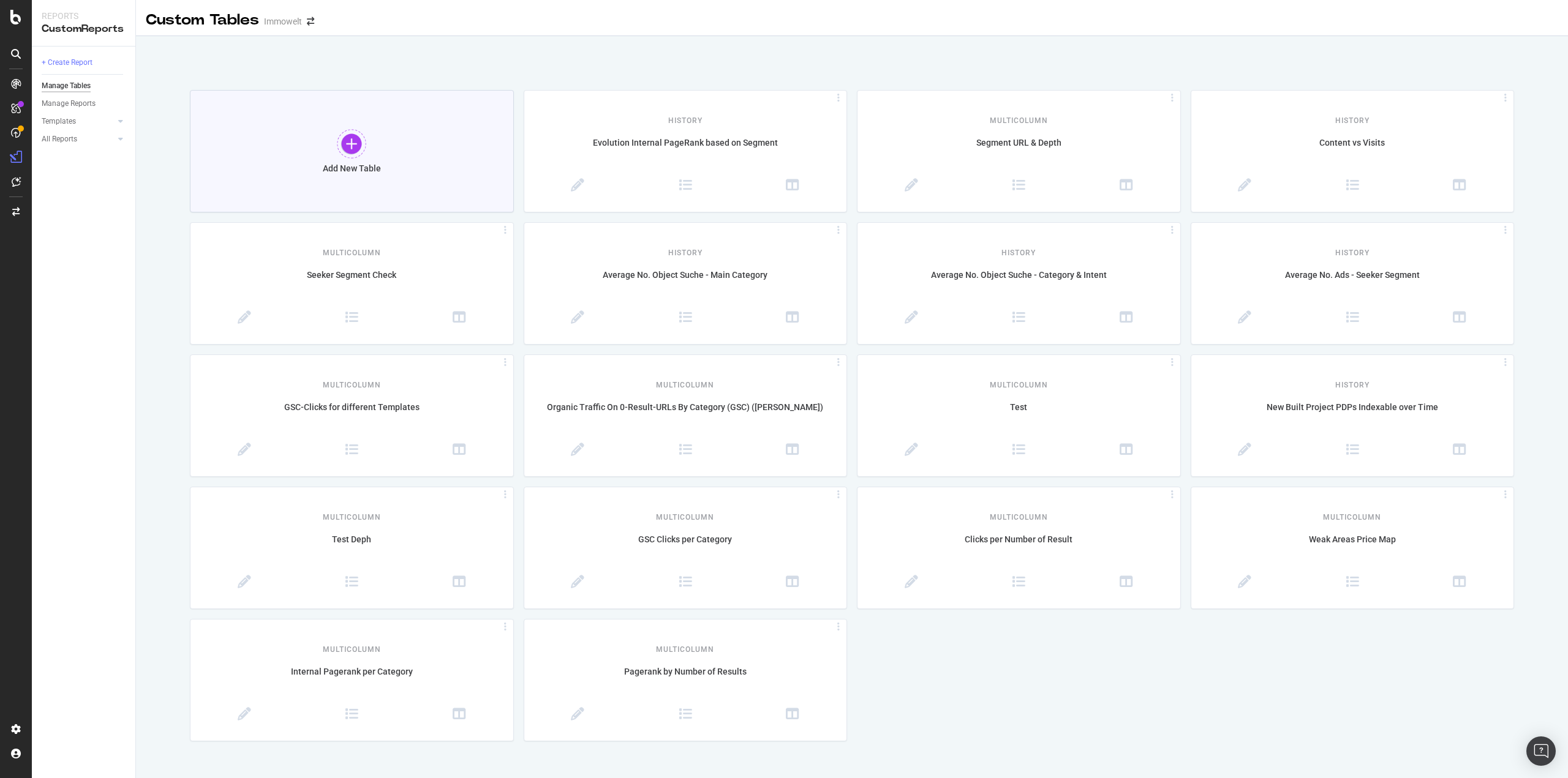
click at [353, 149] on div at bounding box center [351, 143] width 29 height 29
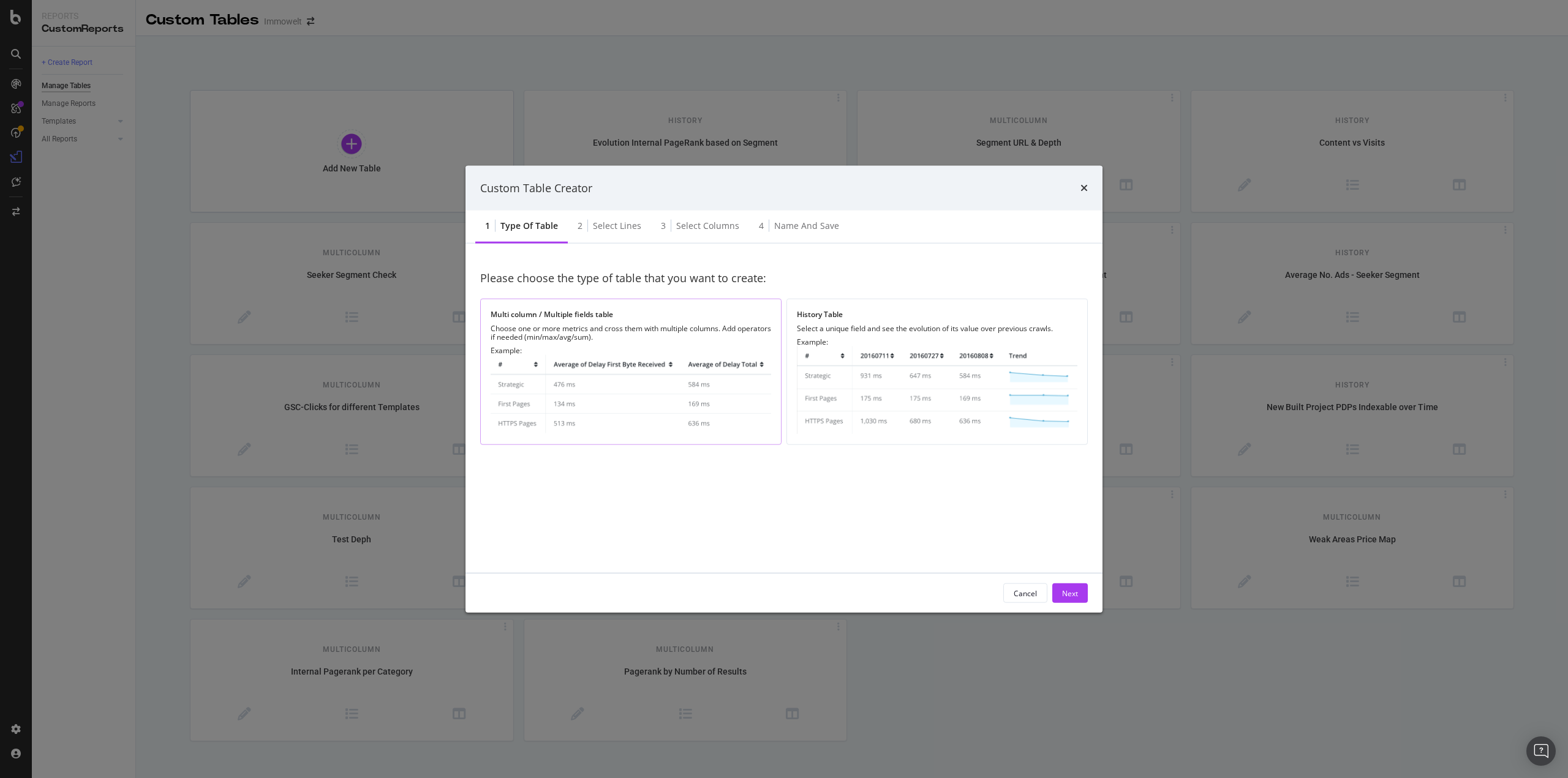
click at [678, 322] on div "Multi column / Multiple fields table Choose one or more metrics and cross them …" at bounding box center [631, 372] width 301 height 147
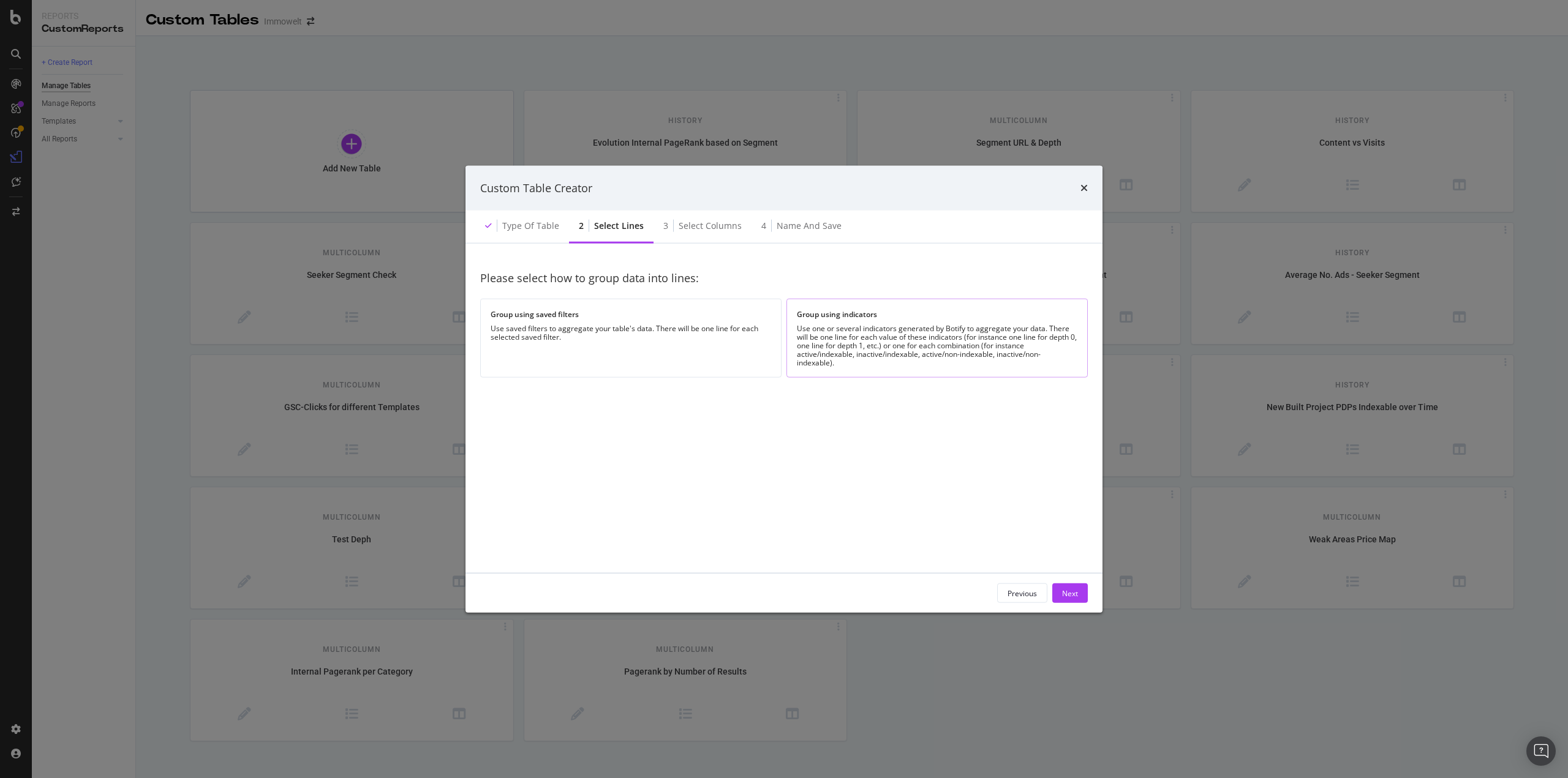
click at [873, 322] on div "Group using indicators Use one or several indicators generated by Botify to agg…" at bounding box center [937, 338] width 301 height 79
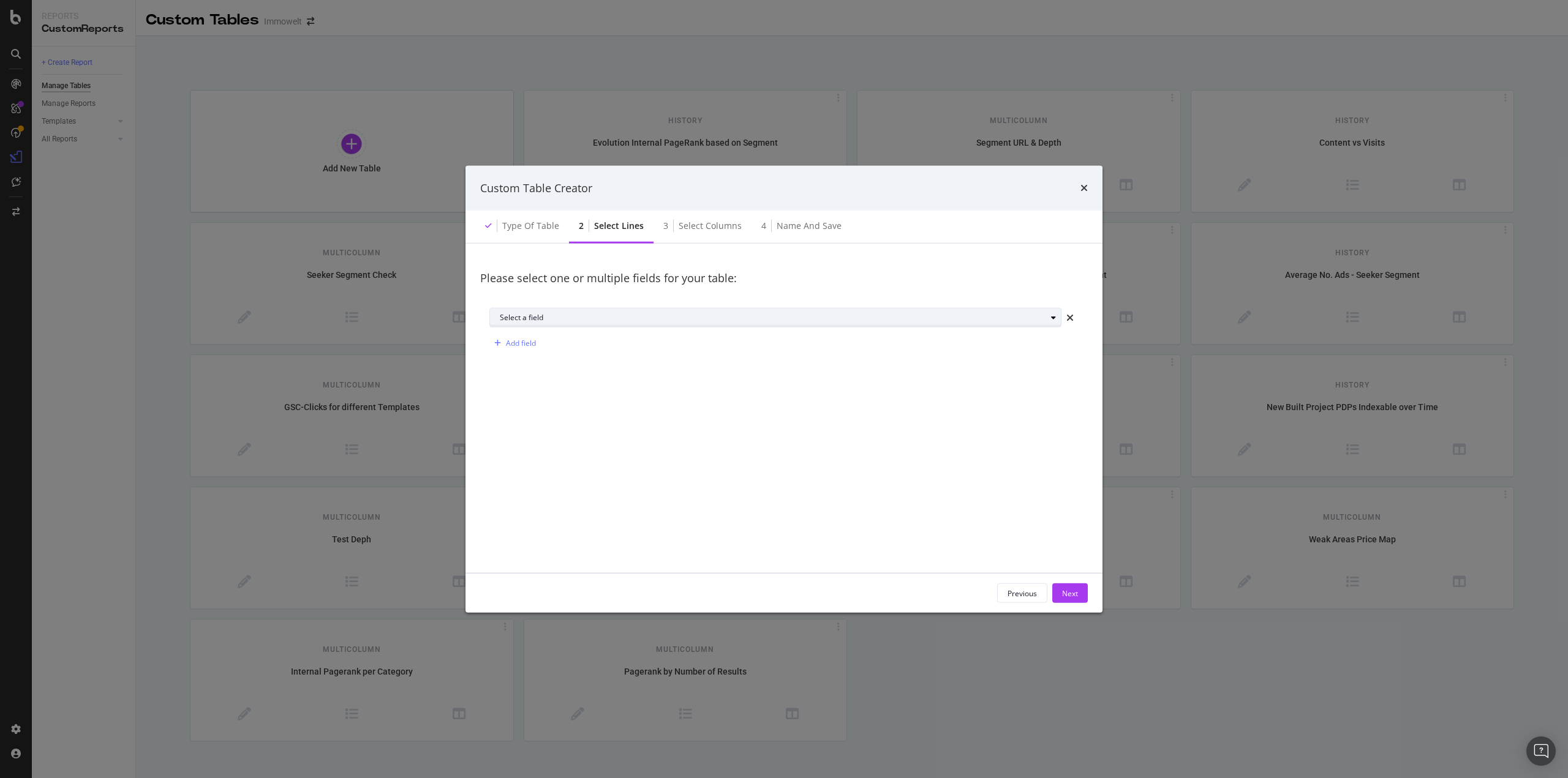
click at [546, 319] on div "Select a field" at bounding box center [773, 317] width 546 height 7
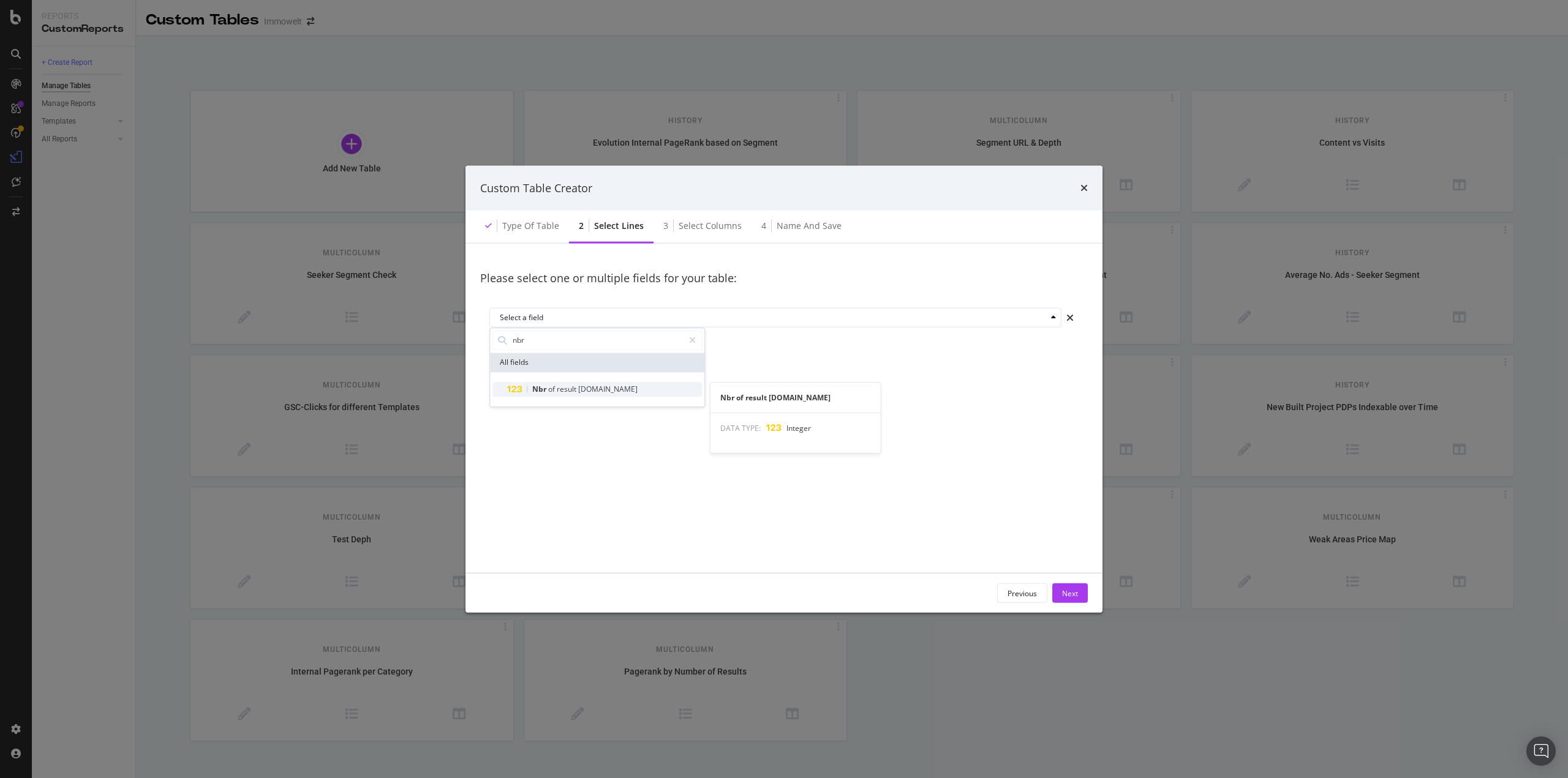
type input "nbr"
click at [569, 387] on span "result" at bounding box center [568, 389] width 22 height 10
click at [510, 343] on div "Add field" at bounding box center [521, 343] width 30 height 10
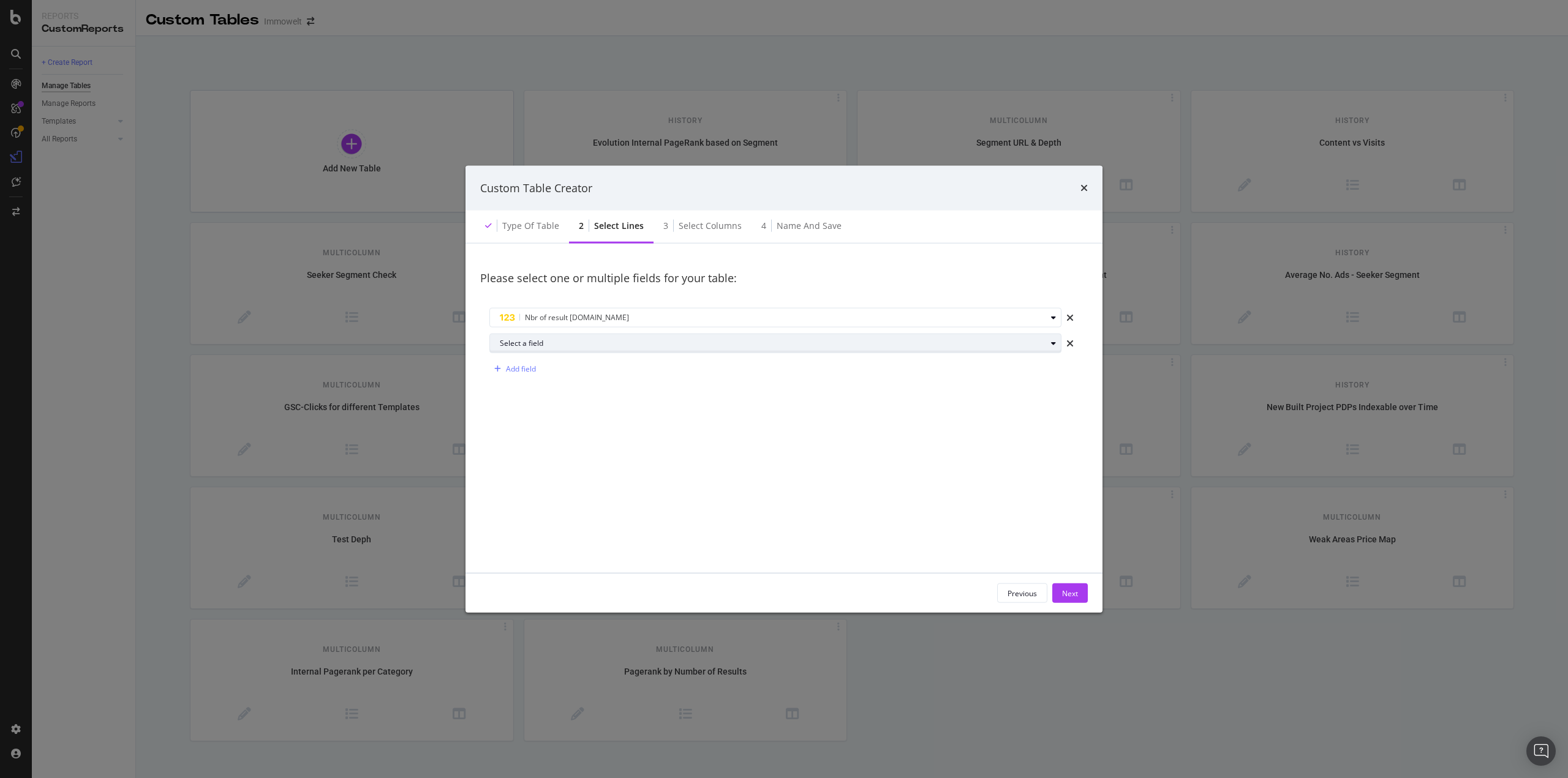
click at [534, 347] on div "Select a field" at bounding box center [780, 343] width 561 height 17
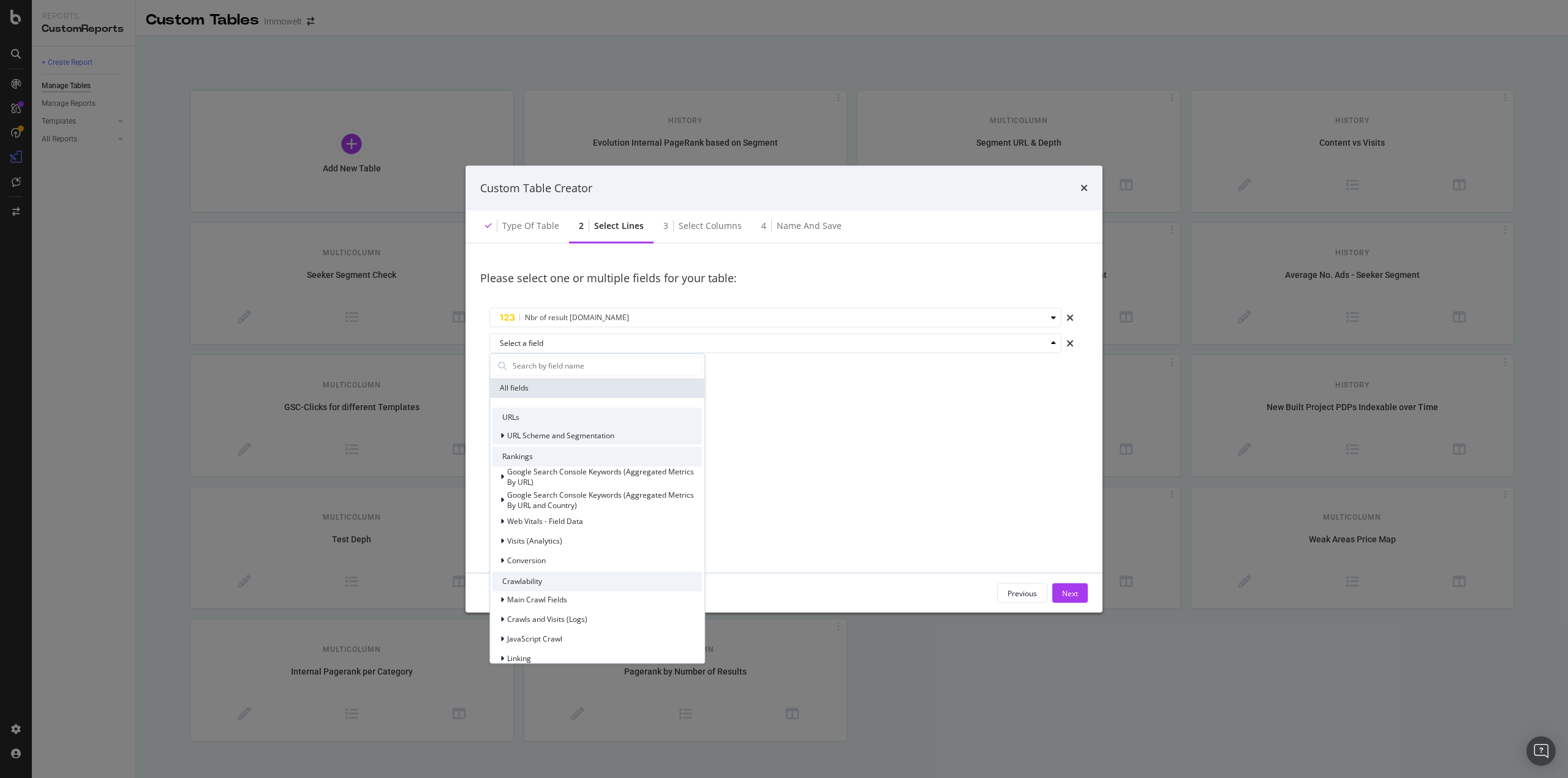
click at [551, 433] on span "URL Scheme and Segmentation" at bounding box center [560, 435] width 107 height 10
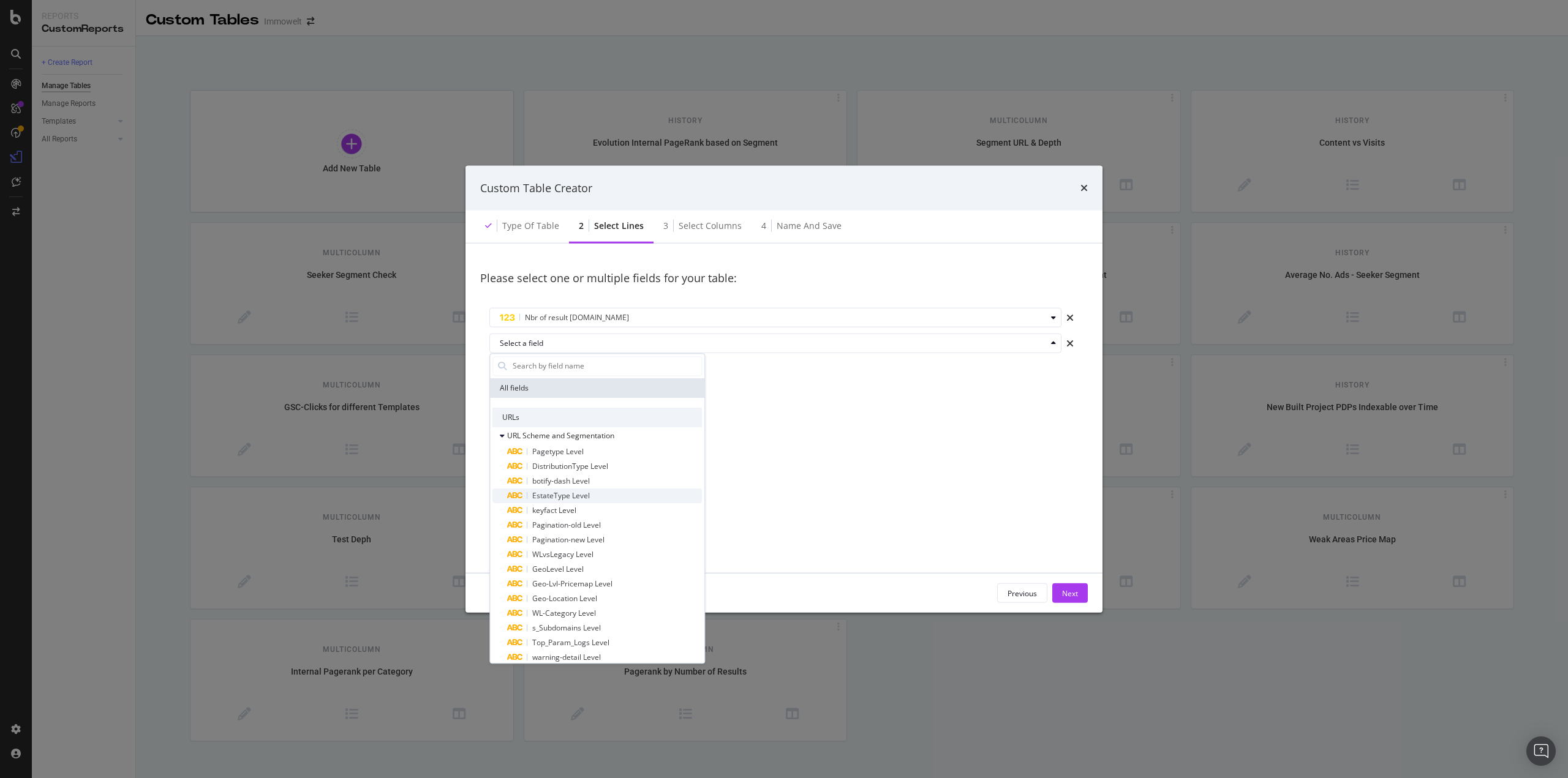
click at [579, 494] on span "EstateType Level" at bounding box center [560, 495] width 58 height 10
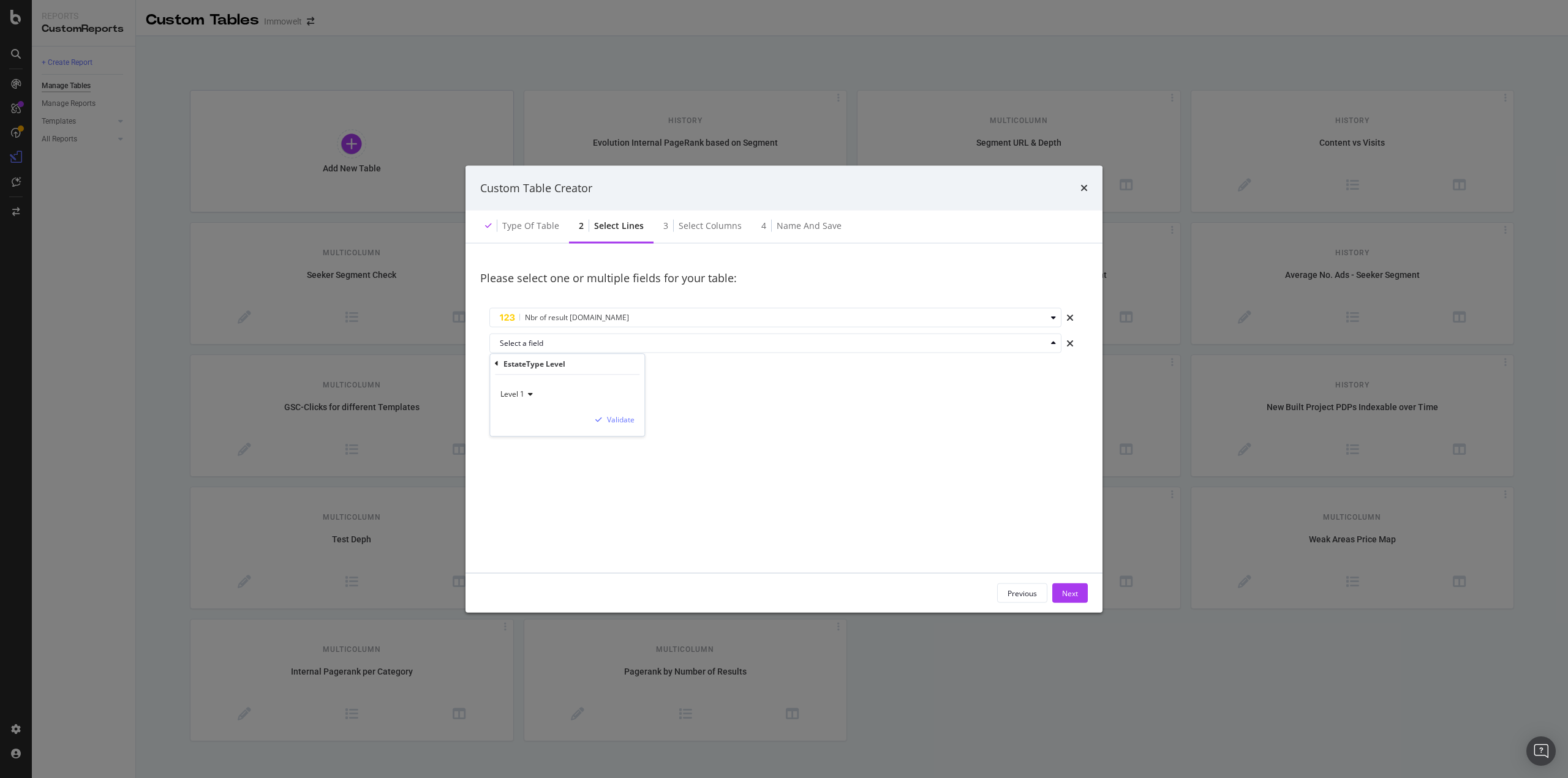
click at [528, 397] on icon "modal" at bounding box center [529, 394] width 9 height 7
click at [524, 414] on span "Level 1" at bounding box center [519, 419] width 26 height 10
click at [624, 422] on div "Validate" at bounding box center [621, 419] width 28 height 10
click at [1075, 594] on div "Next" at bounding box center [1069, 593] width 16 height 10
click at [1088, 596] on div "Previous Next" at bounding box center [784, 594] width 637 height 39
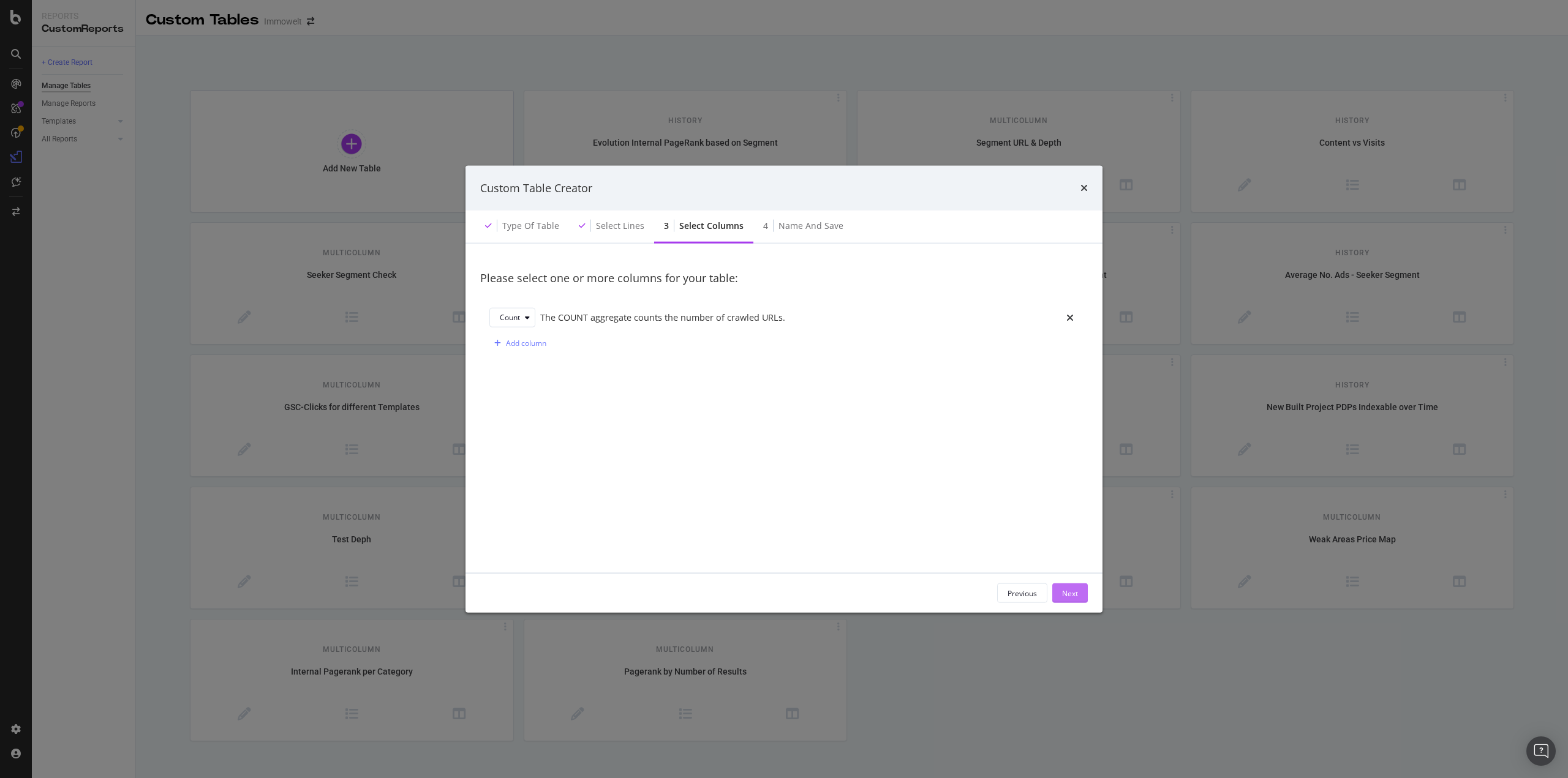
click at [1075, 596] on div "Next" at bounding box center [1069, 593] width 16 height 10
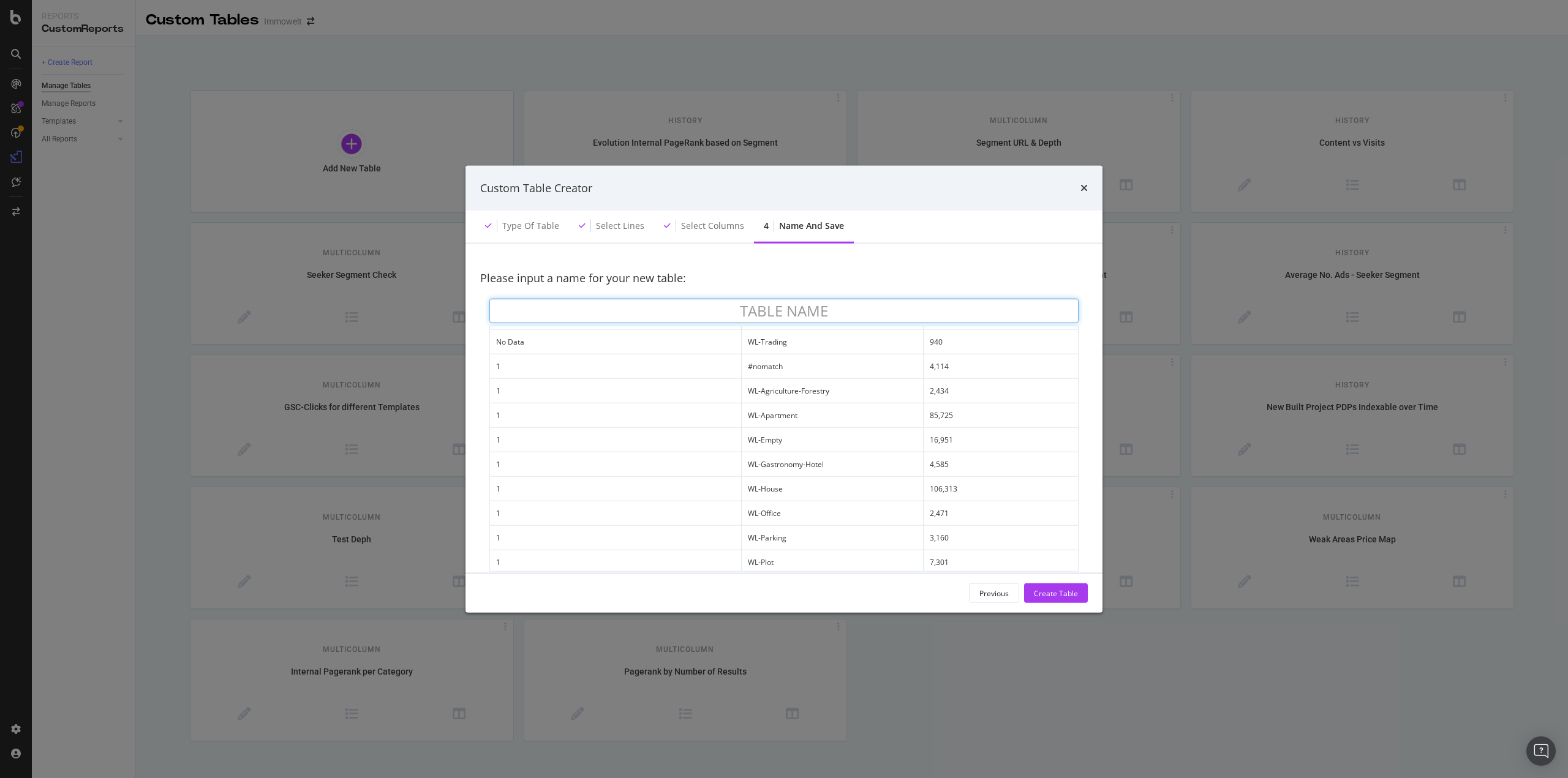
scroll to position [490, 0]
type input "Number of Results per Category"
click at [1045, 587] on div "Create Table" at bounding box center [1056, 593] width 44 height 18
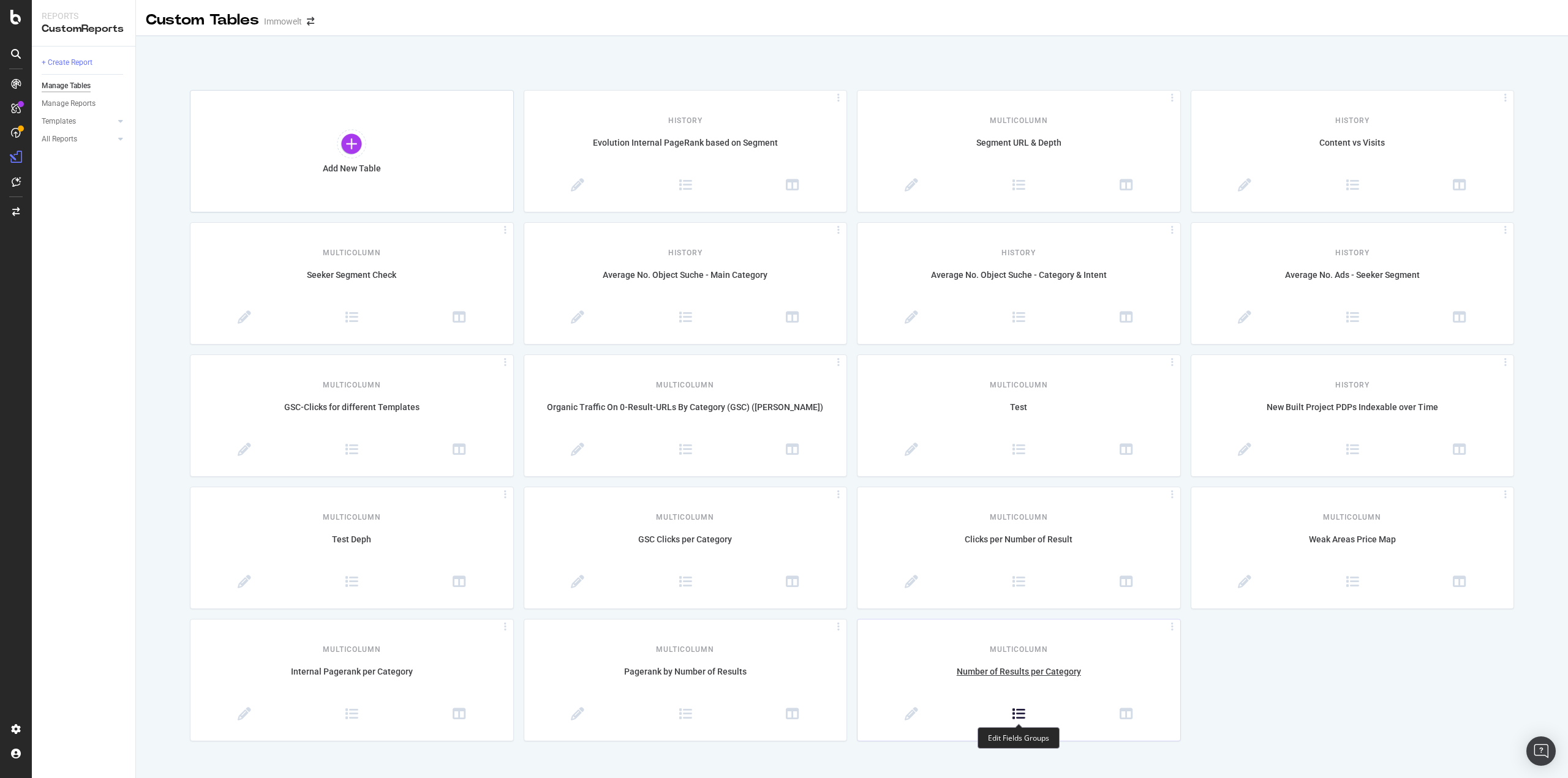
click at [1023, 714] on icon at bounding box center [1018, 714] width 14 height 14
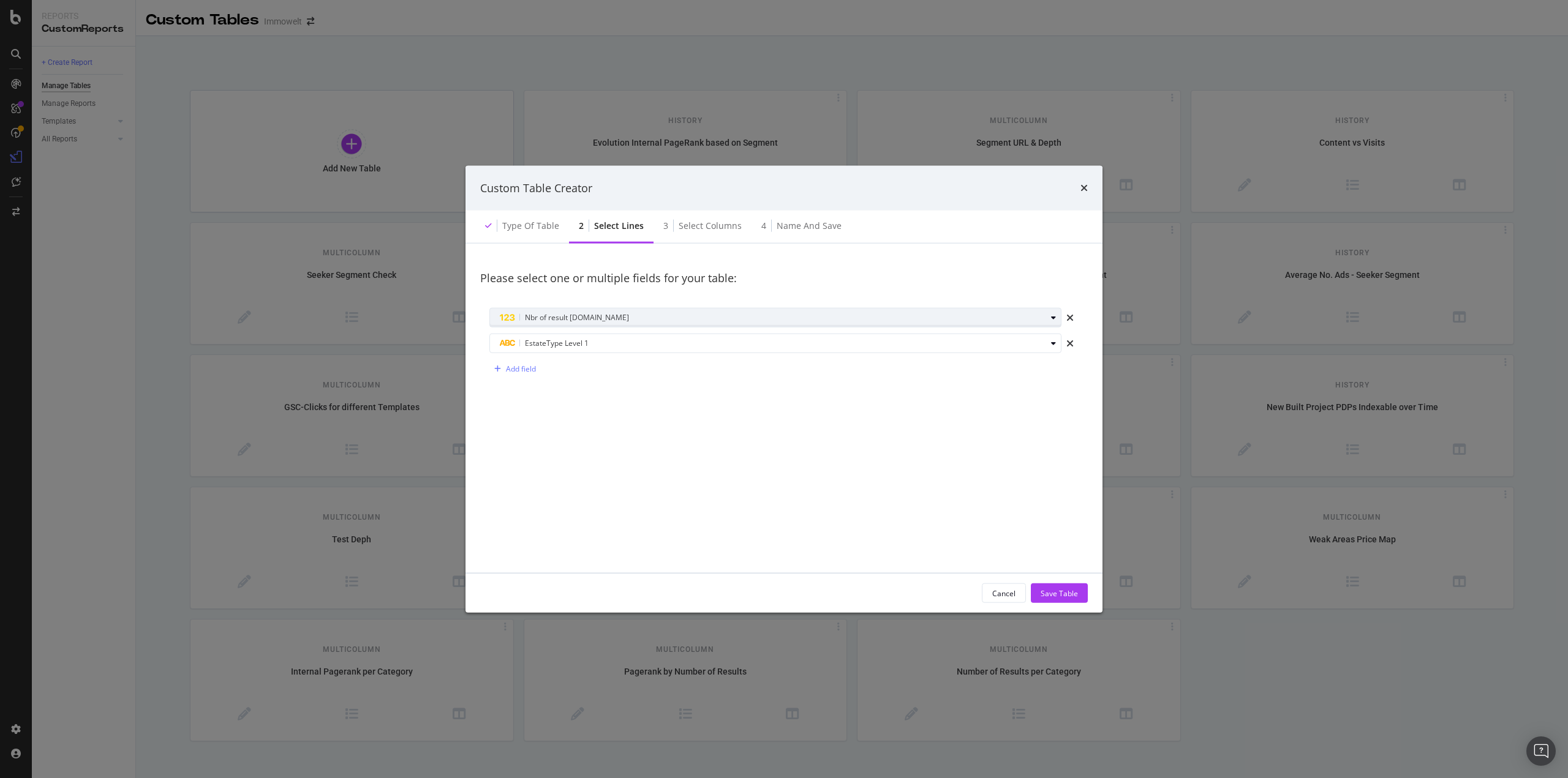
drag, startPoint x: 503, startPoint y: 349, endPoint x: 503, endPoint y: 313, distance: 36.0
click at [503, 313] on div "Nbr of result schema.org EstateType Level 1 Add field" at bounding box center [784, 344] width 607 height 90
click at [1071, 317] on icon "times" at bounding box center [1070, 317] width 7 height 9
click at [516, 343] on div "Add field" at bounding box center [521, 343] width 30 height 10
click at [534, 346] on div "Select a field" at bounding box center [773, 343] width 546 height 7
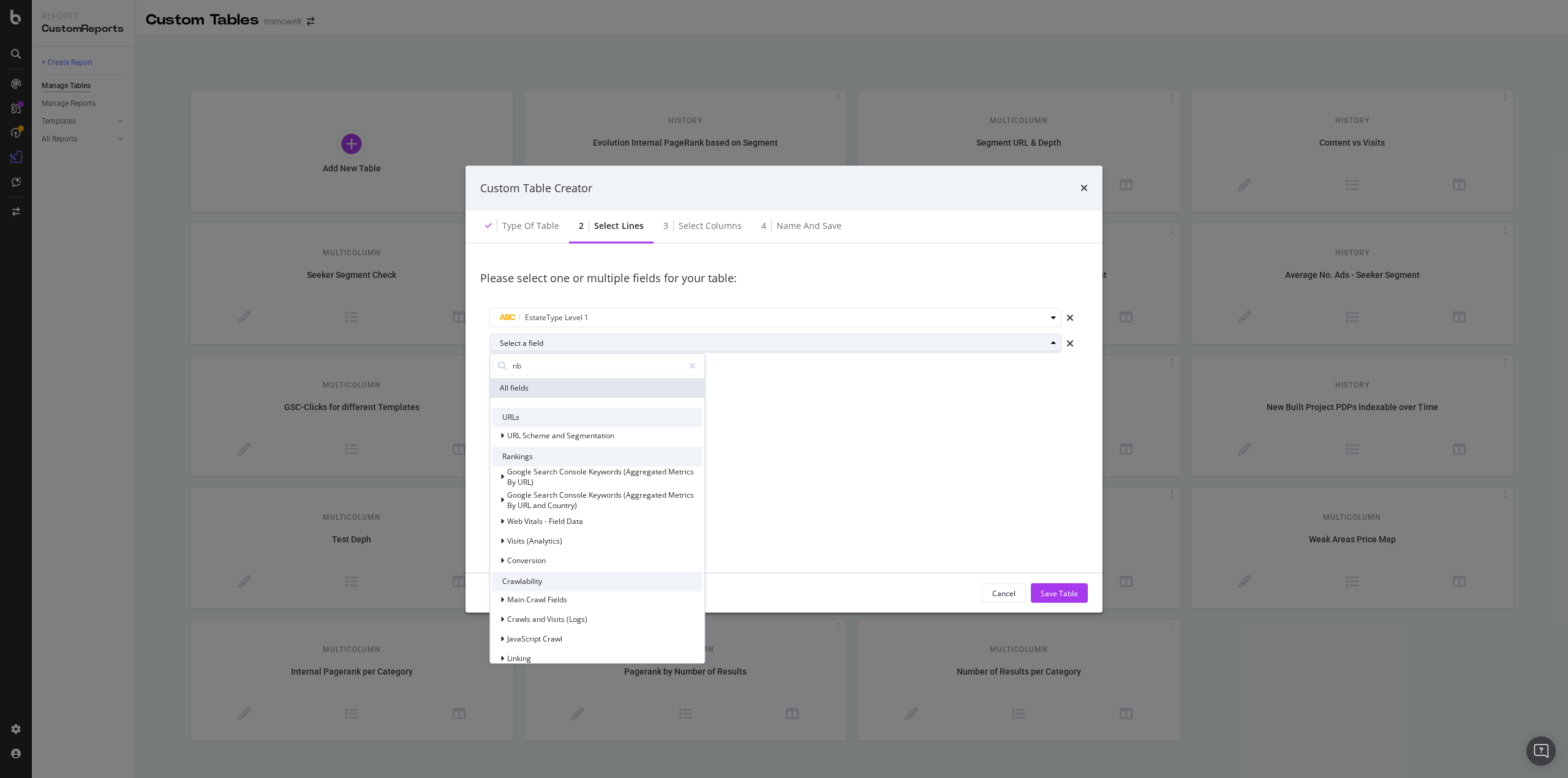
type input "nbr"
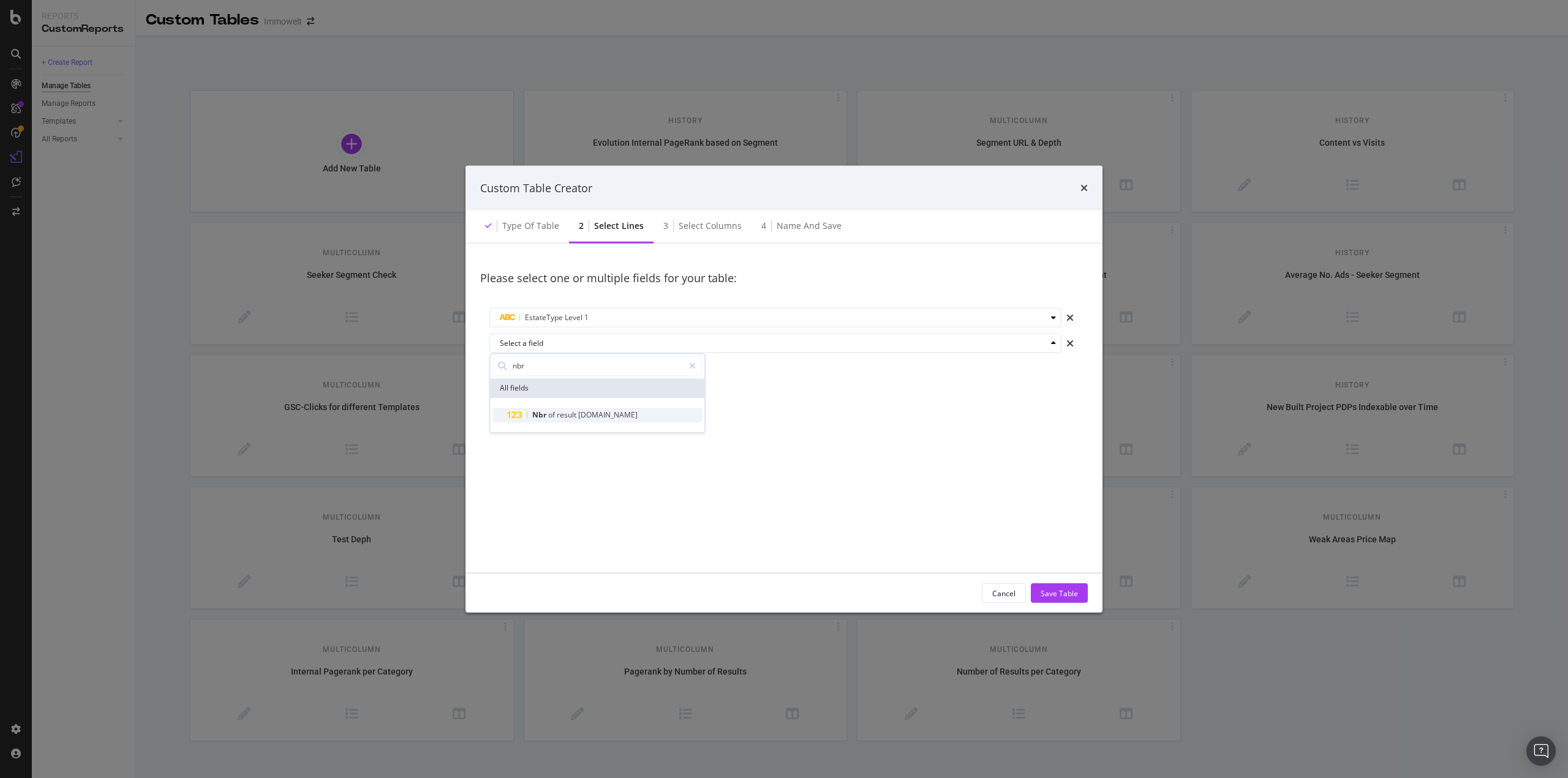
click at [559, 414] on span "result" at bounding box center [568, 414] width 22 height 10
click at [1062, 596] on div "Save Table" at bounding box center [1059, 593] width 37 height 10
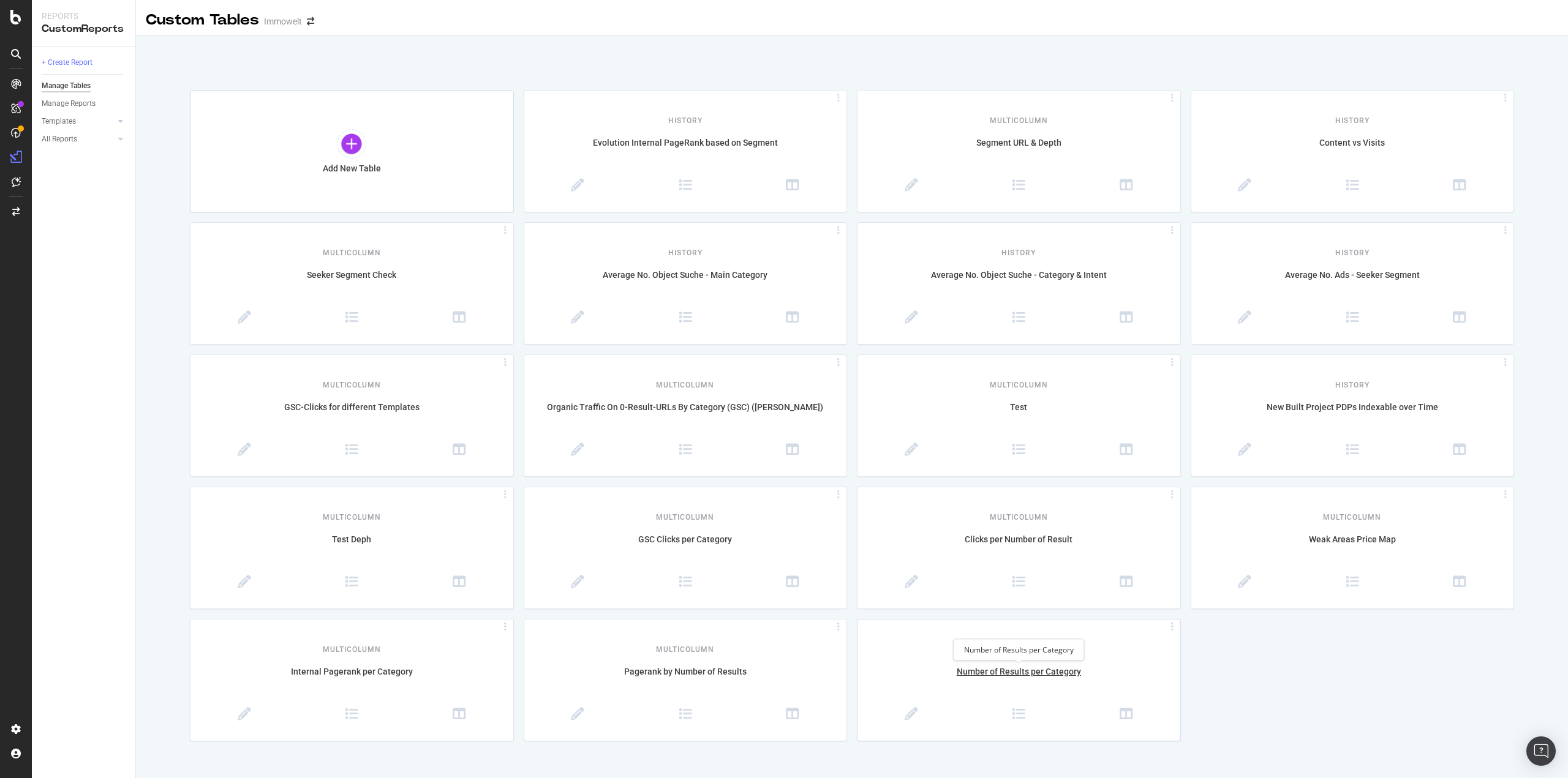
click at [1025, 670] on div "Number of Results per Category" at bounding box center [1019, 678] width 323 height 26
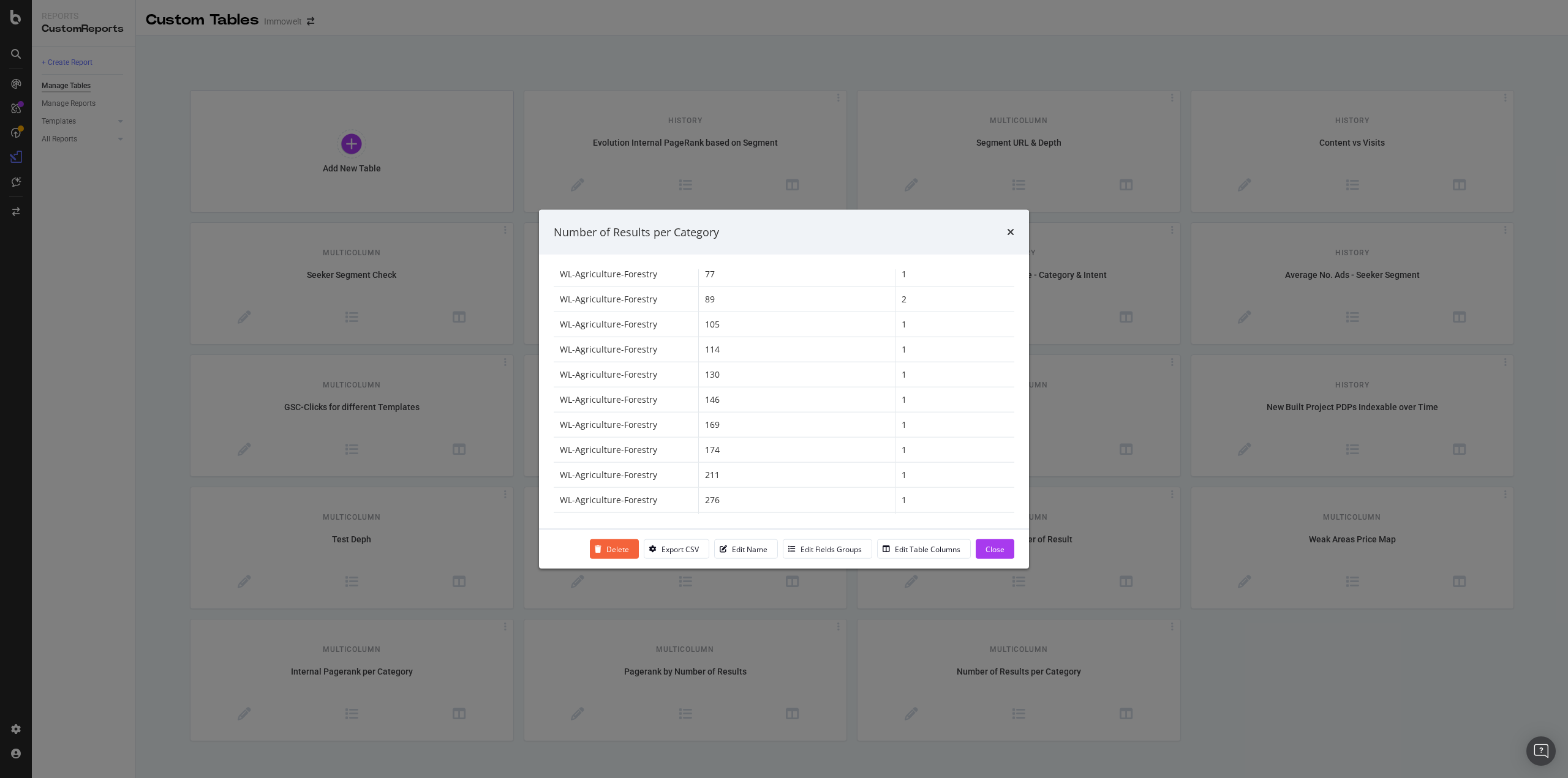
scroll to position [0, 0]
click at [1012, 238] on div "times" at bounding box center [1010, 231] width 7 height 16
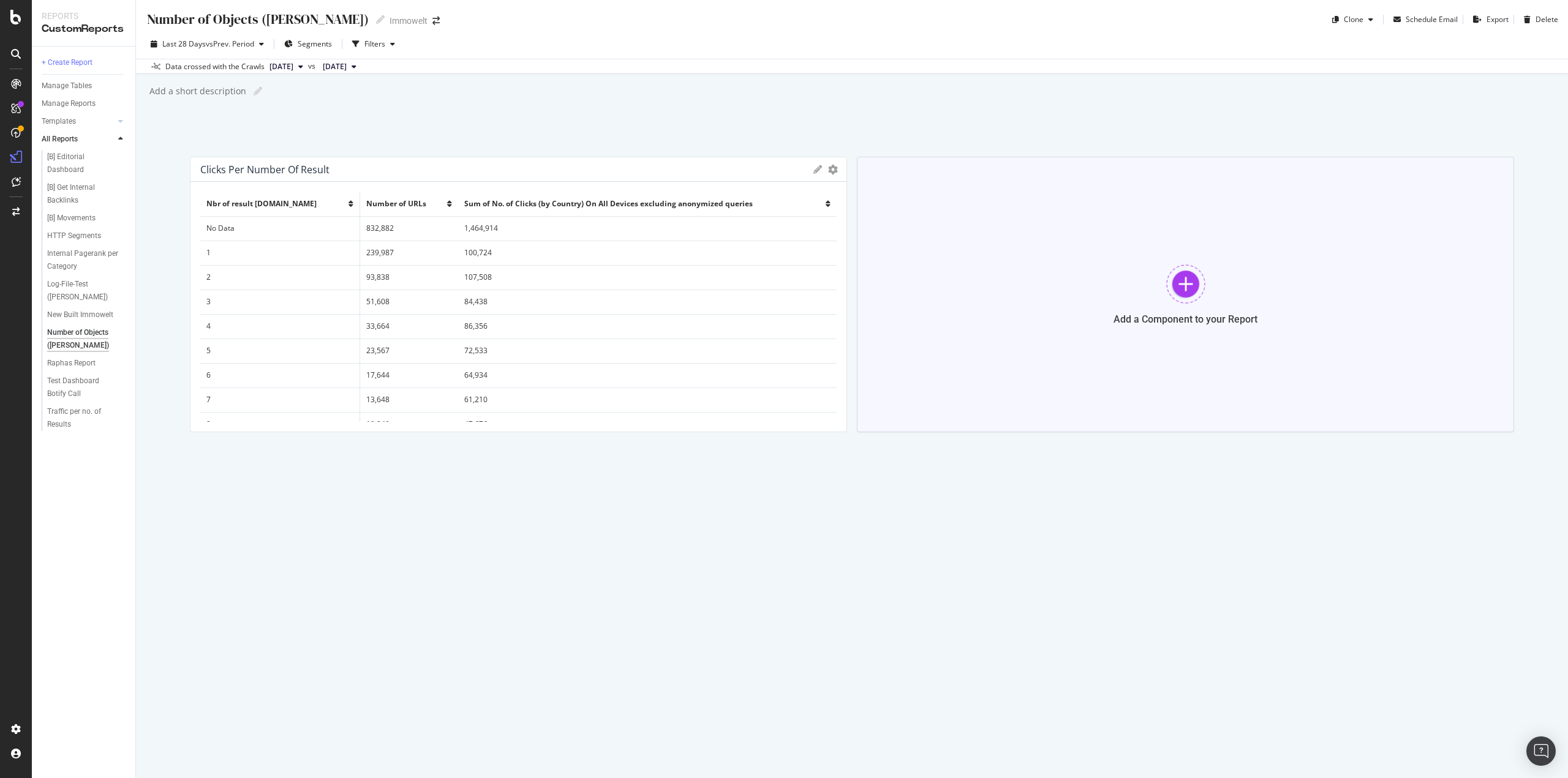
click at [1195, 282] on div at bounding box center [1186, 284] width 39 height 39
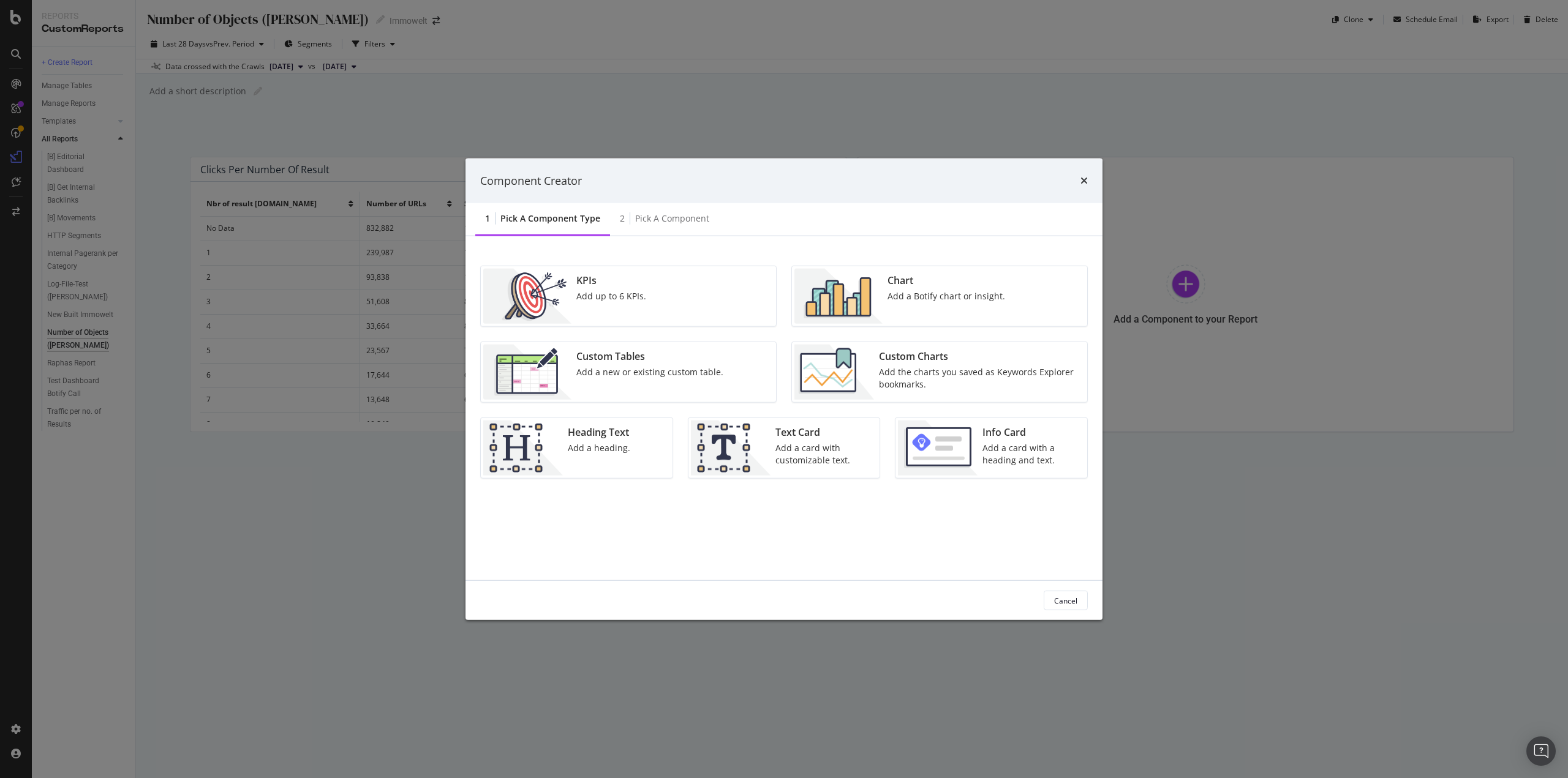
click at [603, 372] on div "Add a new or existing custom table." at bounding box center [649, 372] width 147 height 12
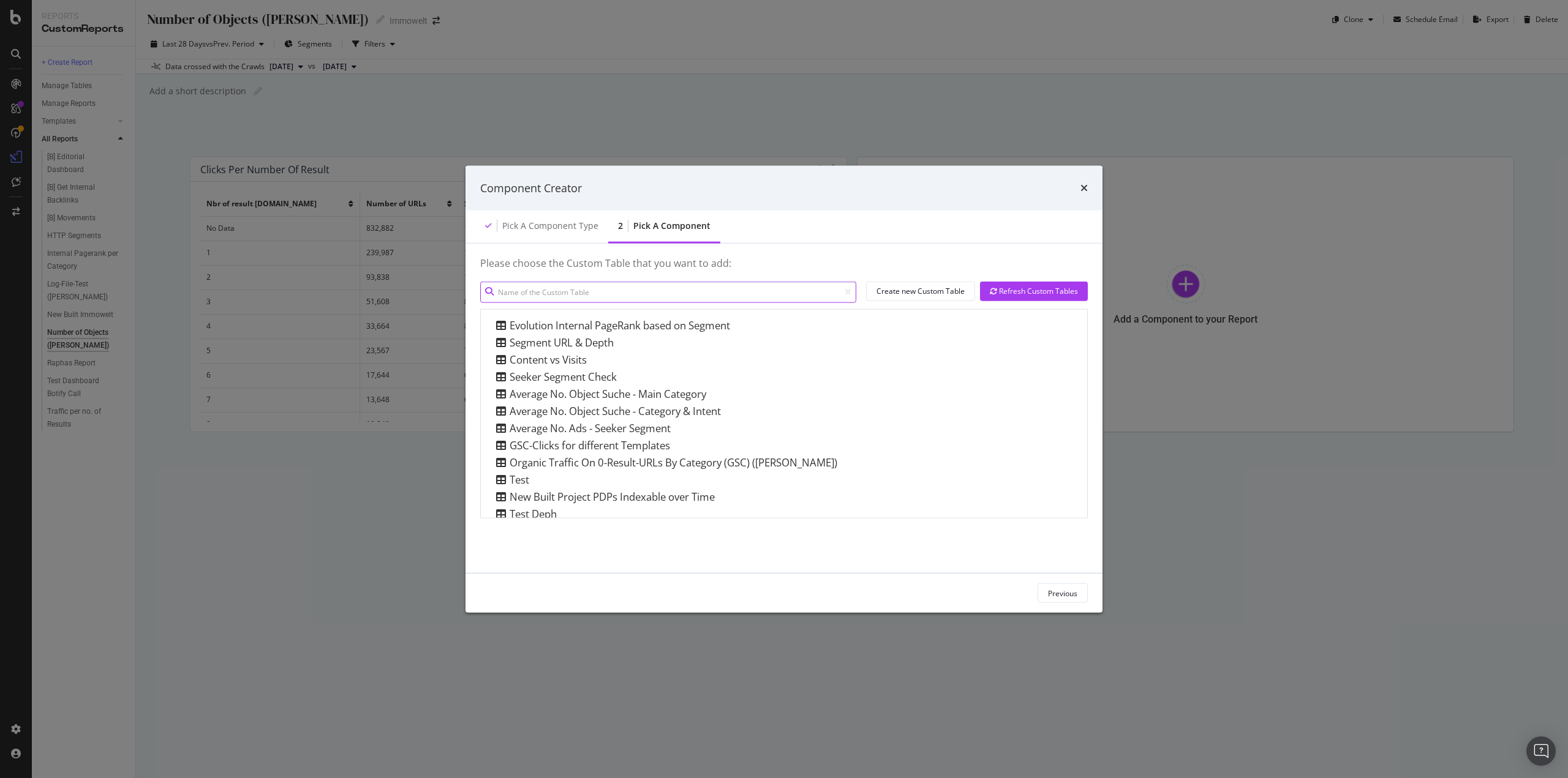
click at [569, 292] on input "modal" at bounding box center [668, 292] width 376 height 22
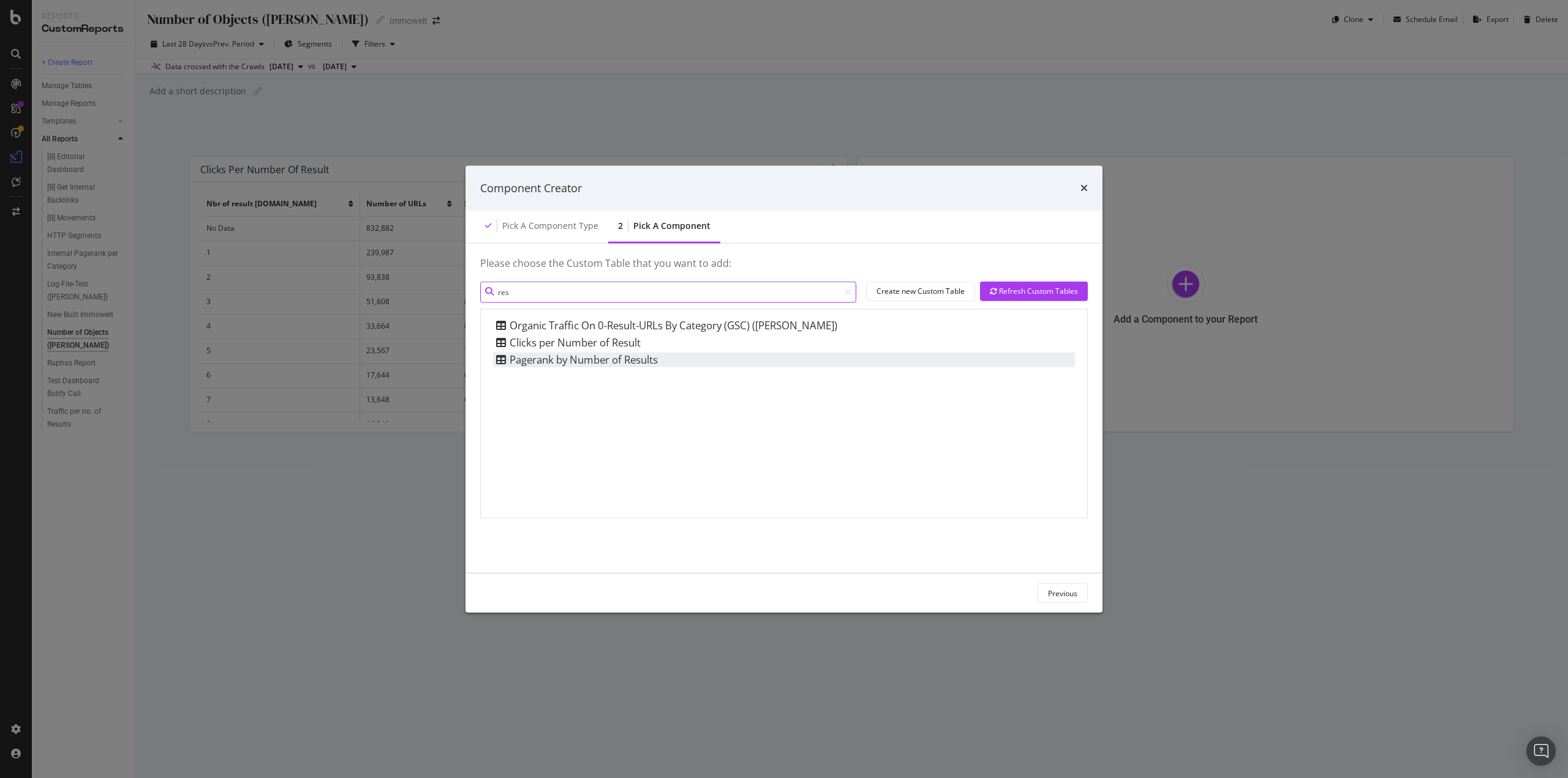
type input "res"
click at [625, 361] on div "Pagerank by Number of Results" at bounding box center [575, 359] width 165 height 15
click at [582, 359] on div "Pagerank by Number of Results" at bounding box center [575, 359] width 165 height 15
click at [579, 359] on div "Pagerank by Number of Results" at bounding box center [575, 359] width 165 height 15
click at [846, 419] on div "Organic Traffic On 0-Result-URLs By Category (GSC) (Sergiy) Clicks per Number o…" at bounding box center [784, 413] width 607 height 208
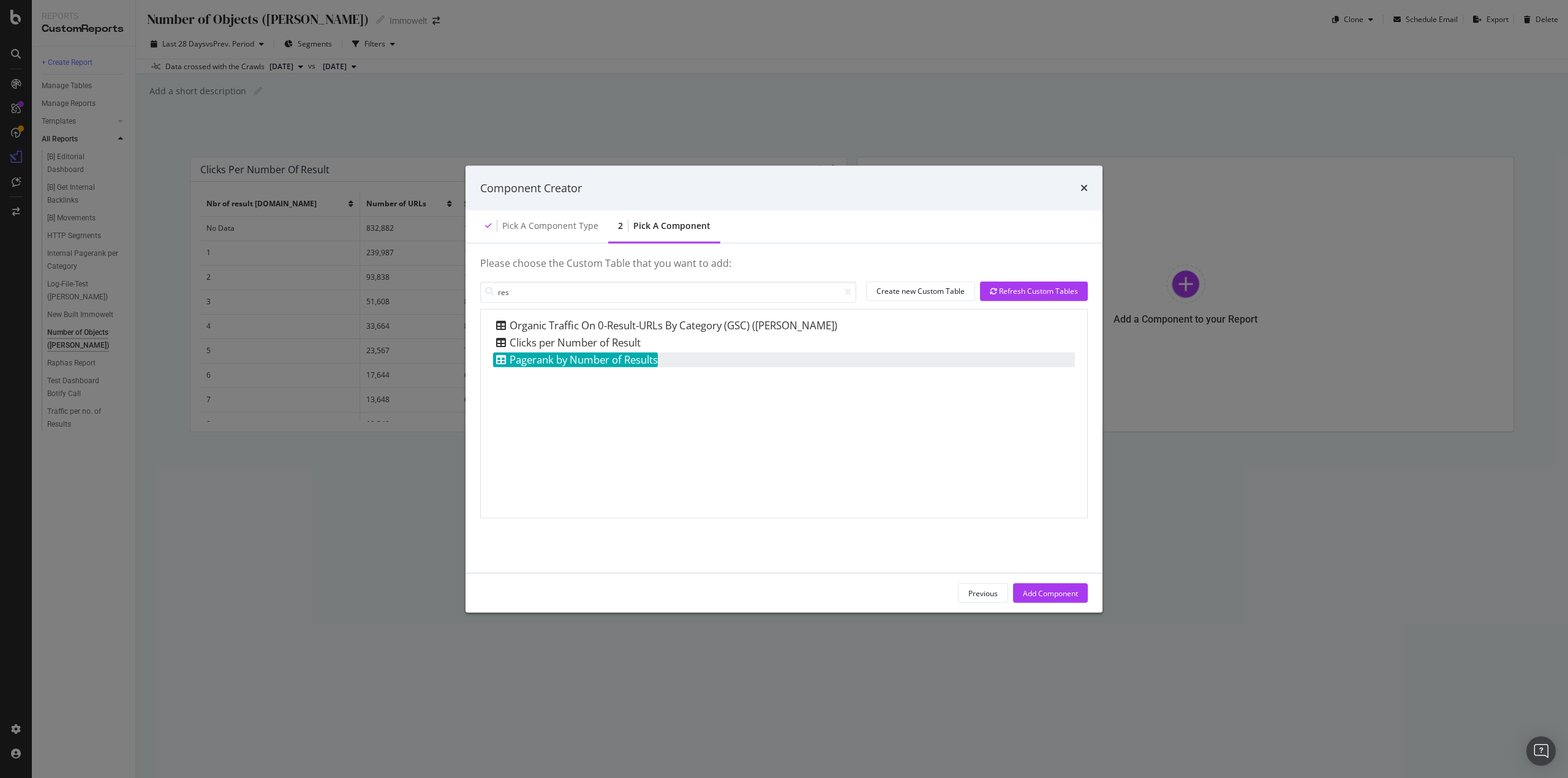
click at [629, 354] on div "Pagerank by Number of Results" at bounding box center [575, 359] width 165 height 15
click at [1048, 588] on div "Add Component" at bounding box center [1050, 593] width 55 height 10
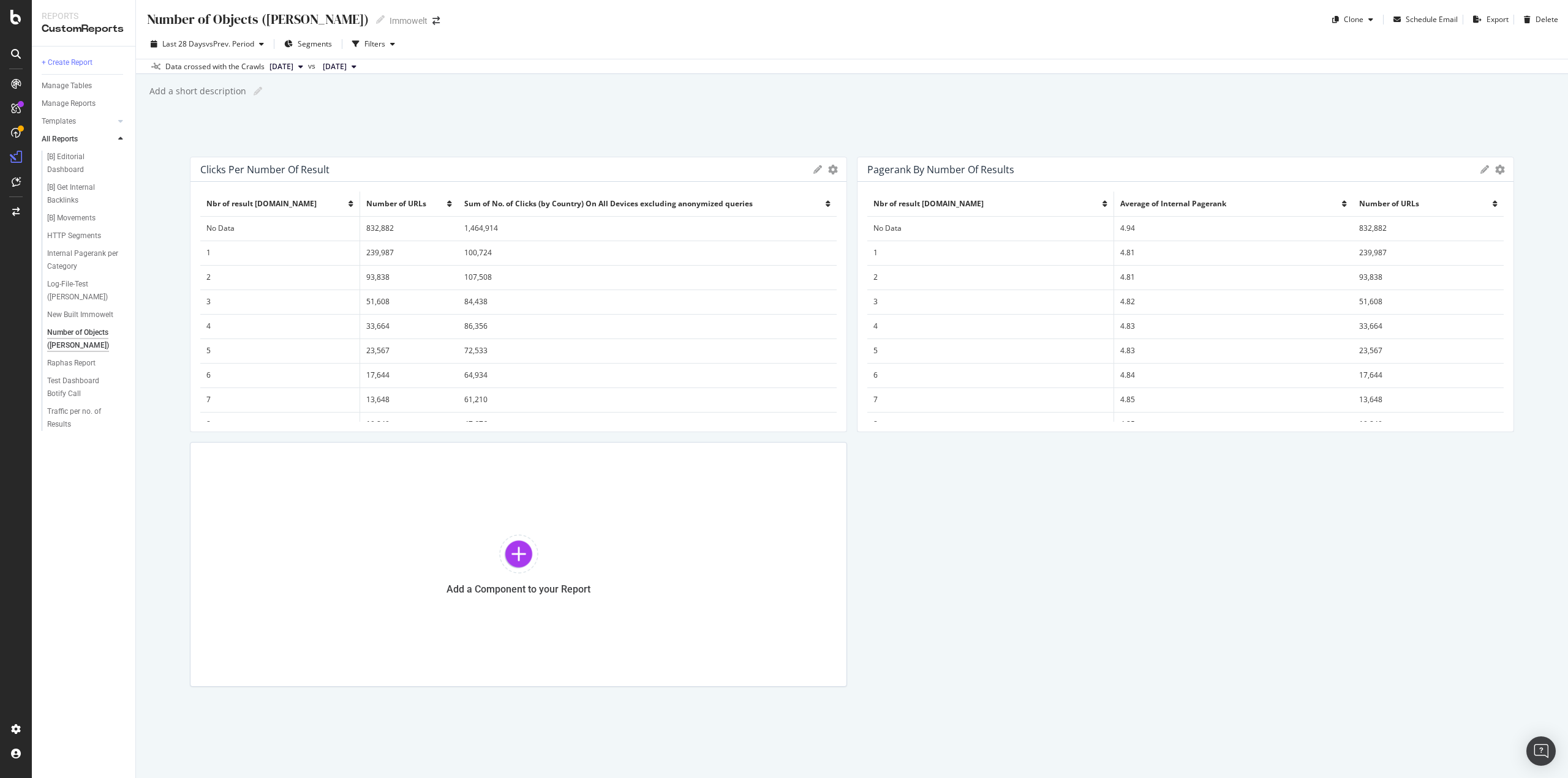
click at [992, 571] on div "Clicks per Number of Result Export as CSV Delete Add to Custom Report Nbr of re…" at bounding box center [852, 422] width 1324 height 530
click at [794, 137] on div "Number of Objects ([PERSON_NAME]) Number of Objects ([PERSON_NAME]) Immowelt Cl…" at bounding box center [852, 389] width 1432 height 778
click at [814, 168] on icon at bounding box center [818, 170] width 9 height 9
click at [828, 171] on icon "gear" at bounding box center [833, 170] width 9 height 9
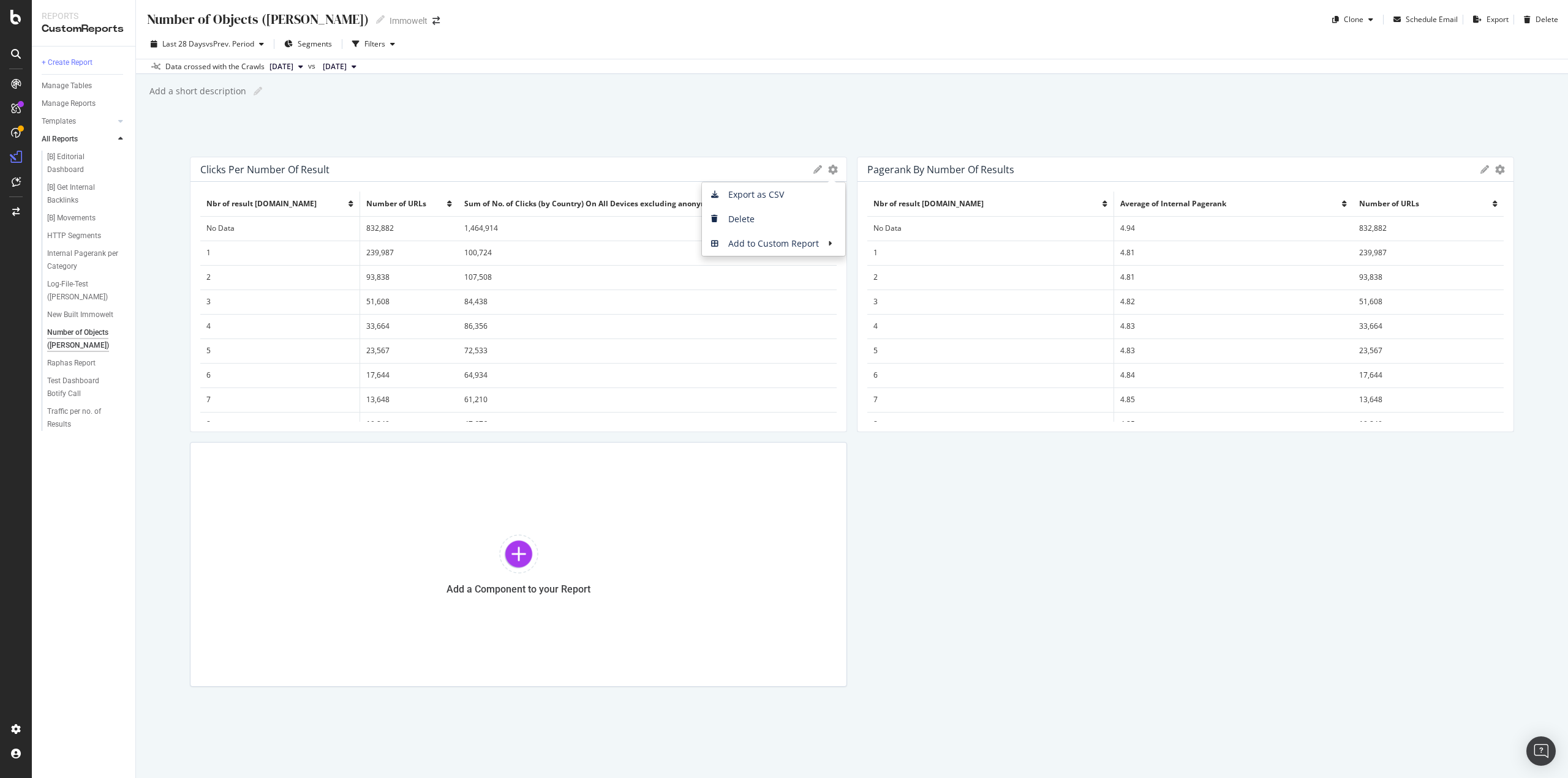
click at [740, 117] on div "Number of Objects ([PERSON_NAME]) Number of Objects ([PERSON_NAME]) Immowelt Cl…" at bounding box center [852, 389] width 1432 height 778
click at [1261, 154] on div "Number of Objects ([PERSON_NAME]) Number of Objects ([PERSON_NAME]) Immowelt Cl…" at bounding box center [852, 389] width 1432 height 778
click at [965, 530] on div "Clicks per Number of Result Export as CSV Delete Add to Custom Report Nbr of re…" at bounding box center [852, 422] width 1324 height 530
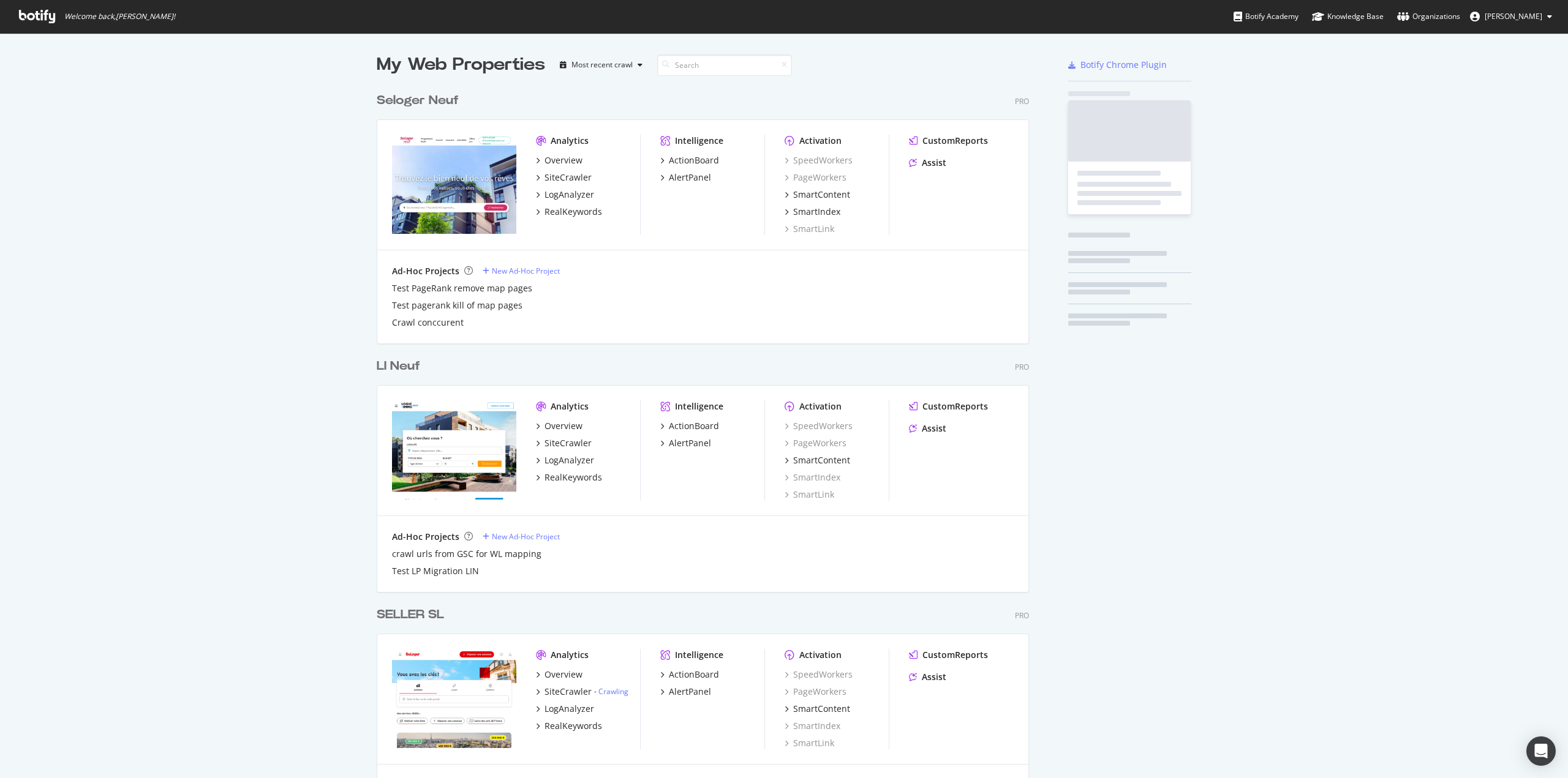
scroll to position [3671, 652]
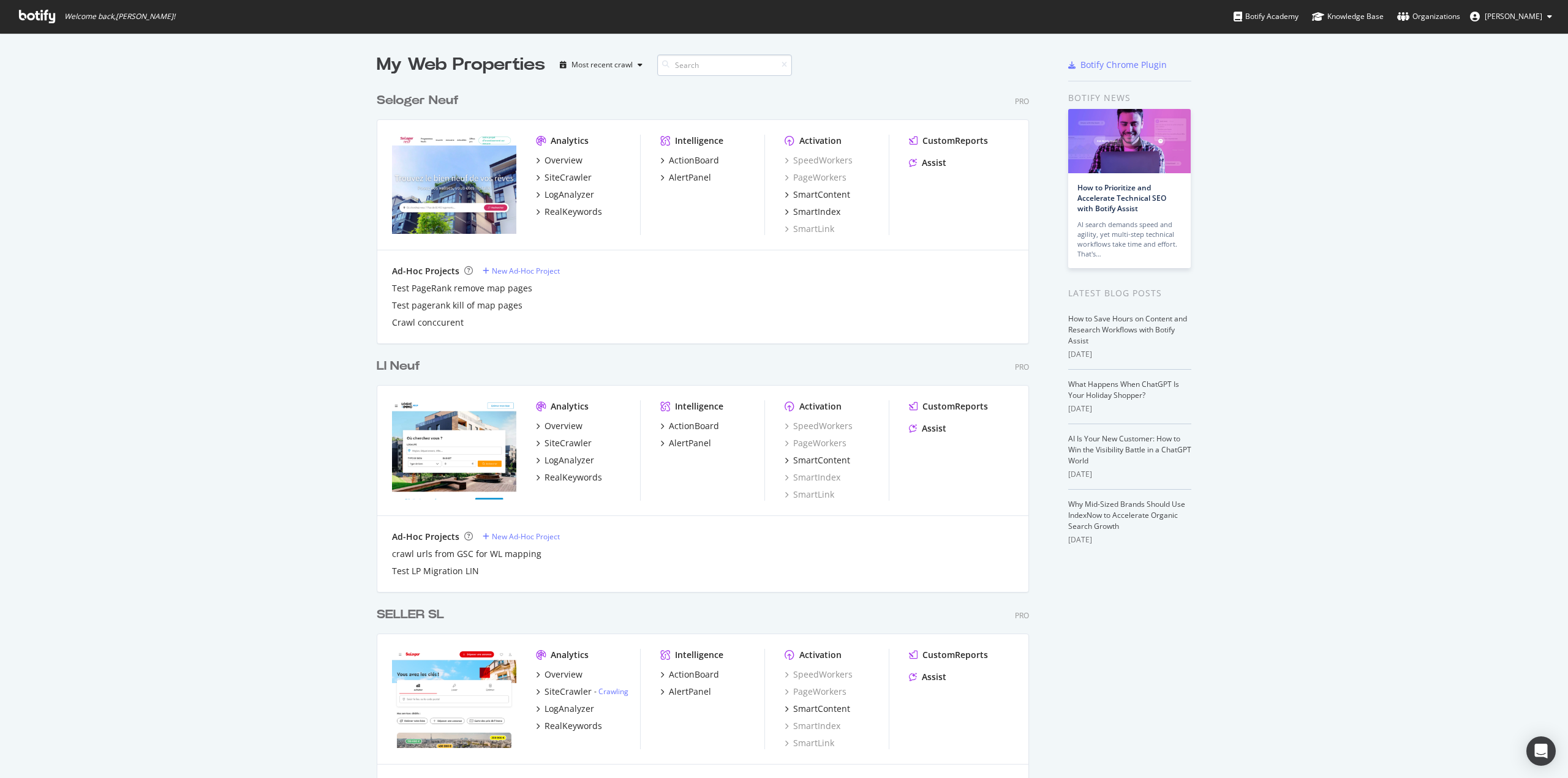
click at [676, 72] on input at bounding box center [725, 65] width 135 height 22
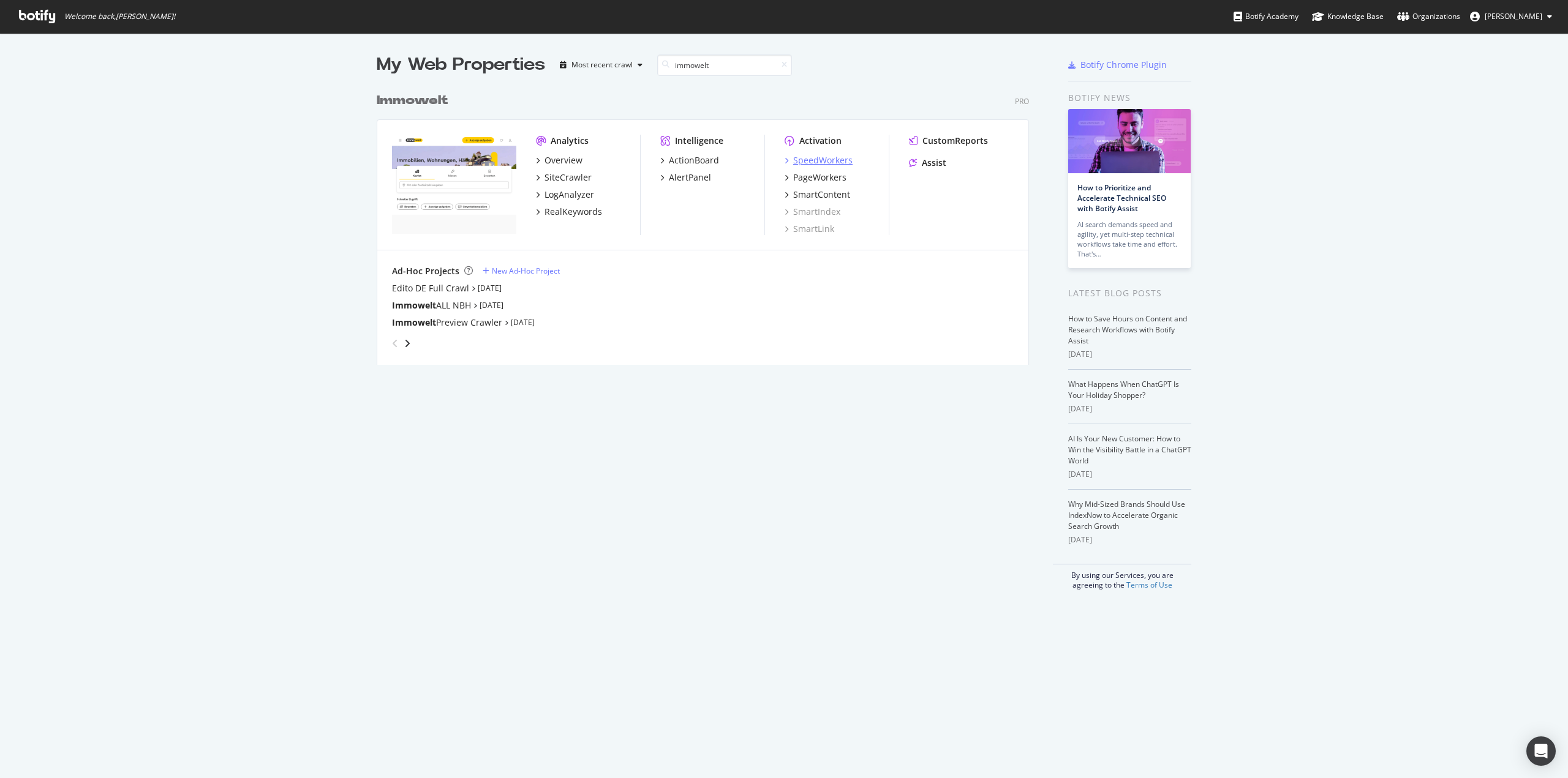
type input "immowelt"
click at [822, 163] on div "SpeedWorkers" at bounding box center [823, 160] width 60 height 12
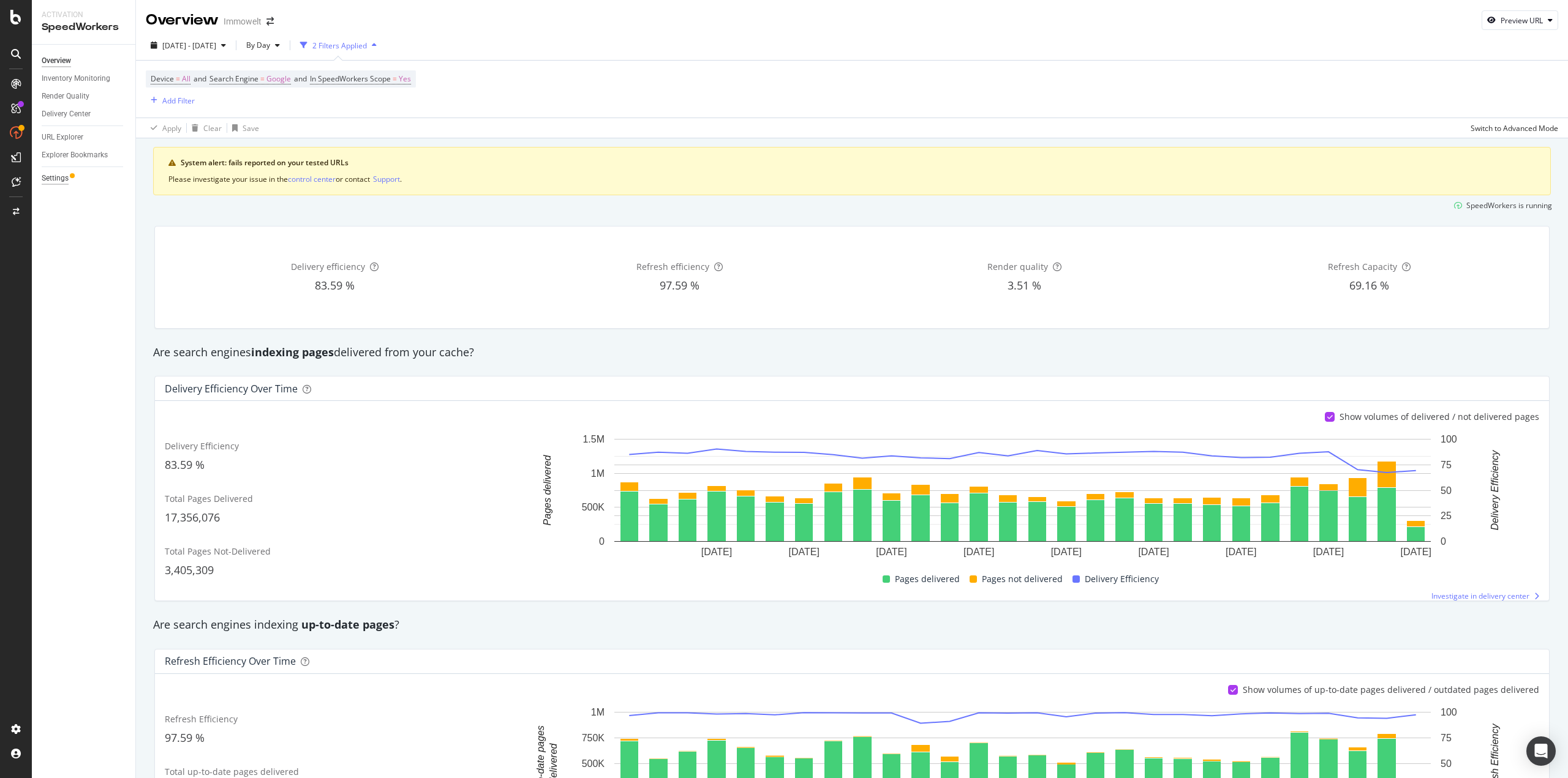
click at [54, 177] on div "Settings" at bounding box center [55, 178] width 27 height 13
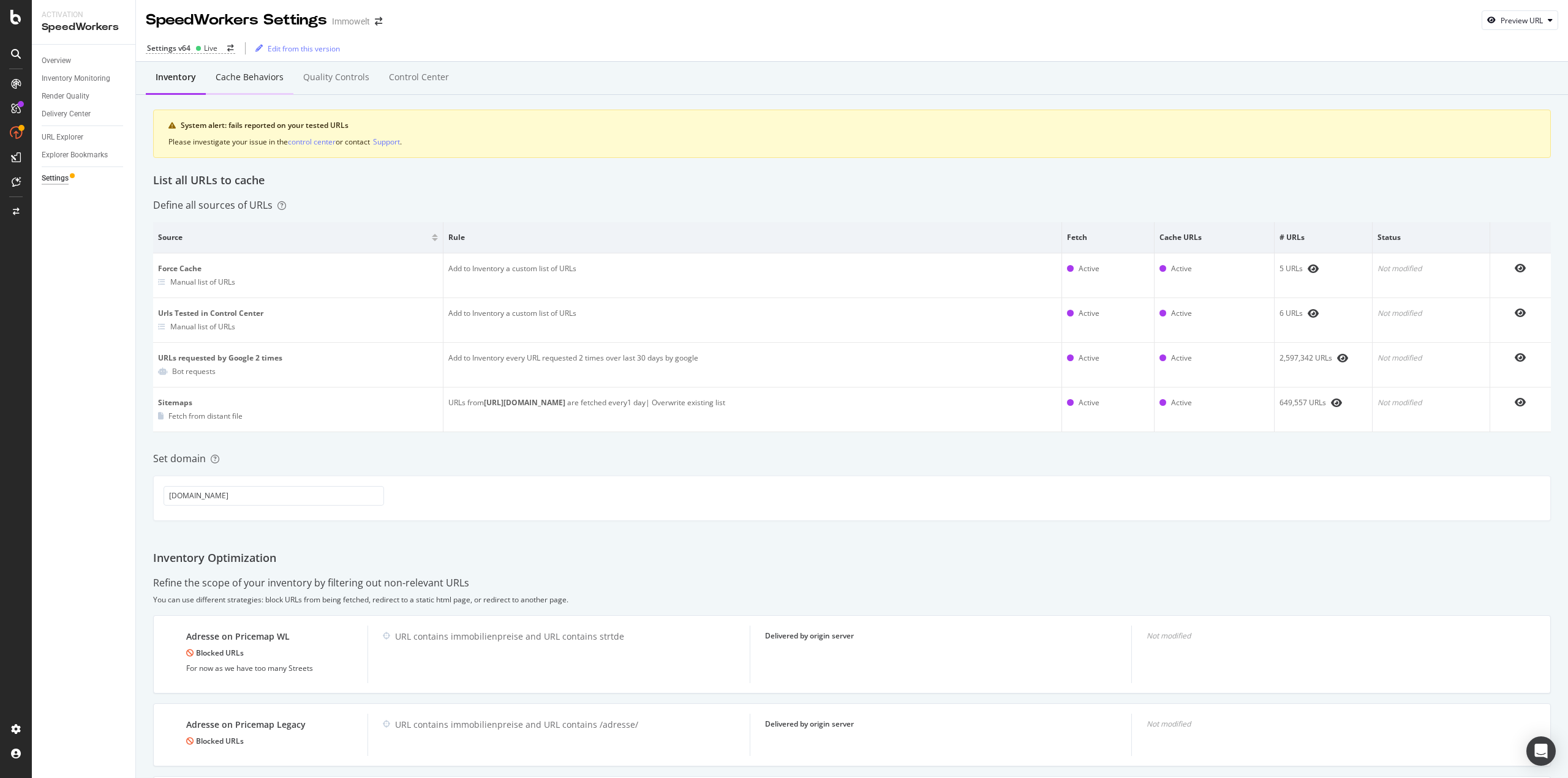
click at [235, 81] on div "Cache behaviors" at bounding box center [250, 77] width 68 height 12
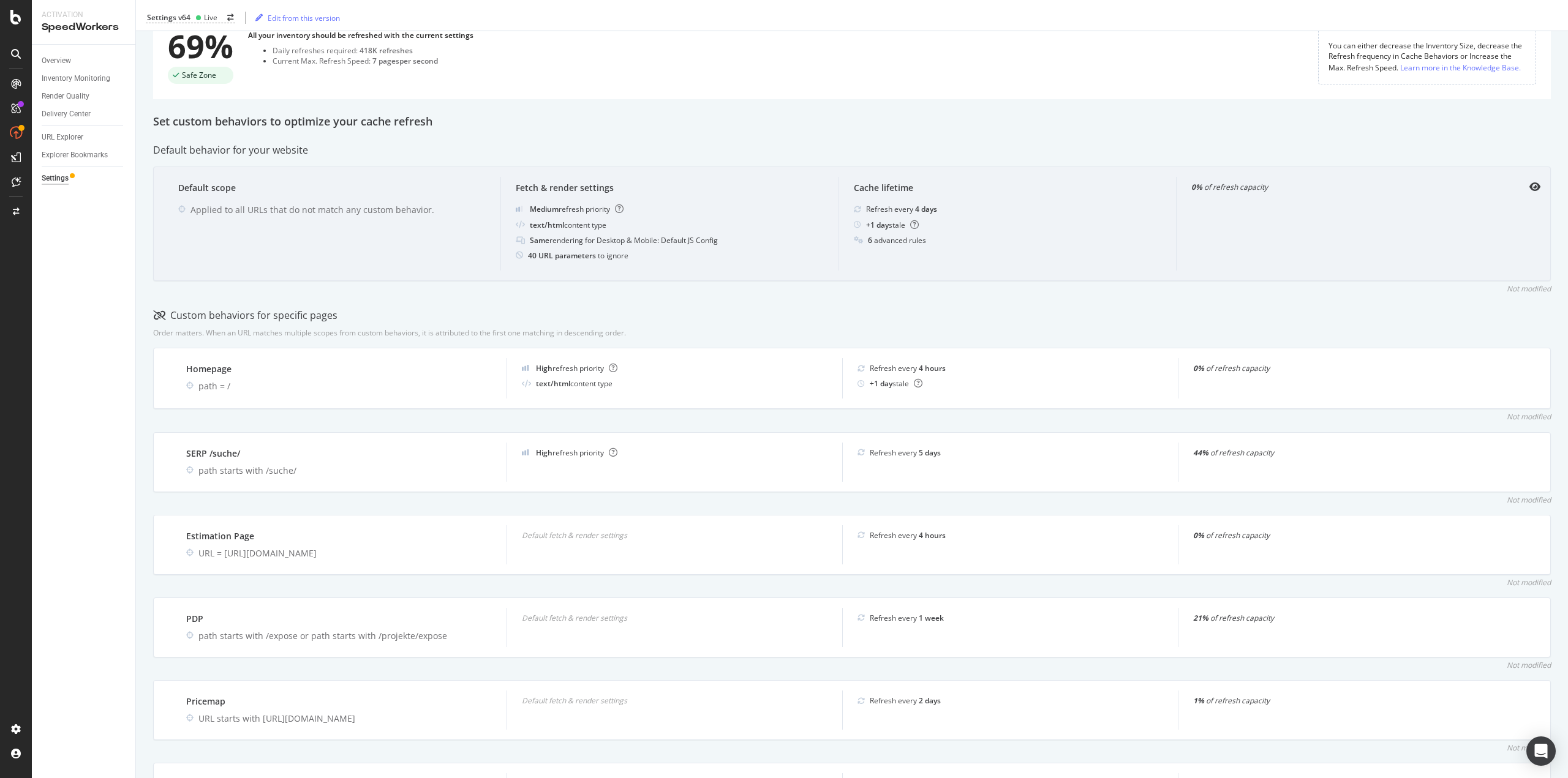
scroll to position [184, 0]
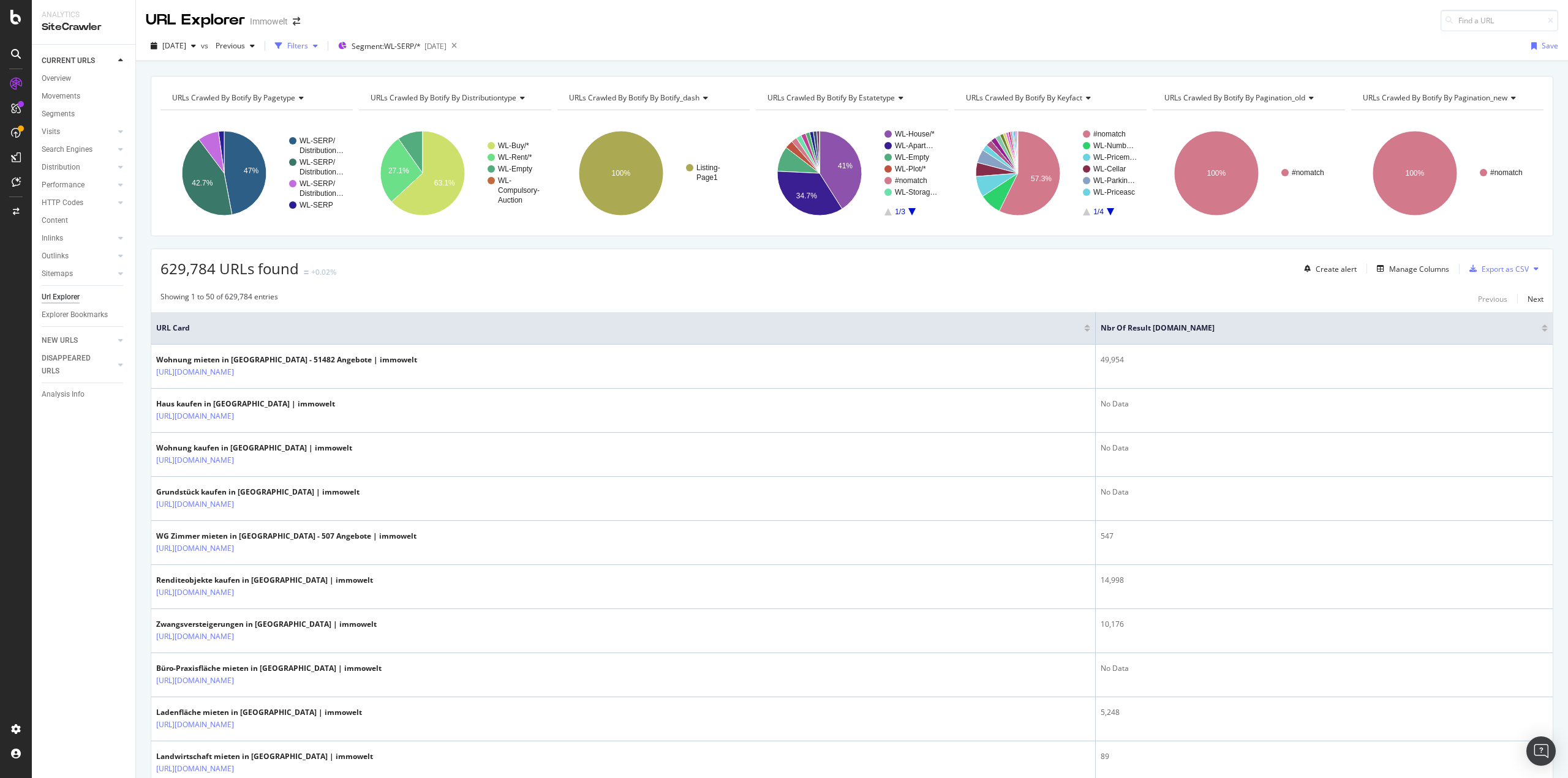
click at [323, 48] on div "button" at bounding box center [315, 45] width 15 height 7
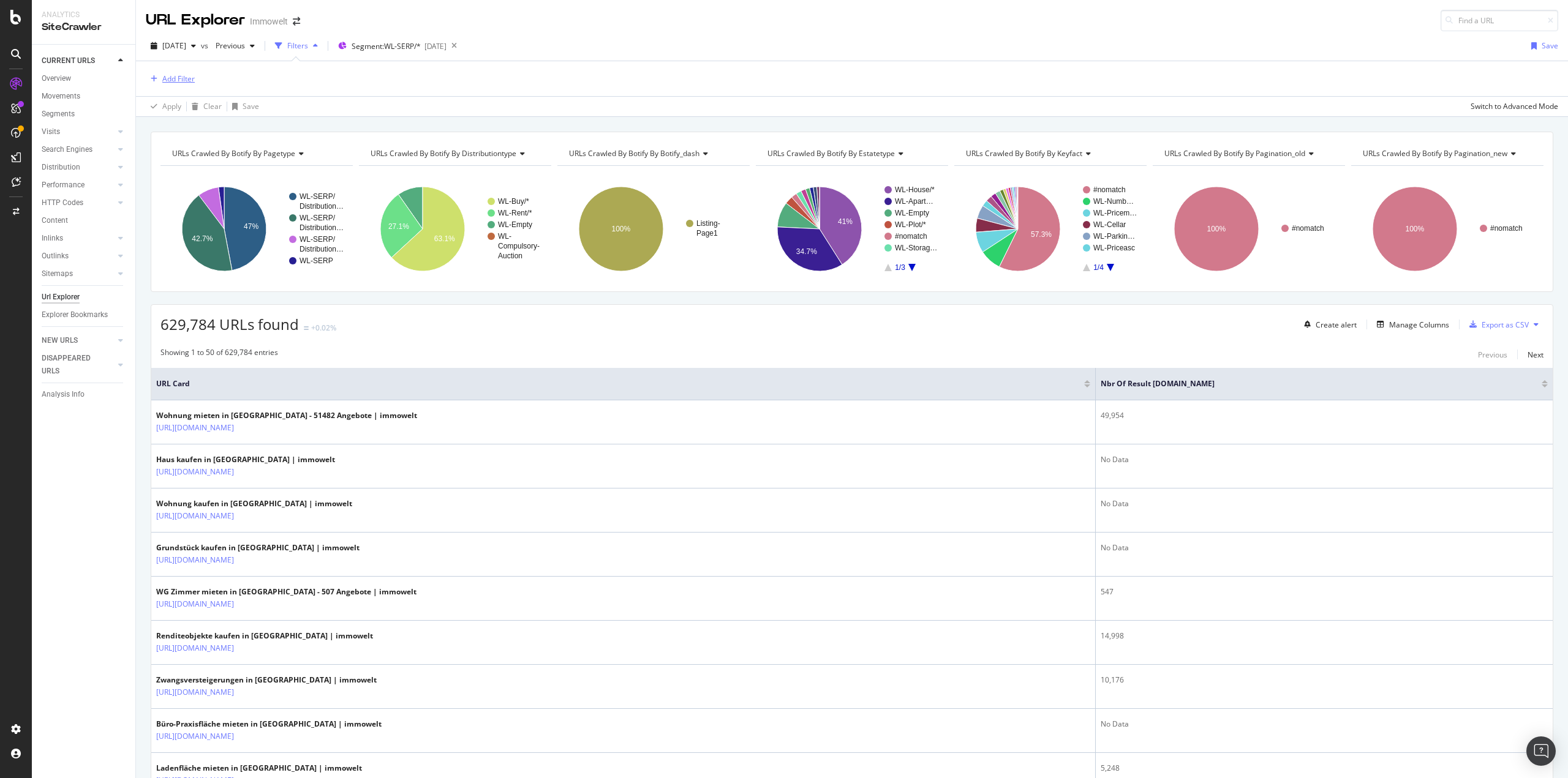
click at [164, 73] on div "Add Filter" at bounding box center [170, 79] width 49 height 14
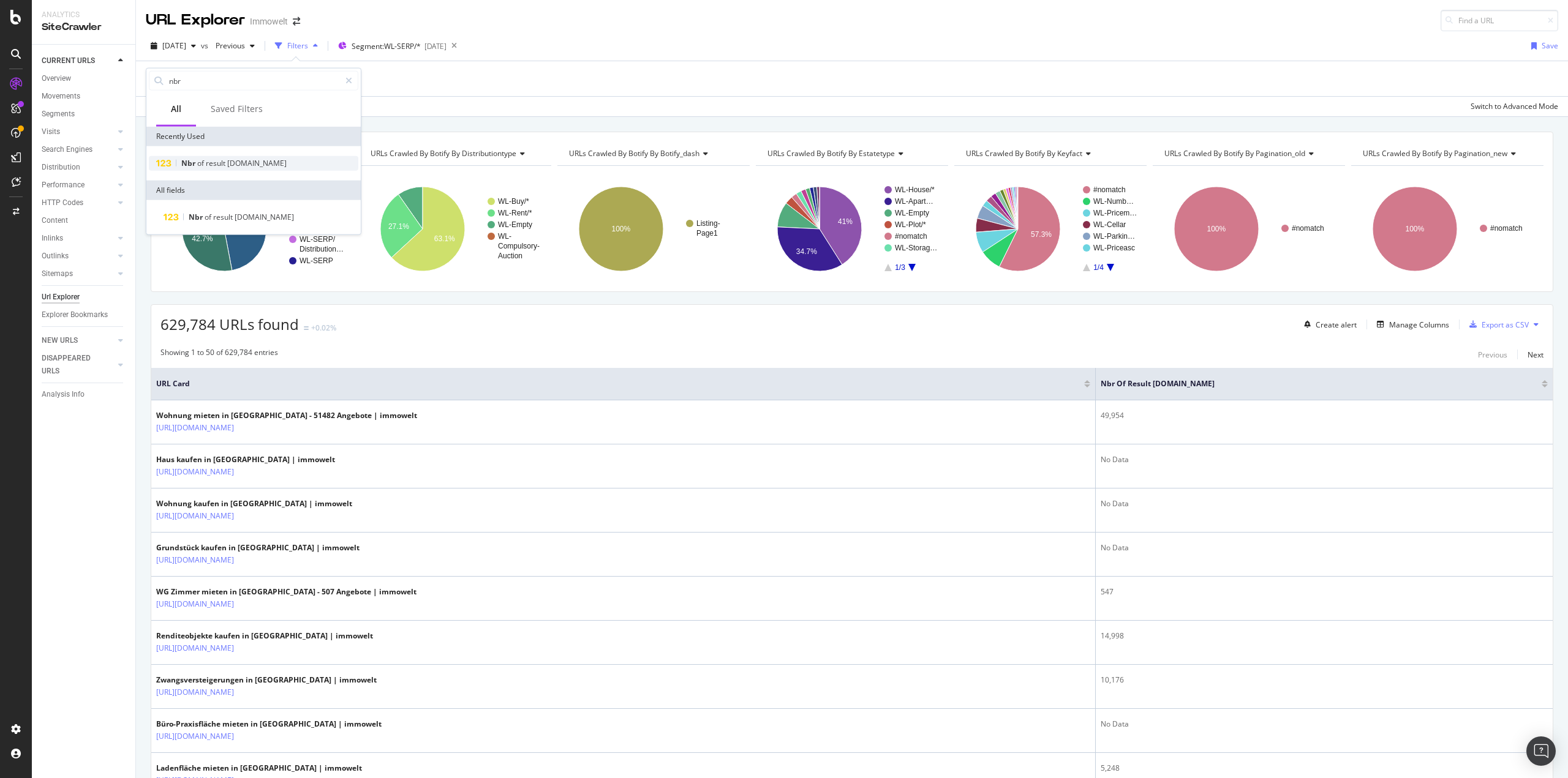
type input "nbr"
click at [230, 167] on span "schema.org" at bounding box center [257, 163] width 60 height 10
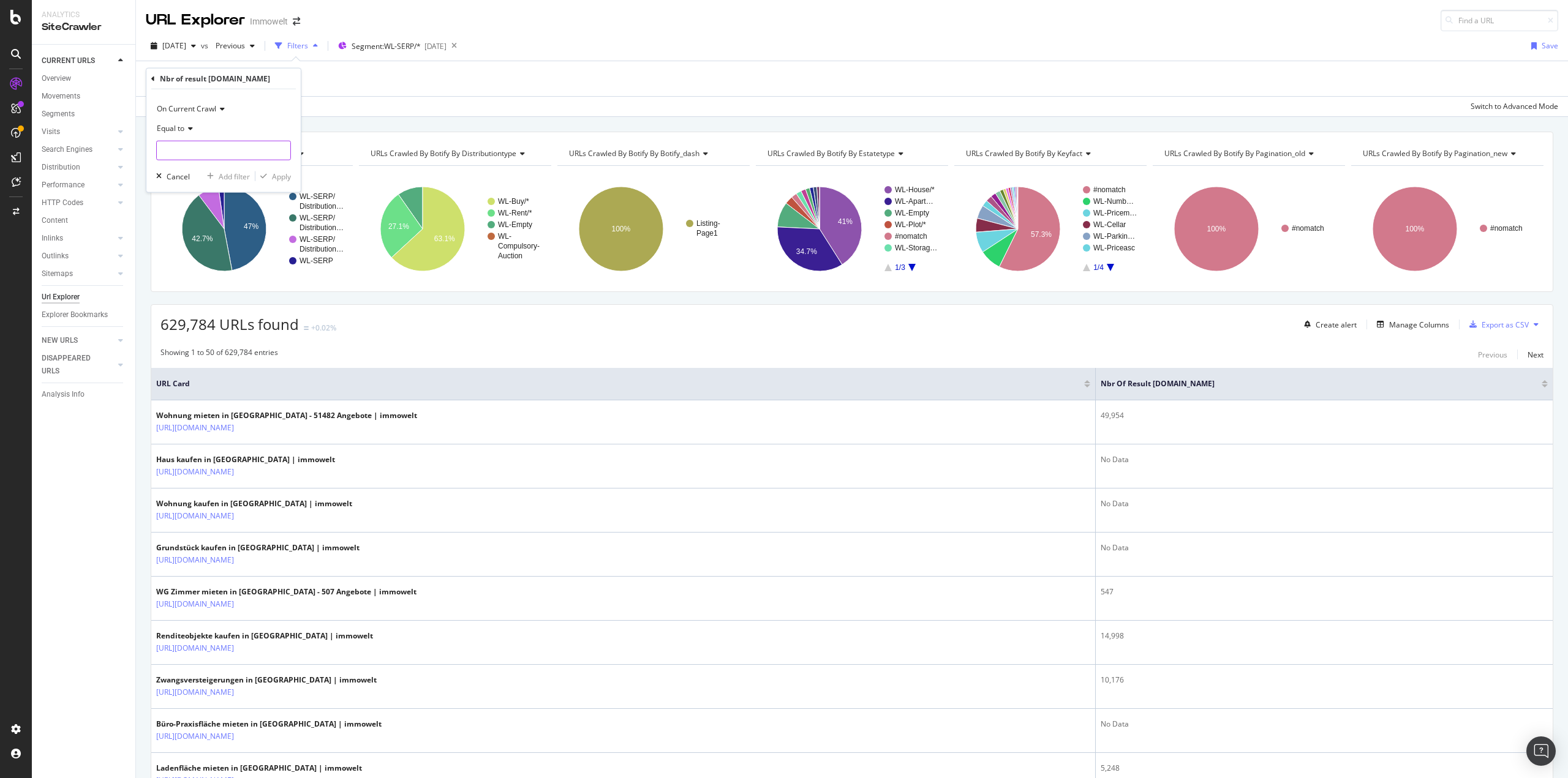
click at [206, 145] on input "number" at bounding box center [223, 151] width 135 height 20
type input "1"
click at [289, 178] on div "Apply" at bounding box center [282, 176] width 19 height 10
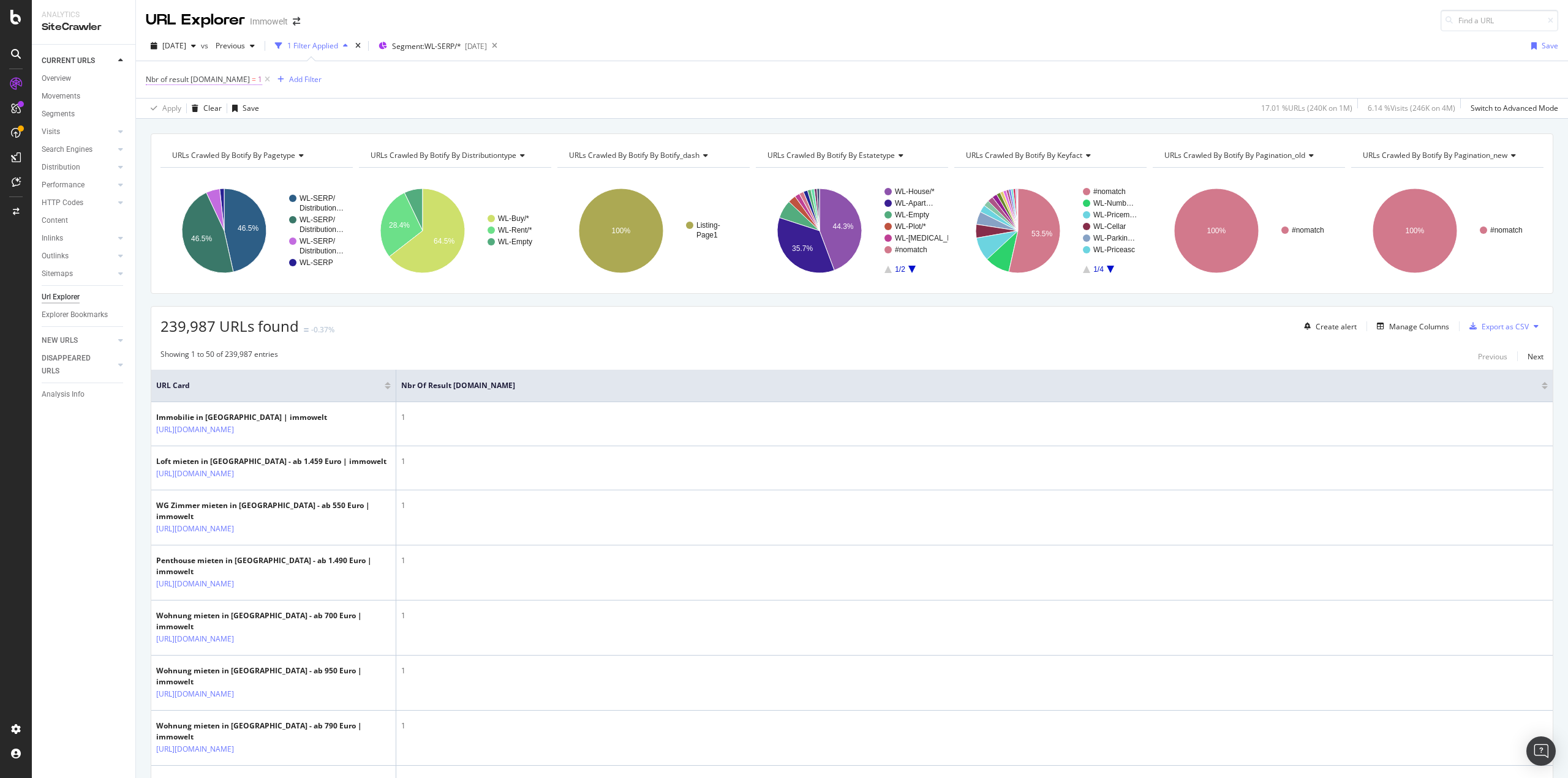
click at [228, 84] on span "Nbr of result schema.org" at bounding box center [197, 79] width 104 height 10
click at [195, 128] on div "Equal to" at bounding box center [223, 127] width 135 height 20
click at [193, 183] on span "Less than" at bounding box center [178, 184] width 33 height 10
drag, startPoint x: 189, startPoint y: 151, endPoint x: -7, endPoint y: 154, distance: 196.0
click at [0, 154] on html "Analytics SiteCrawler CURRENT URLS Overview Movements Segments Visits Analysis …" at bounding box center [784, 389] width 1568 height 778
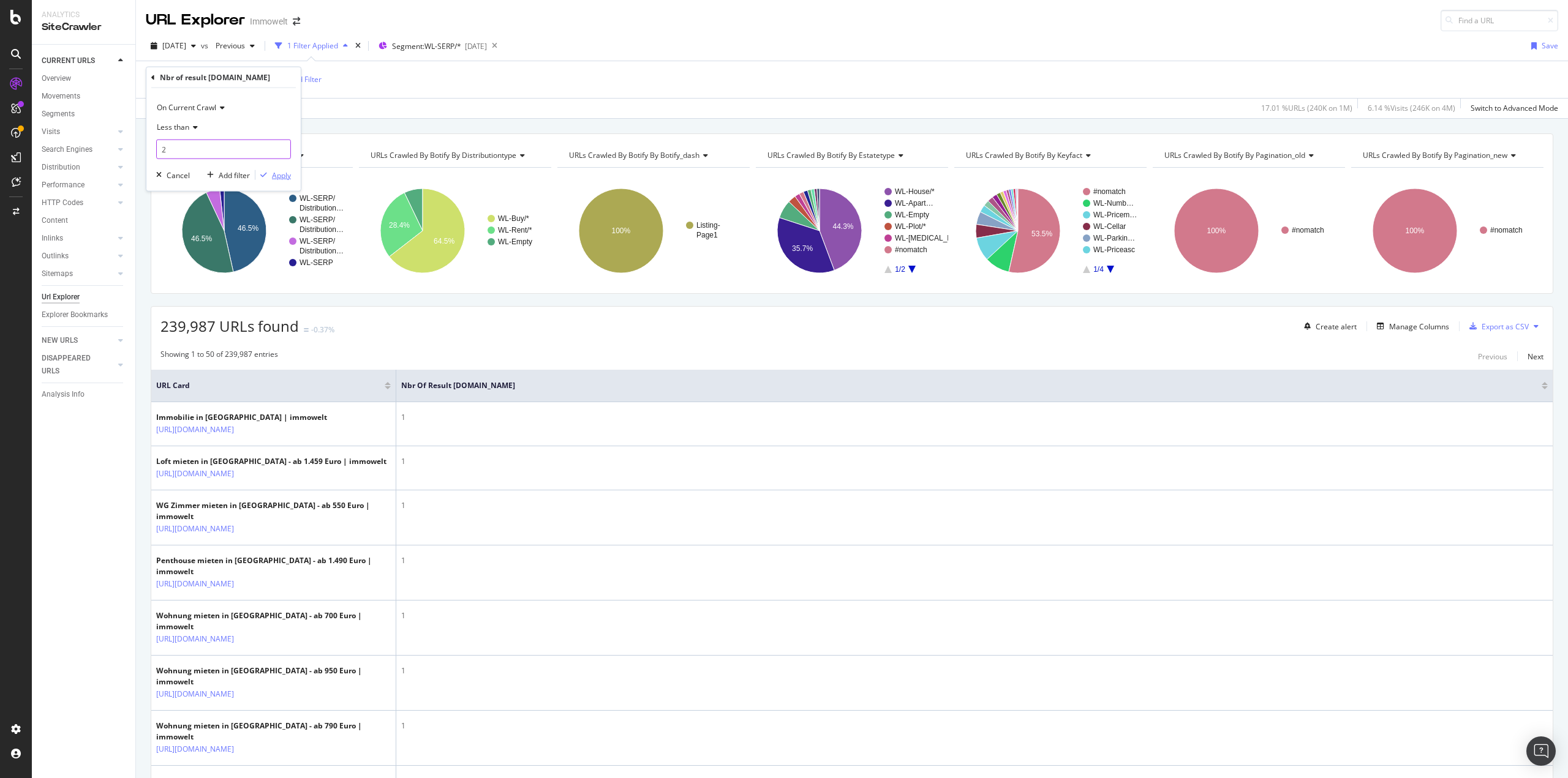
type input "2"
click at [270, 172] on div "button" at bounding box center [263, 175] width 16 height 7
click at [1391, 330] on div "Manage Columns" at bounding box center [1419, 326] width 60 height 10
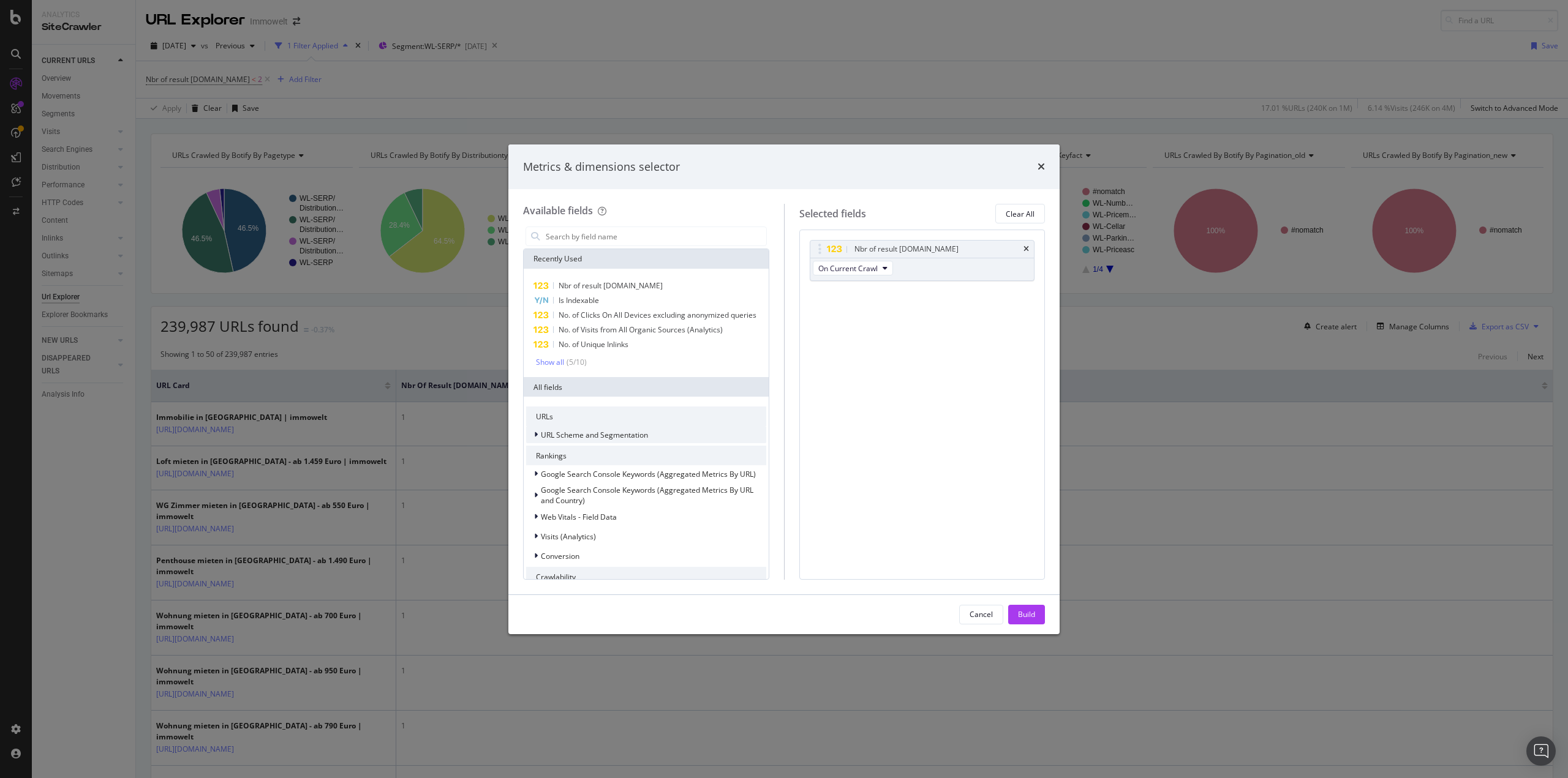
click at [583, 440] on div "URL Scheme and Segmentation" at bounding box center [587, 435] width 122 height 12
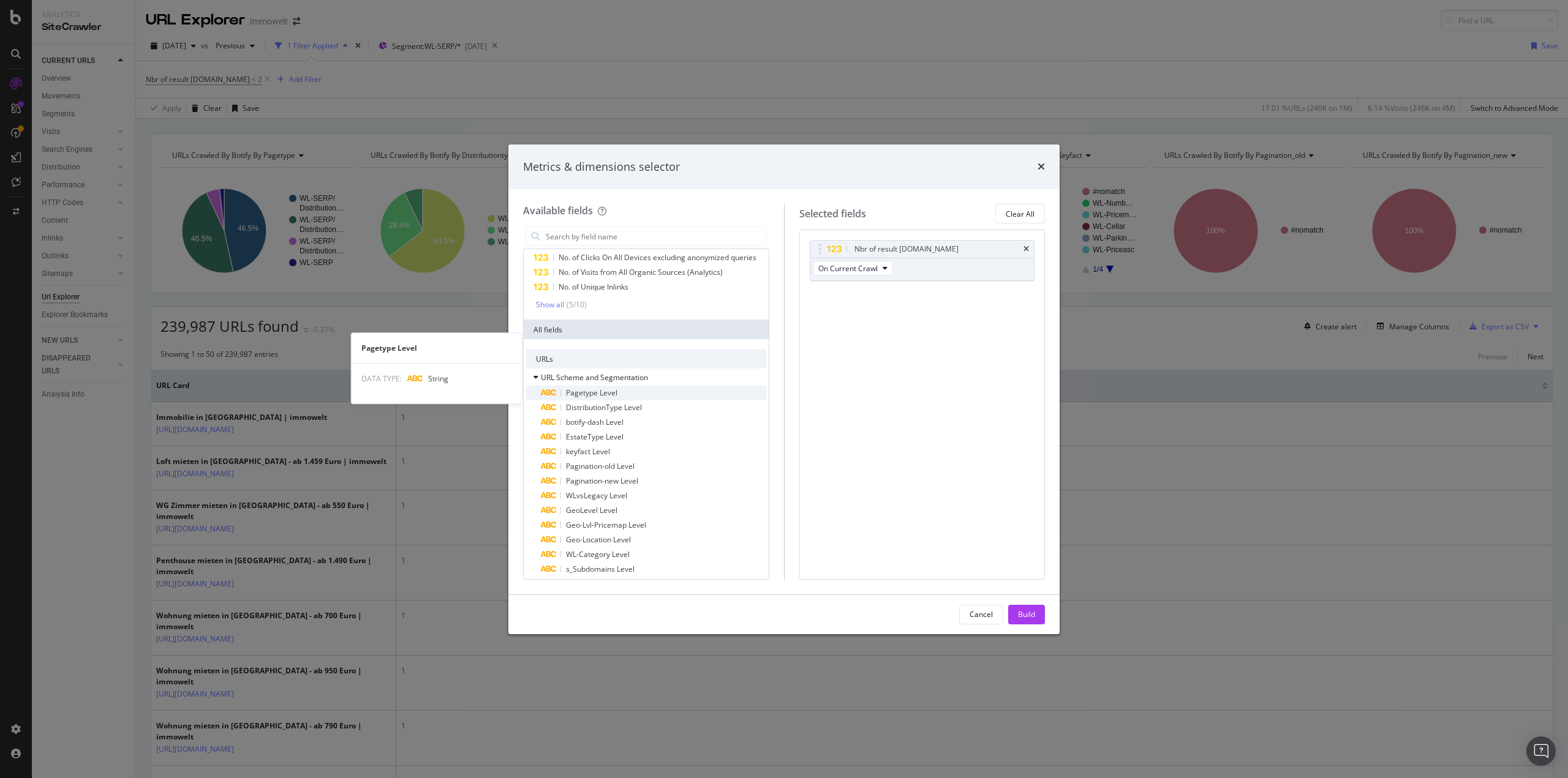
scroll to position [123, 0]
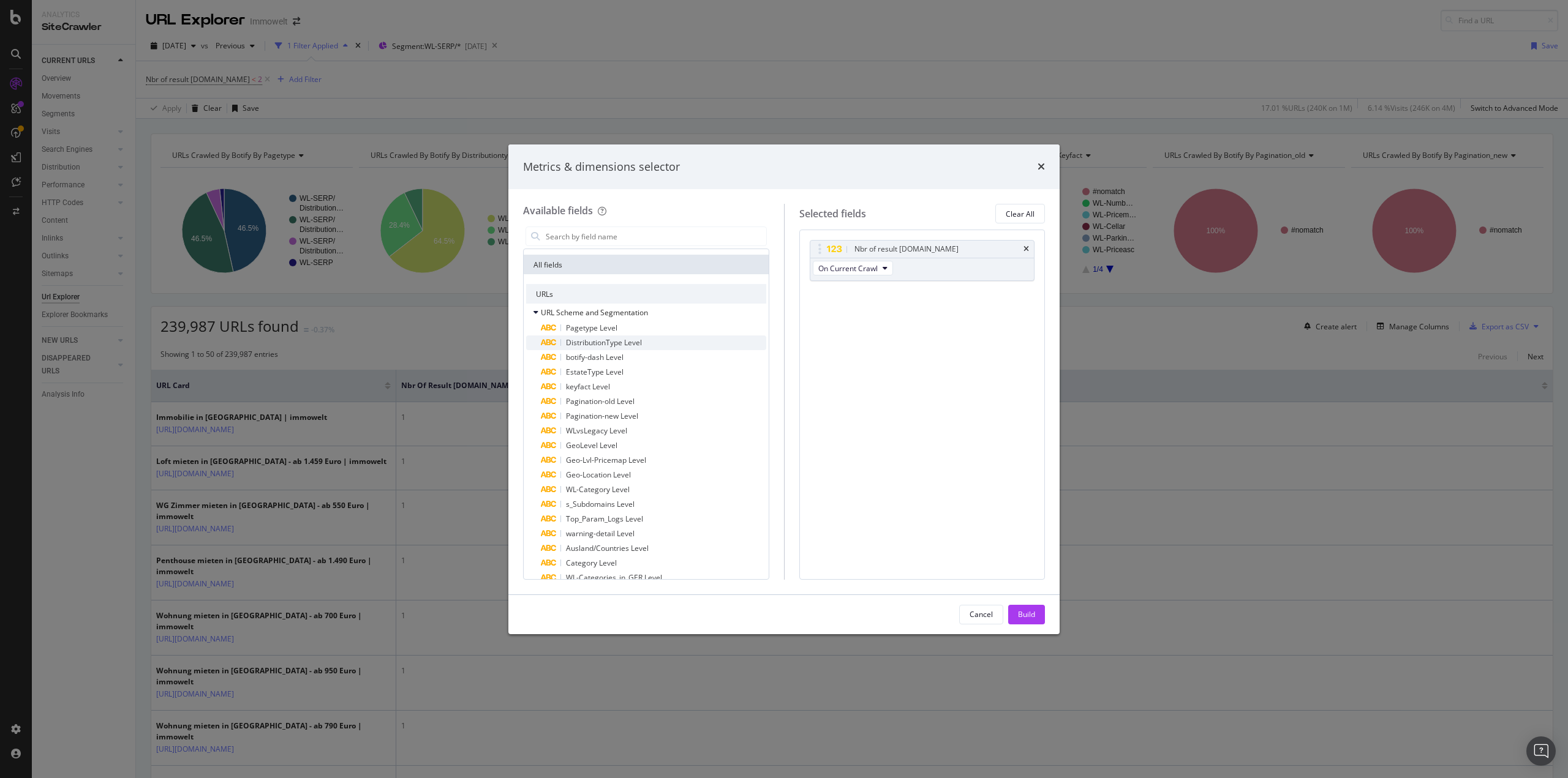
click at [605, 346] on span "DistributionType Level" at bounding box center [604, 342] width 76 height 10
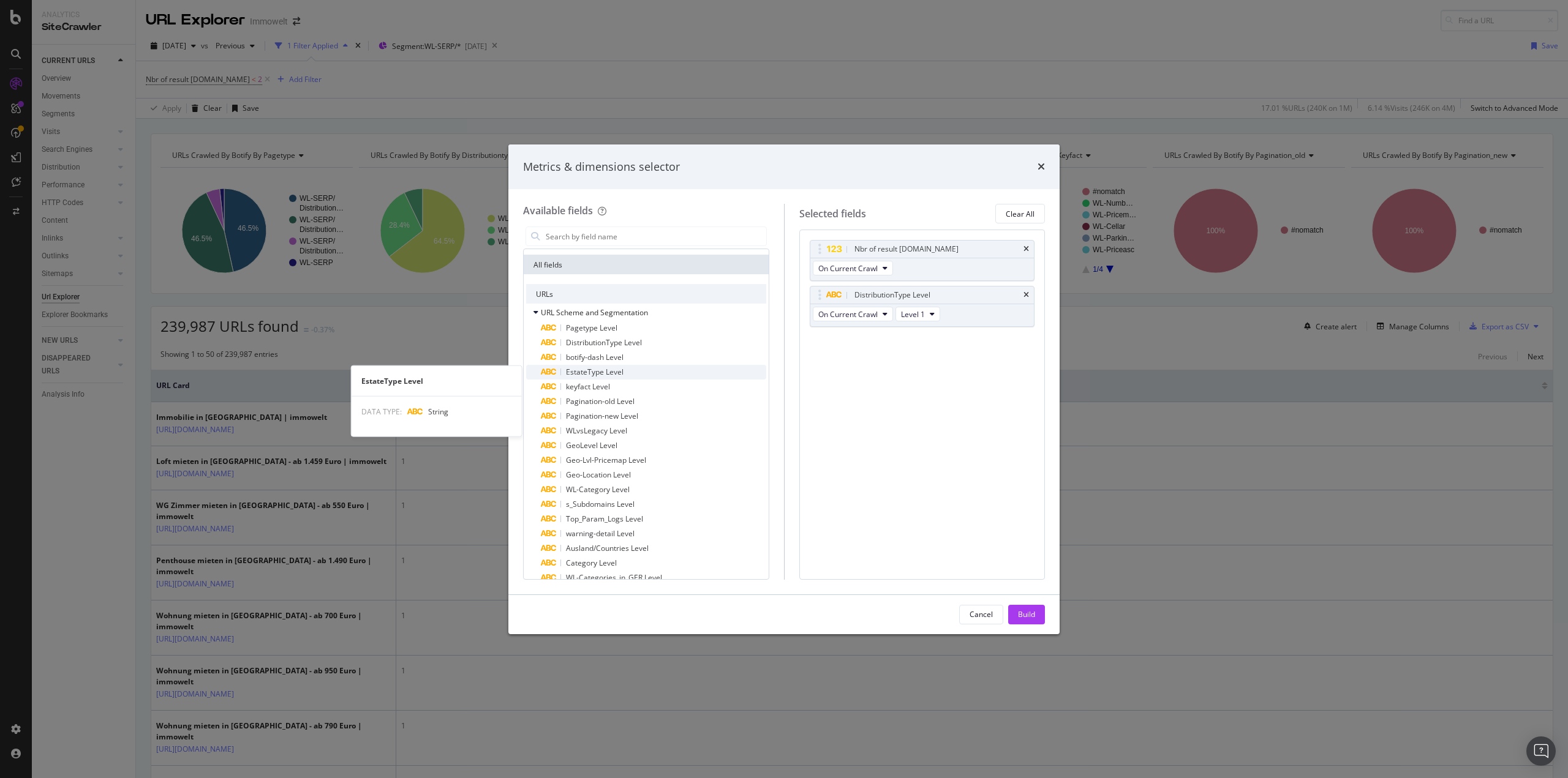
click at [624, 374] on div "EstateType Level" at bounding box center [653, 372] width 225 height 15
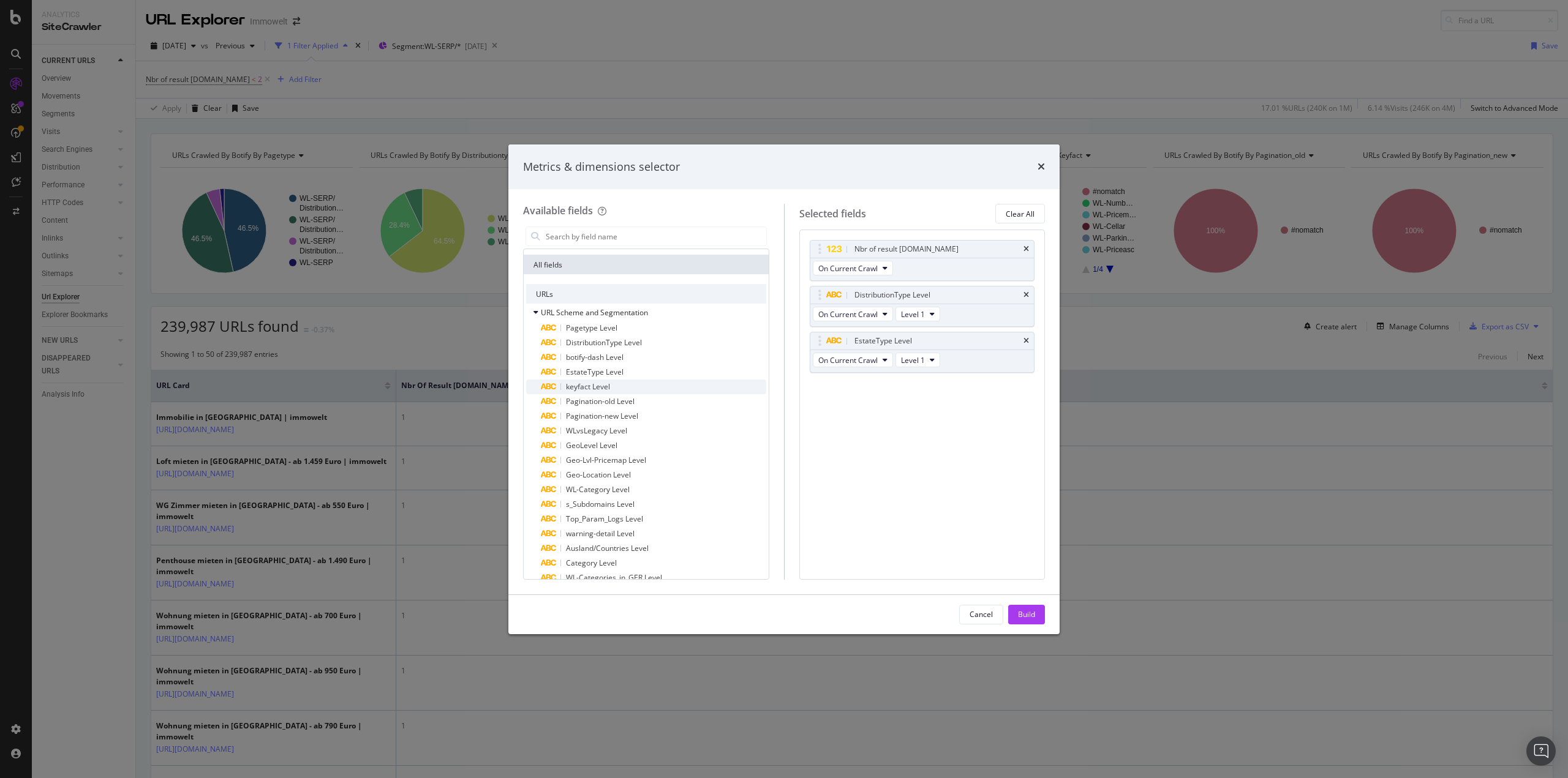
click at [609, 389] on span "keyfact Level" at bounding box center [588, 386] width 44 height 10
click at [1026, 608] on div "Build" at bounding box center [1026, 615] width 17 height 18
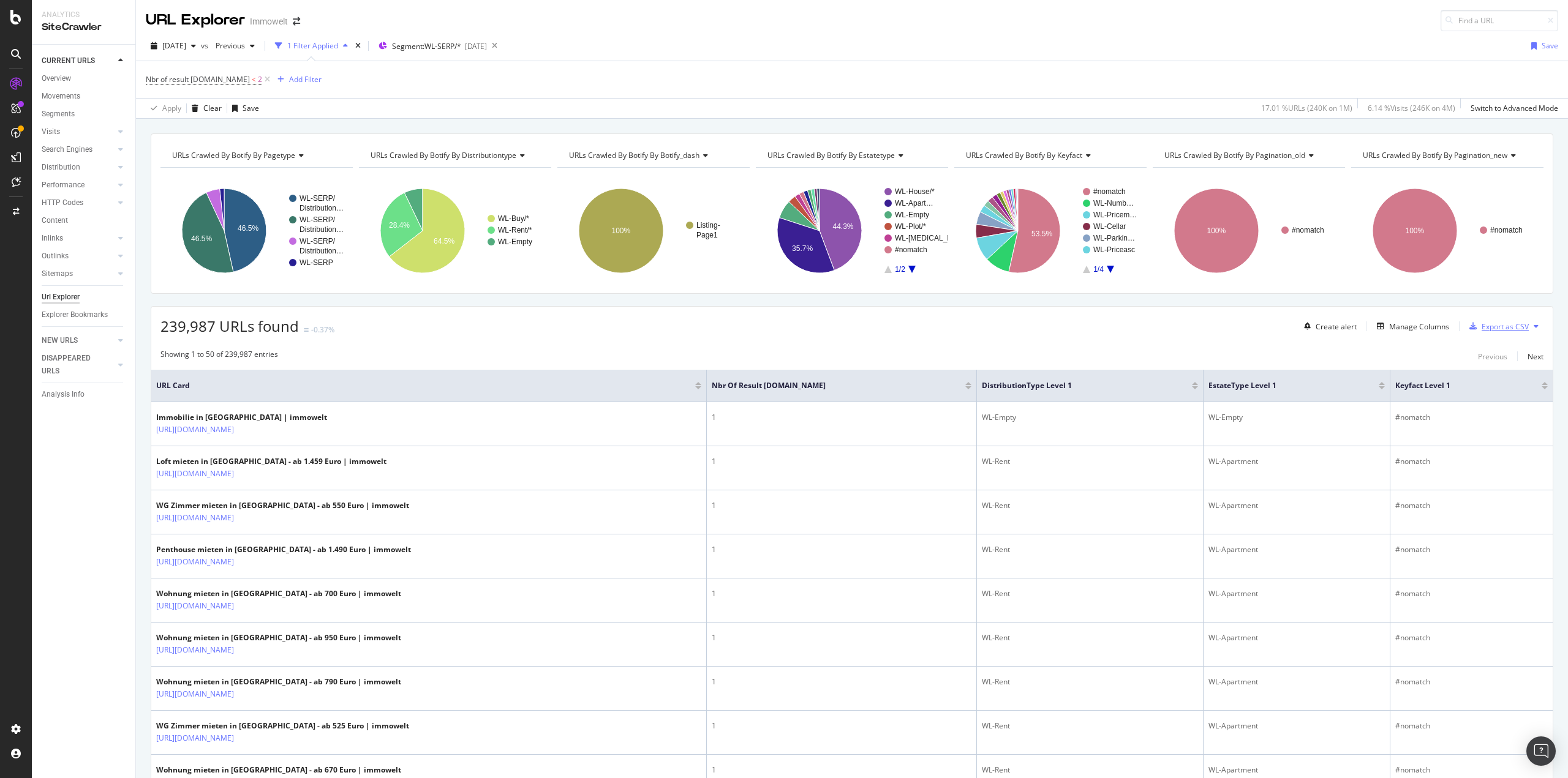
click at [1493, 328] on div "Export as CSV" at bounding box center [1506, 326] width 47 height 10
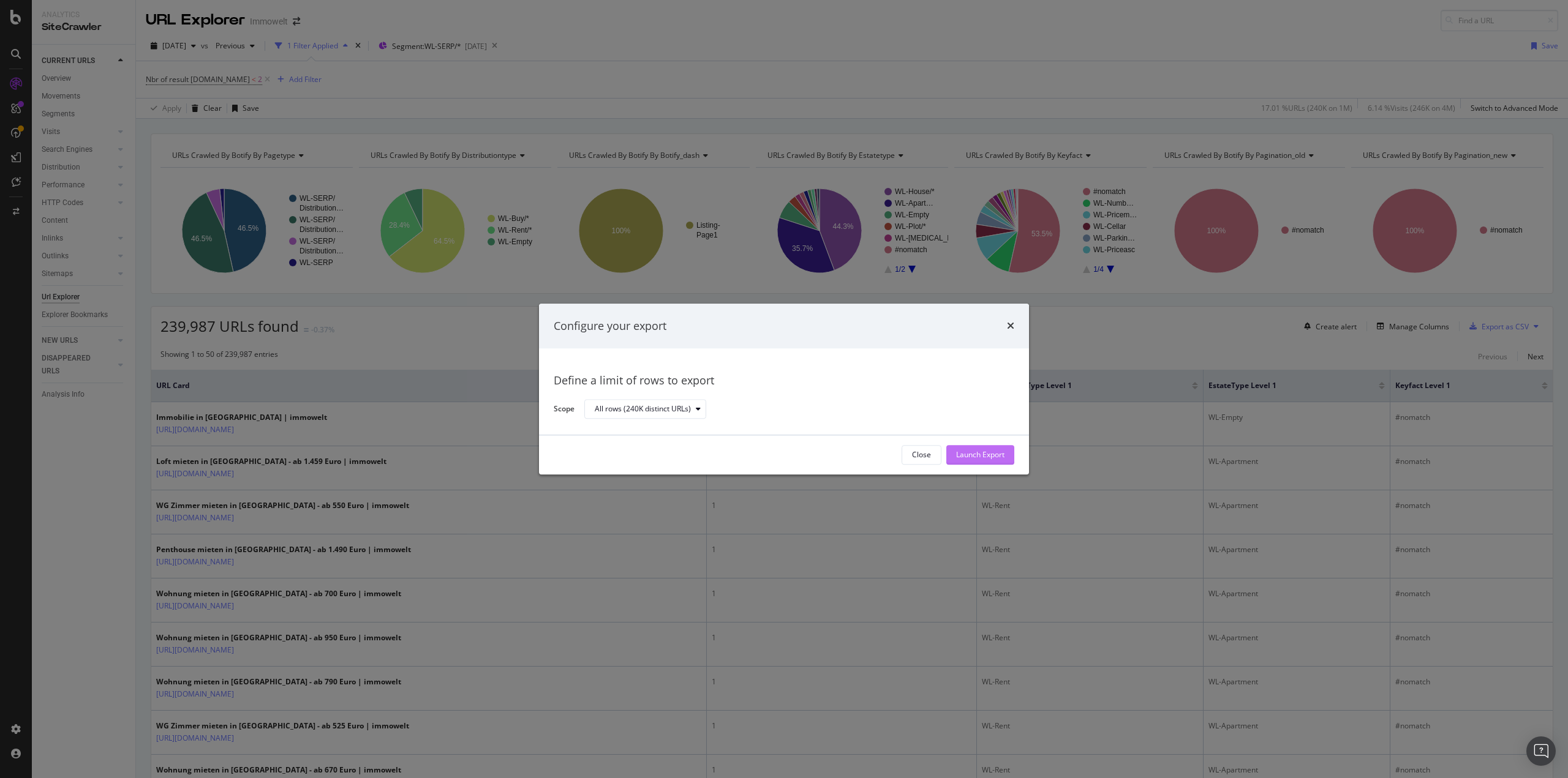
click at [981, 451] on div "Launch Export" at bounding box center [980, 454] width 48 height 10
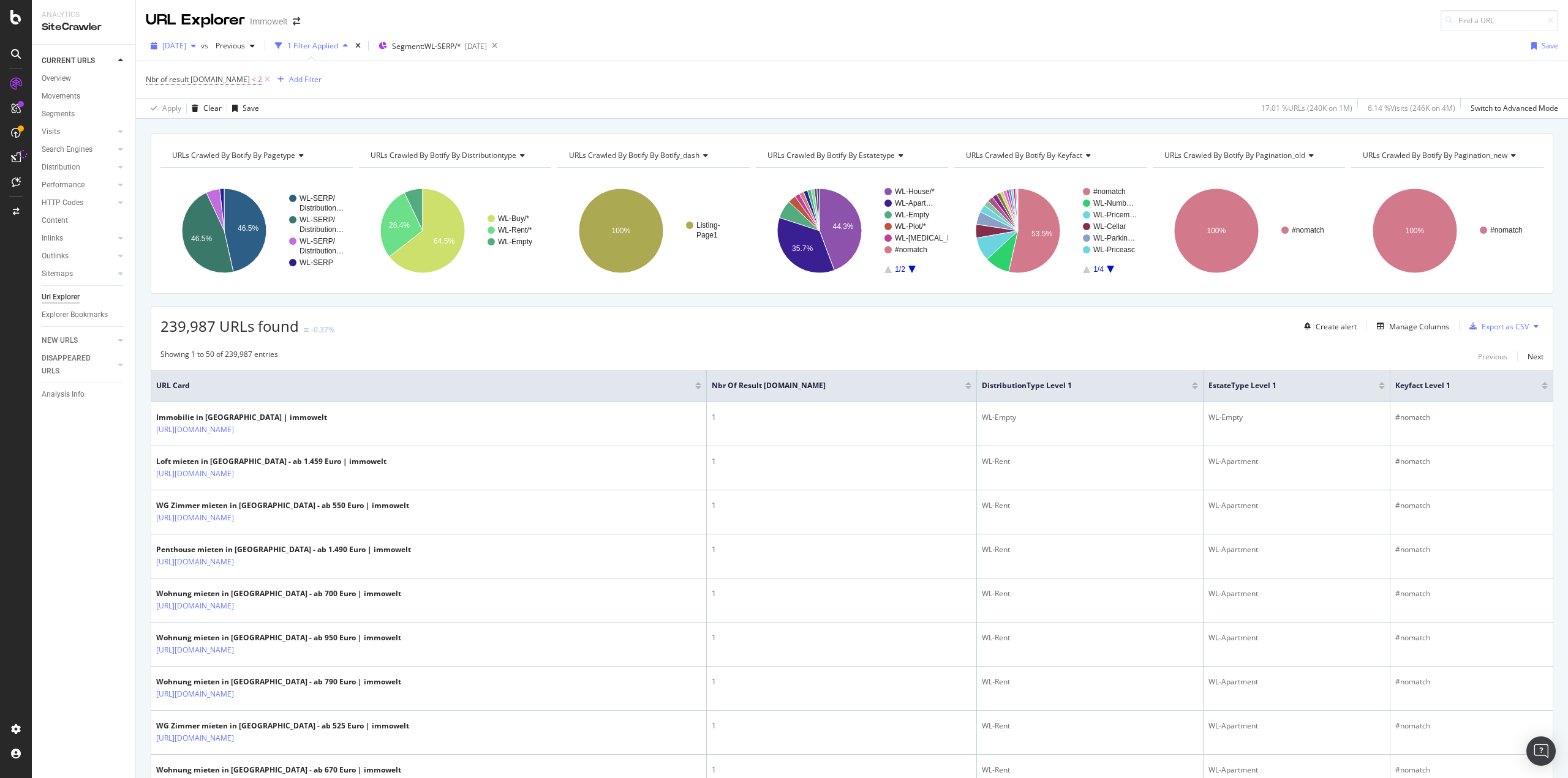
click at [186, 44] on span "[DATE]" at bounding box center [174, 45] width 24 height 10
click at [212, 109] on div "[DATE]" at bounding box center [244, 112] width 161 height 11
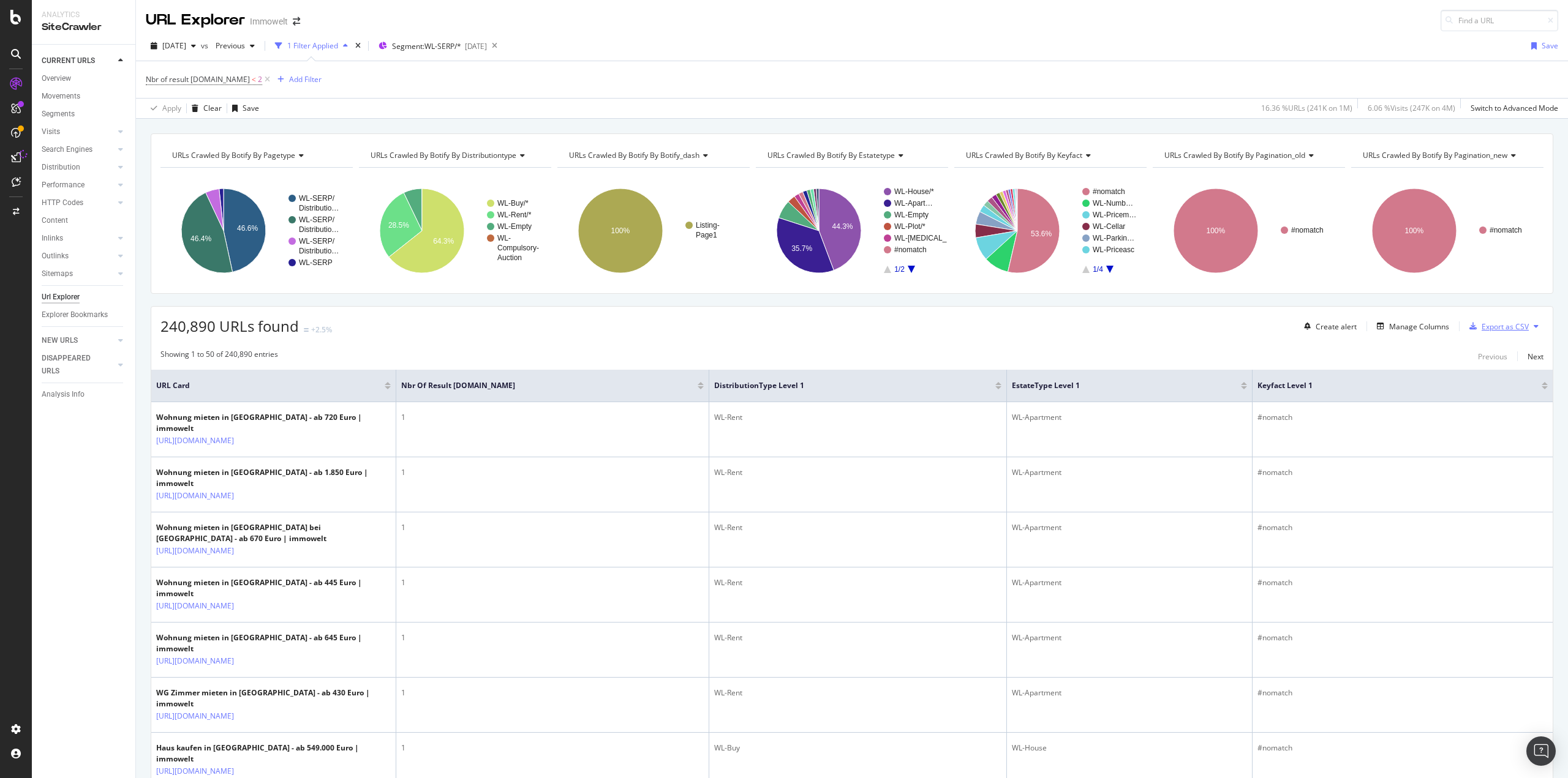
click at [1482, 328] on div "Export as CSV" at bounding box center [1506, 326] width 47 height 10
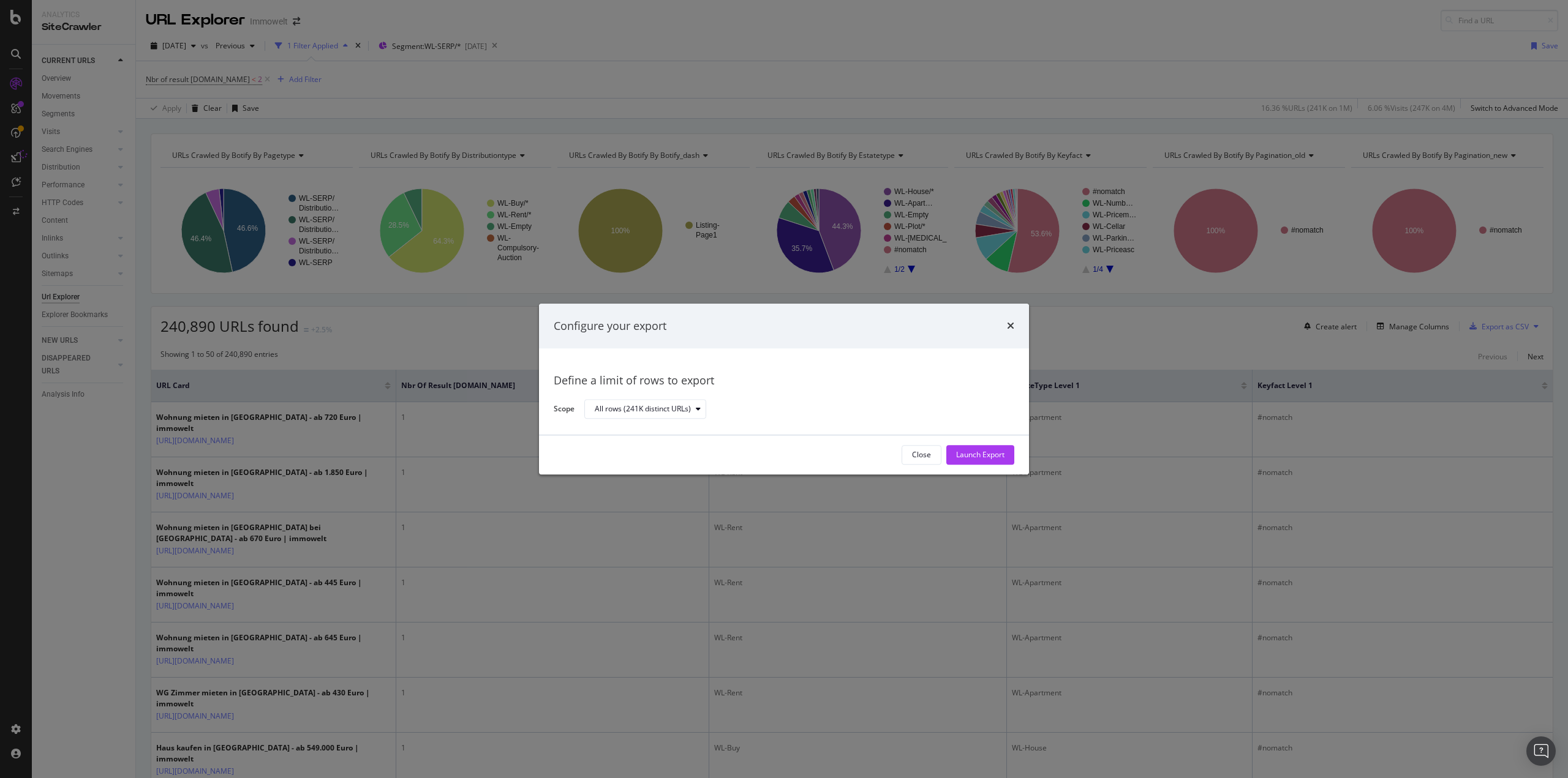
click at [971, 467] on div "Close Launch Export" at bounding box center [784, 455] width 490 height 39
click at [978, 459] on div "Launch Export" at bounding box center [980, 454] width 48 height 10
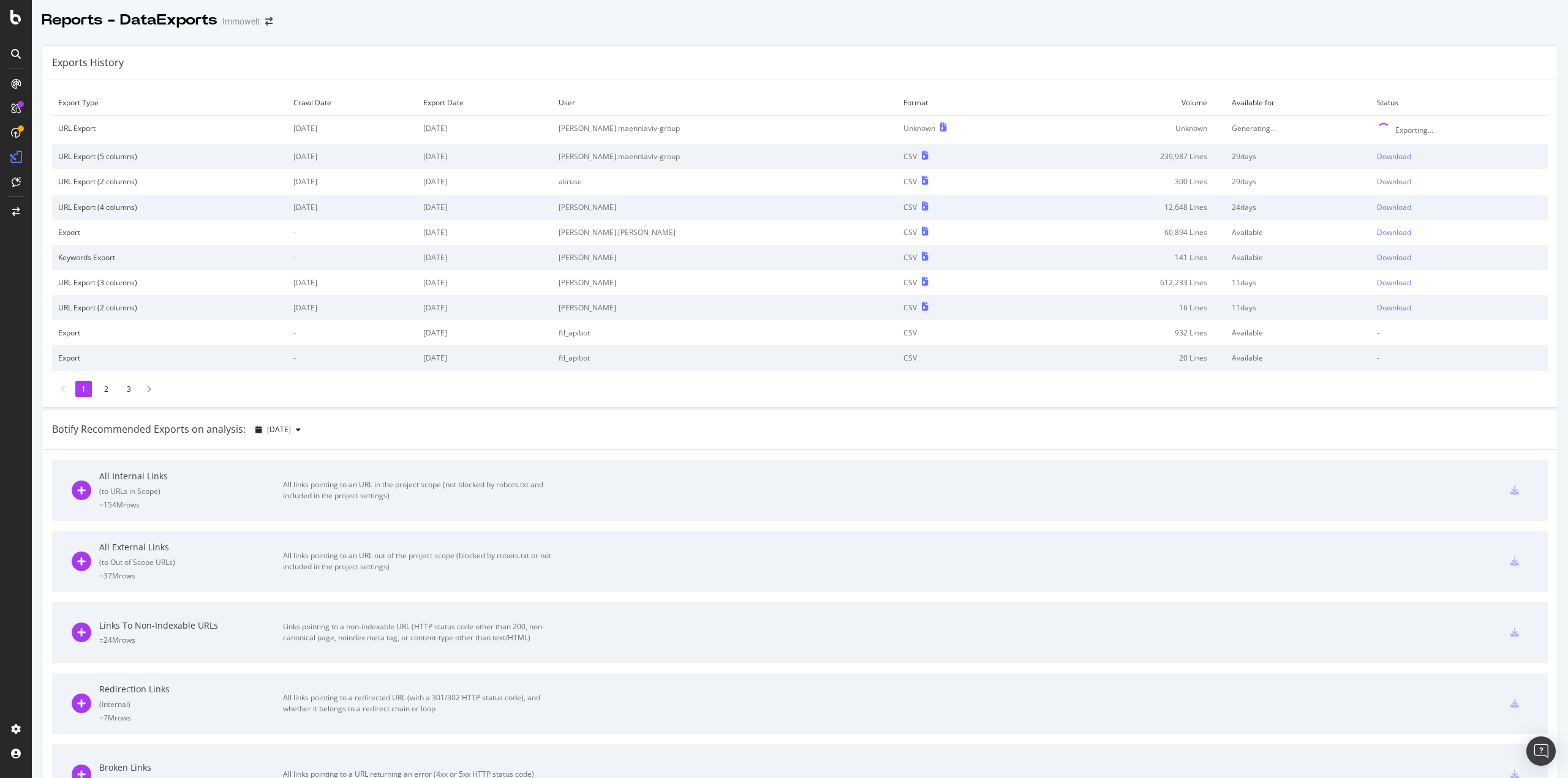
drag, startPoint x: 462, startPoint y: 159, endPoint x: 533, endPoint y: 159, distance: 71.0
click at [533, 159] on td "[DATE]" at bounding box center [485, 156] width 136 height 25
click at [386, 162] on td "[DATE]" at bounding box center [351, 156] width 129 height 25
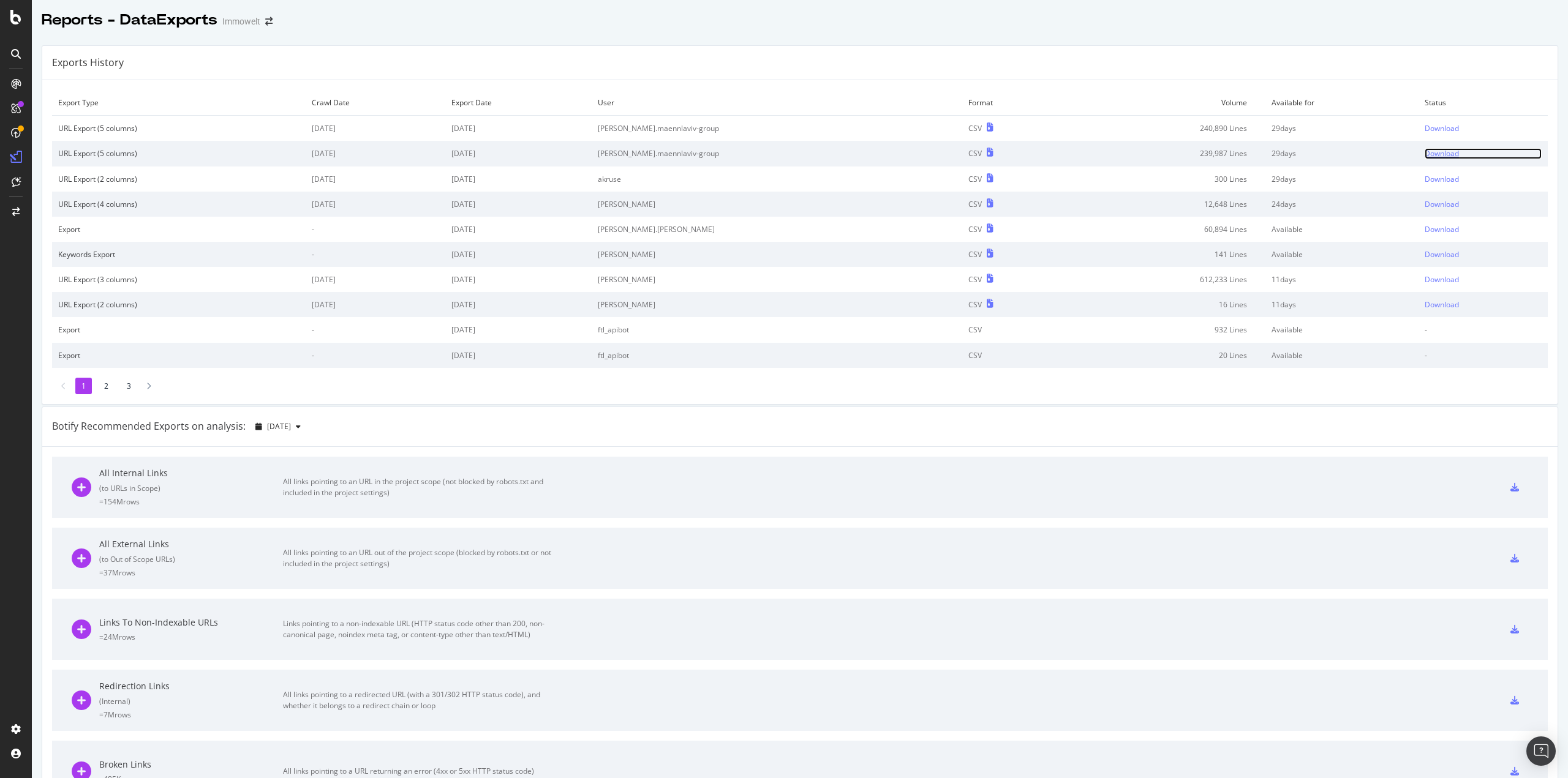
click at [1425, 154] on div "Download" at bounding box center [1442, 153] width 35 height 10
click at [1425, 130] on div "Download" at bounding box center [1442, 128] width 35 height 10
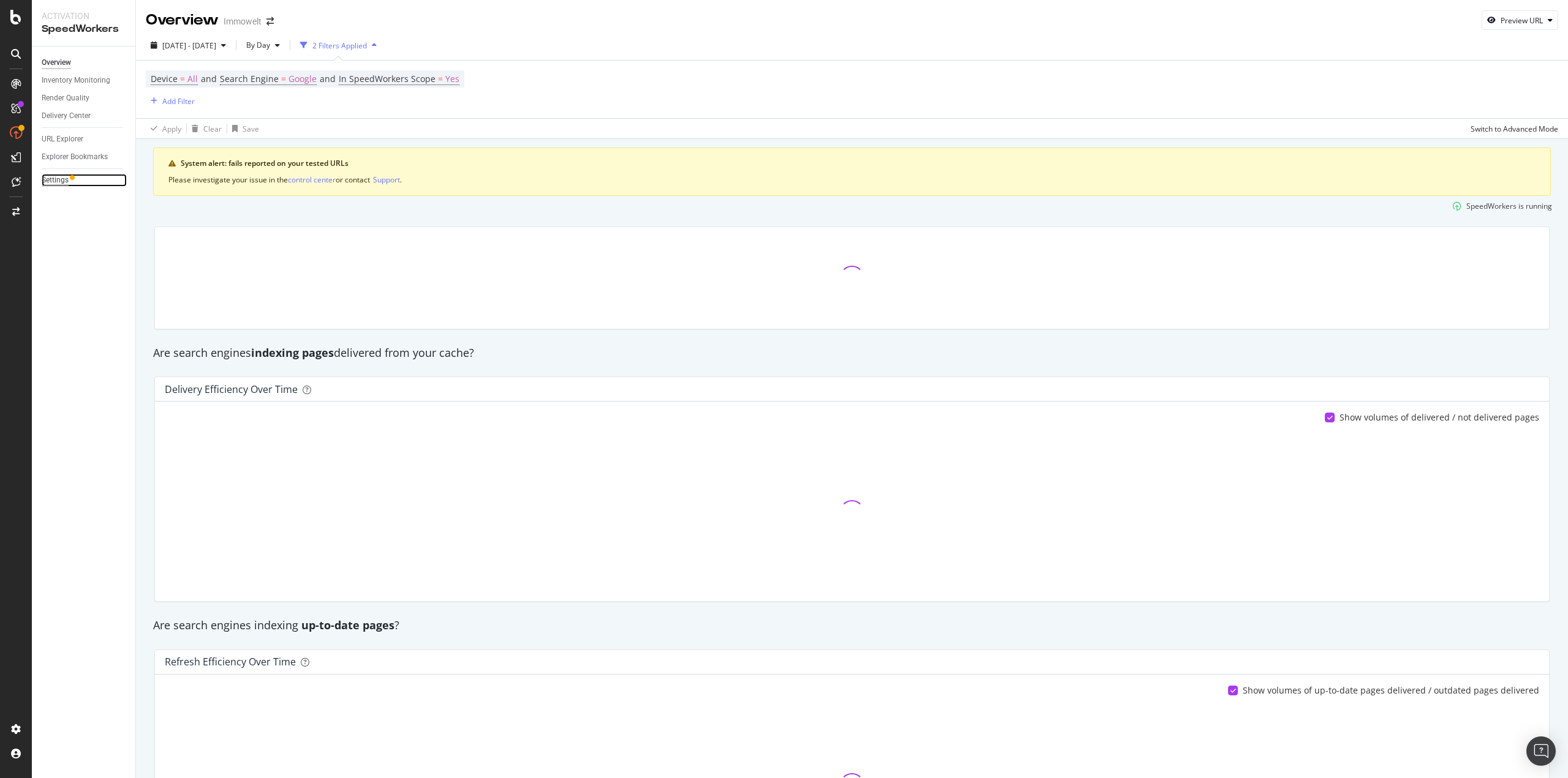
click at [50, 180] on div "Settings" at bounding box center [55, 180] width 27 height 13
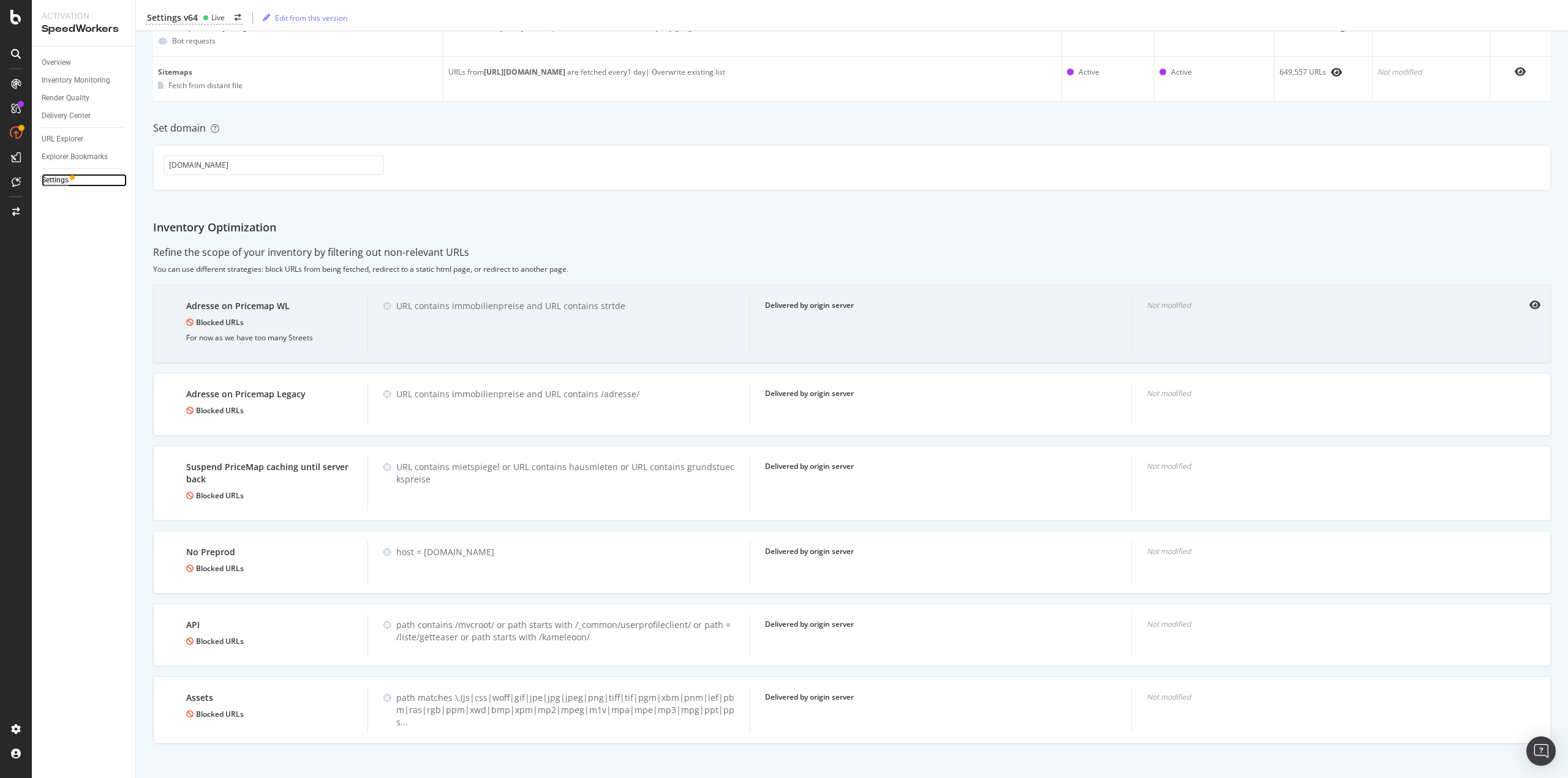
scroll to position [24, 0]
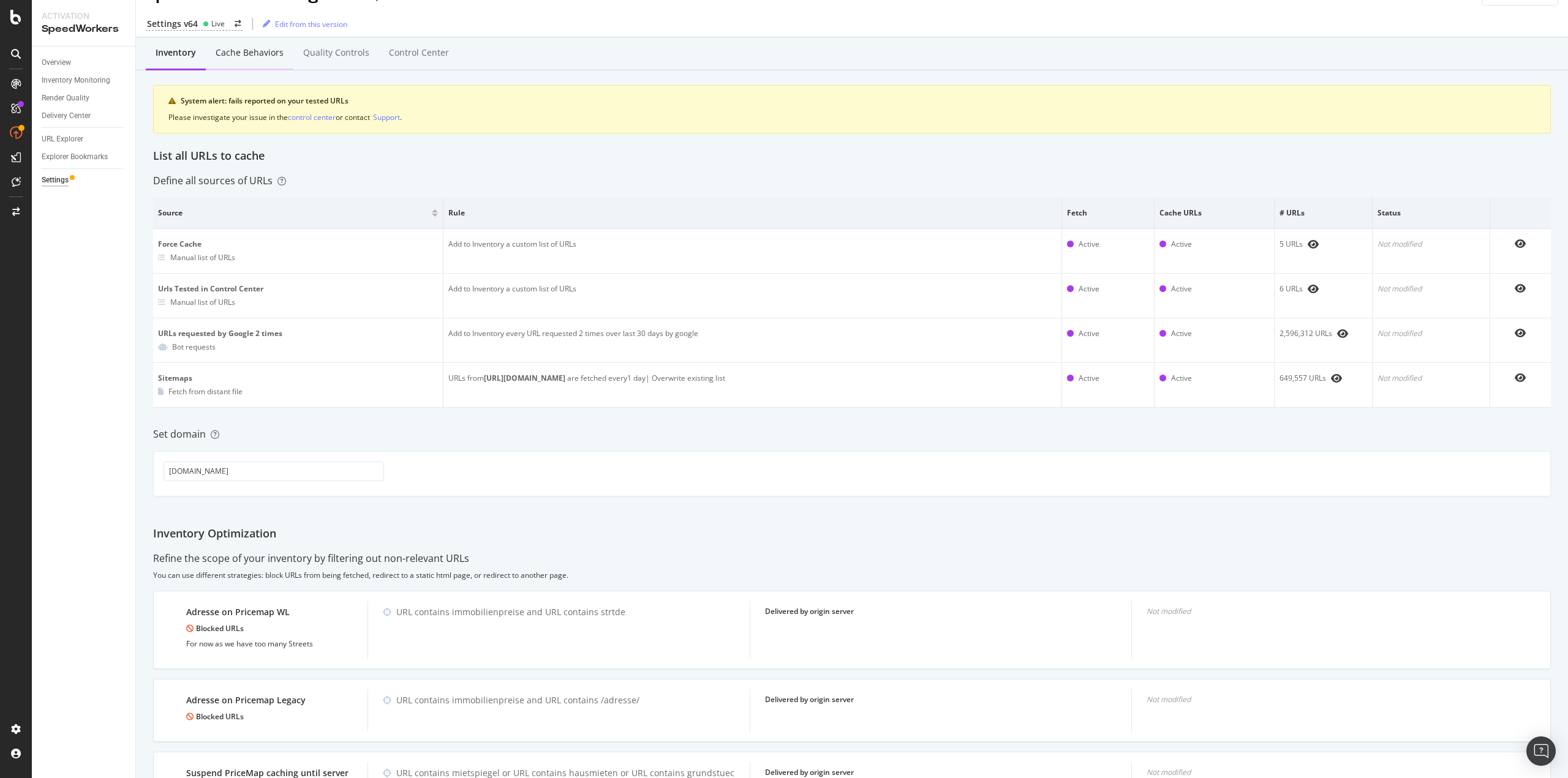
click at [254, 60] on div "Cache behaviors" at bounding box center [249, 54] width 88 height 34
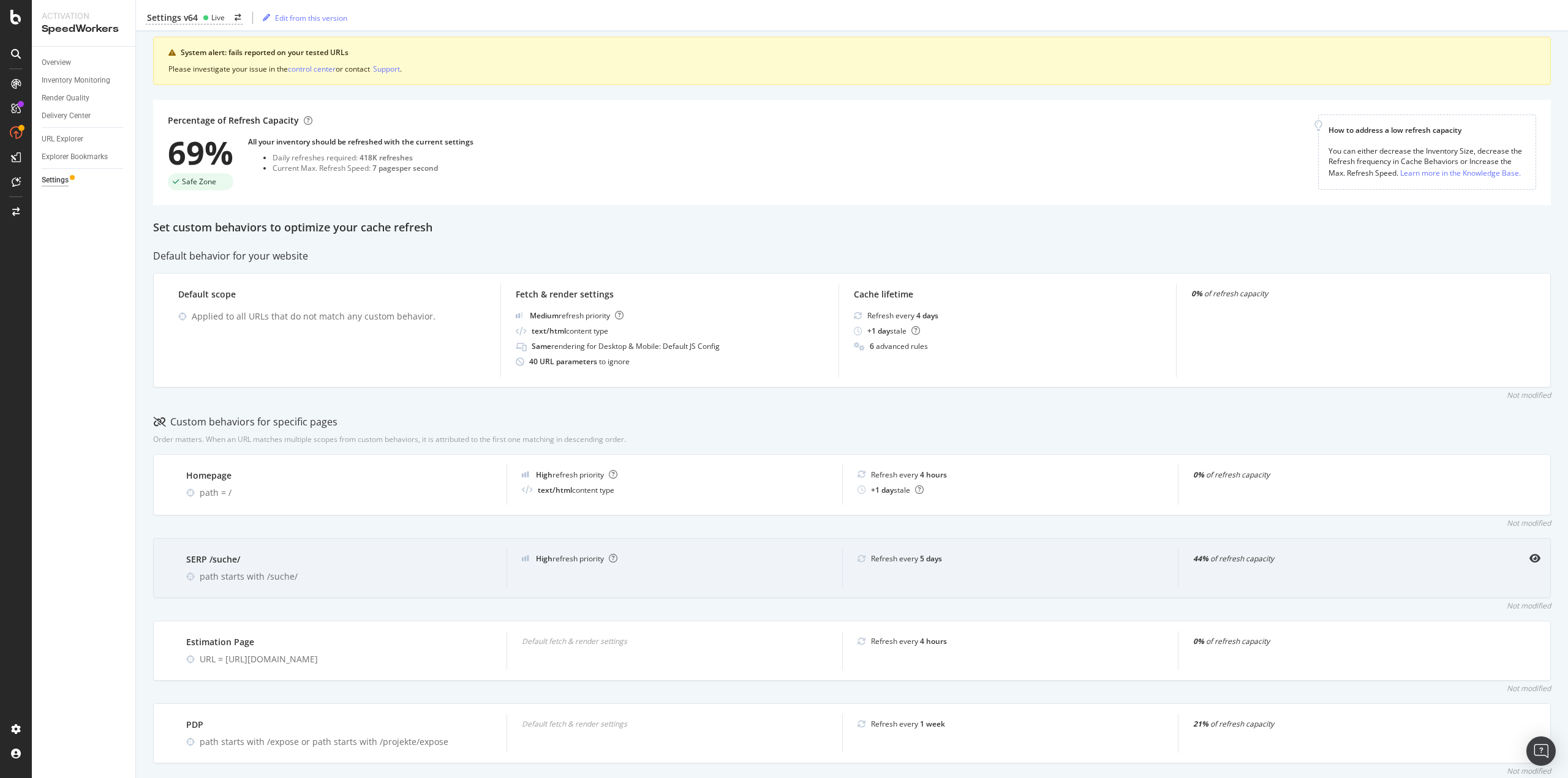
scroll to position [70, 0]
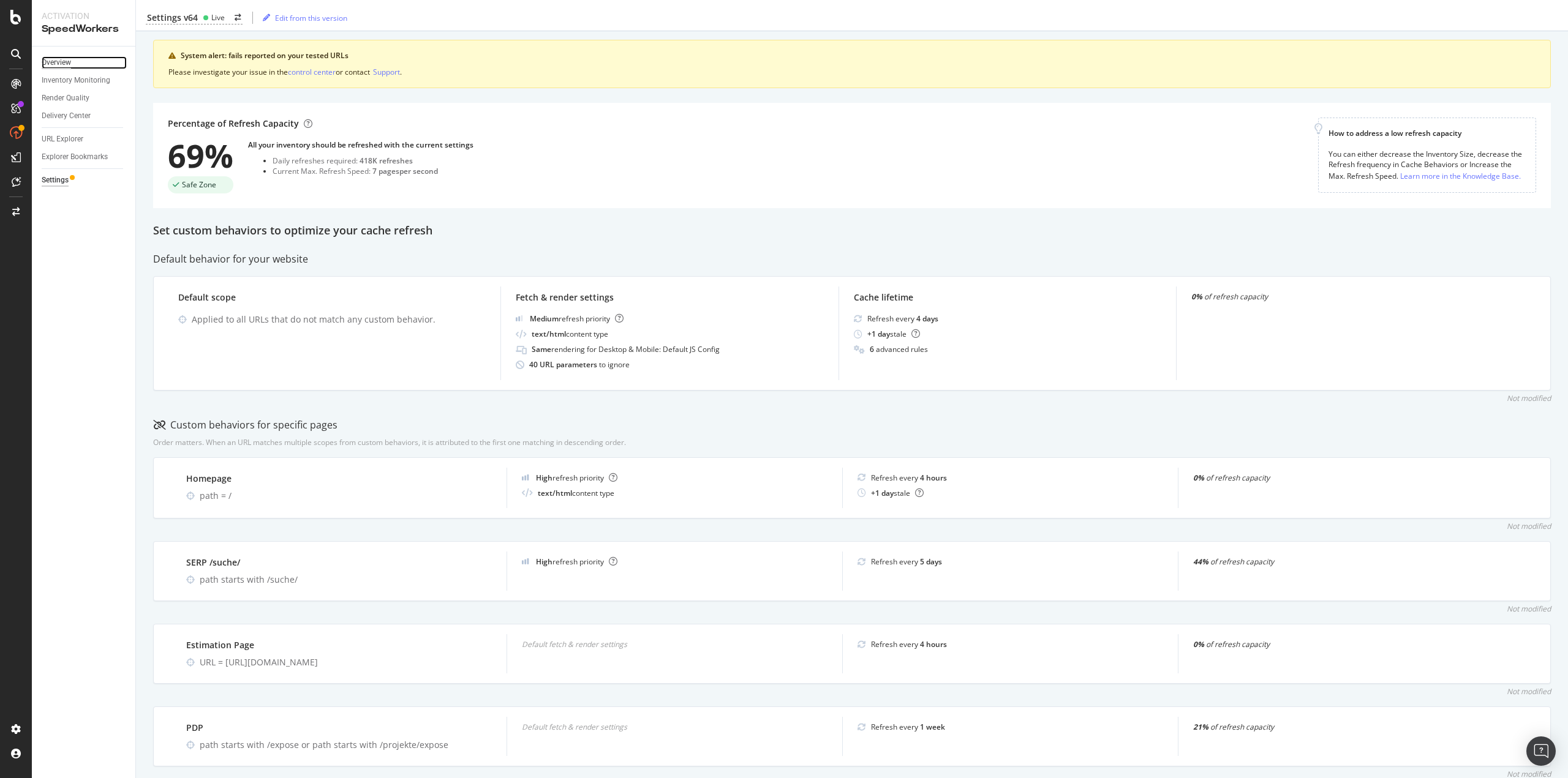
click at [59, 60] on div "Overview" at bounding box center [56, 62] width 29 height 13
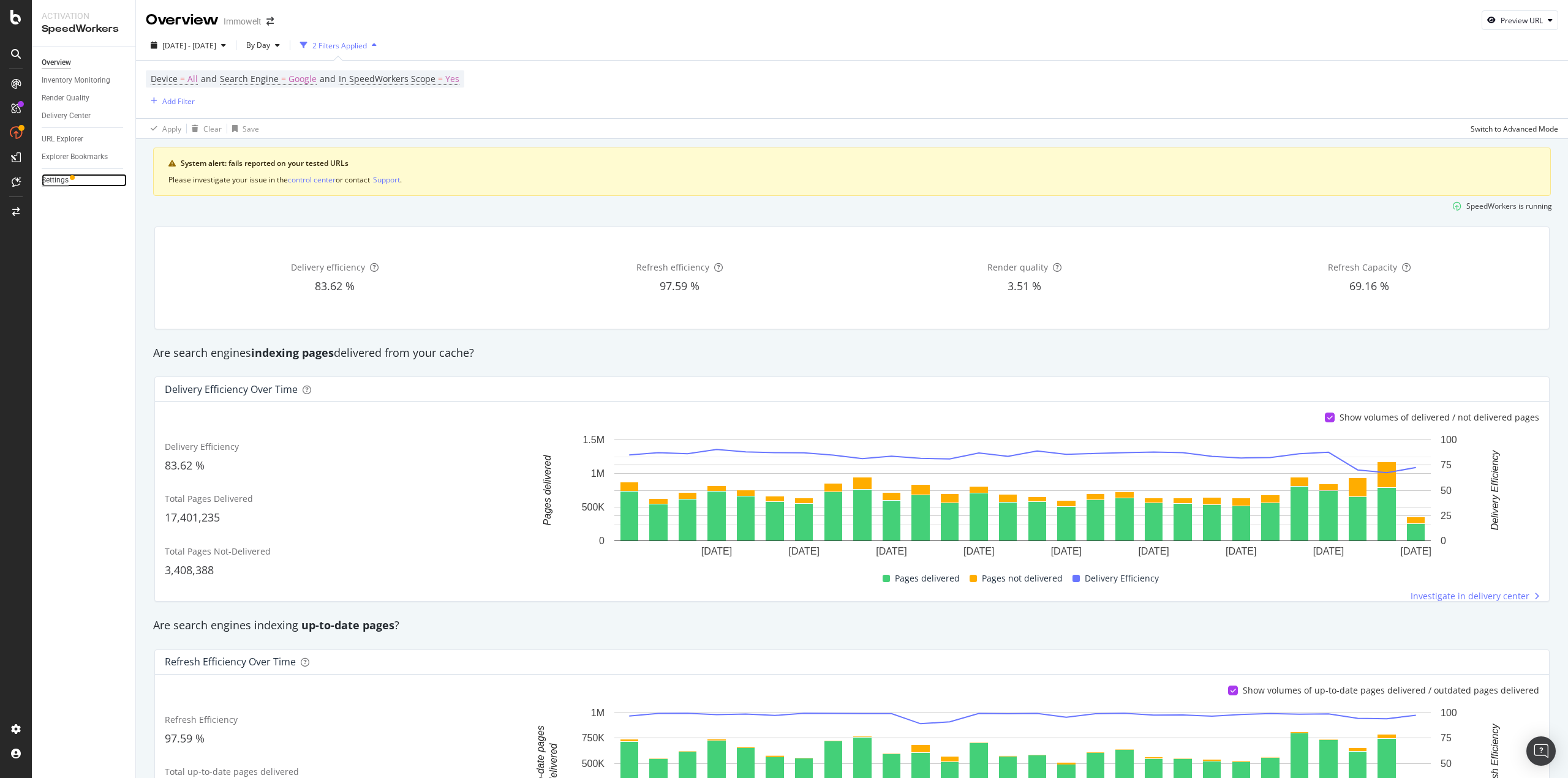
click at [44, 182] on div "Settings" at bounding box center [55, 180] width 27 height 13
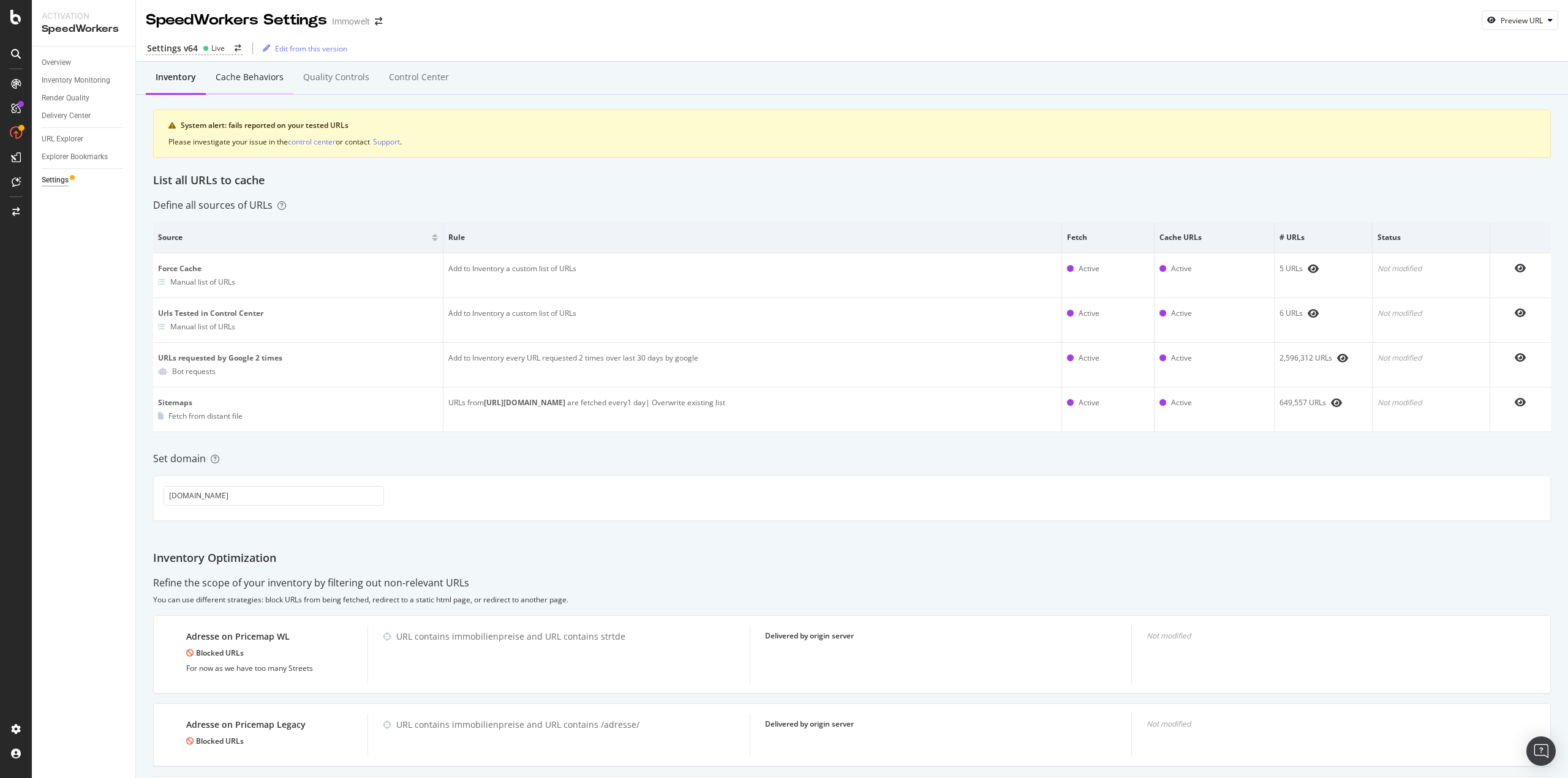
click at [237, 85] on div "Cache behaviors" at bounding box center [249, 78] width 88 height 34
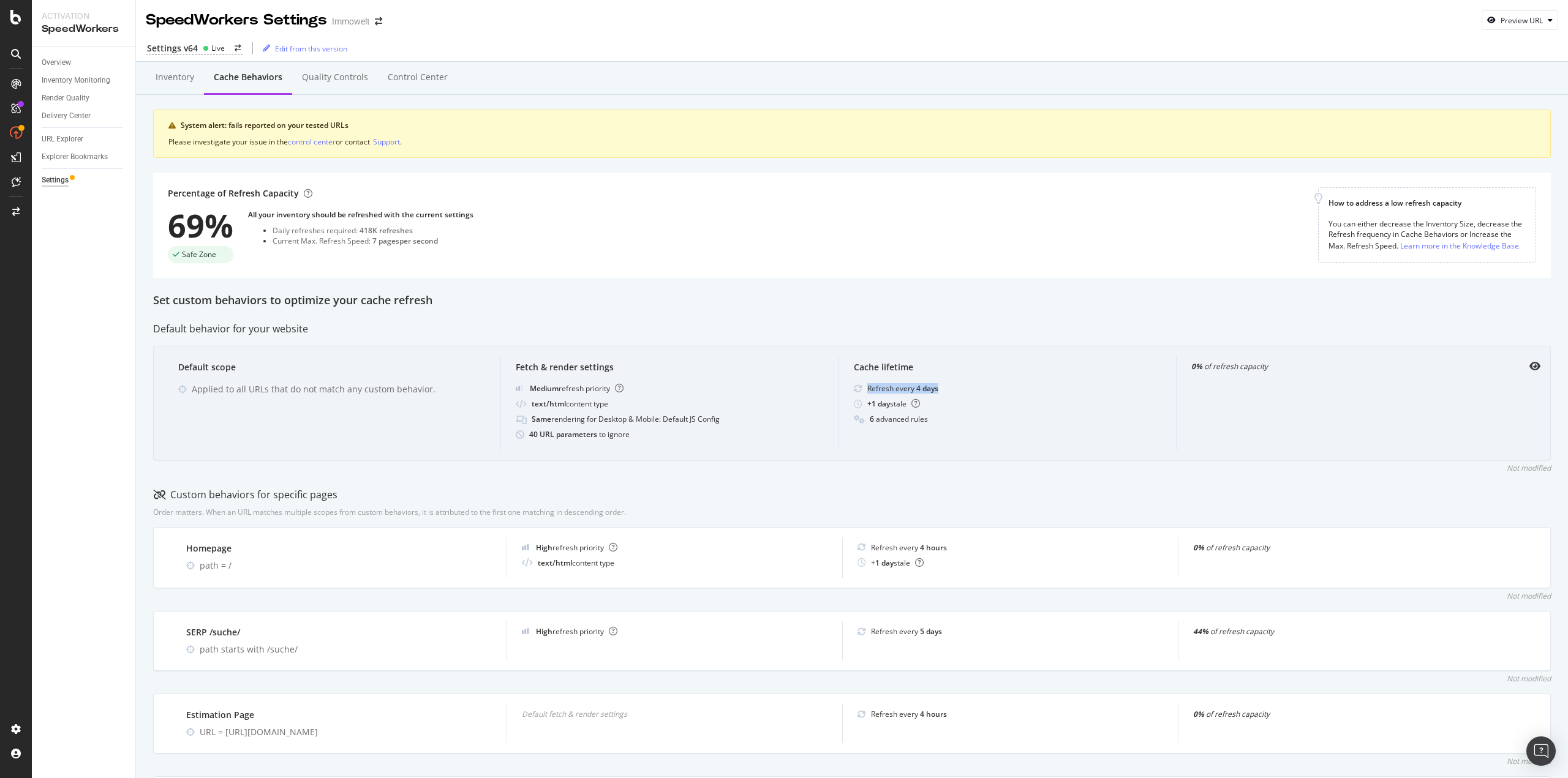
drag, startPoint x: 860, startPoint y: 387, endPoint x: 939, endPoint y: 387, distance: 79.0
click at [939, 387] on div "Refresh every 4 days" at bounding box center [1007, 388] width 307 height 10
click at [946, 387] on div "Refresh every 4 days" at bounding box center [1007, 388] width 307 height 10
click at [934, 387] on div "Refresh every 4 days" at bounding box center [1007, 388] width 307 height 10
click at [922, 387] on b "4 days" at bounding box center [927, 388] width 22 height 10
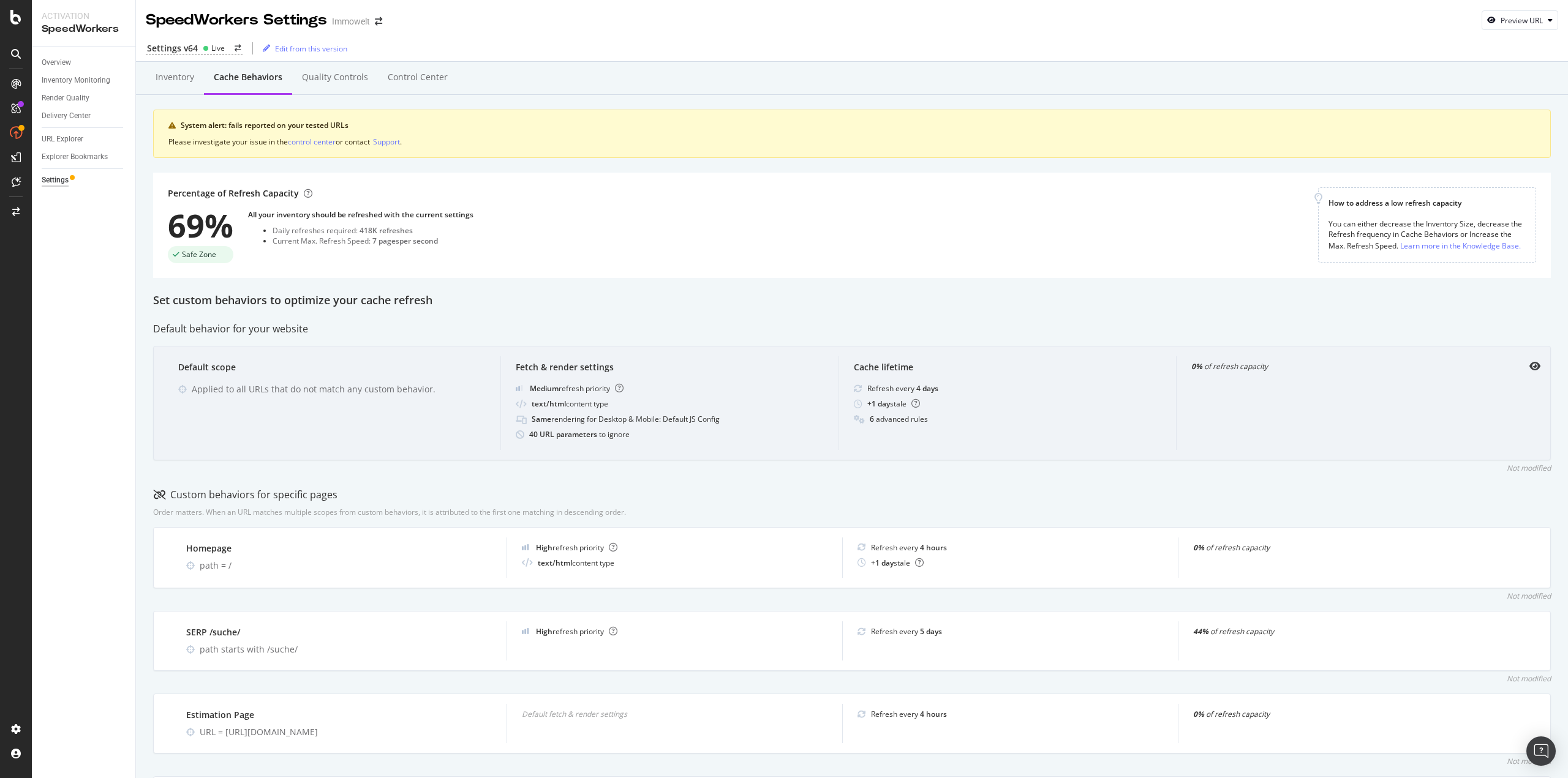
click at [922, 387] on b "4 days" at bounding box center [927, 388] width 22 height 10
